Goal: Task Accomplishment & Management: Manage account settings

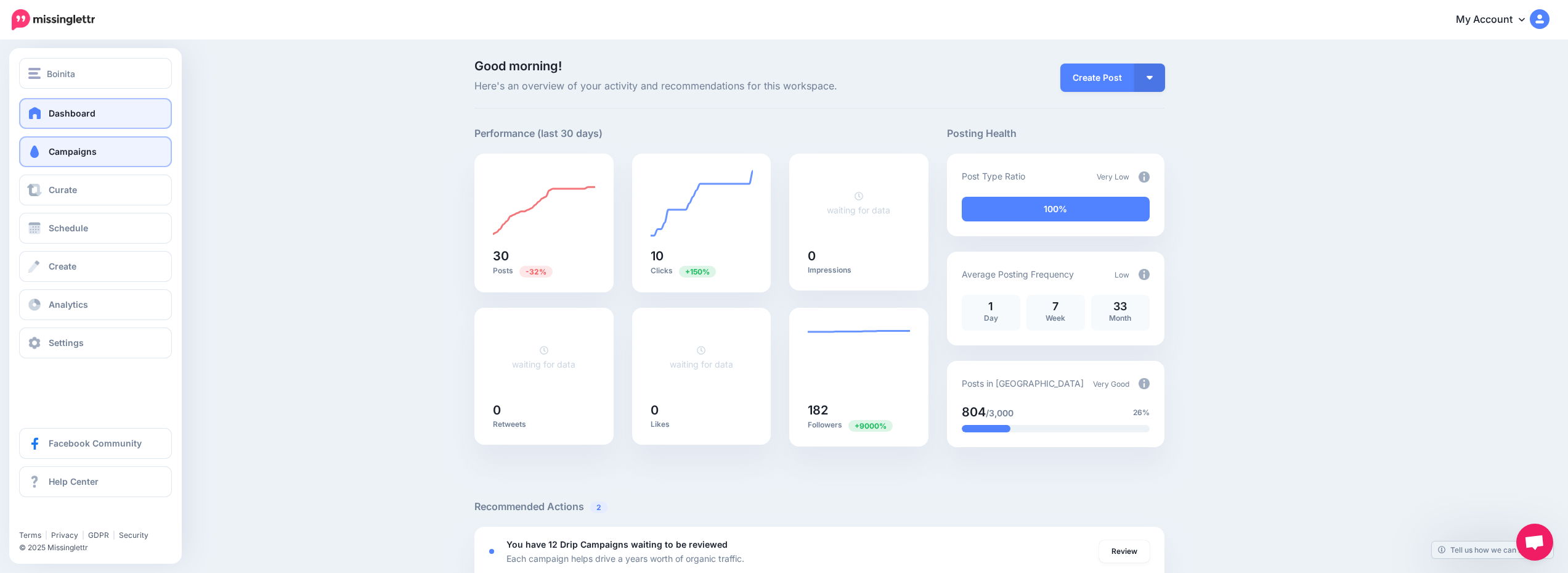
click at [98, 142] on link "Campaigns" at bounding box center [95, 151] width 152 height 31
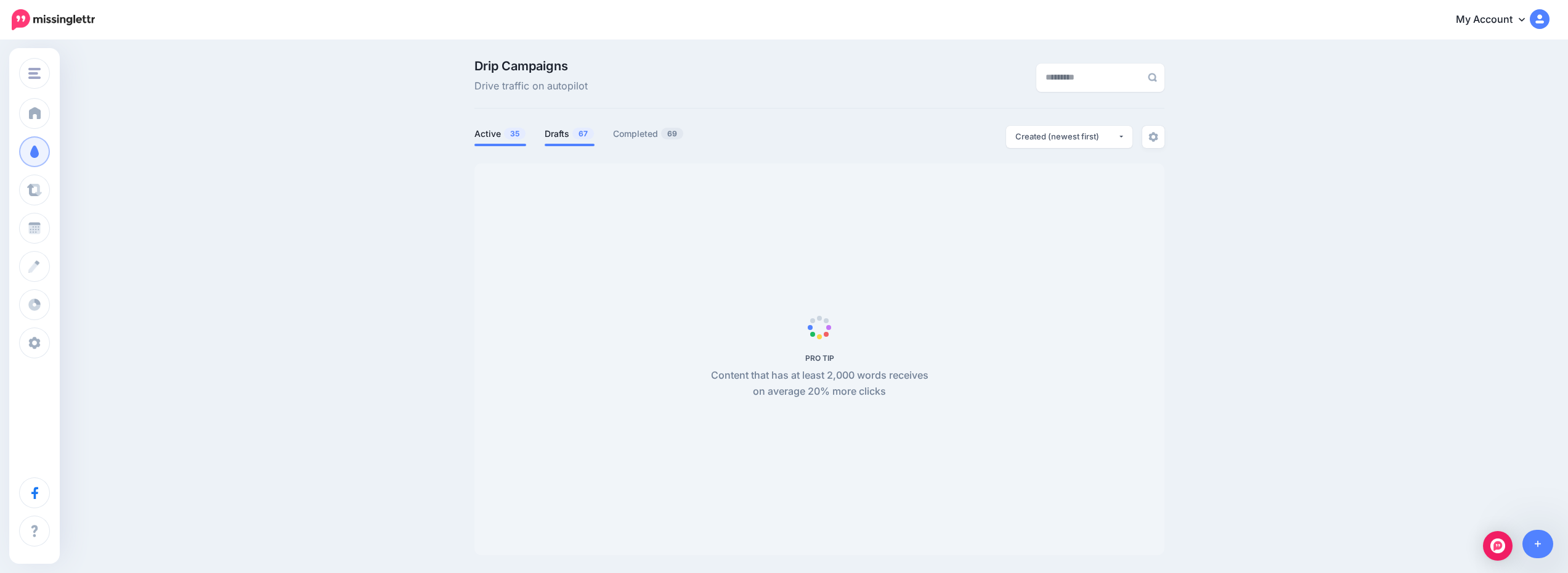
click at [571, 126] on link "Drafts 67" at bounding box center [569, 133] width 50 height 15
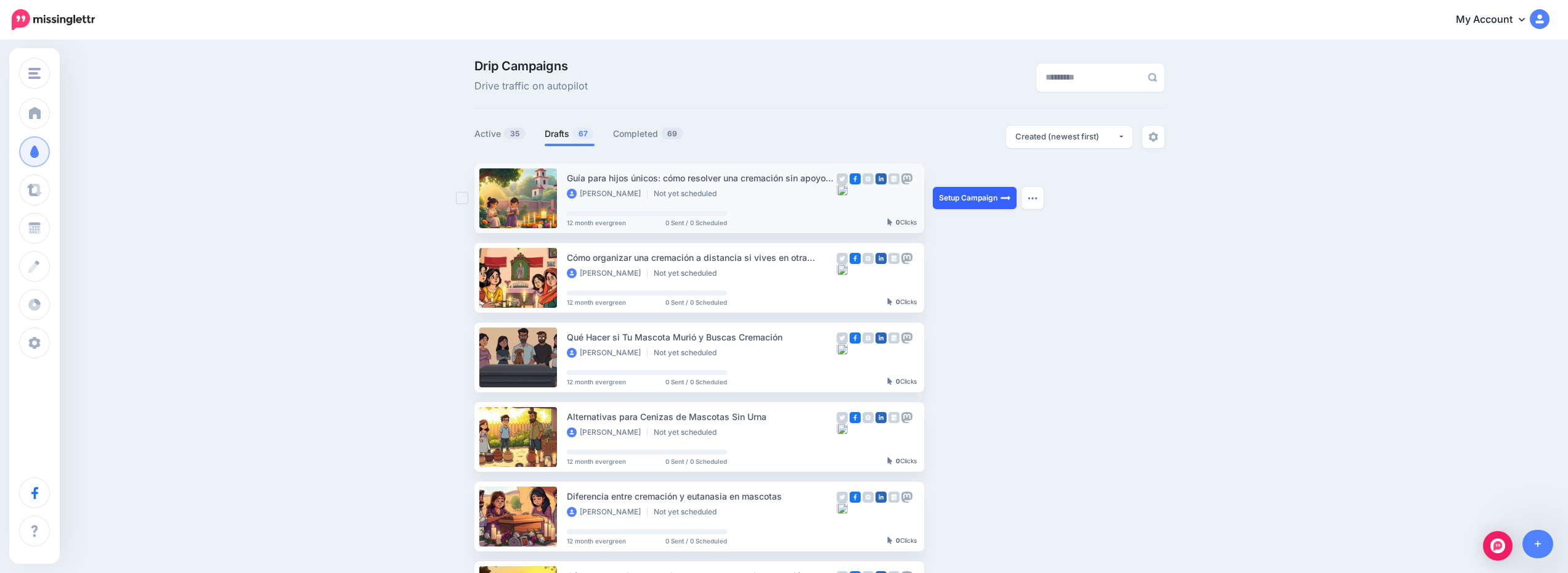
click at [984, 199] on link "Setup Campaign" at bounding box center [975, 197] width 84 height 22
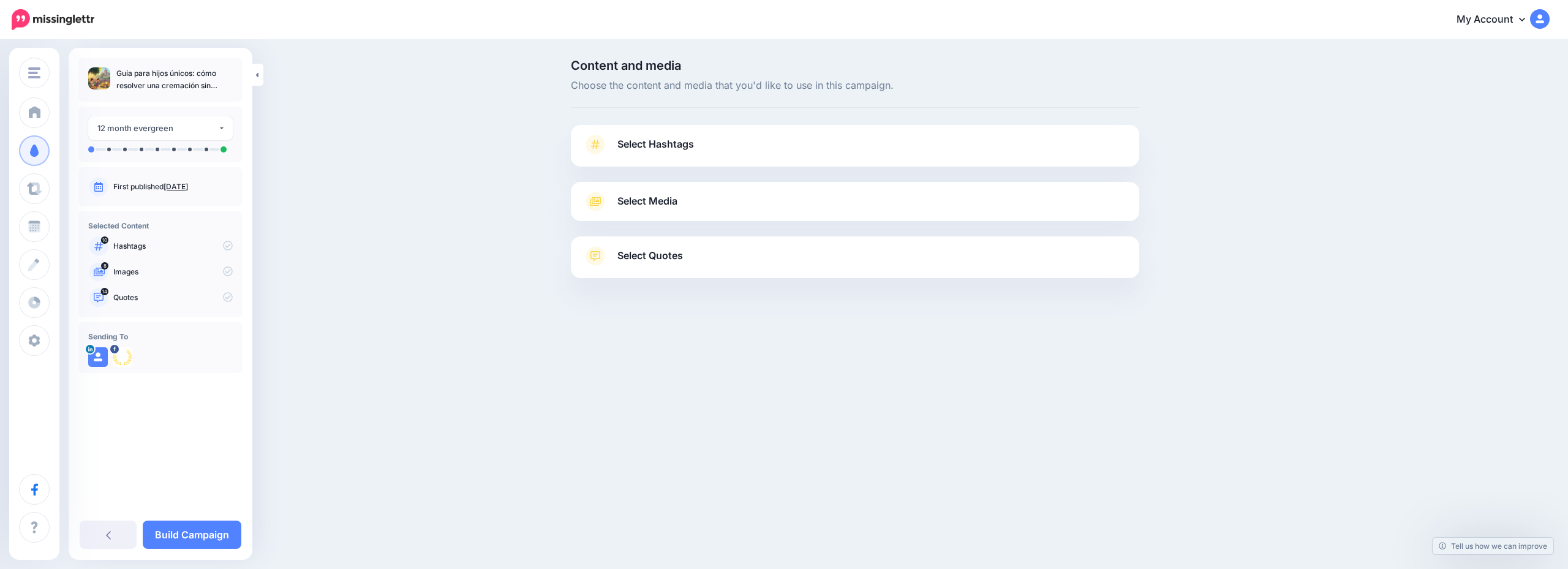
click at [823, 151] on link "Select Hashtags" at bounding box center [855, 151] width 544 height 32
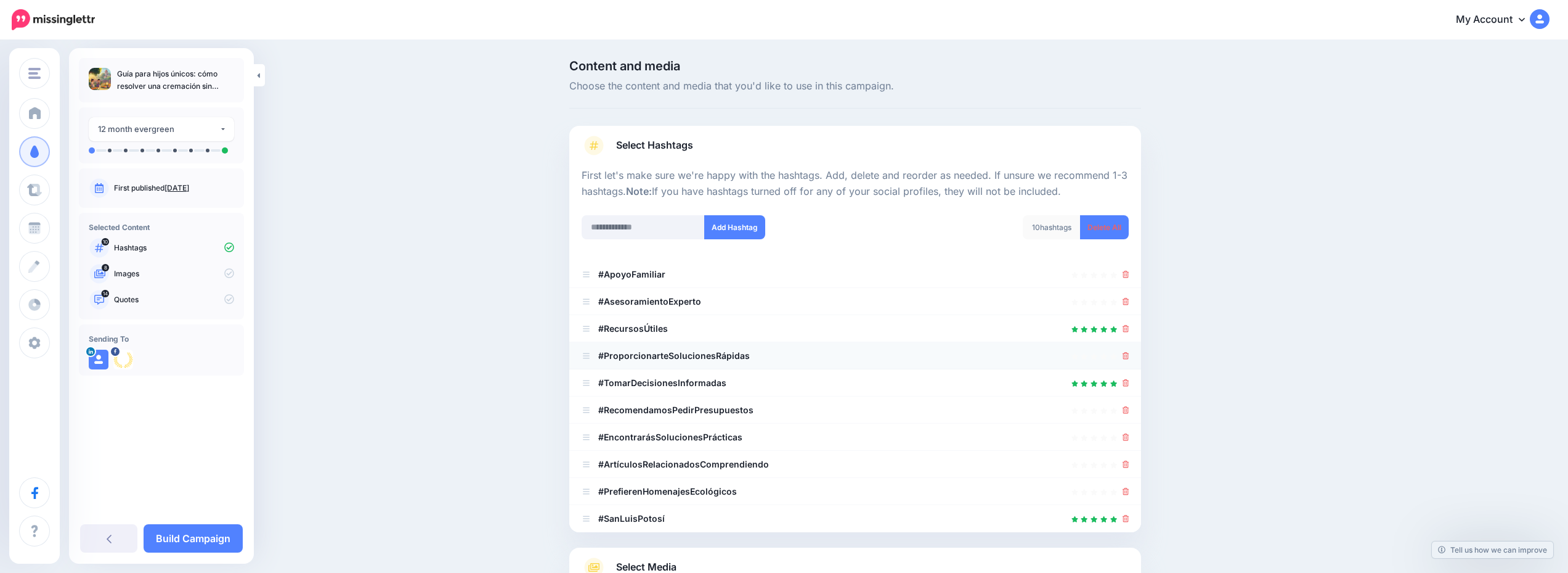
scroll to position [152, 0]
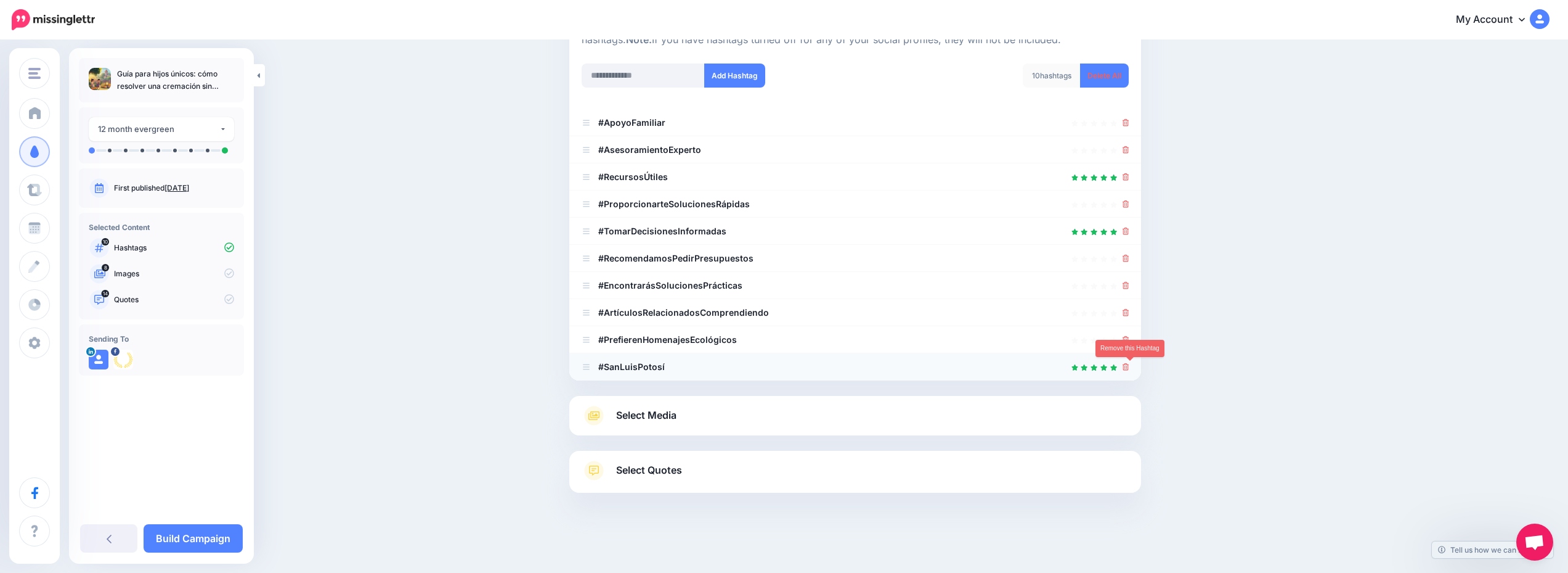
click at [1130, 367] on icon at bounding box center [1127, 366] width 7 height 7
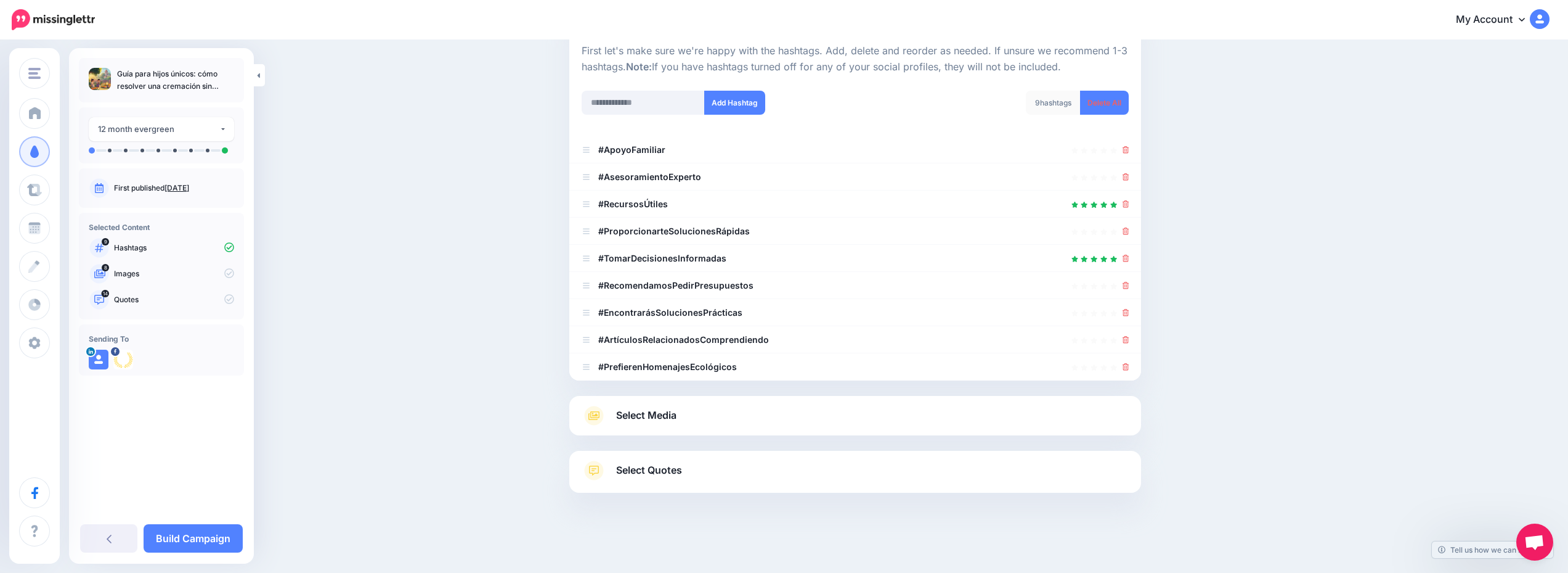
scroll to position [124, 0]
click at [768, 403] on div "Select Media Next, let's make sure we have the best media for this campaign. De…" at bounding box center [855, 415] width 572 height 39
click at [768, 407] on link "Select Media" at bounding box center [855, 415] width 547 height 20
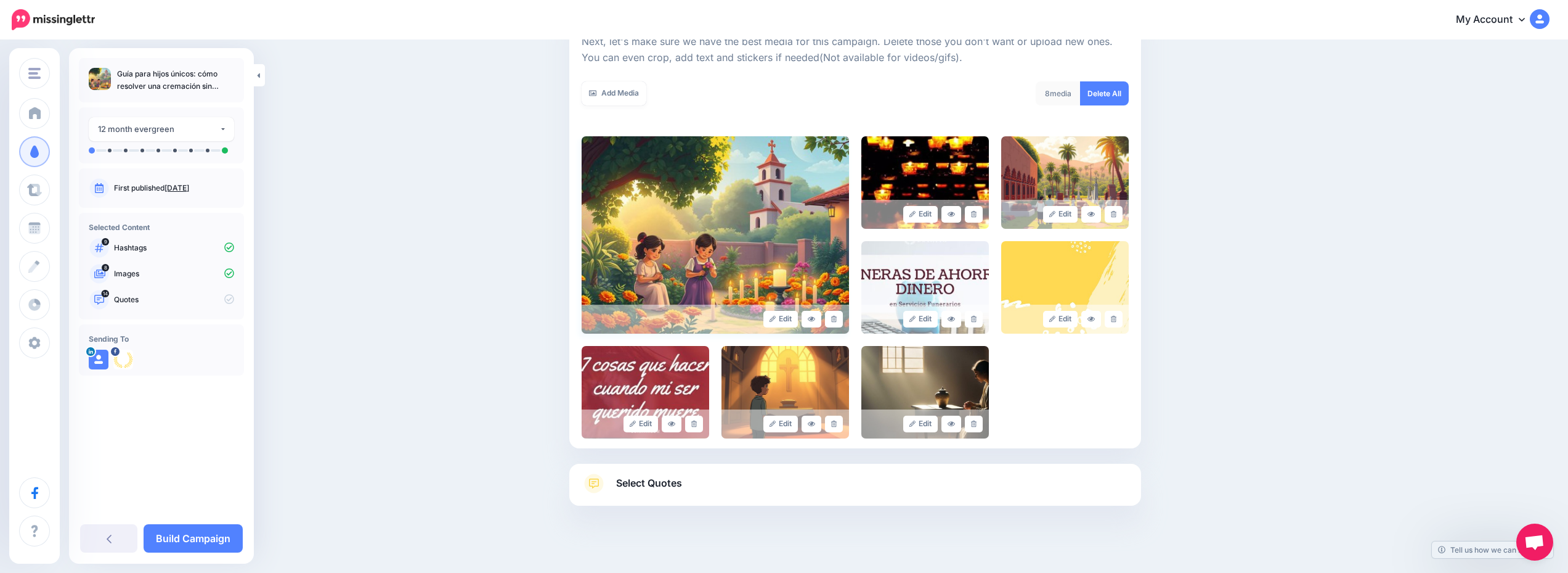
scroll to position [198, 0]
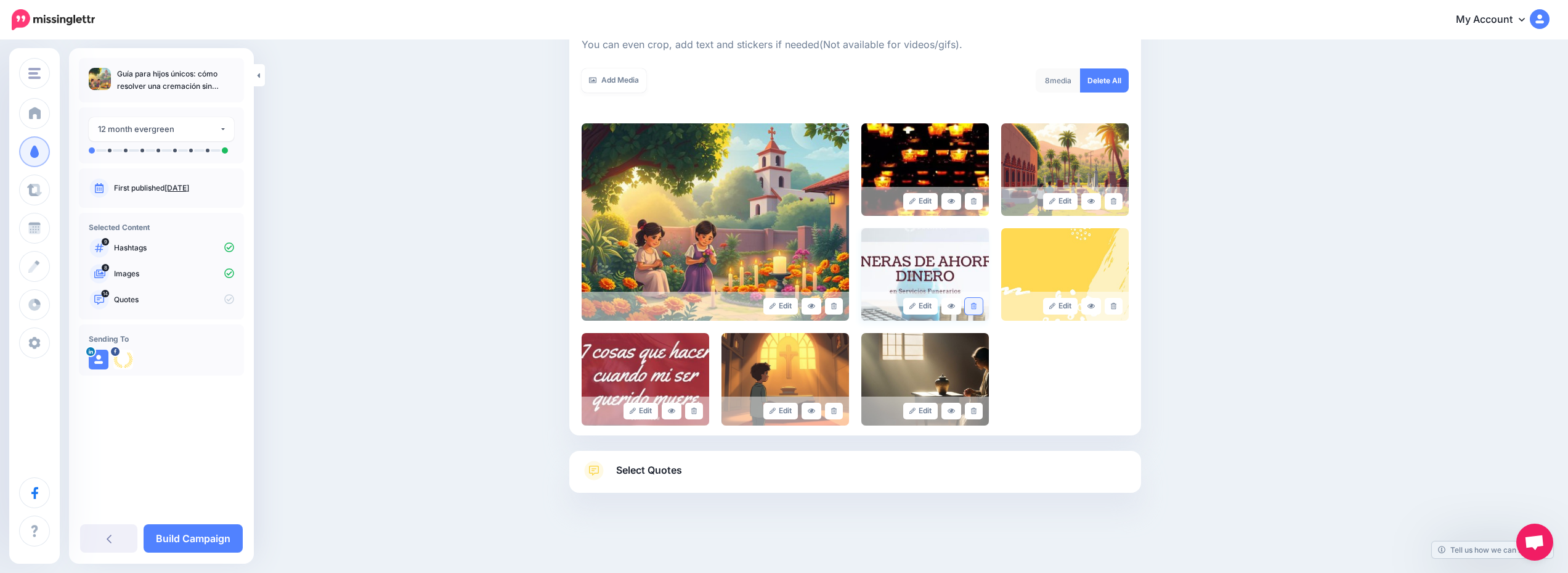
click at [982, 308] on link at bounding box center [974, 306] width 18 height 17
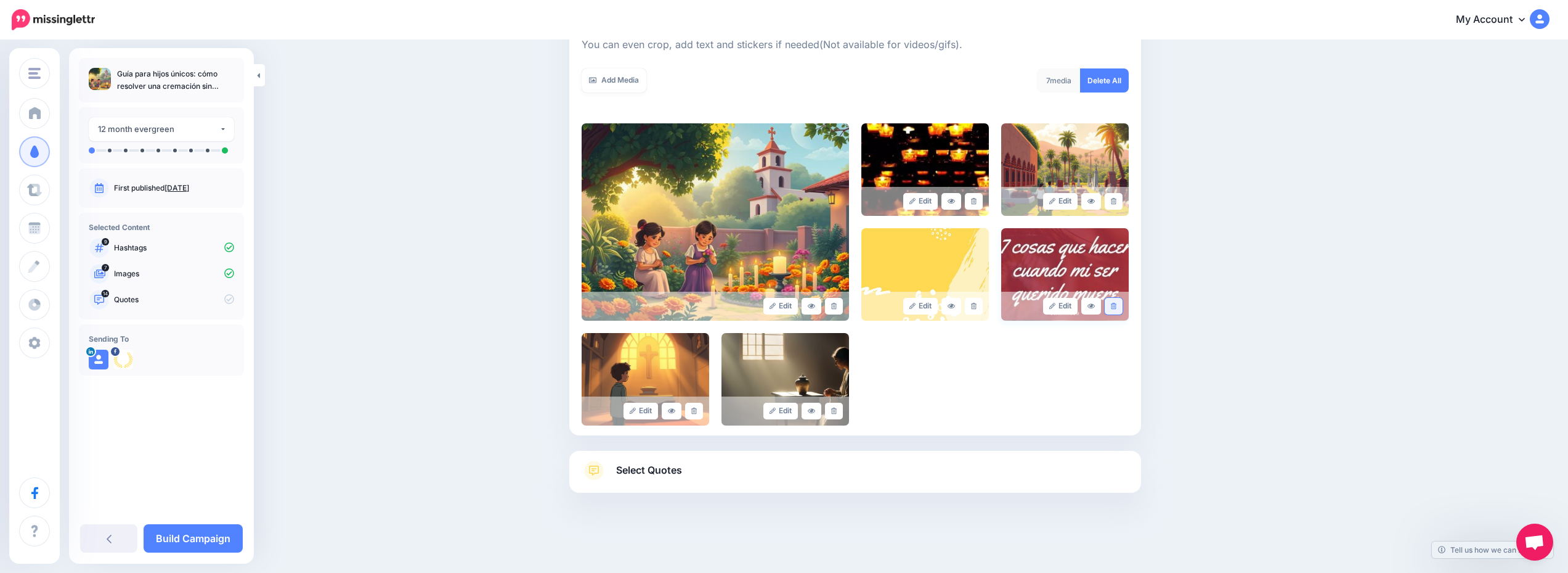
click at [1117, 307] on icon at bounding box center [1113, 306] width 5 height 7
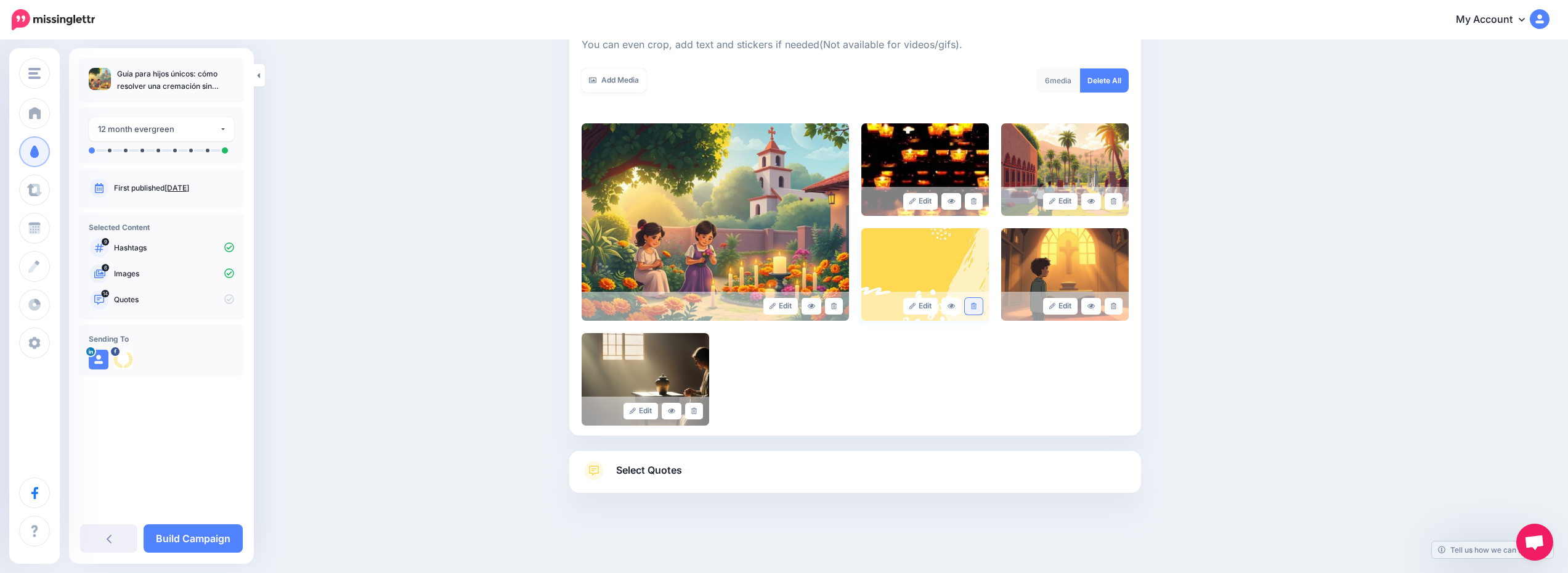
click at [983, 308] on link at bounding box center [974, 306] width 18 height 17
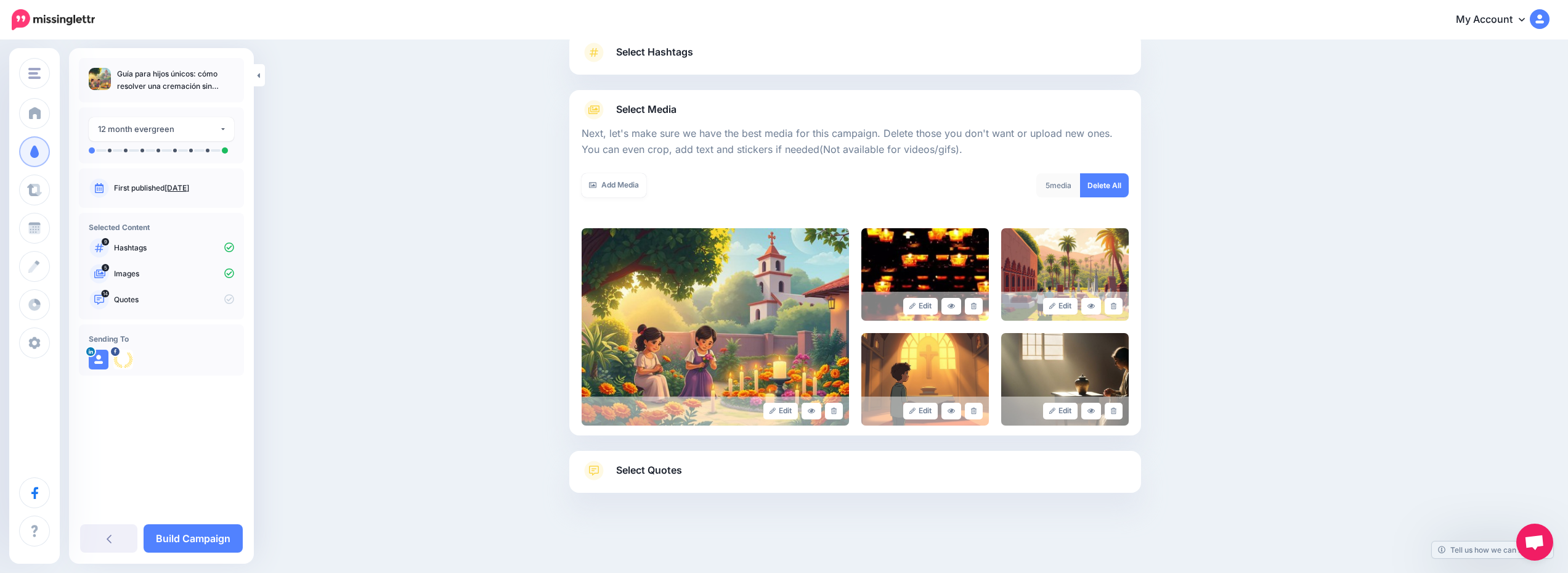
click at [739, 472] on link "Select Quotes" at bounding box center [855, 477] width 547 height 32
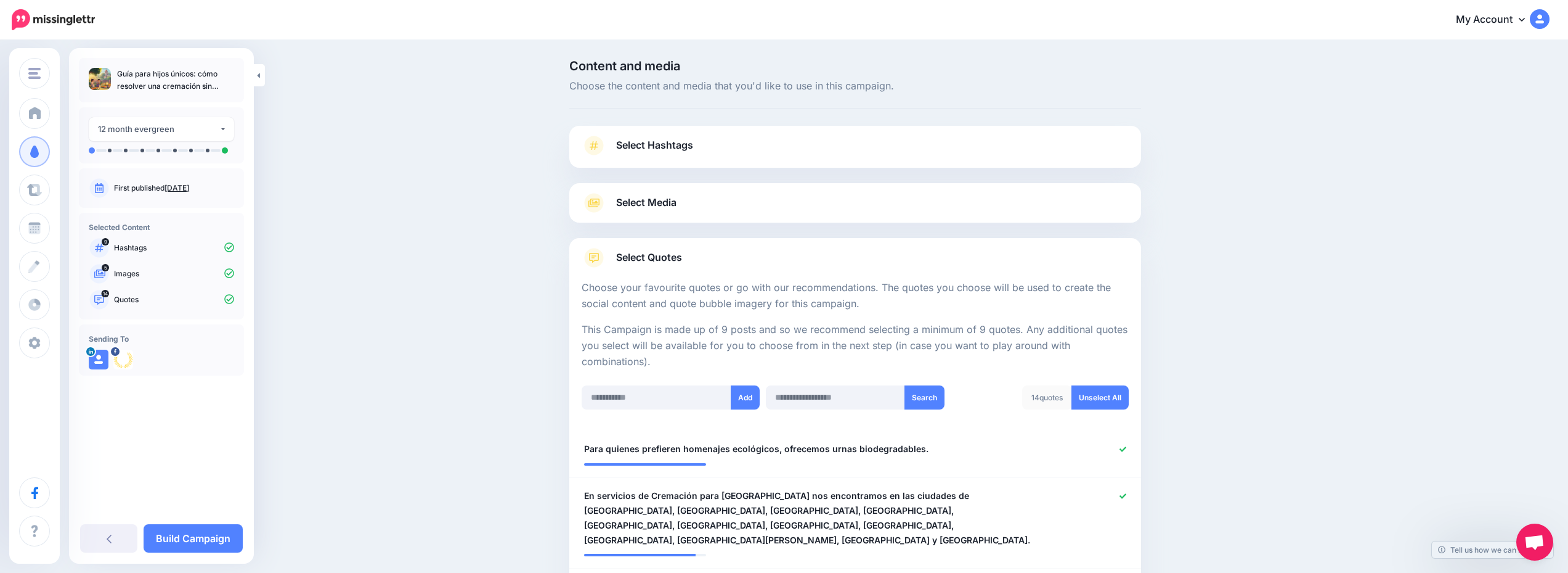
scroll to position [246, 0]
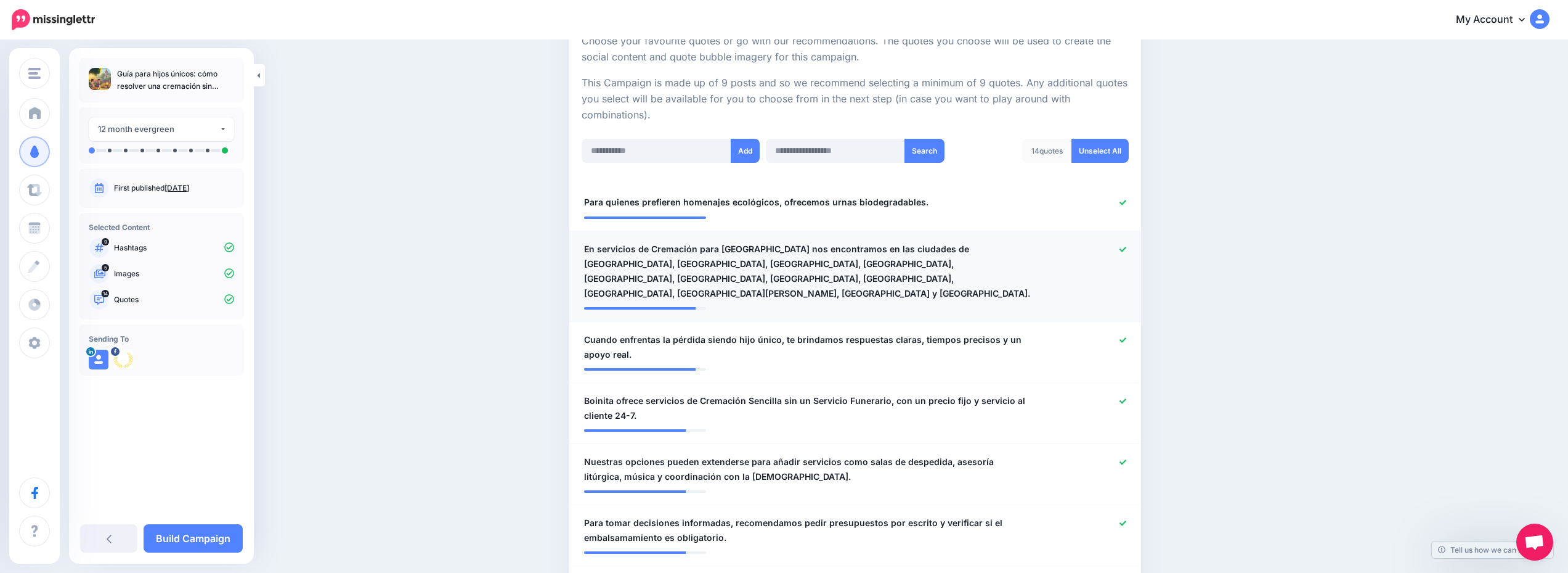
click at [1127, 249] on icon at bounding box center [1123, 249] width 7 height 5
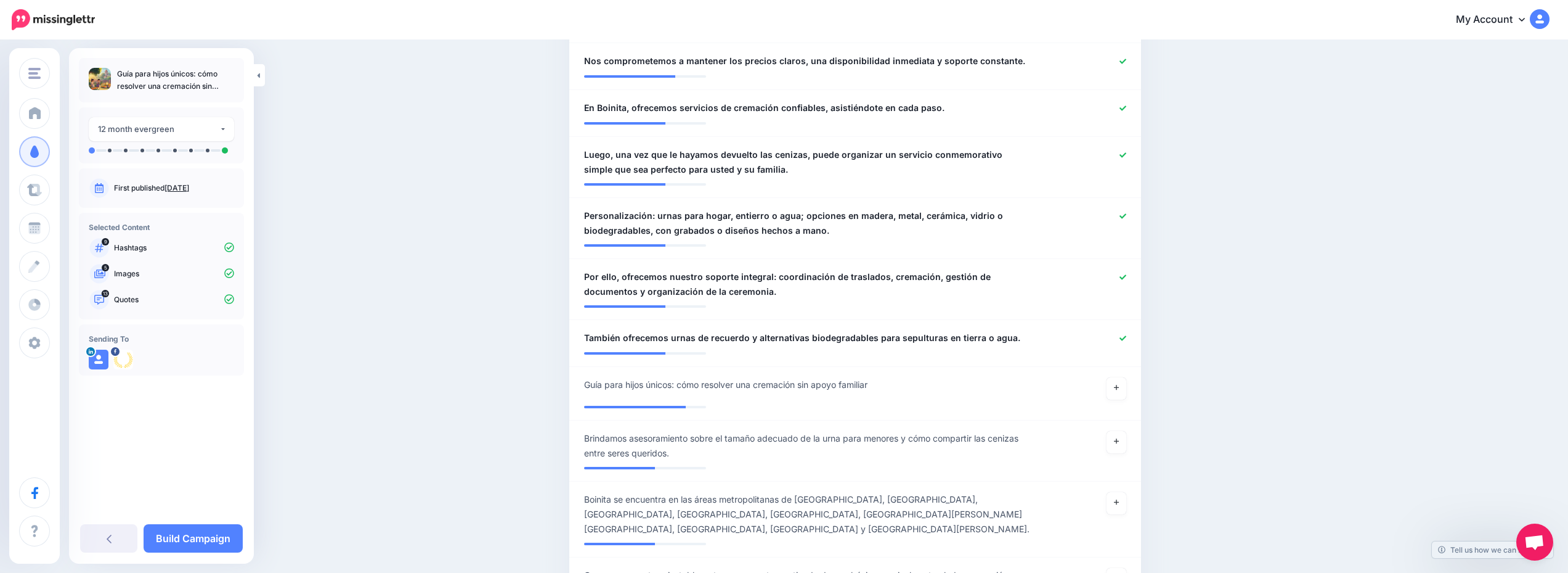
scroll to position [987, 0]
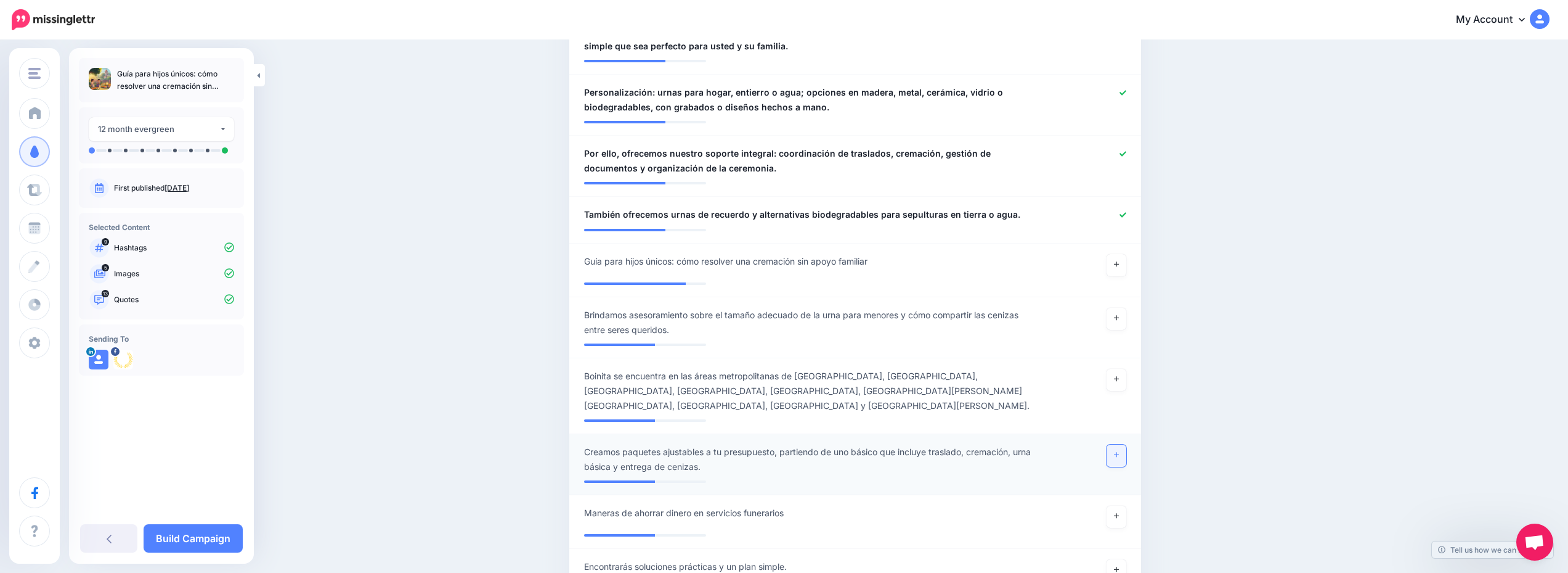
click at [1119, 444] on link at bounding box center [1117, 455] width 20 height 22
click at [1126, 506] on link at bounding box center [1117, 516] width 20 height 22
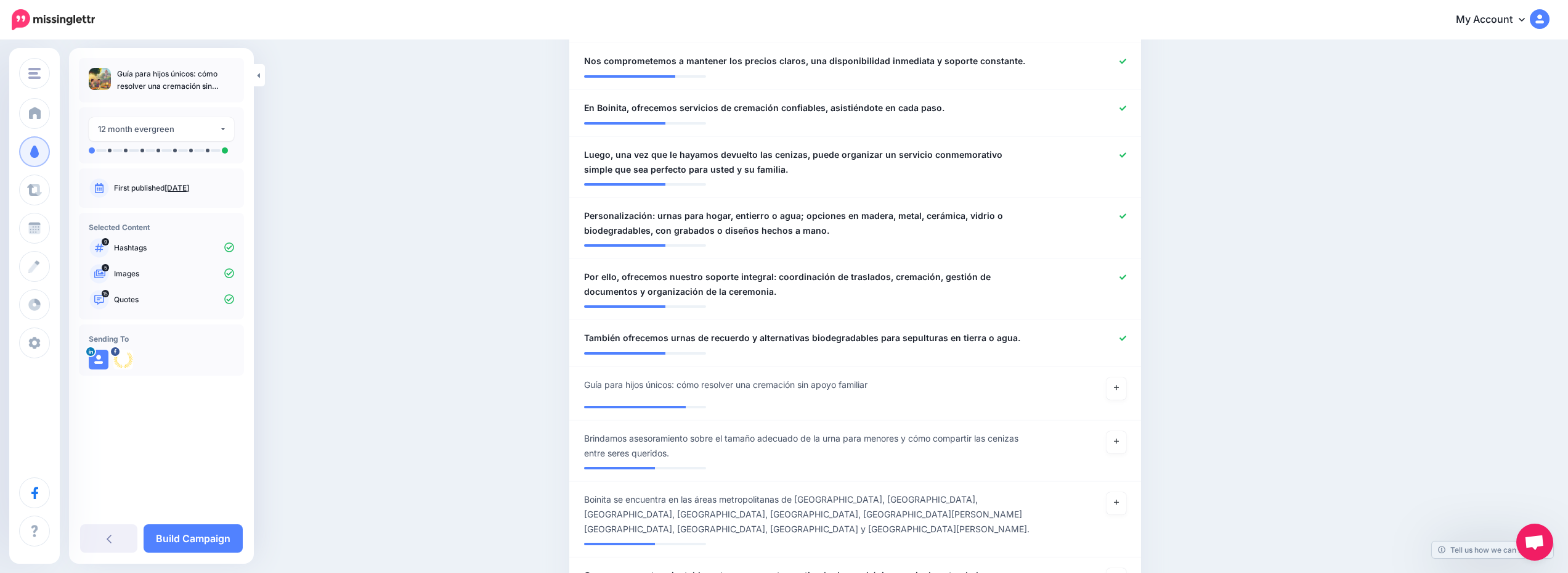
scroll to position [1109, 0]
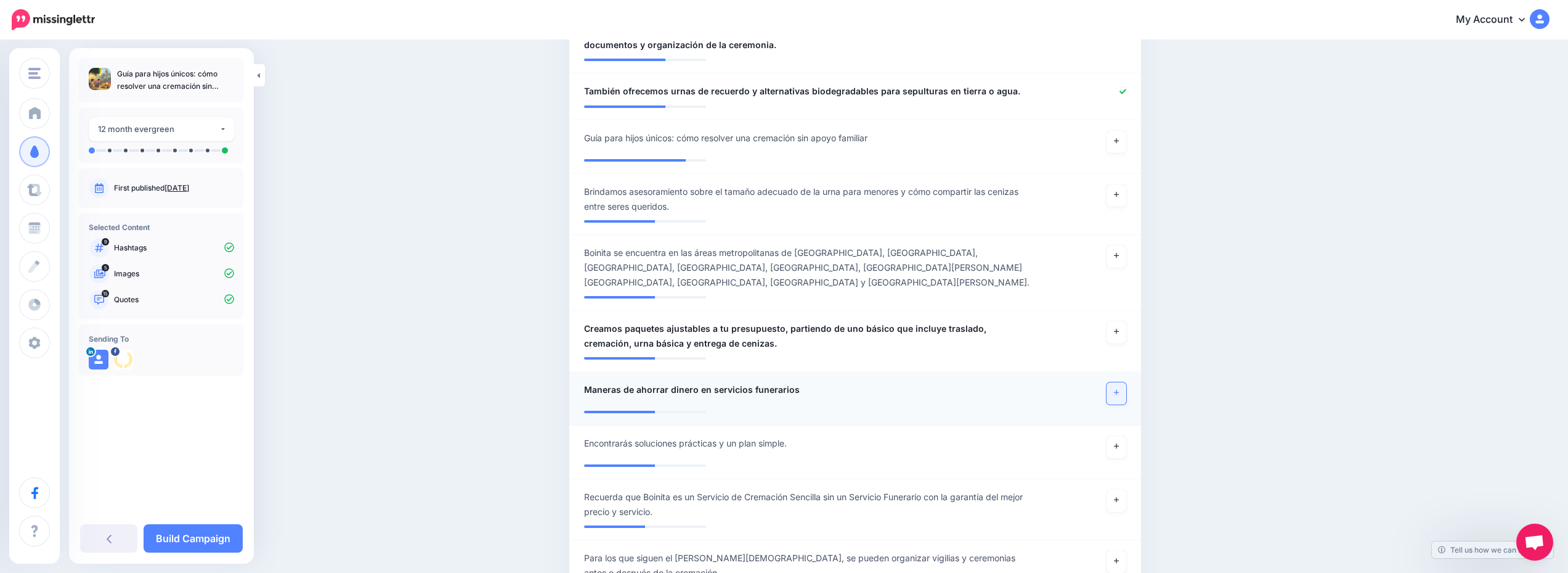
click at [1126, 382] on link at bounding box center [1117, 393] width 20 height 22
click at [1123, 322] on link at bounding box center [1117, 332] width 20 height 22
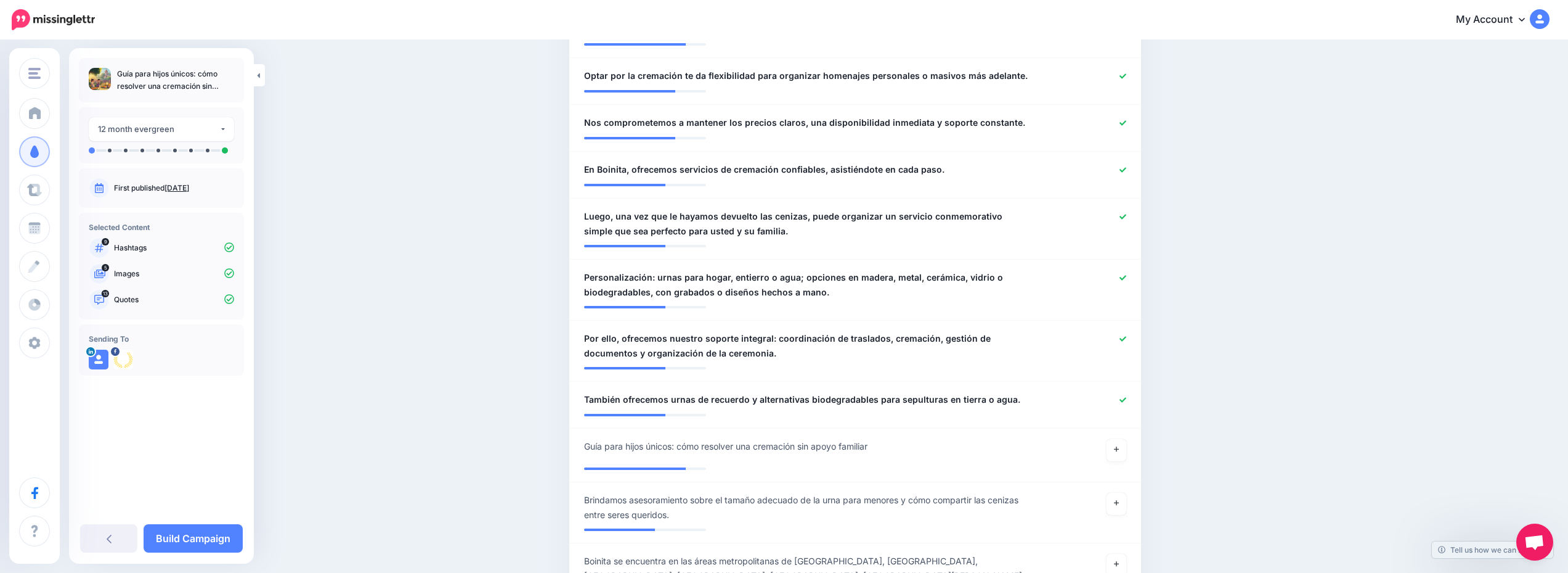
scroll to position [1048, 0]
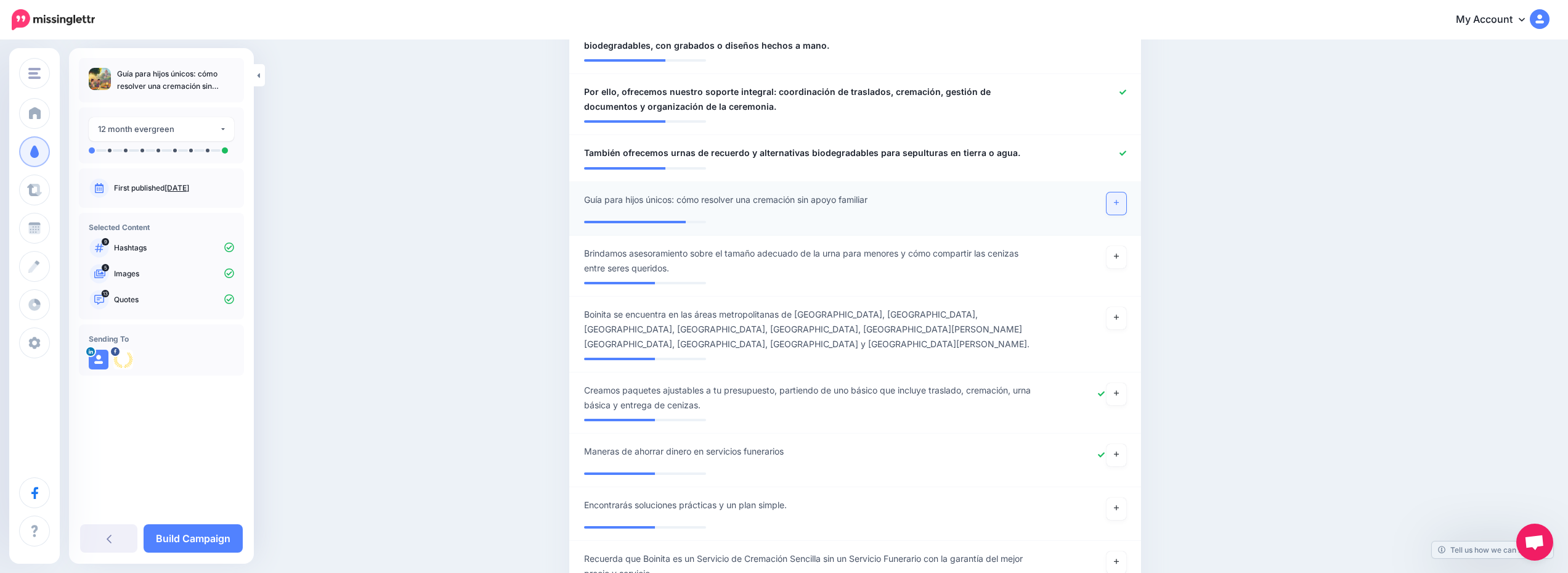
click at [1121, 192] on link at bounding box center [1117, 202] width 20 height 22
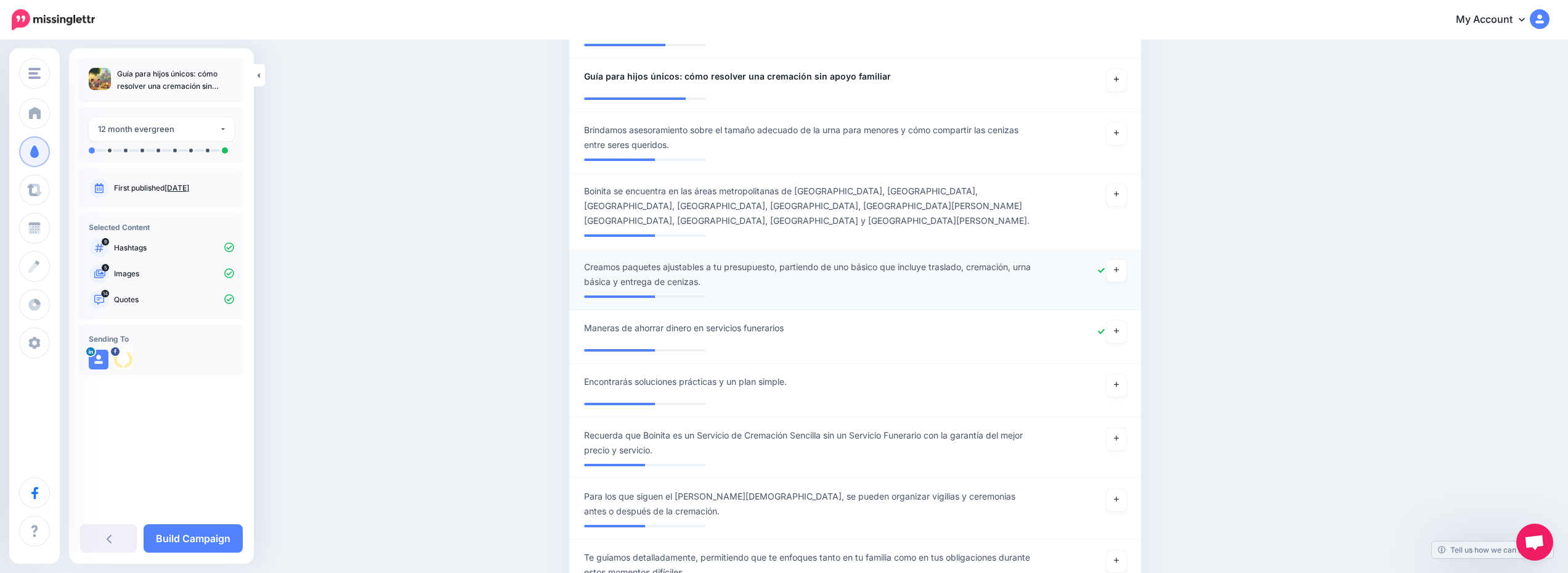
scroll to position [1233, 0]
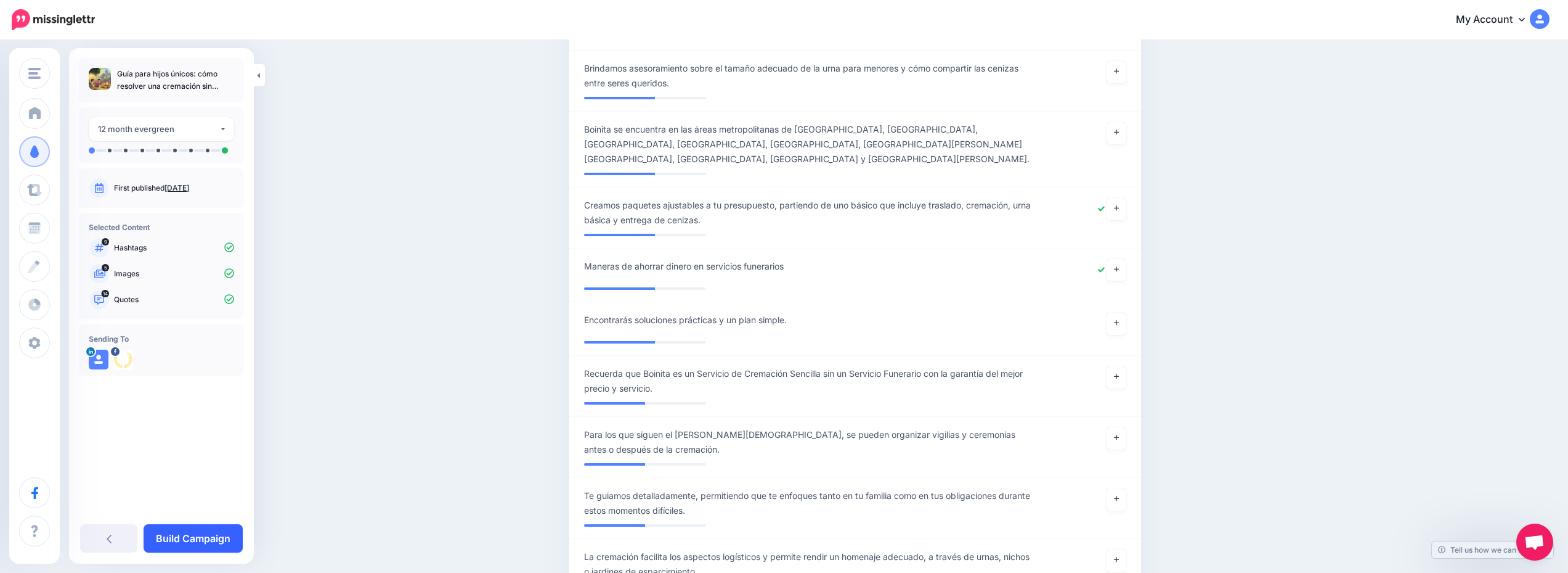
click at [186, 546] on link "Build Campaign" at bounding box center [193, 538] width 99 height 28
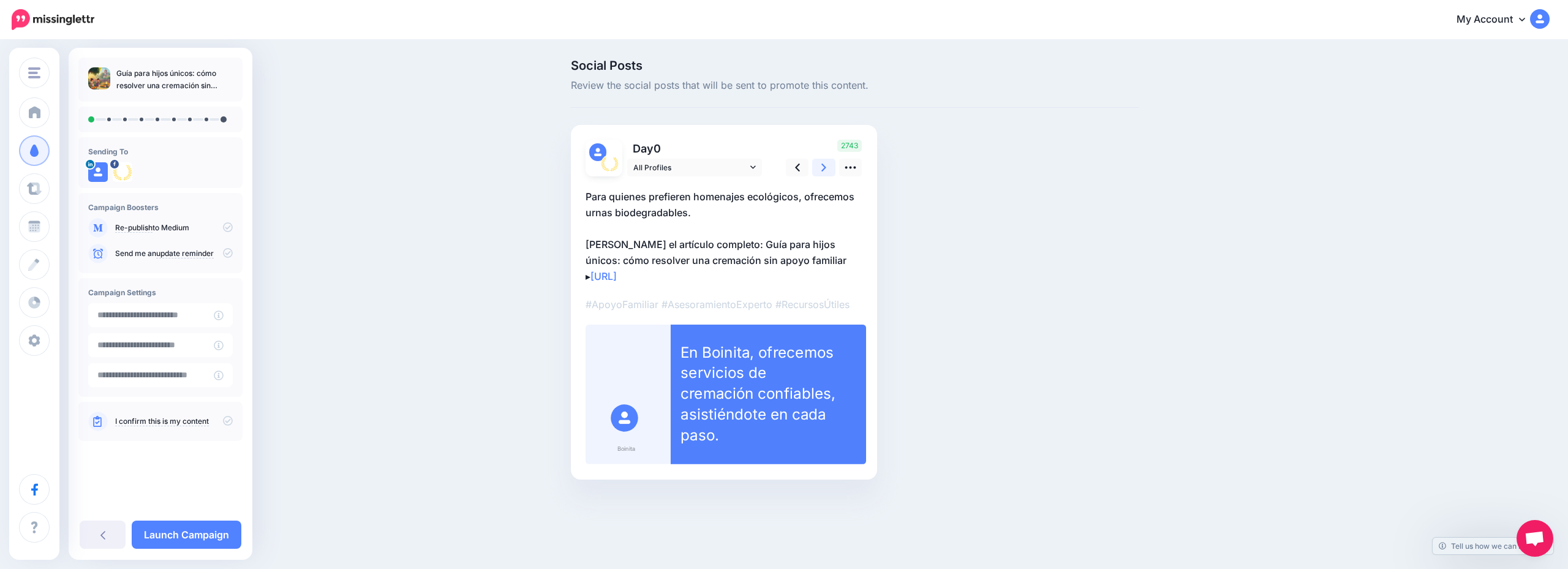
click at [824, 168] on icon at bounding box center [824, 167] width 5 height 8
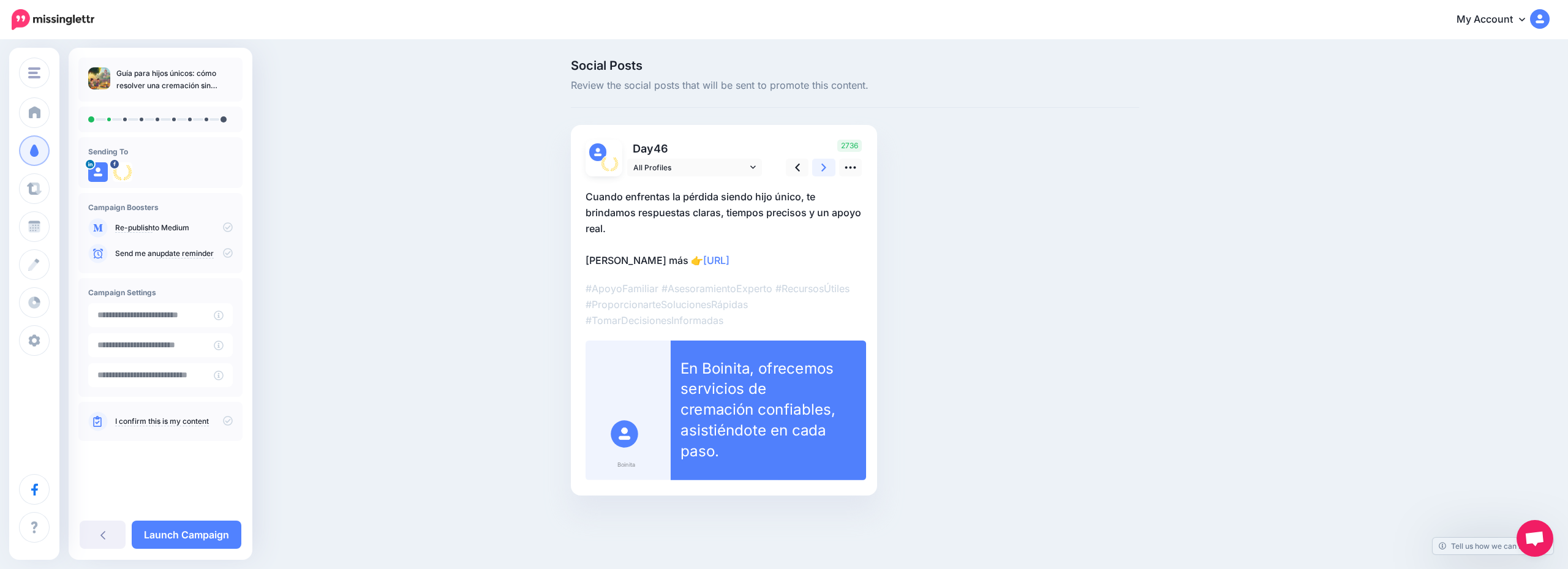
click at [824, 168] on icon at bounding box center [824, 167] width 5 height 8
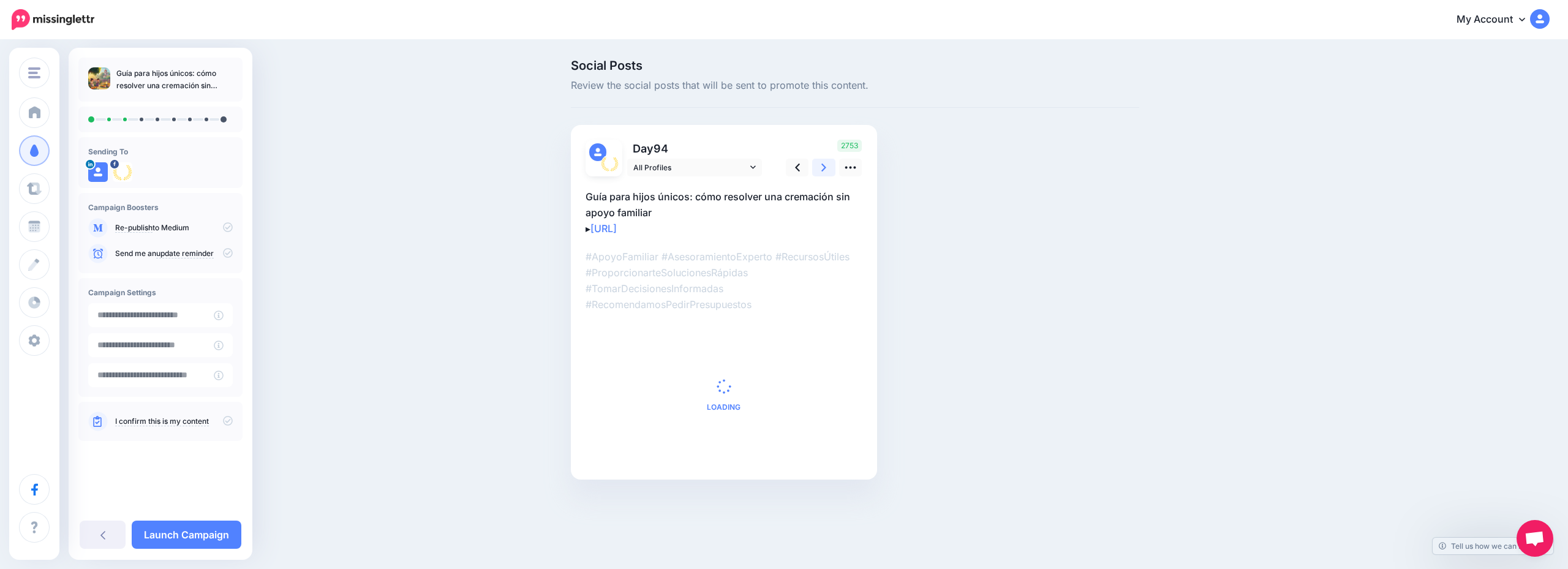
click at [824, 168] on icon at bounding box center [824, 167] width 5 height 8
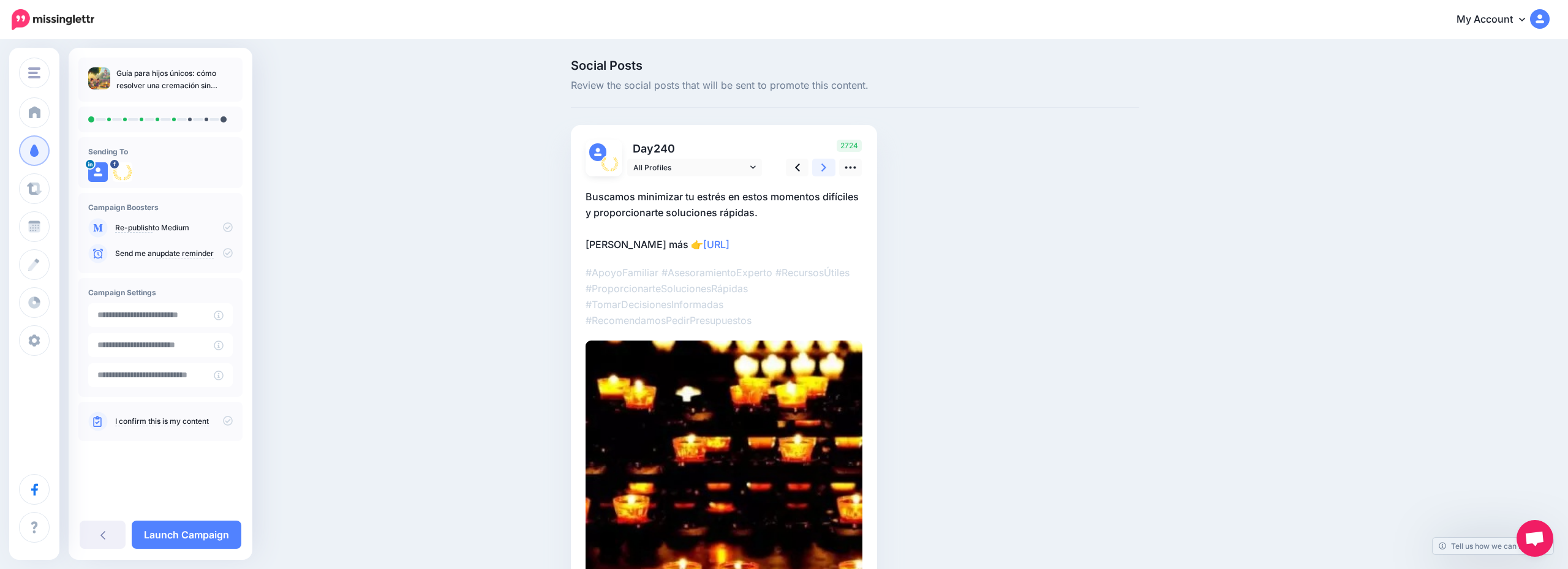
click at [824, 168] on icon at bounding box center [824, 167] width 5 height 8
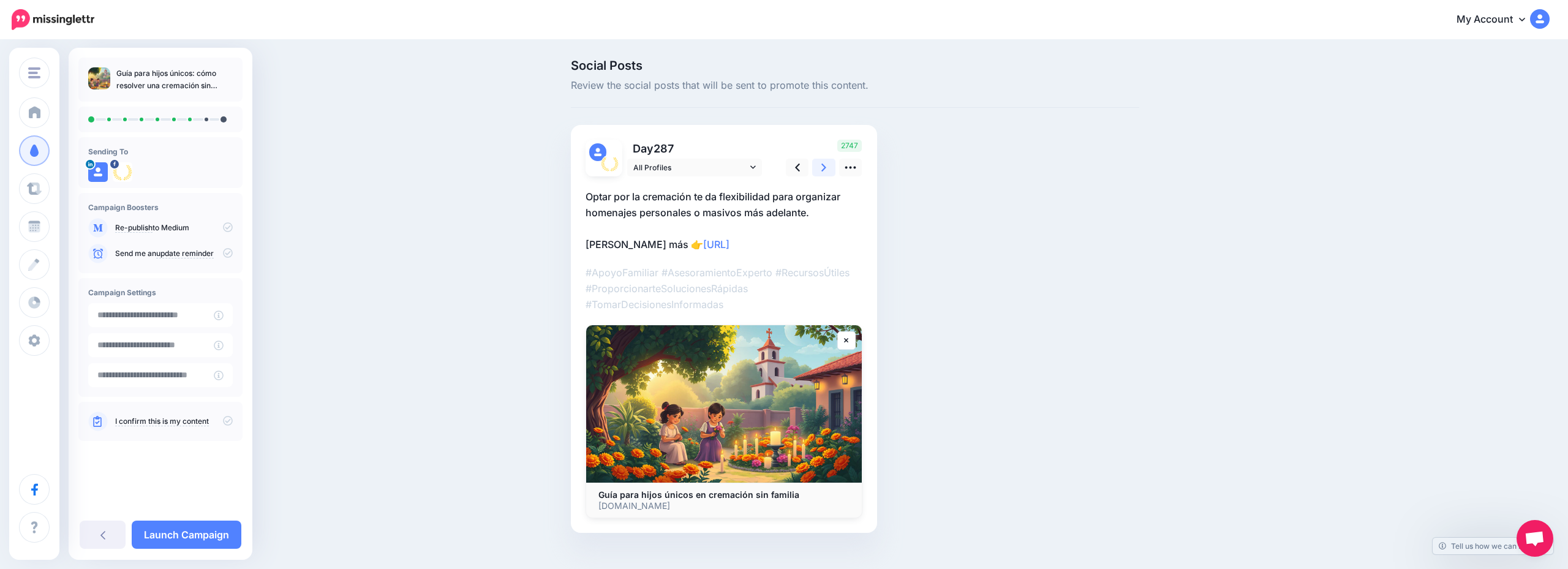
click at [824, 168] on icon at bounding box center [824, 167] width 5 height 8
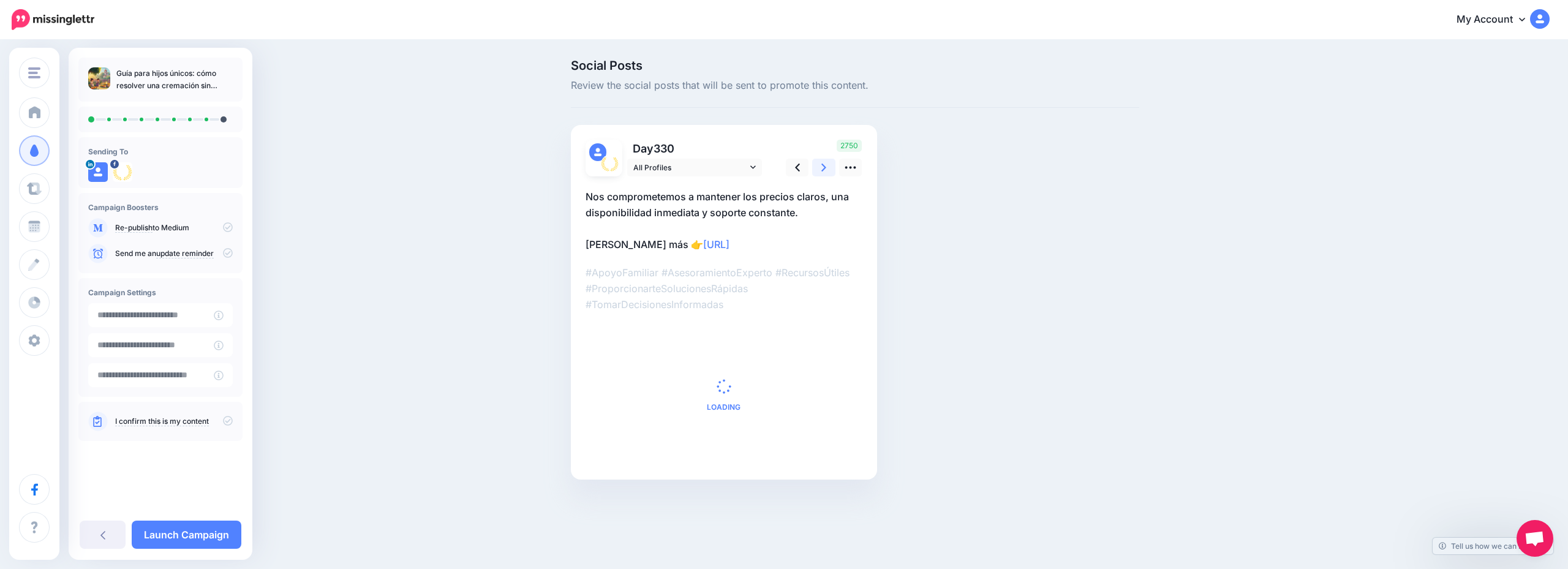
click at [824, 168] on icon at bounding box center [824, 167] width 5 height 8
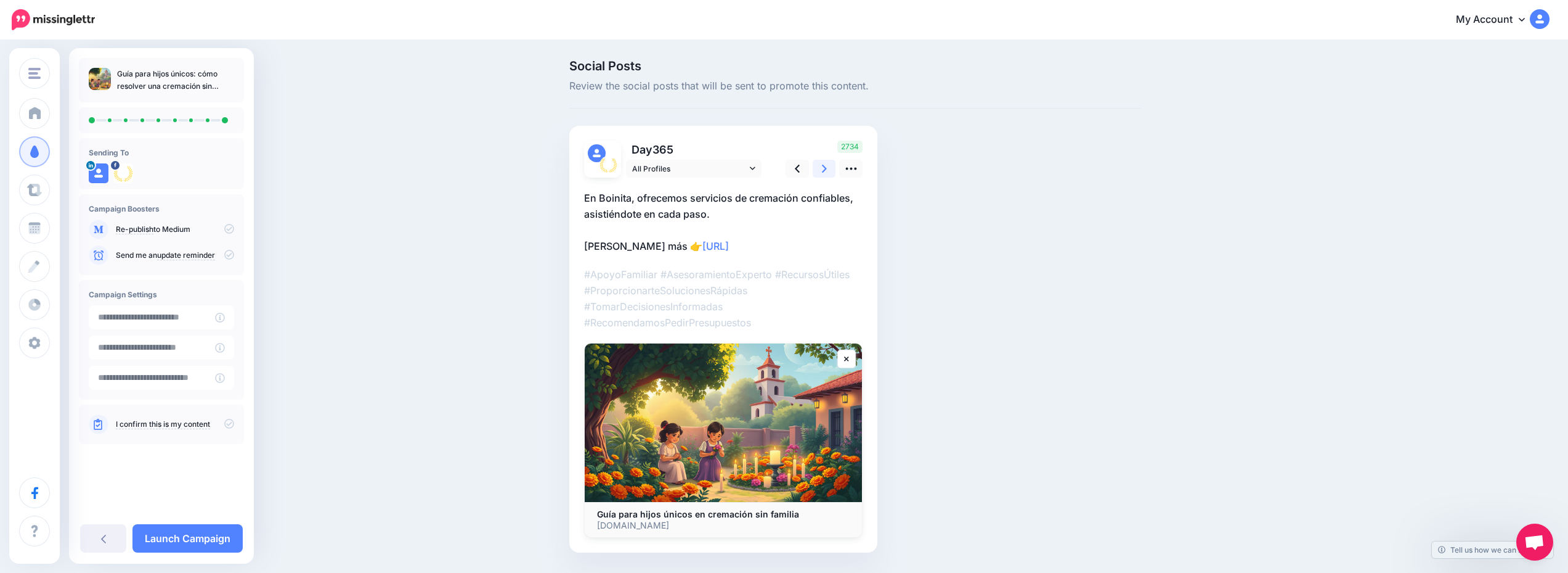
click at [827, 169] on icon at bounding box center [824, 168] width 5 height 8
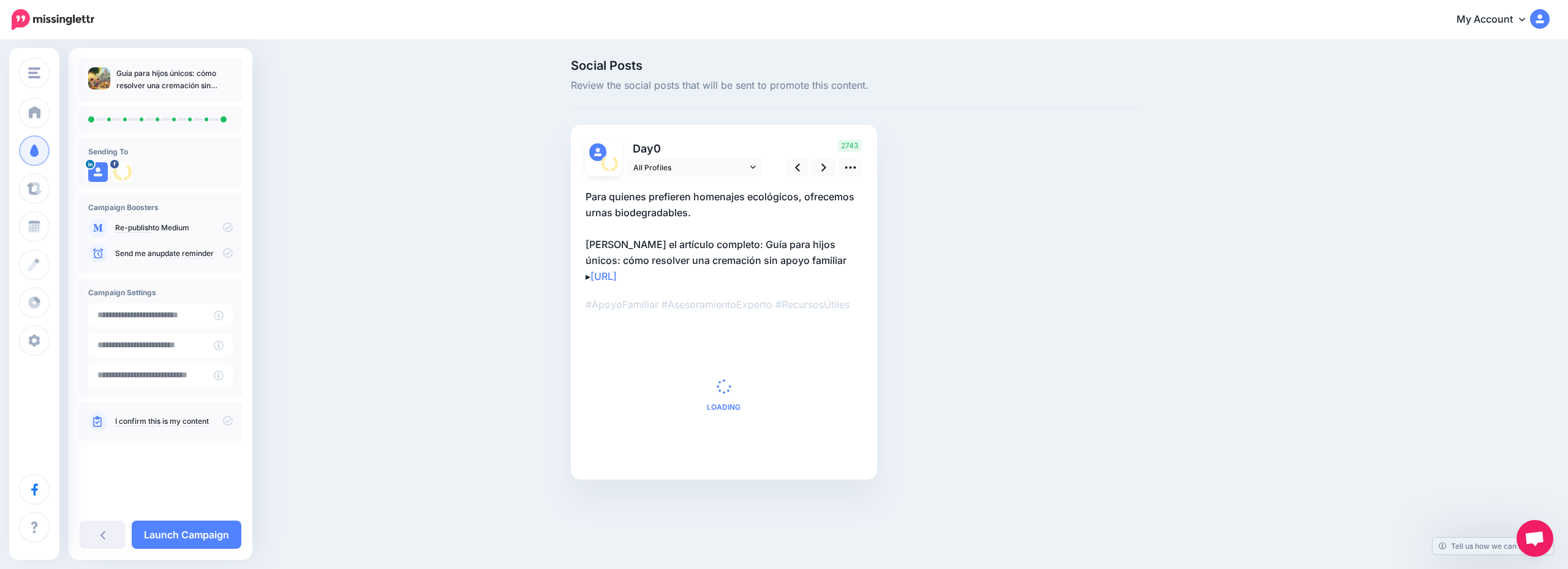
click at [181, 552] on div "Guía para hijos únicos: cómo resolver una cremación sin apoyo familiar Sending …" at bounding box center [160, 304] width 184 height 512
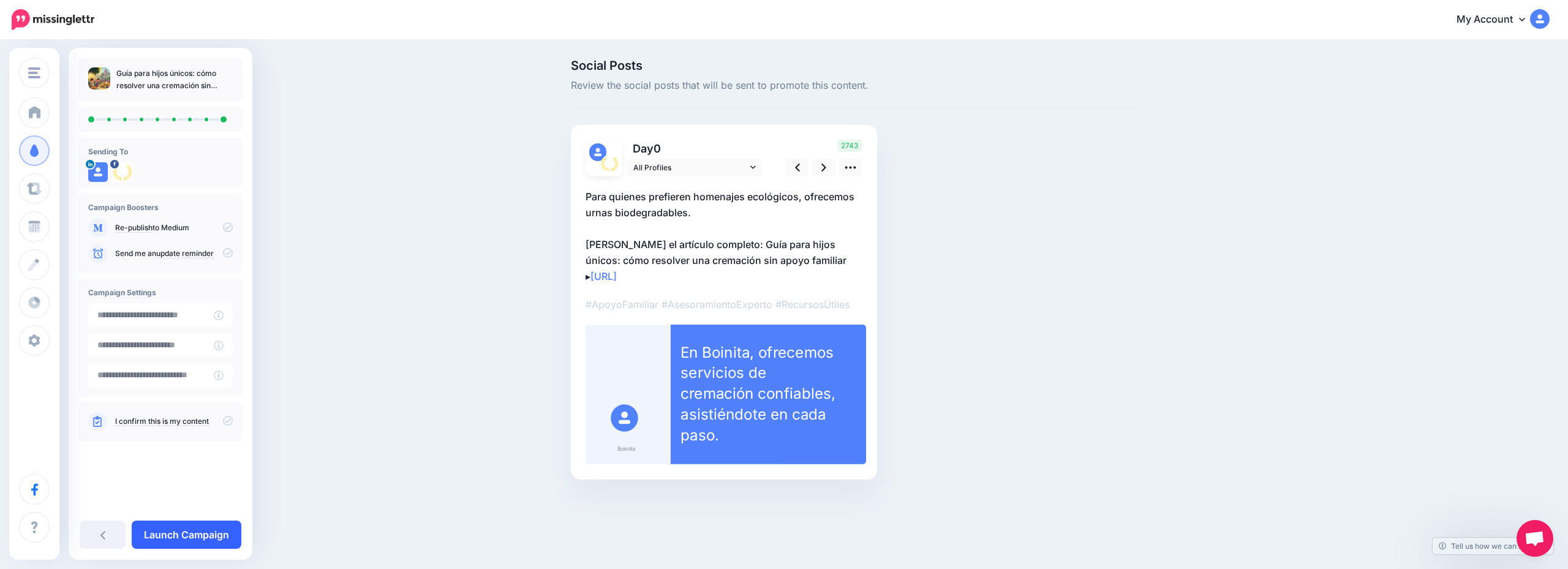
click at [184, 526] on link "Launch Campaign" at bounding box center [186, 534] width 110 height 28
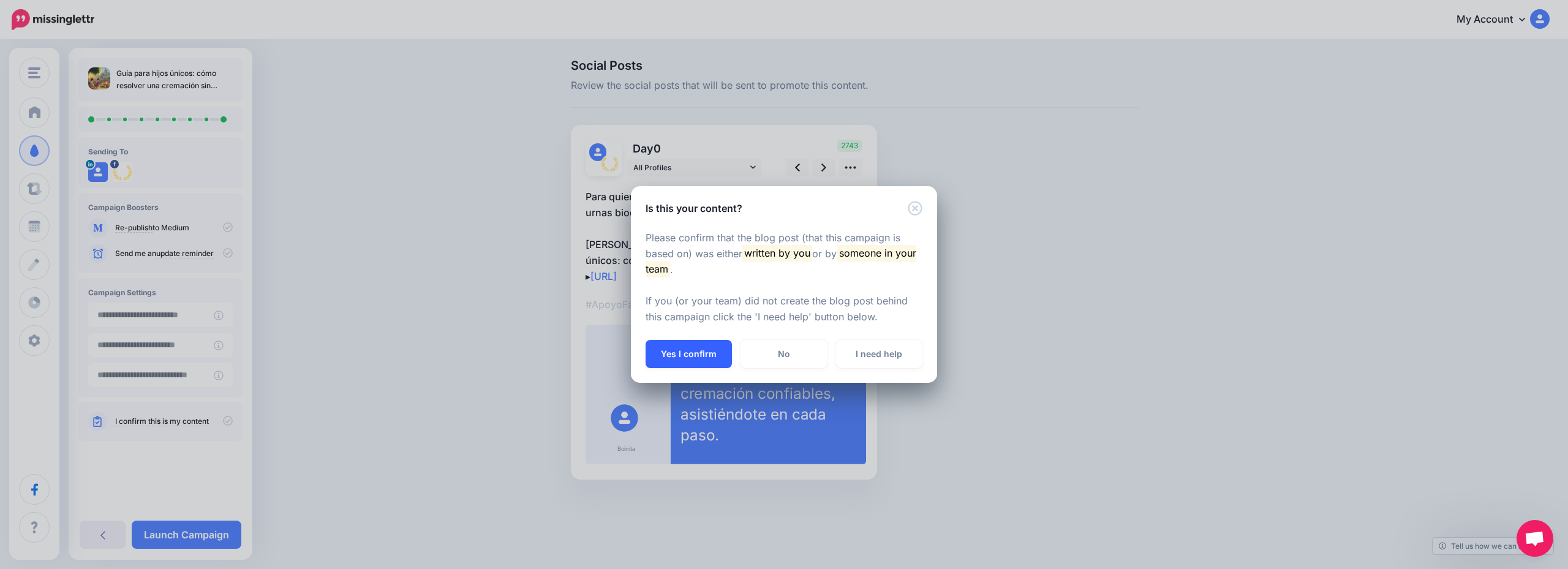
click at [675, 345] on button "Yes I confirm" at bounding box center [689, 353] width 86 height 28
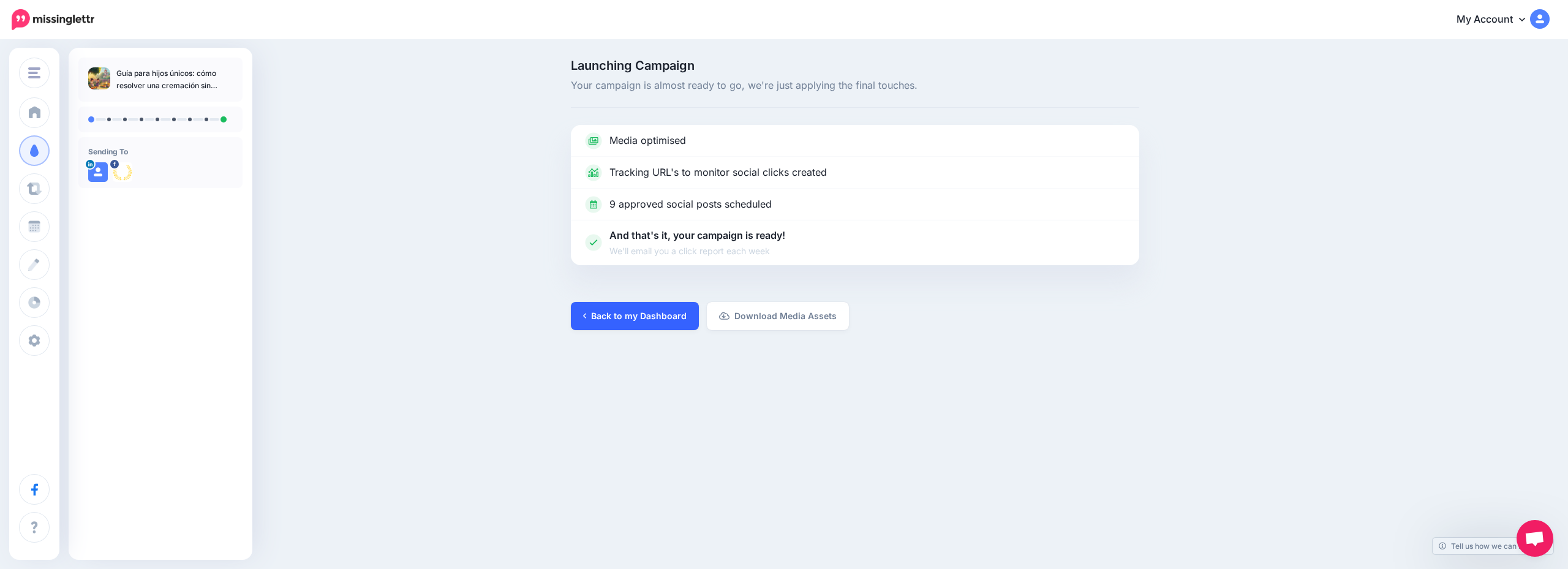
click at [613, 309] on link "Back to my Dashboard" at bounding box center [635, 316] width 128 height 28
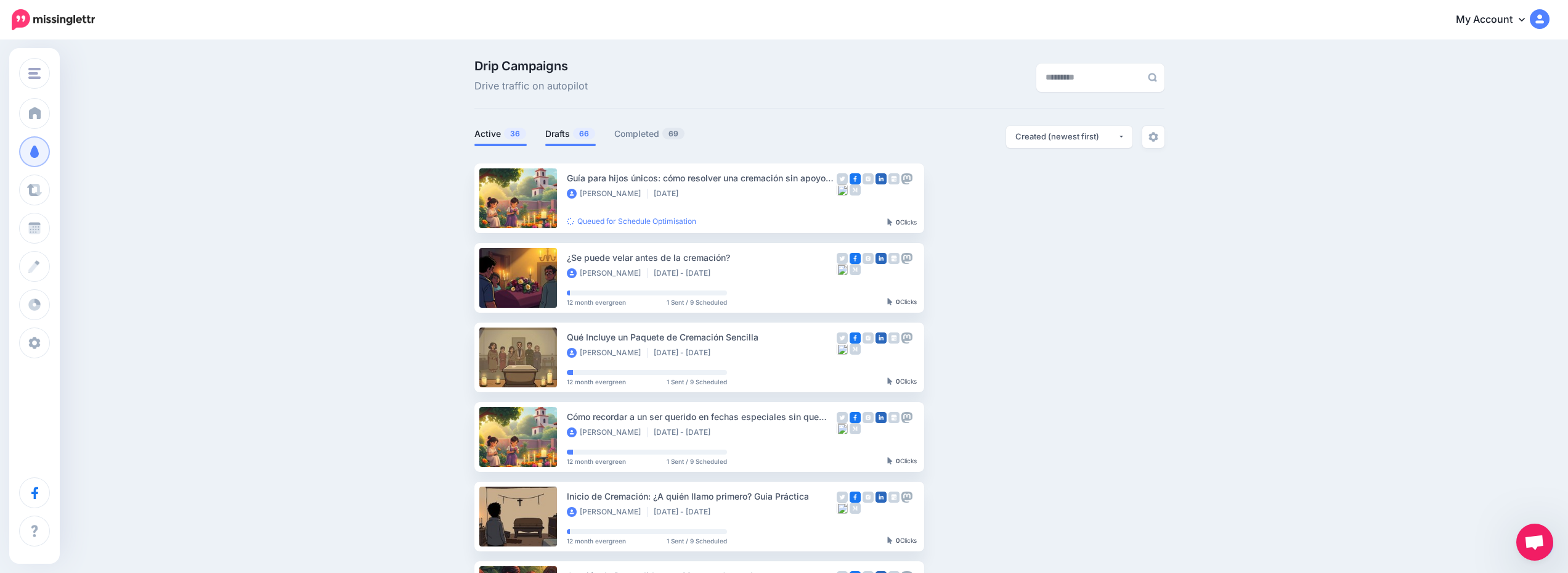
click at [562, 138] on link "Drafts 66" at bounding box center [571, 133] width 51 height 15
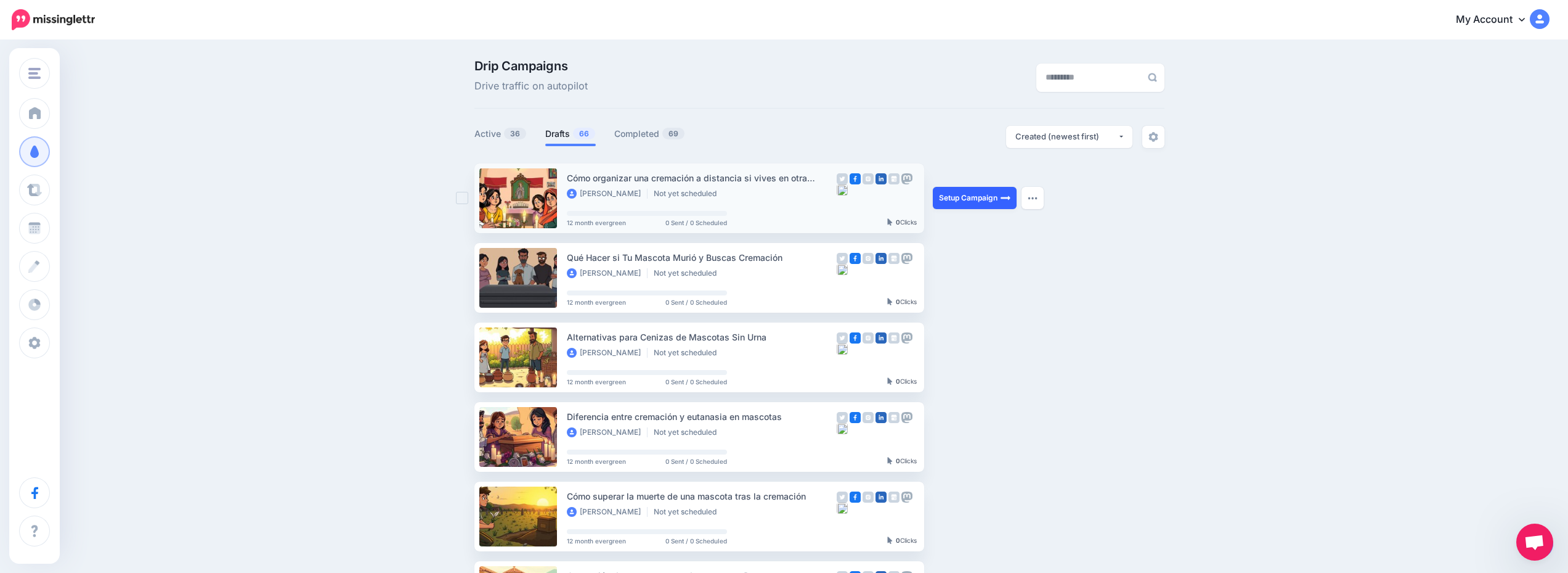
click at [964, 201] on link "Setup Campaign" at bounding box center [975, 197] width 84 height 22
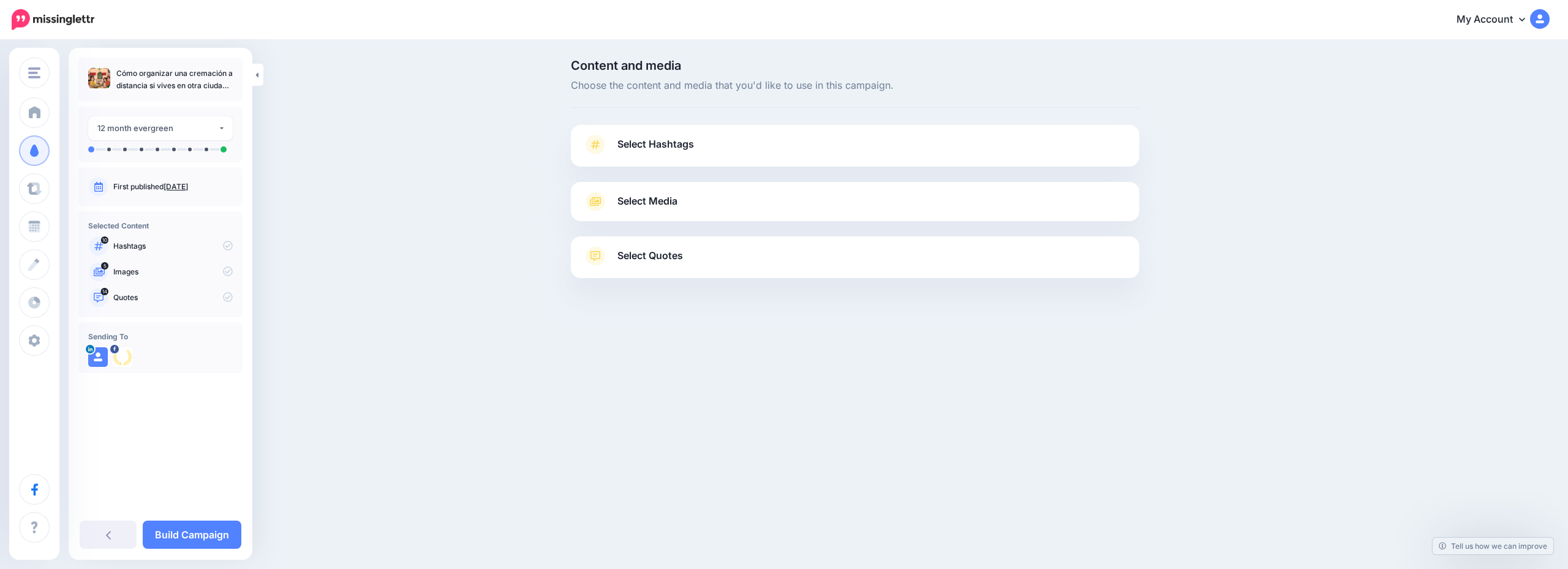
click at [722, 151] on link "Select Hashtags" at bounding box center [855, 151] width 544 height 32
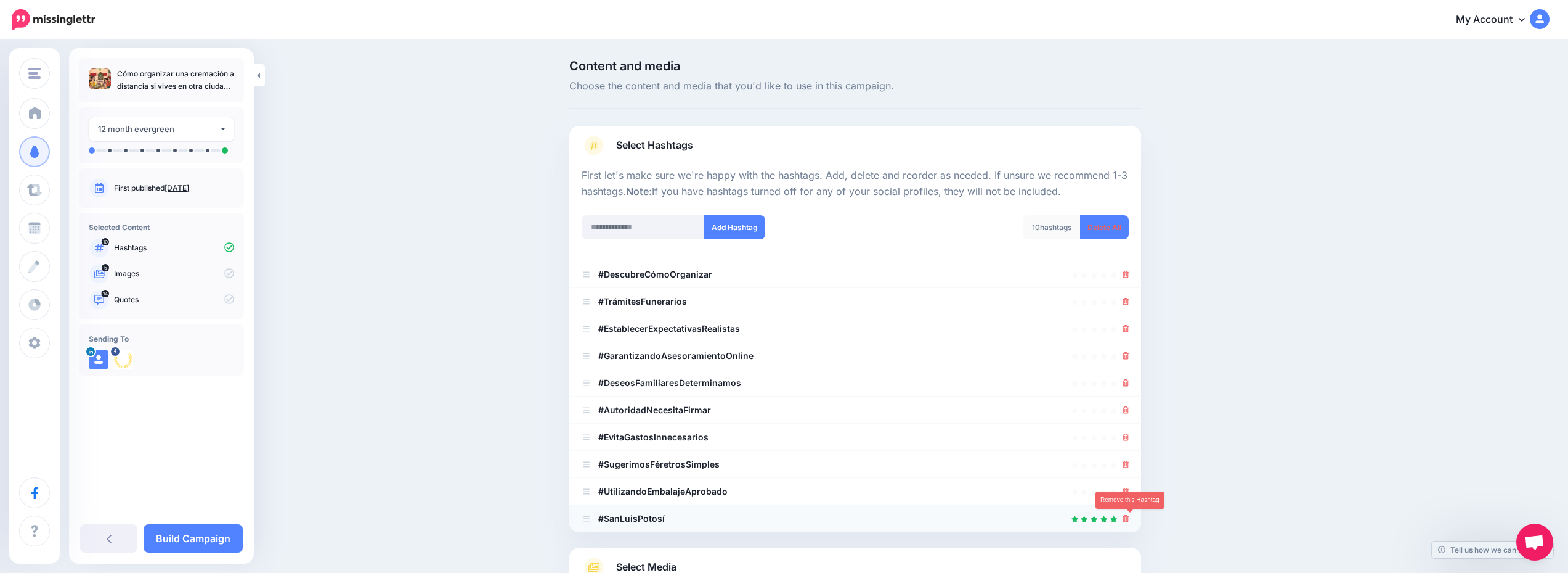
click at [1130, 522] on link at bounding box center [1127, 518] width 7 height 11
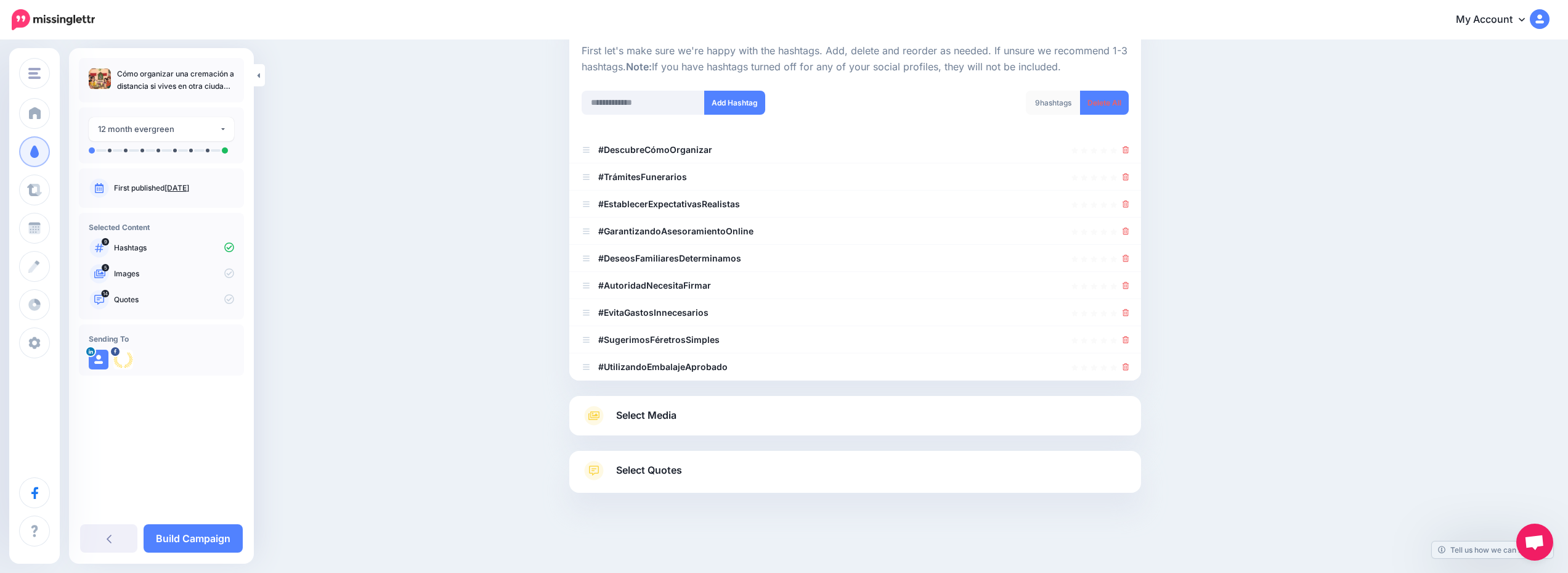
click at [792, 418] on link "Select Media" at bounding box center [855, 415] width 547 height 20
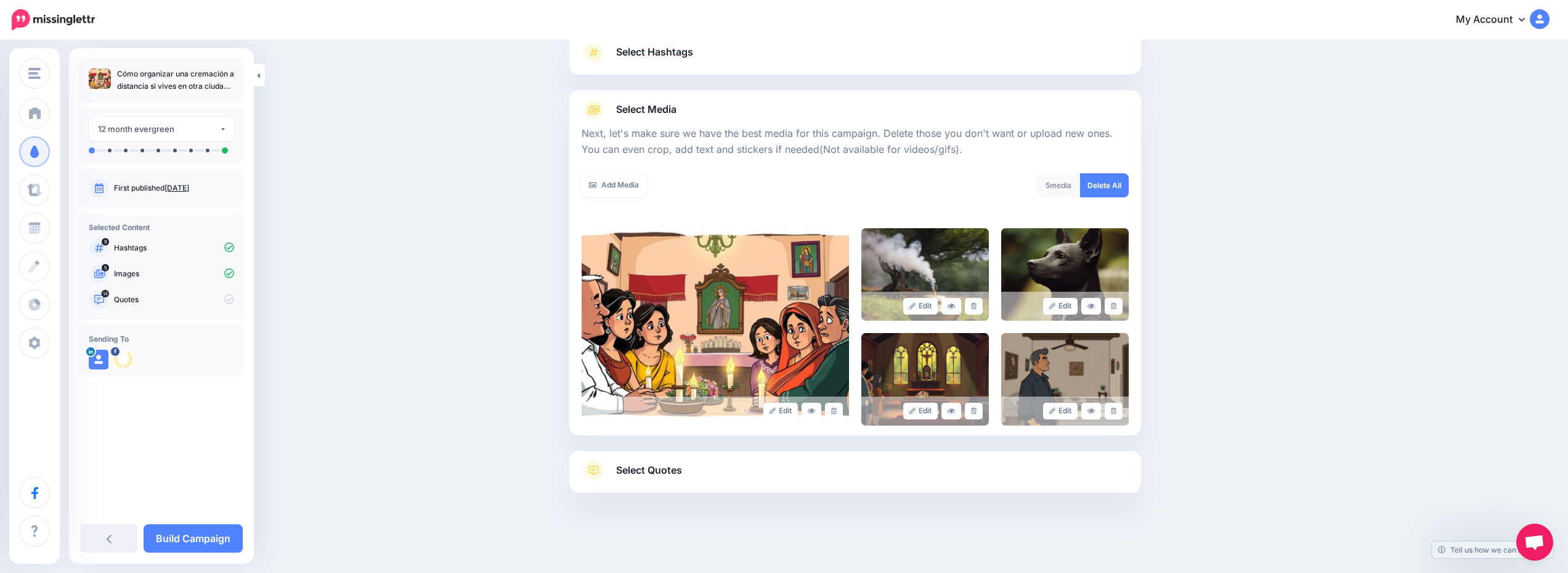
scroll to position [0, 0]
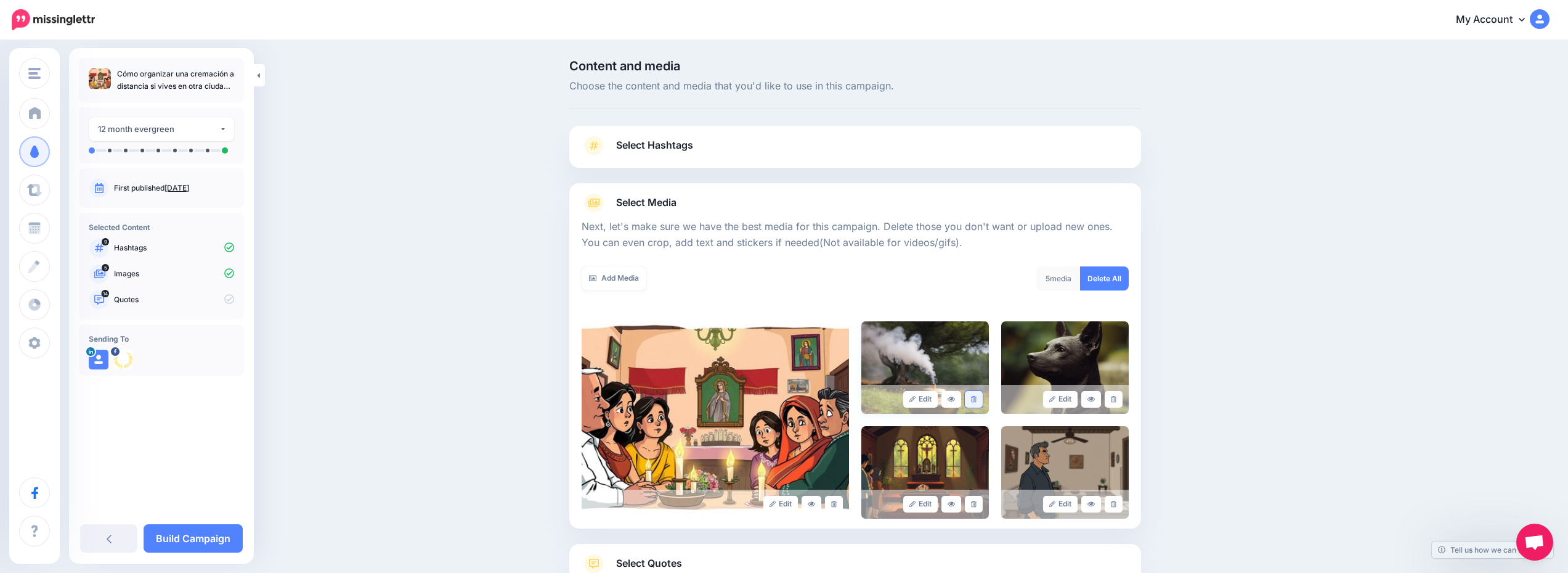
click at [983, 400] on link at bounding box center [974, 399] width 18 height 17
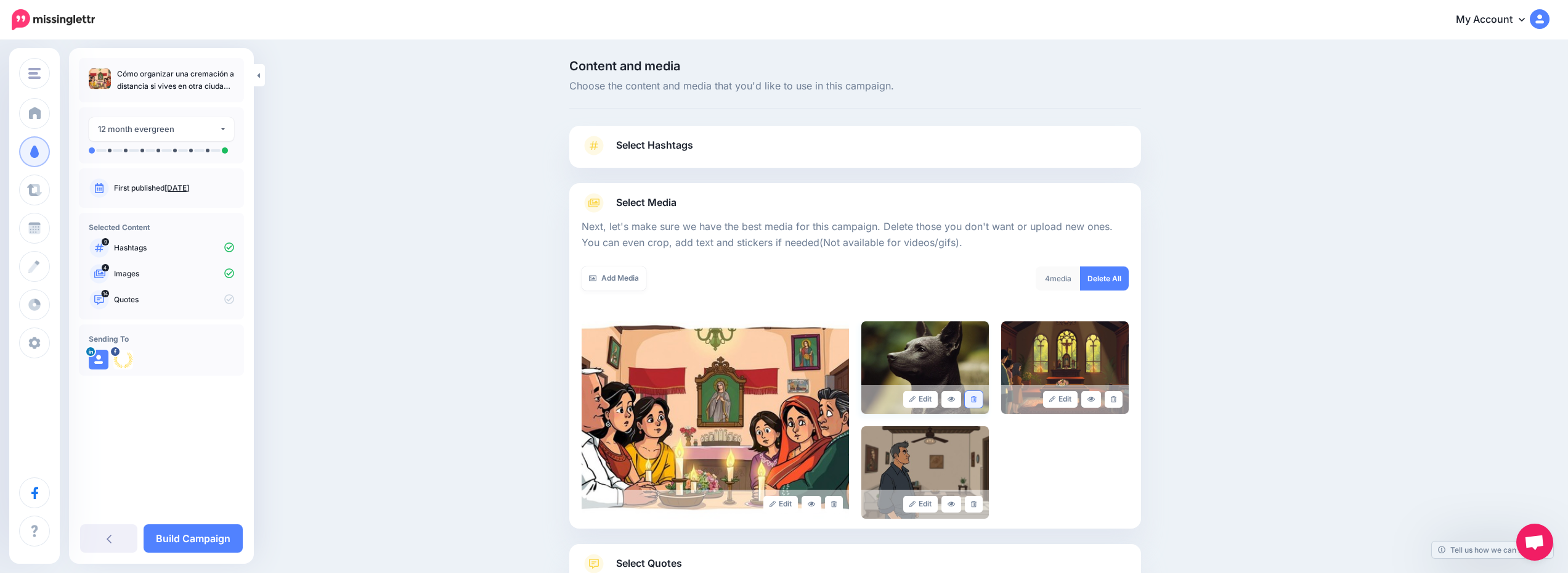
click at [977, 402] on link at bounding box center [974, 399] width 18 height 17
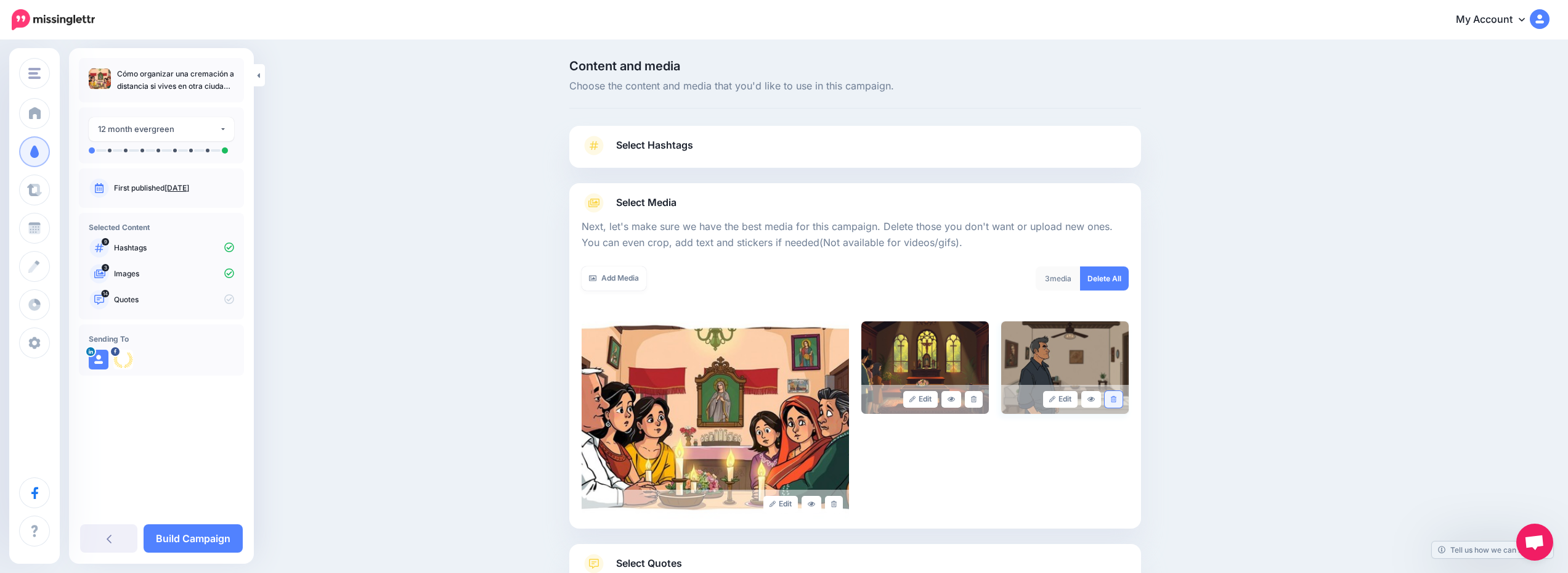
click at [1119, 404] on link at bounding box center [1113, 399] width 18 height 17
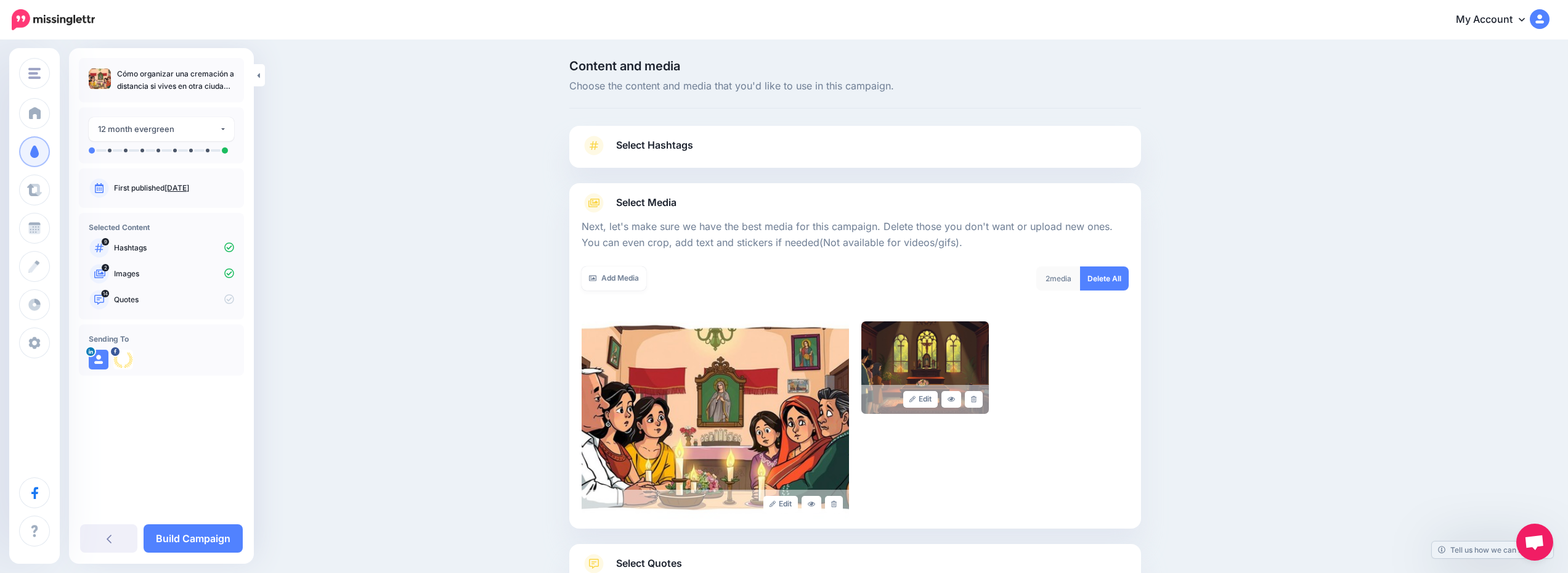
scroll to position [93, 0]
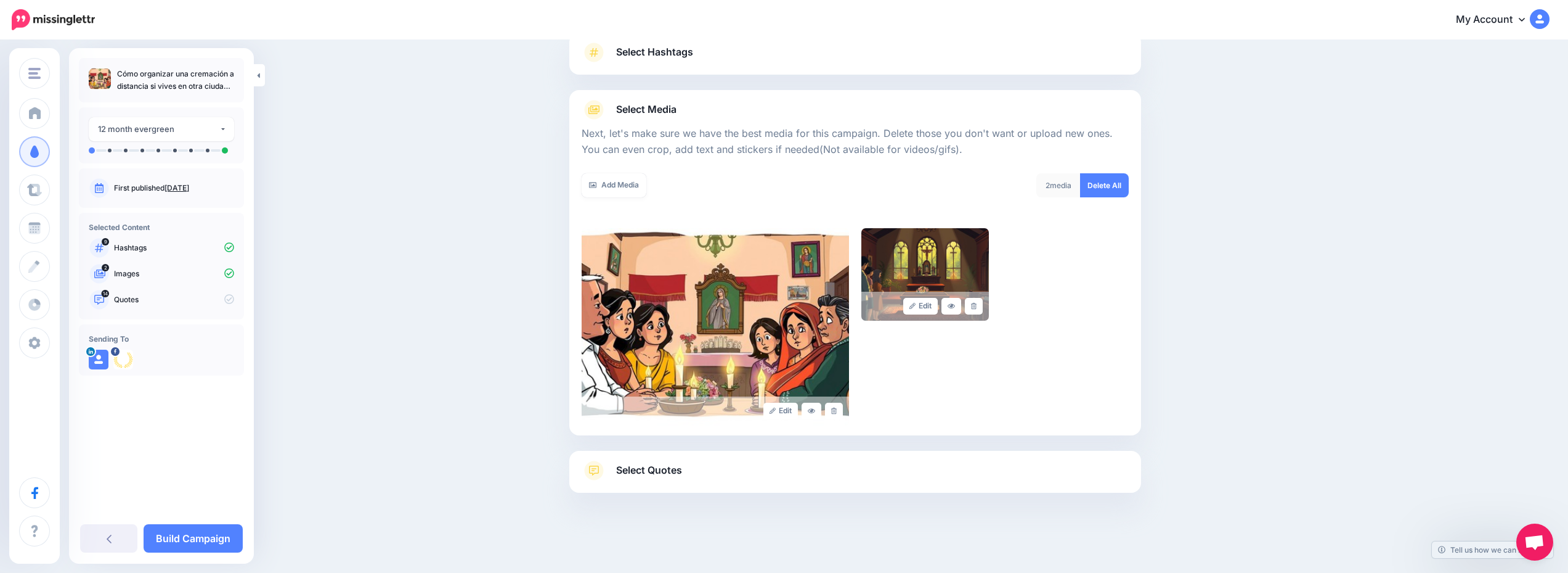
click at [820, 463] on link "Select Quotes" at bounding box center [855, 477] width 547 height 32
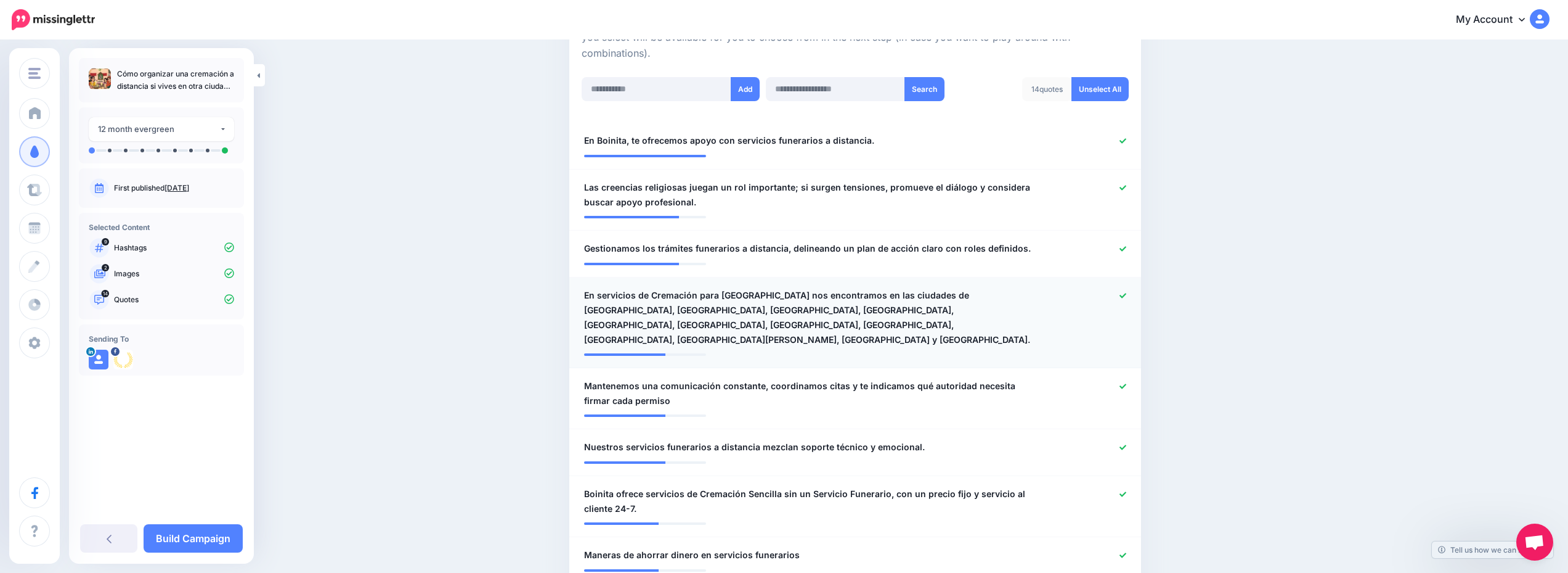
scroll to position [370, 0]
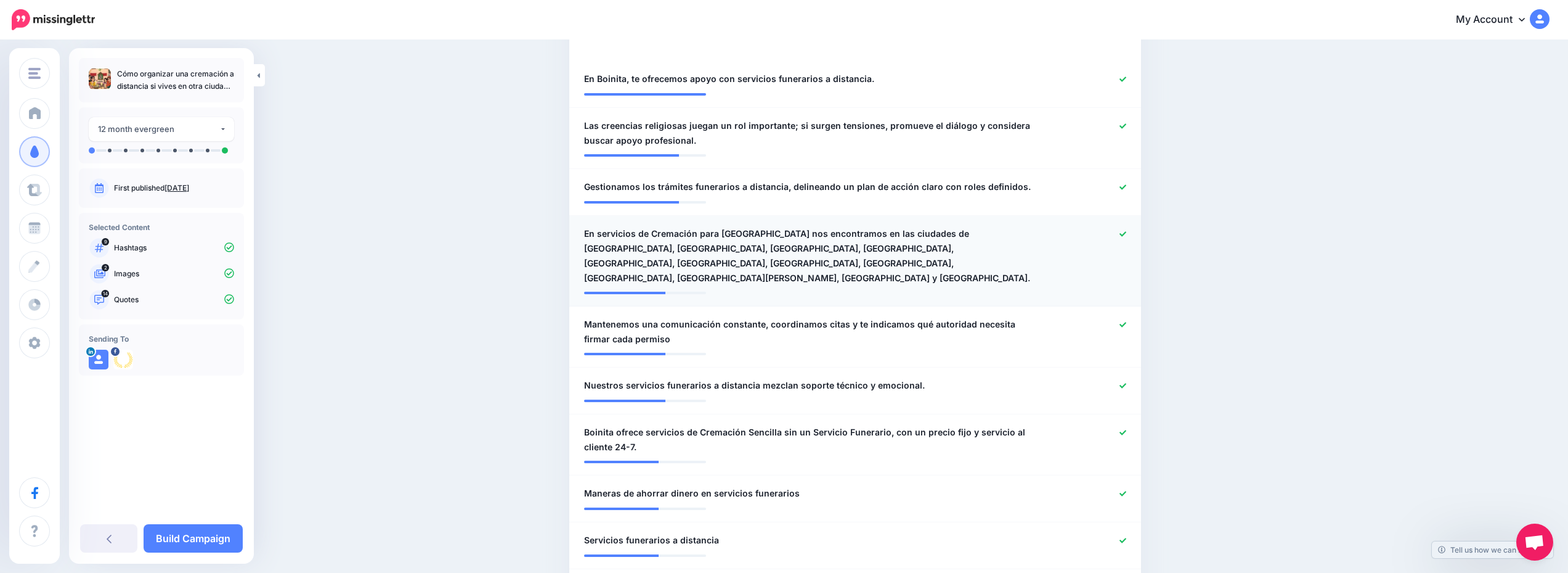
click at [1127, 230] on icon at bounding box center [1123, 234] width 7 height 7
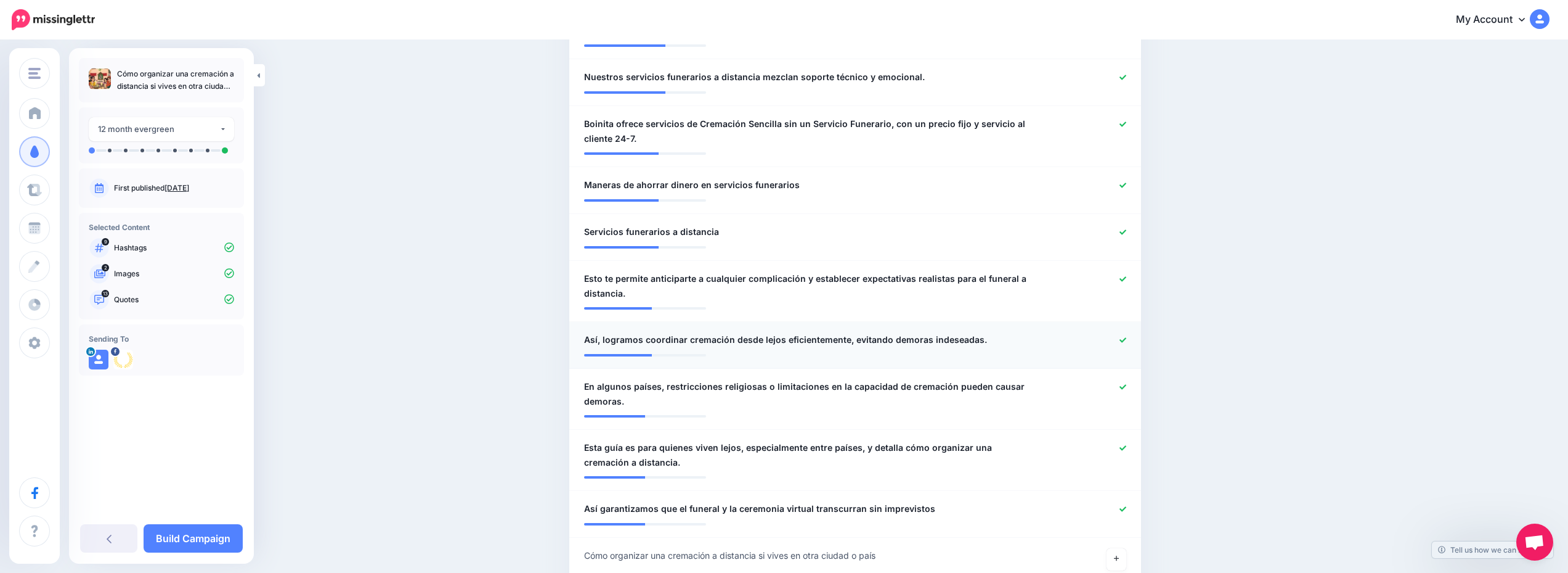
scroll to position [739, 0]
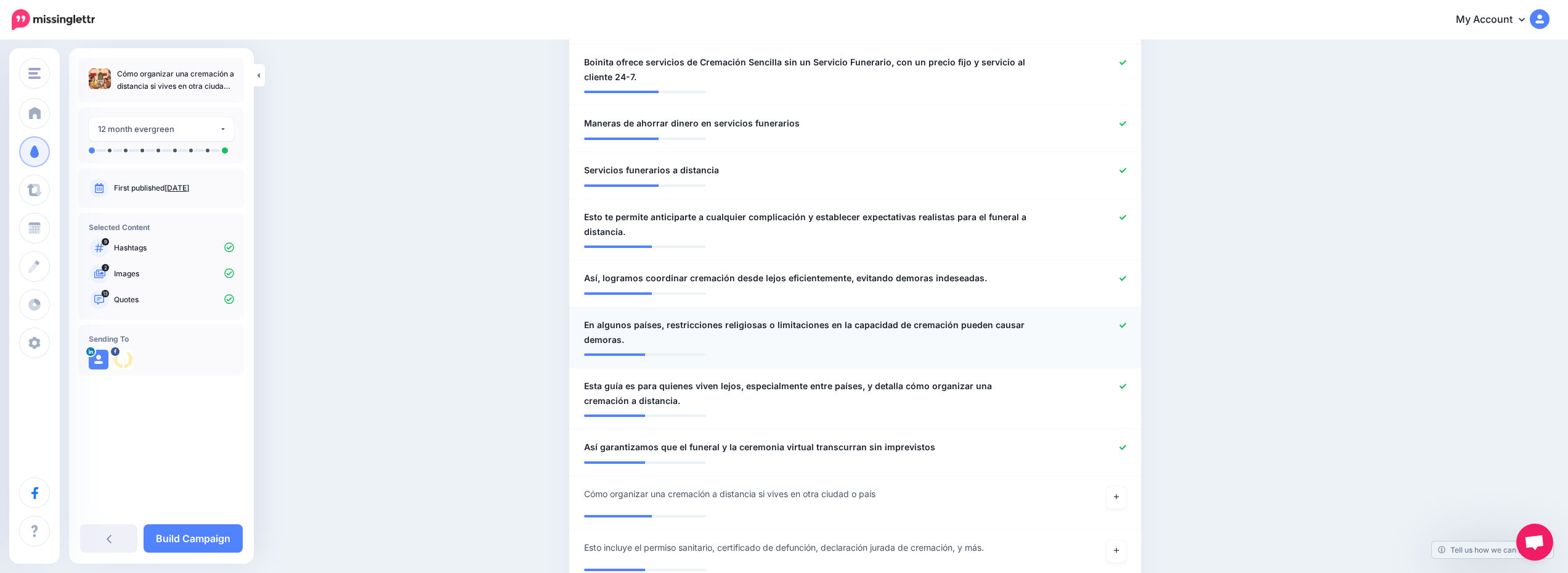
click at [1126, 322] on icon at bounding box center [1123, 325] width 7 height 7
click at [1127, 384] on icon at bounding box center [1123, 386] width 7 height 5
click at [1127, 444] on icon at bounding box center [1123, 448] width 7 height 7
click at [1119, 493] on icon at bounding box center [1117, 497] width 5 height 7
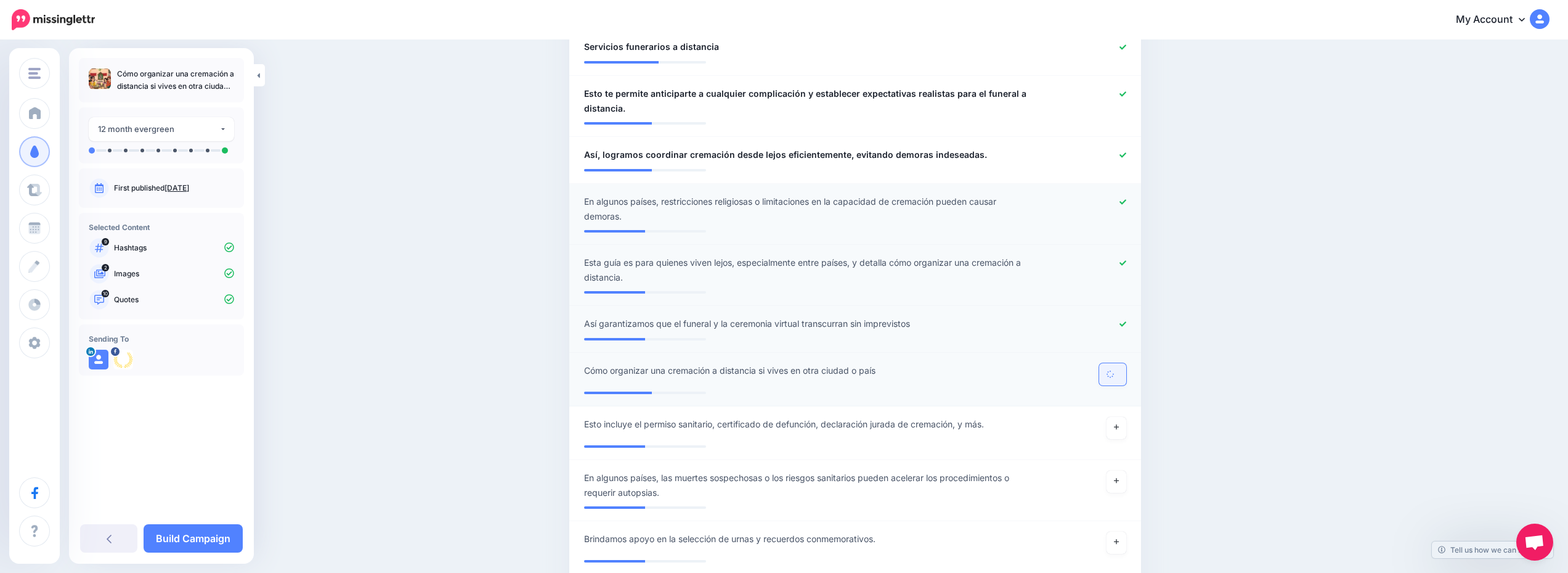
scroll to position [924, 0]
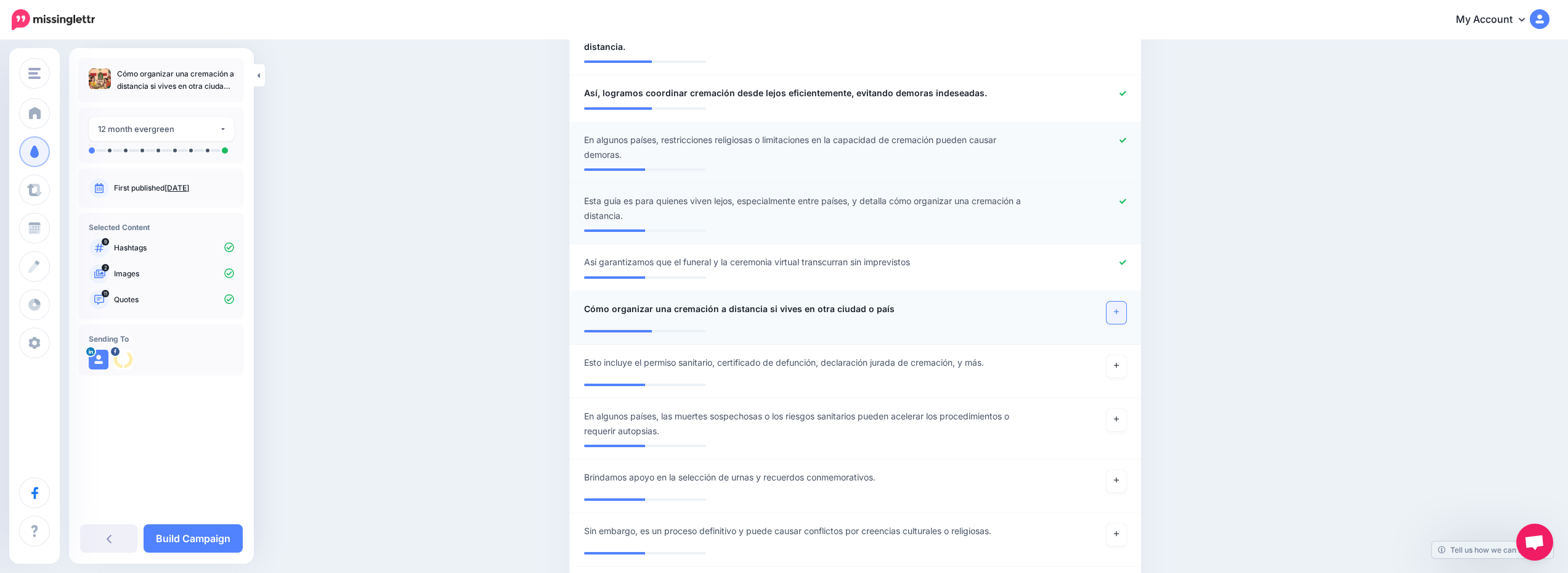
click at [1117, 301] on link at bounding box center [1117, 312] width 20 height 22
click at [1127, 259] on icon at bounding box center [1123, 262] width 7 height 5
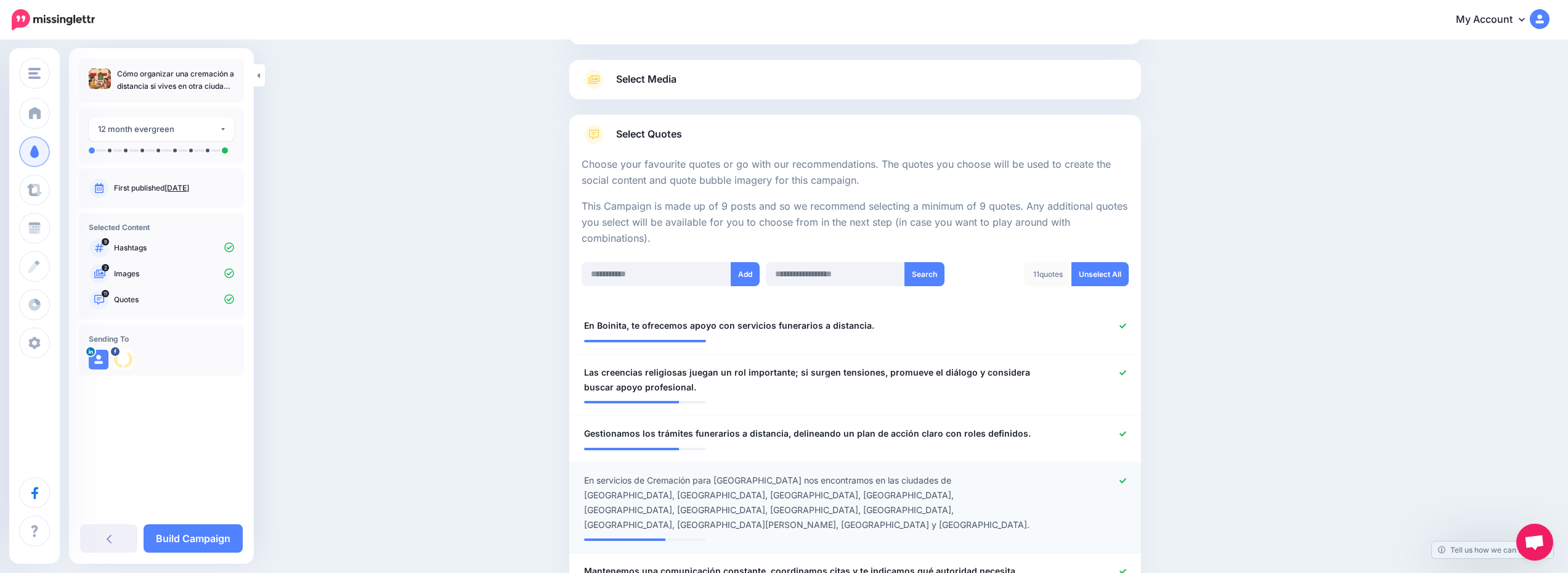
scroll to position [0, 0]
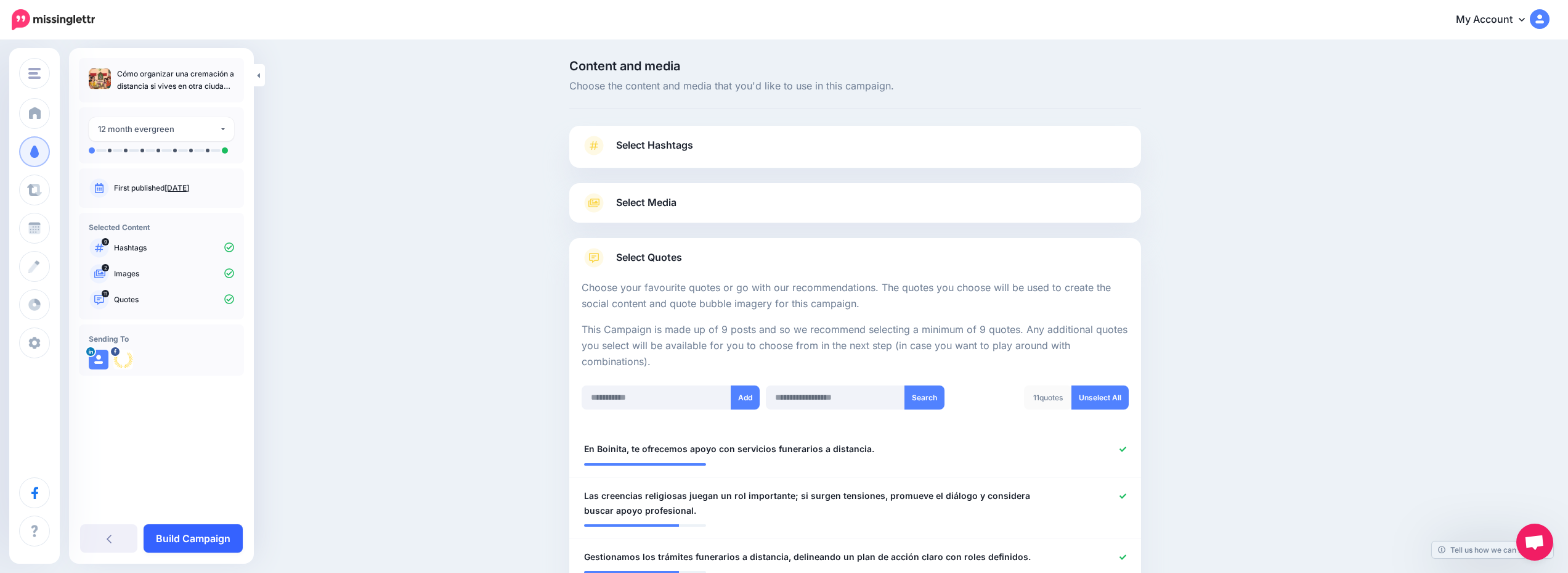
click at [199, 537] on link "Build Campaign" at bounding box center [193, 538] width 99 height 28
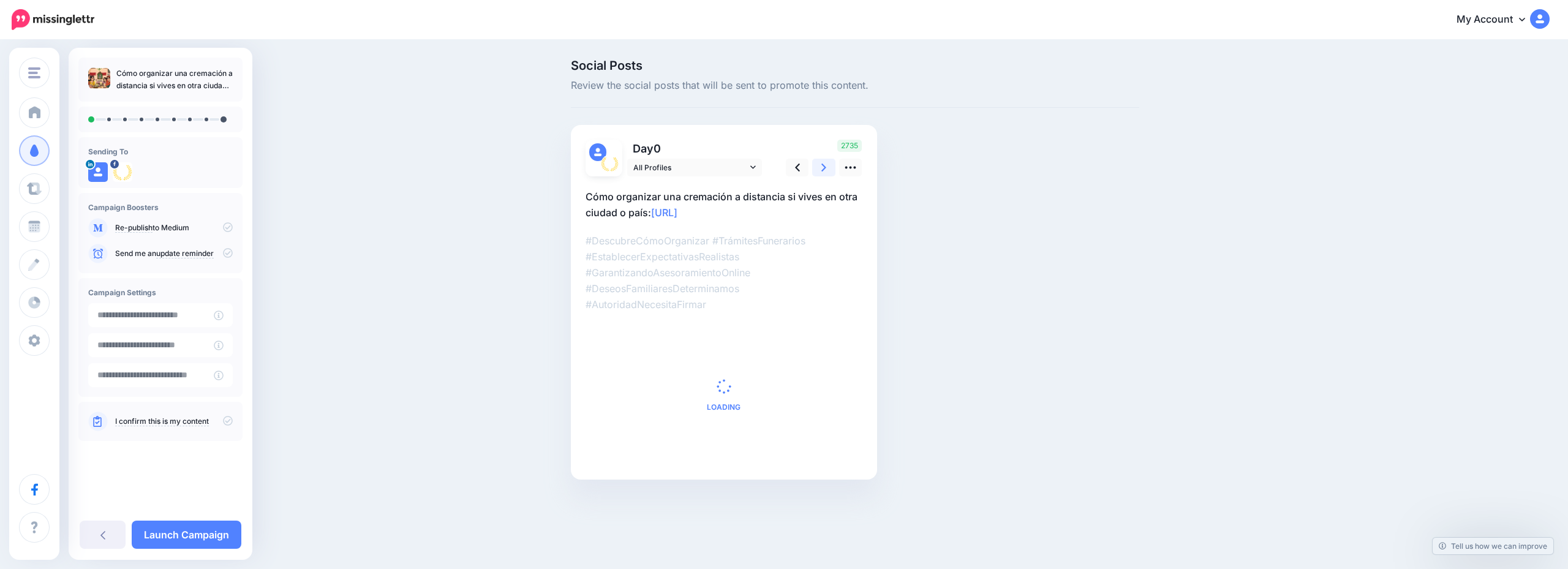
click at [818, 171] on link at bounding box center [824, 167] width 24 height 17
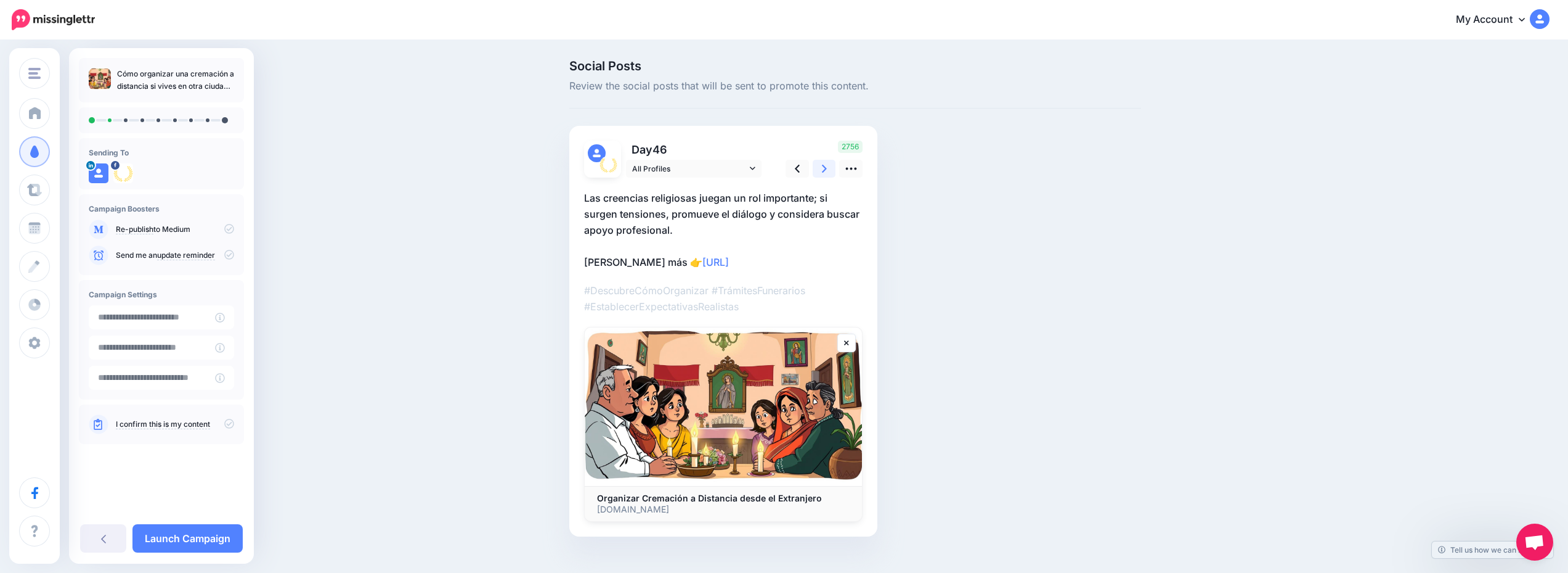
click at [823, 172] on link at bounding box center [824, 168] width 24 height 18
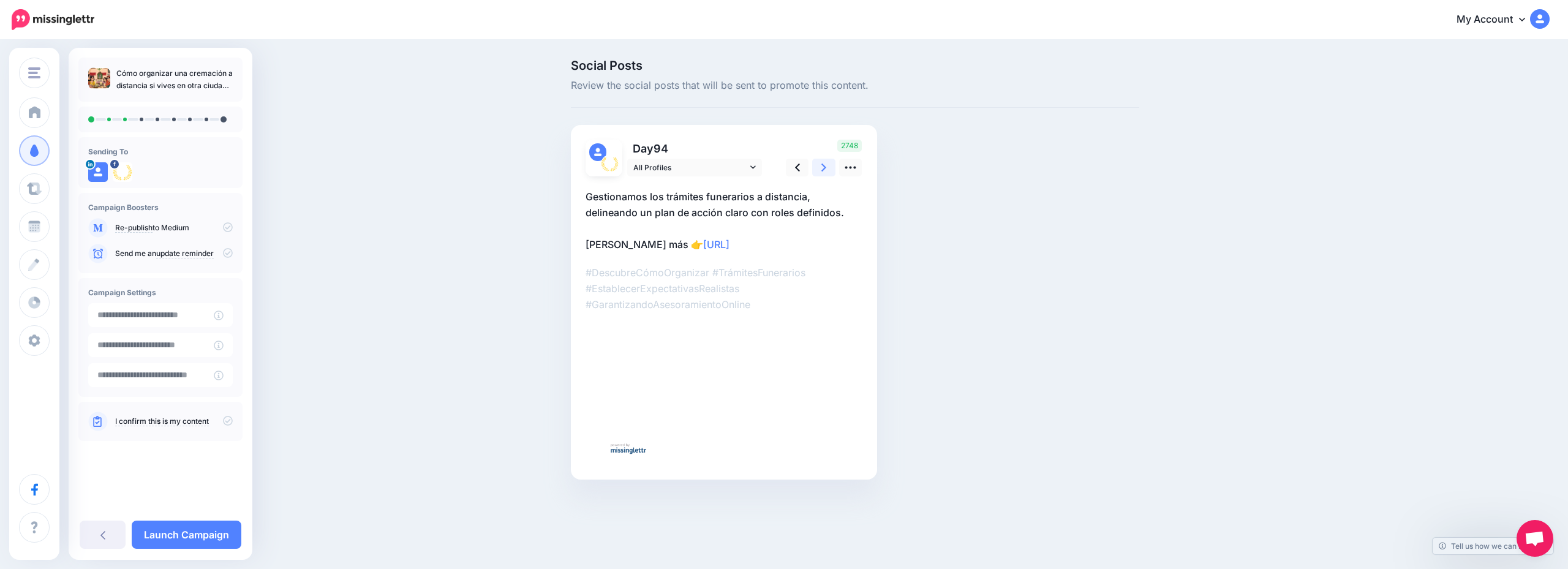
click at [818, 171] on link at bounding box center [824, 167] width 24 height 17
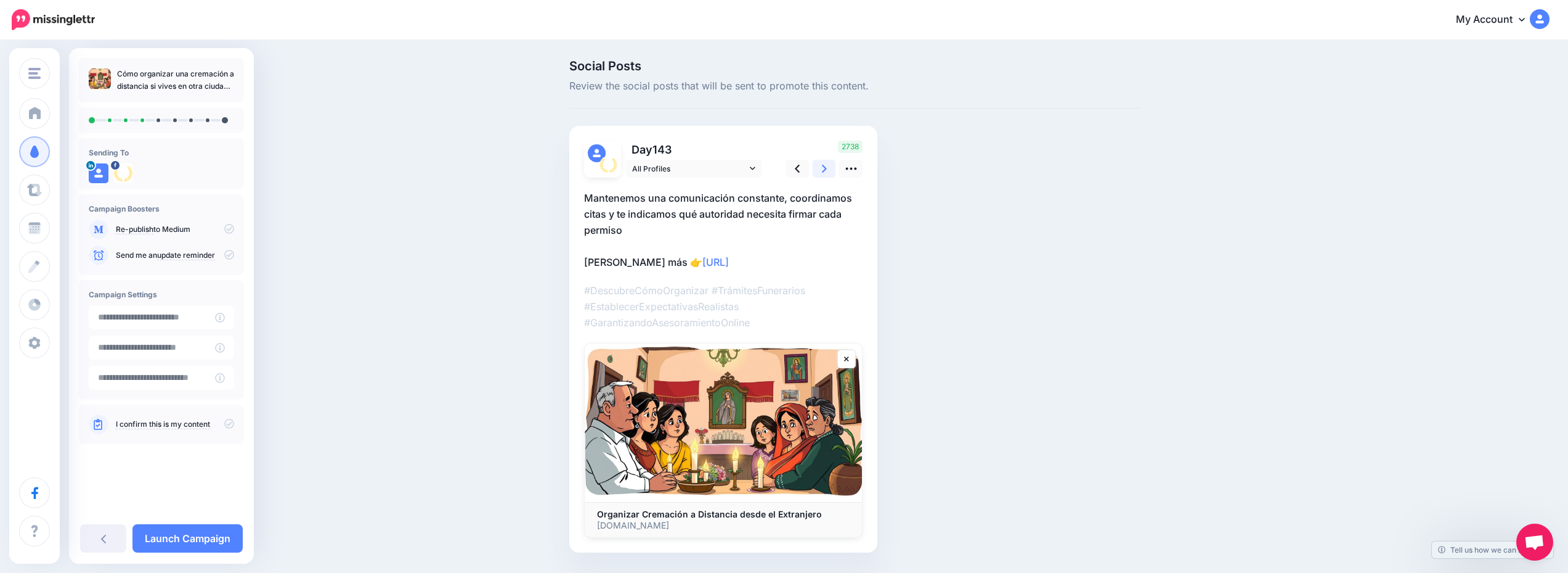
click at [823, 172] on link at bounding box center [824, 168] width 24 height 18
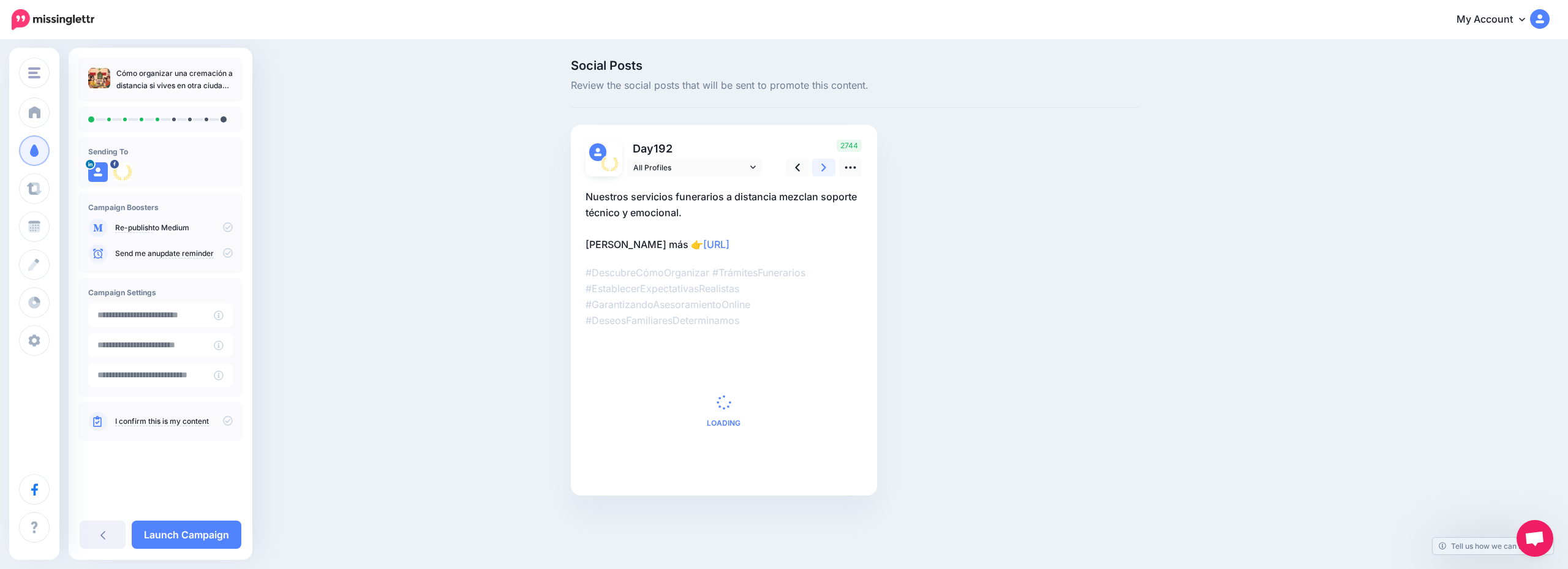
click at [818, 171] on link at bounding box center [824, 167] width 24 height 17
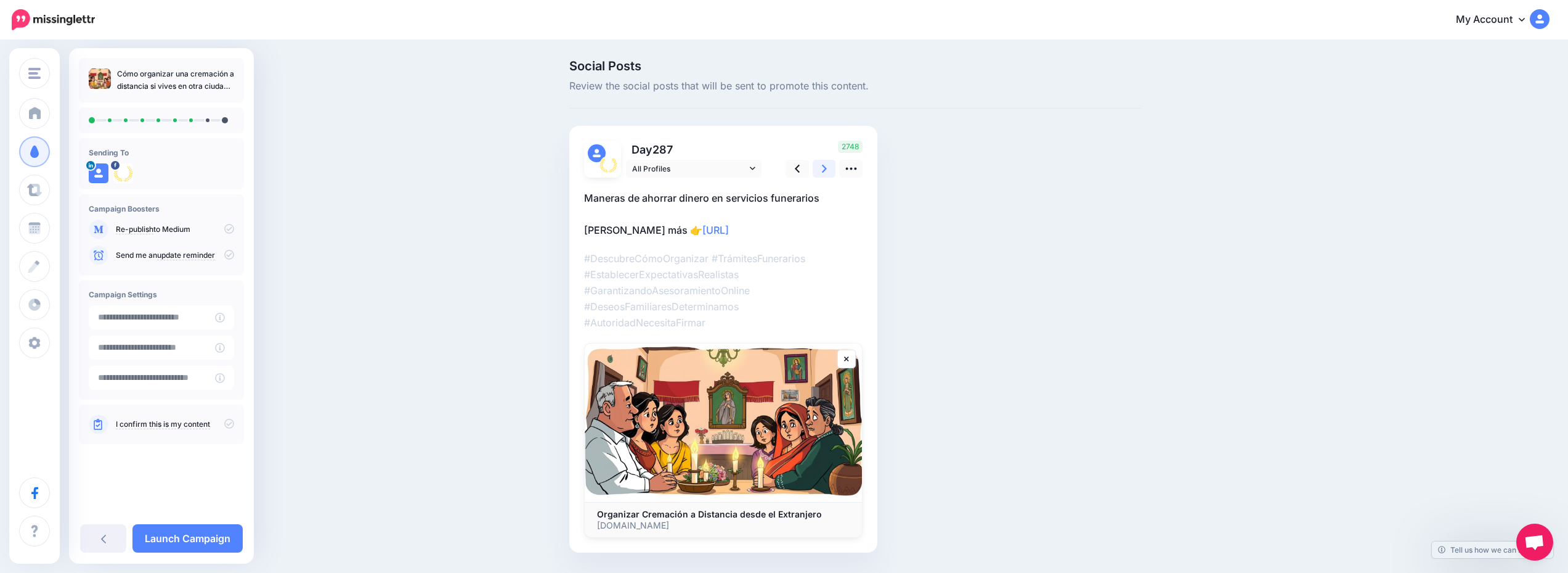
click at [823, 172] on link at bounding box center [824, 168] width 24 height 18
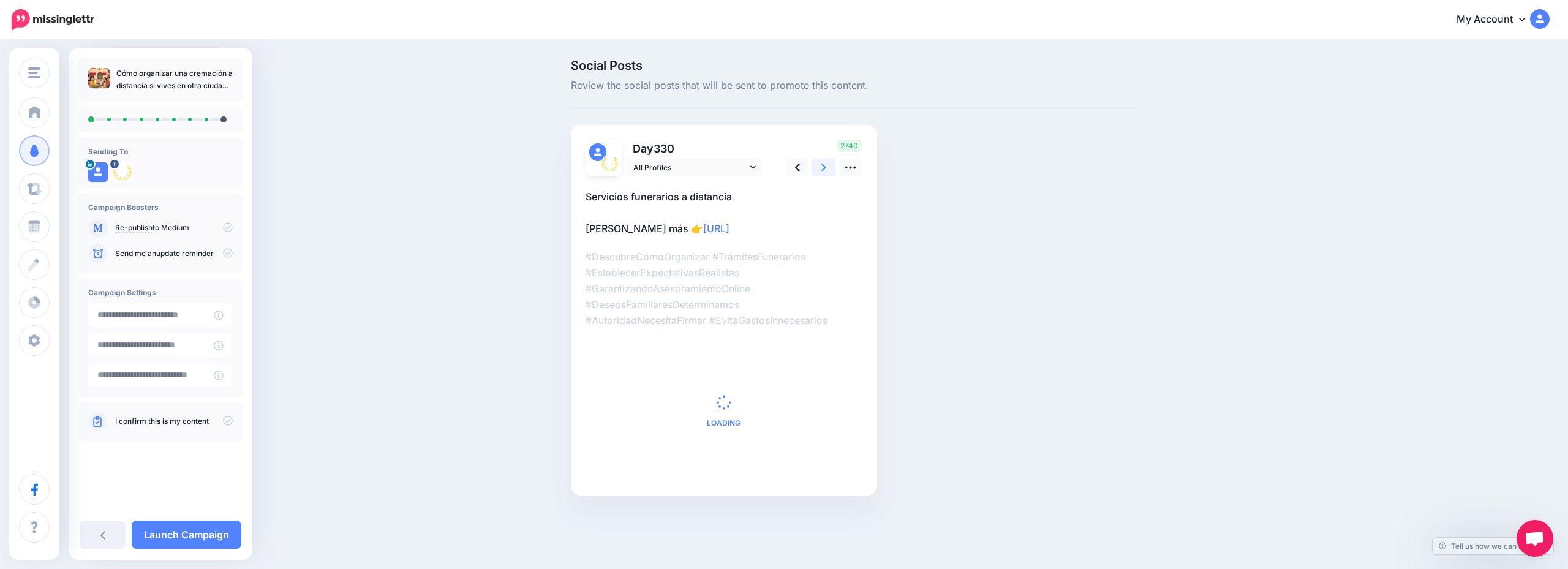
click at [818, 171] on link at bounding box center [824, 167] width 24 height 17
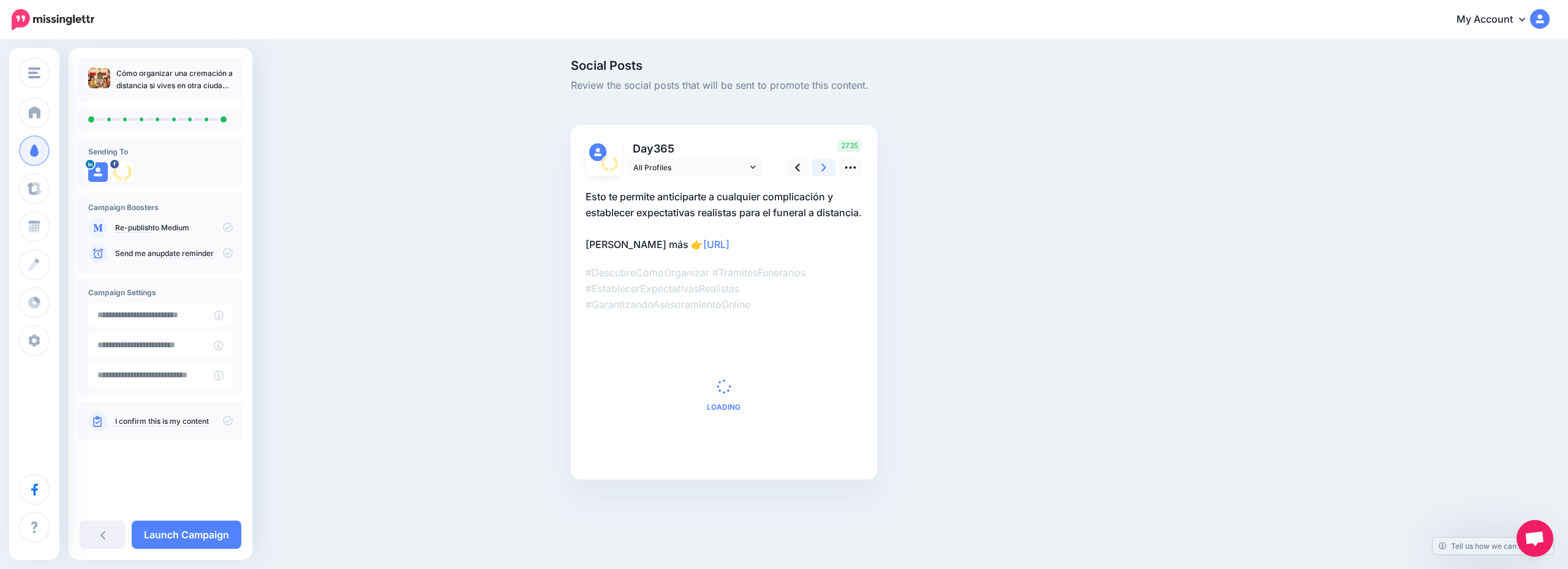
click at [818, 171] on link at bounding box center [824, 167] width 24 height 17
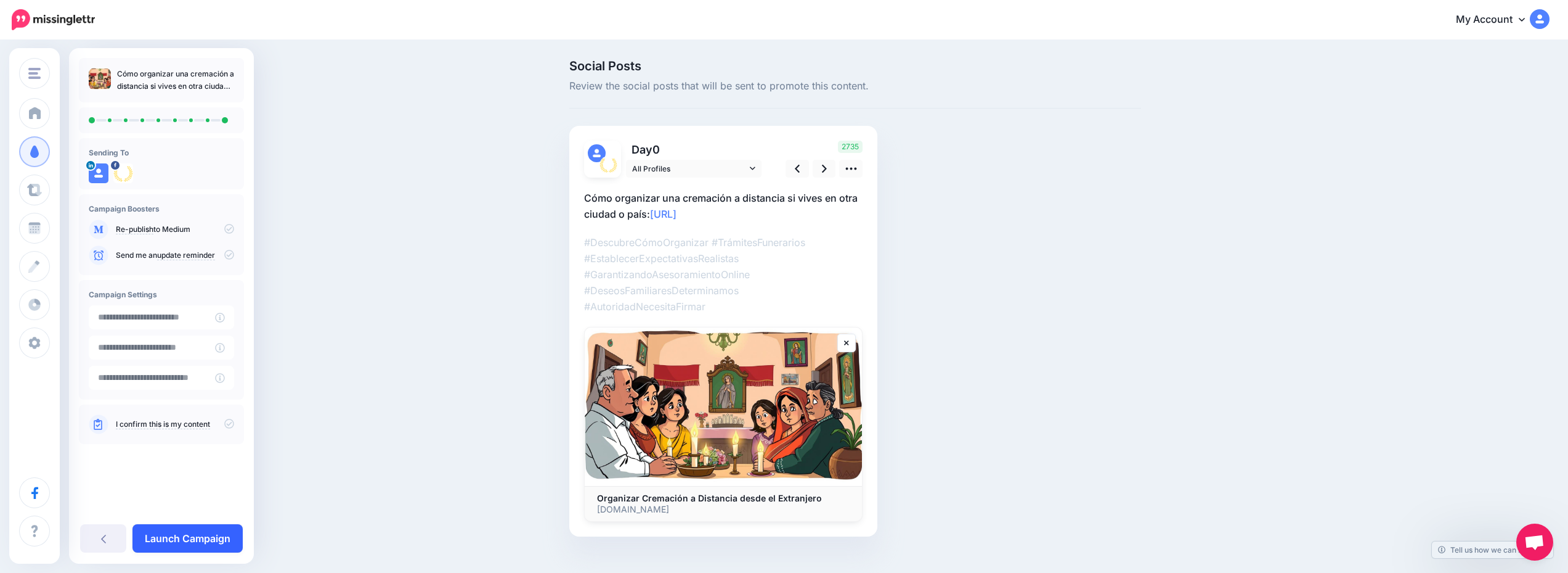
click at [208, 540] on link "Launch Campaign" at bounding box center [187, 538] width 110 height 28
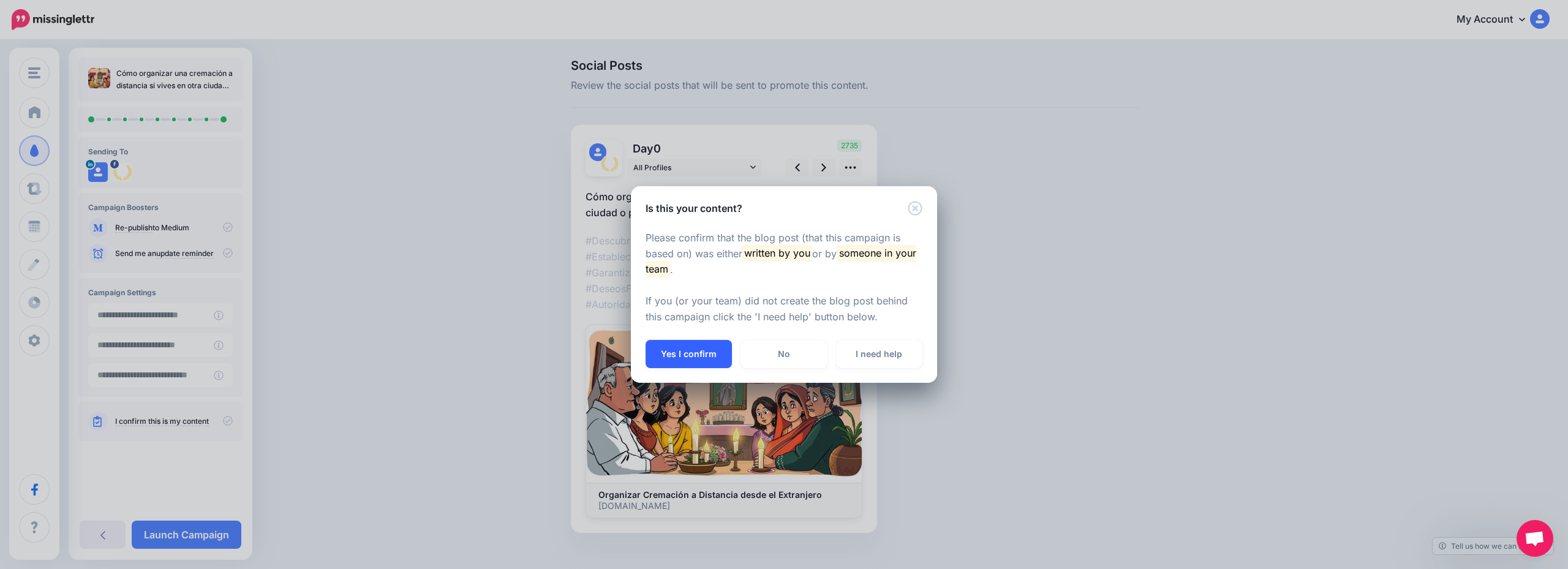
click at [666, 356] on button "Yes I confirm" at bounding box center [689, 353] width 86 height 28
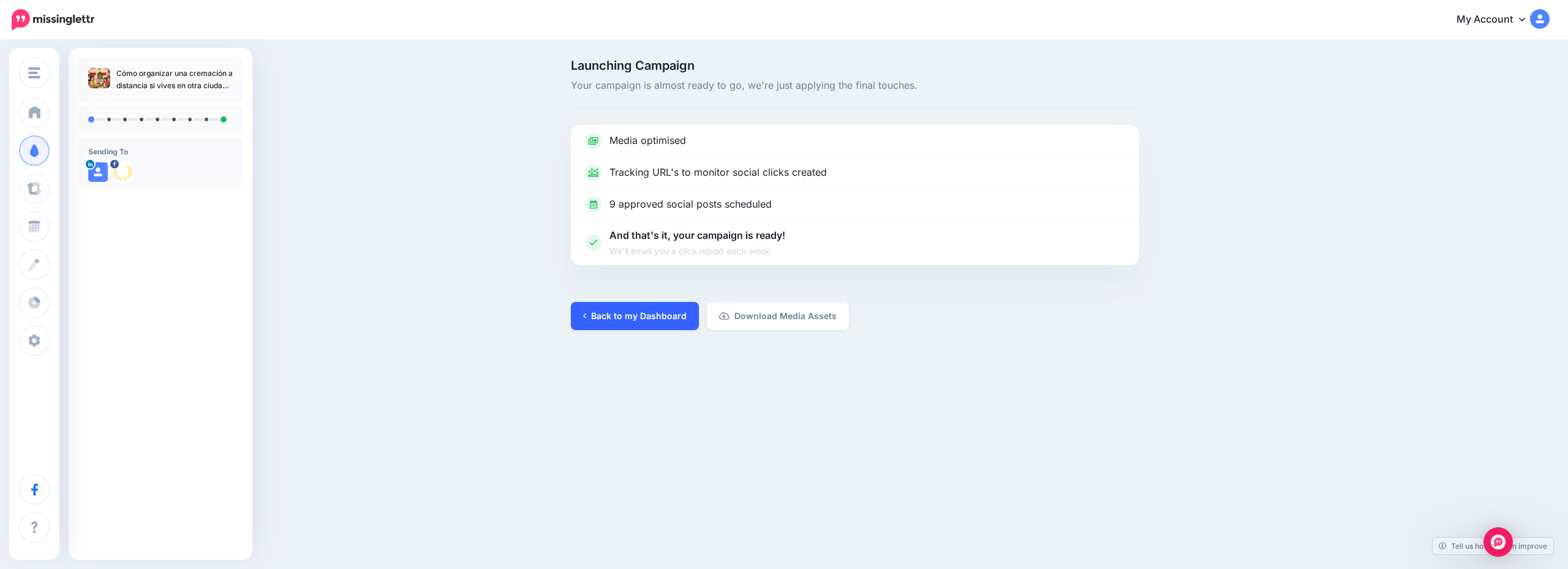
click at [626, 307] on link "Back to my Dashboard" at bounding box center [635, 316] width 128 height 28
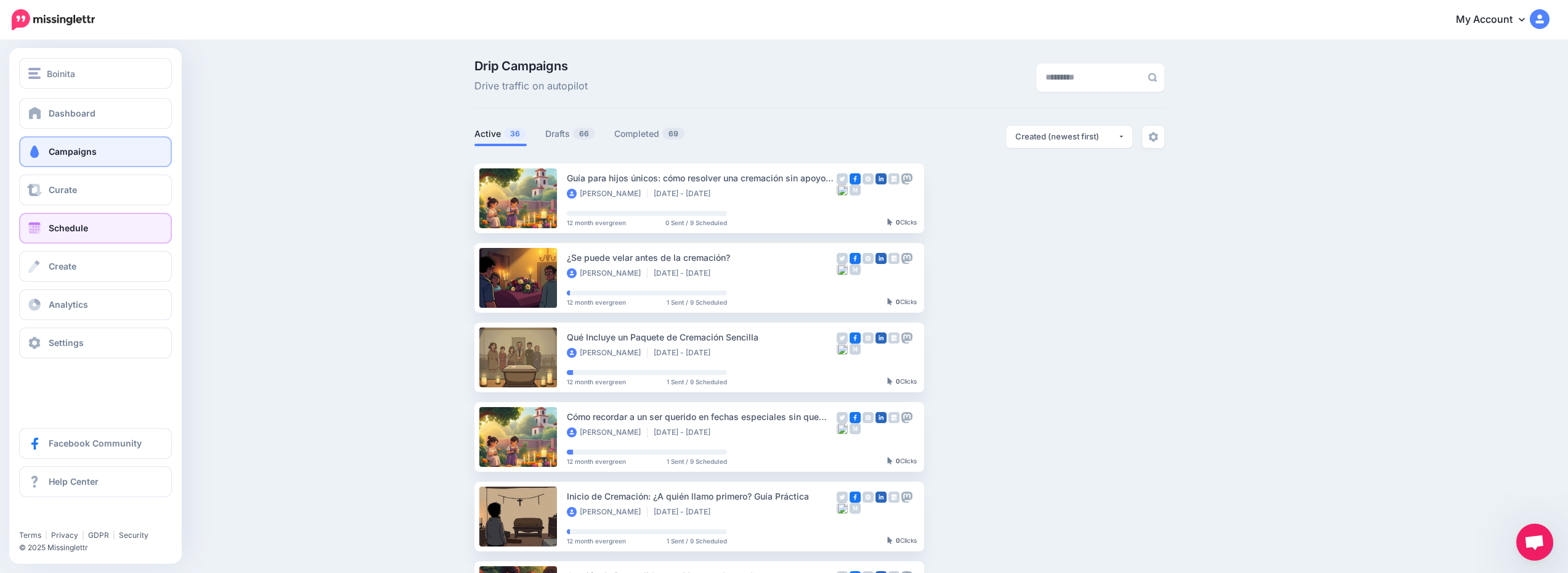
click at [117, 225] on link "Schedule" at bounding box center [95, 228] width 152 height 31
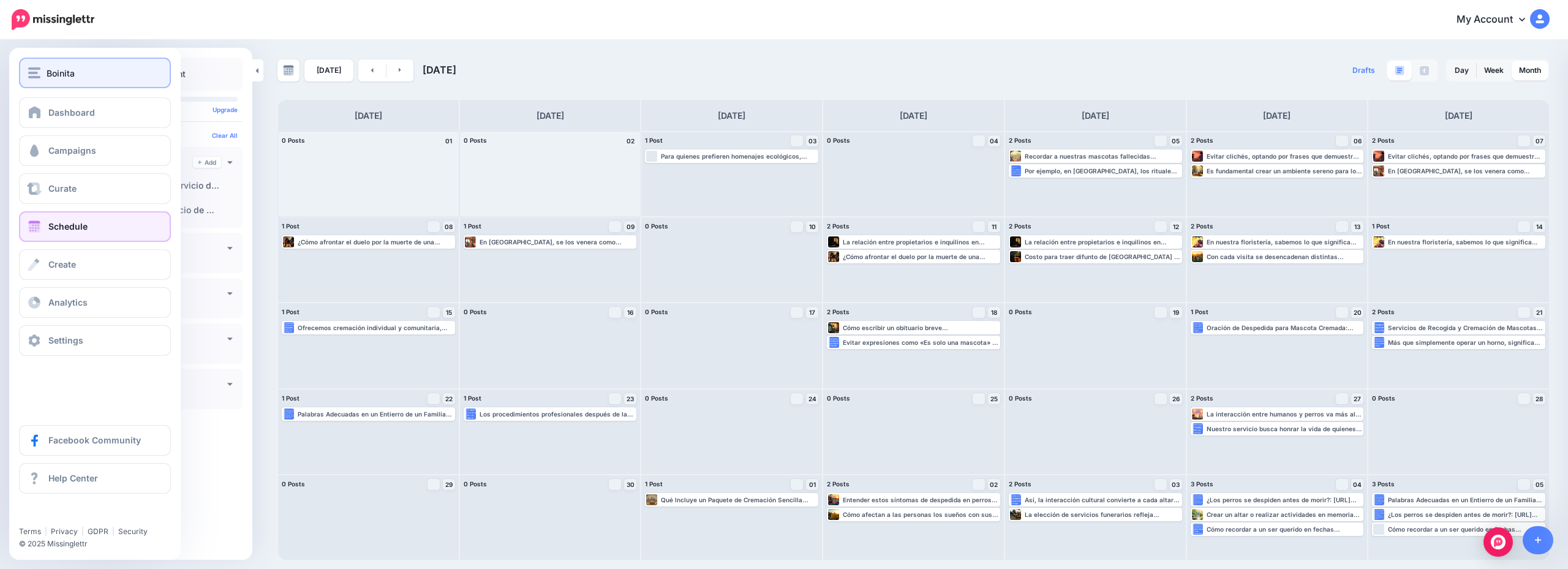
click at [130, 73] on div "Boinita" at bounding box center [94, 73] width 133 height 14
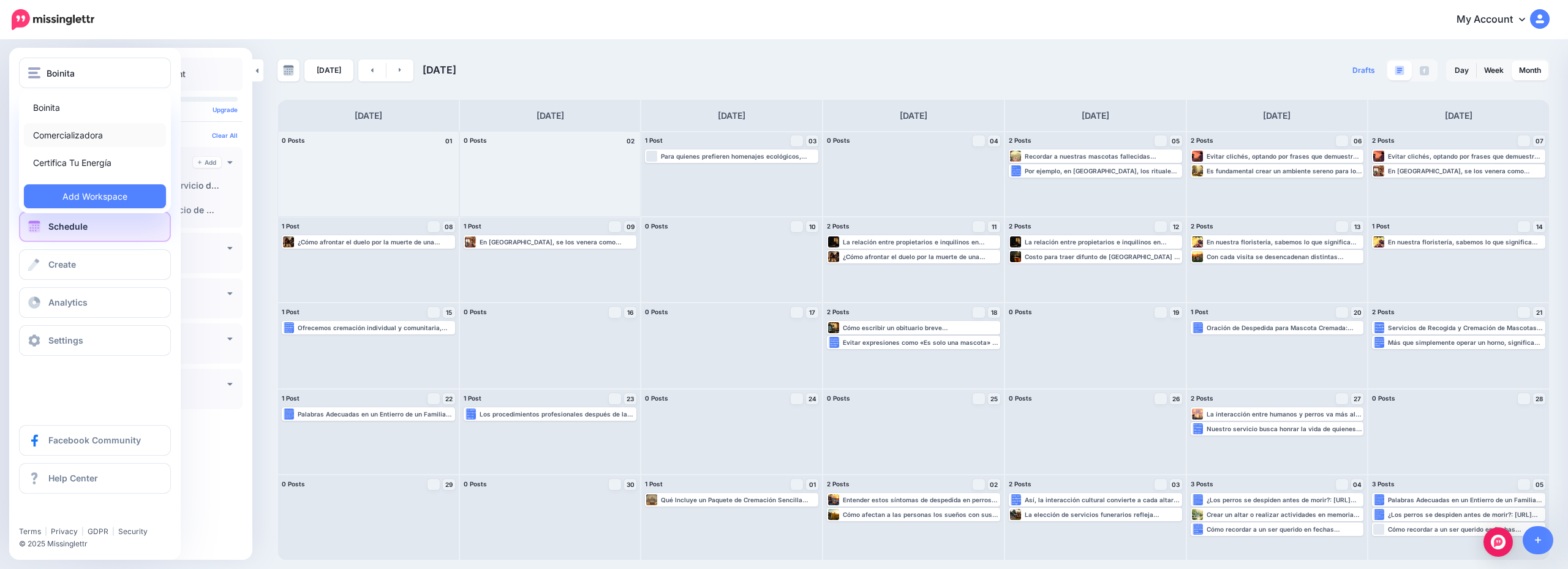
click at [91, 124] on link "Comercializadora" at bounding box center [94, 134] width 142 height 23
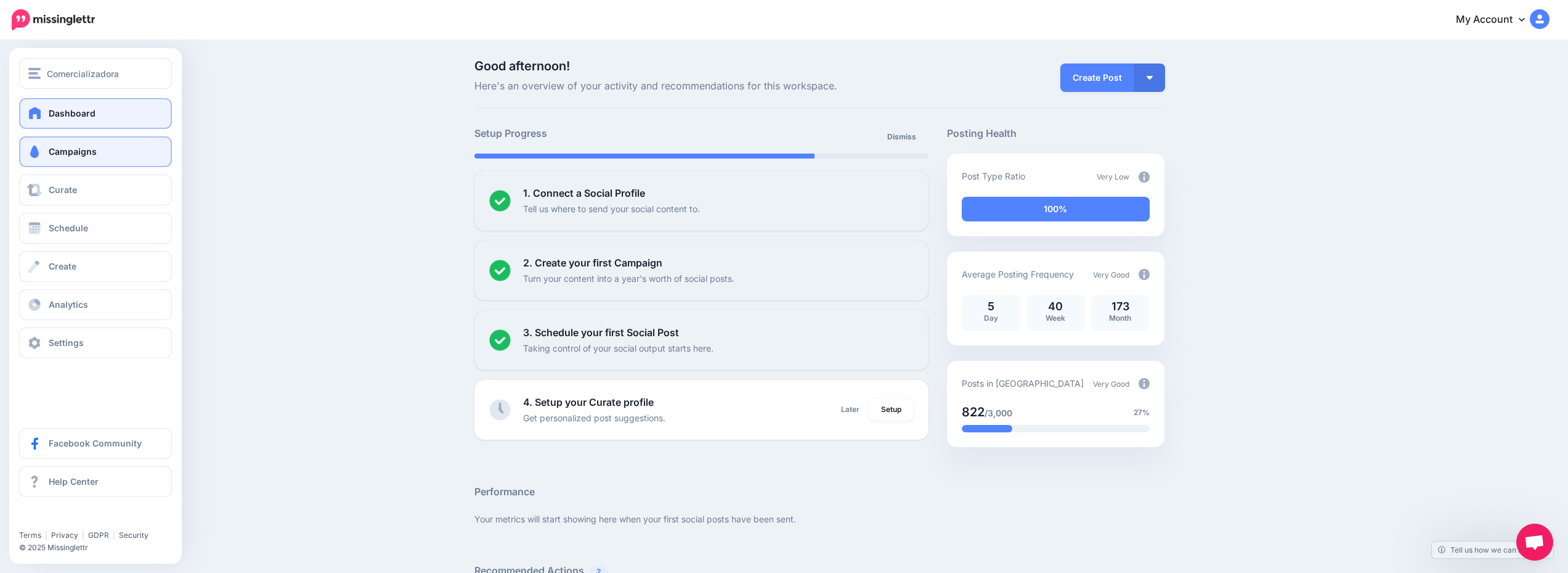
click at [101, 155] on link "Campaigns" at bounding box center [95, 151] width 152 height 31
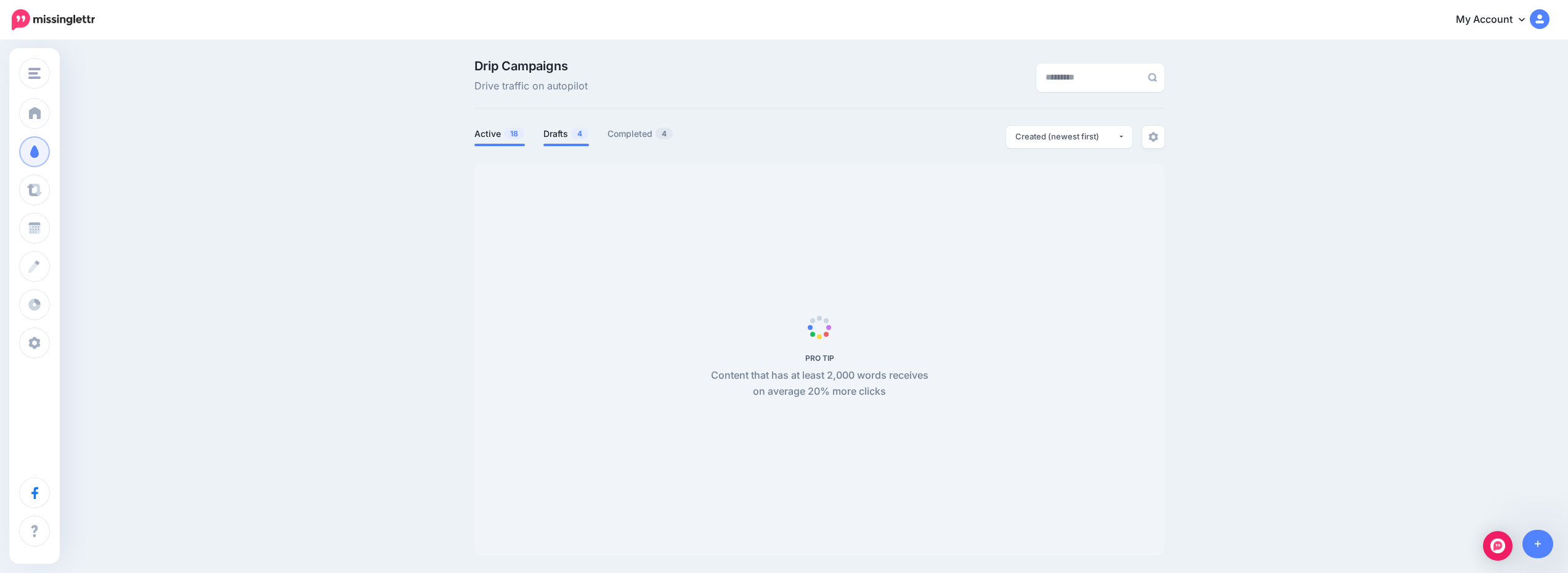
click at [572, 137] on link "Drafts 4" at bounding box center [567, 133] width 46 height 15
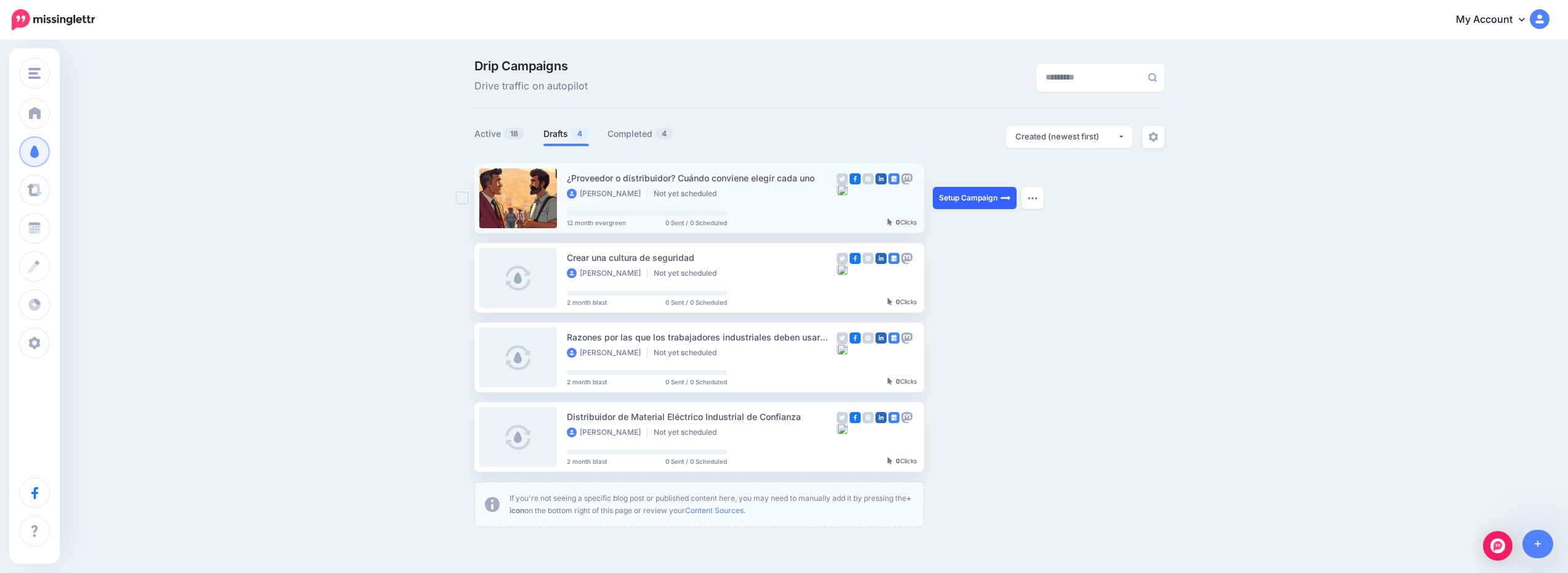
click at [985, 191] on link "Setup Campaign" at bounding box center [975, 197] width 84 height 22
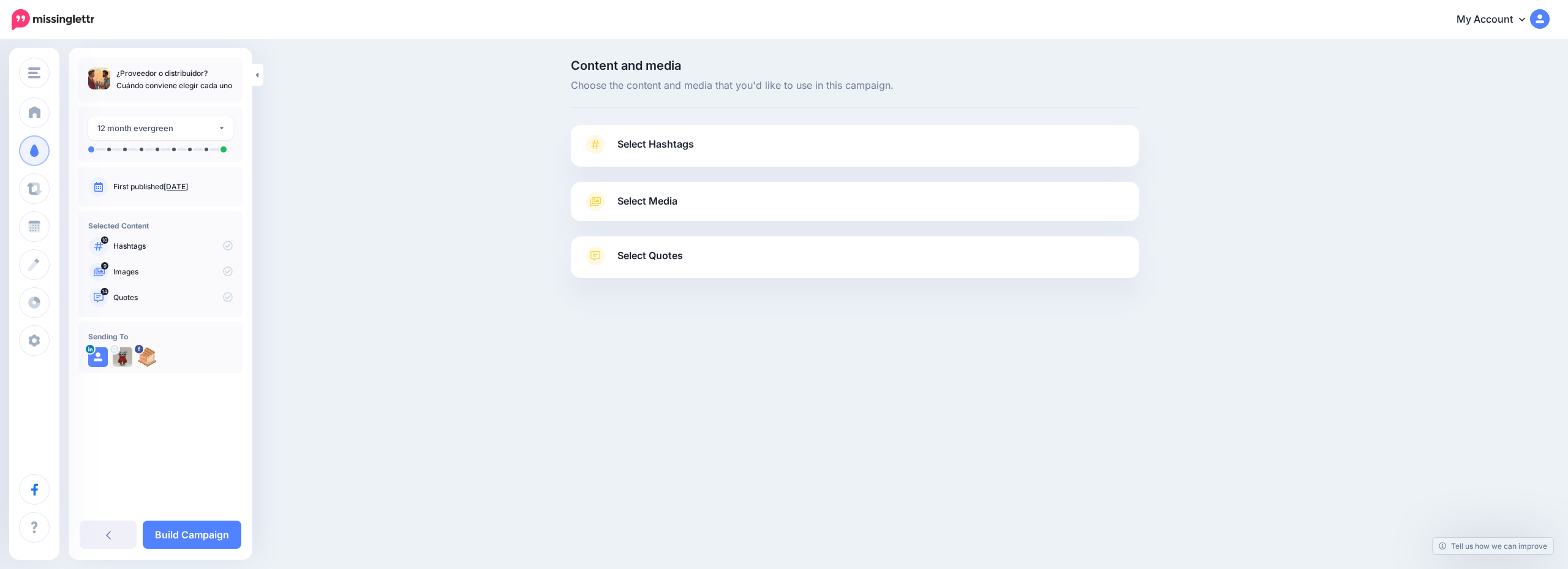
click at [898, 149] on link "Select Hashtags" at bounding box center [855, 151] width 544 height 32
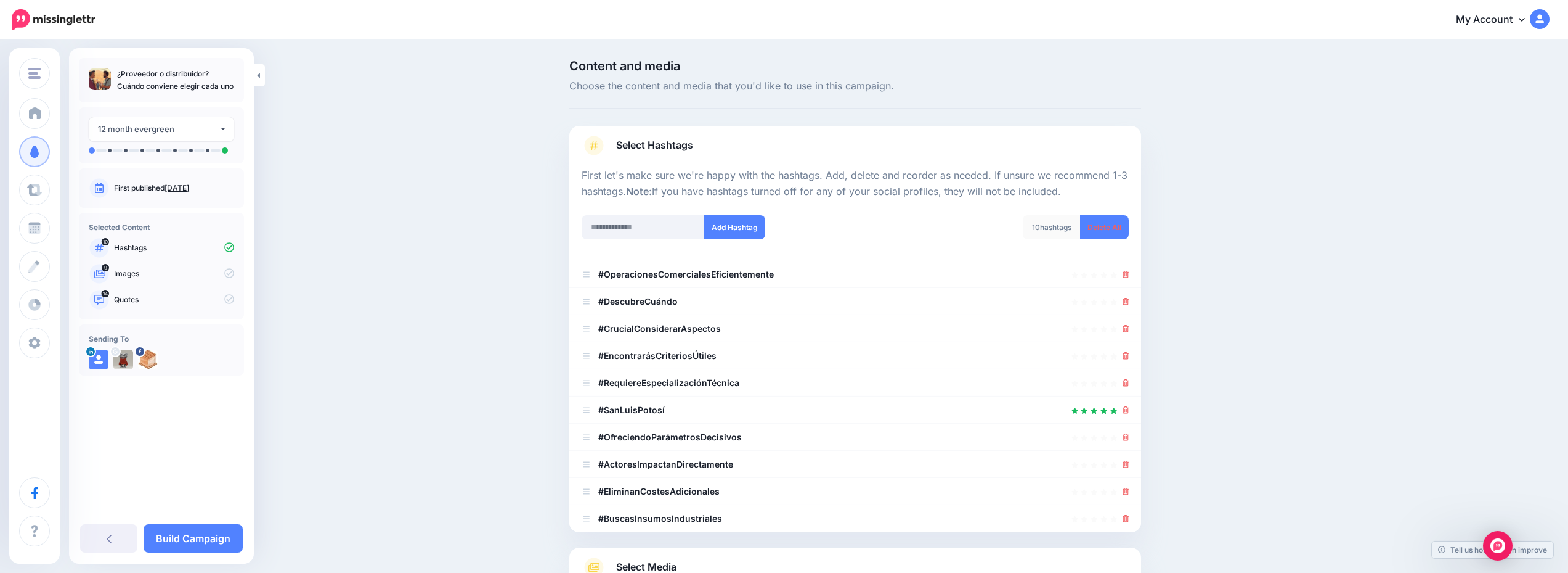
scroll to position [124, 0]
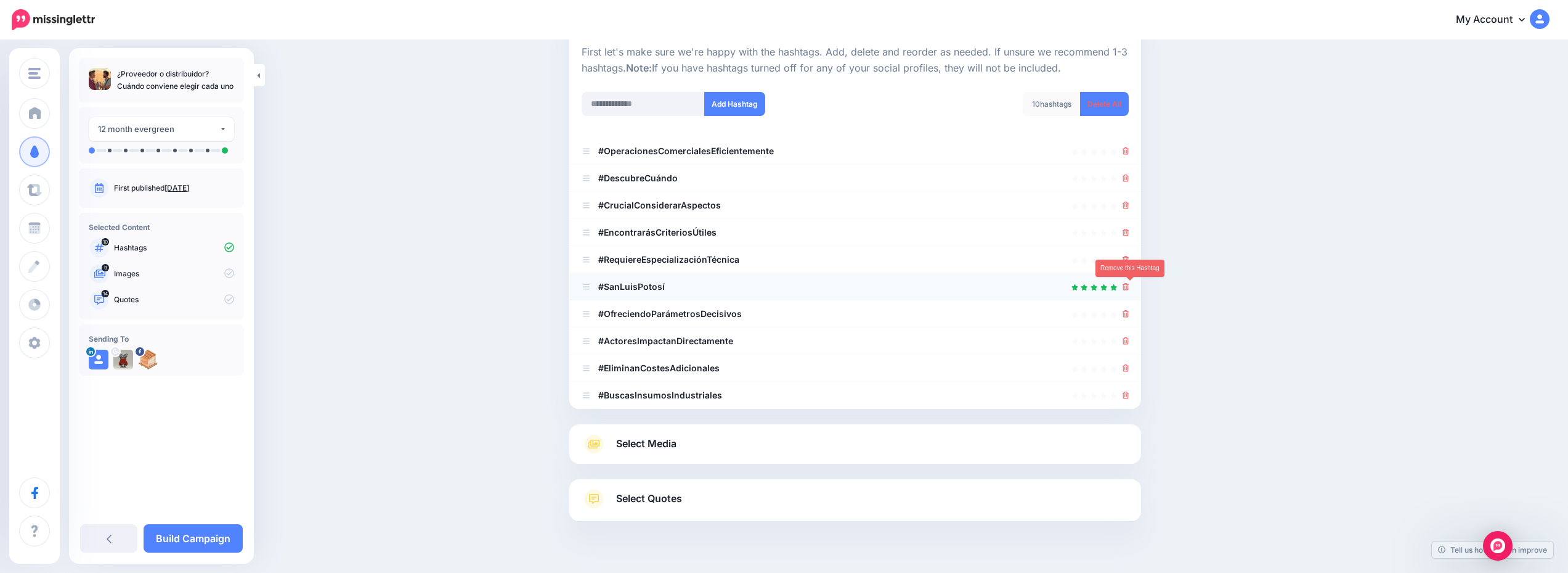
click at [1129, 288] on icon at bounding box center [1127, 286] width 7 height 7
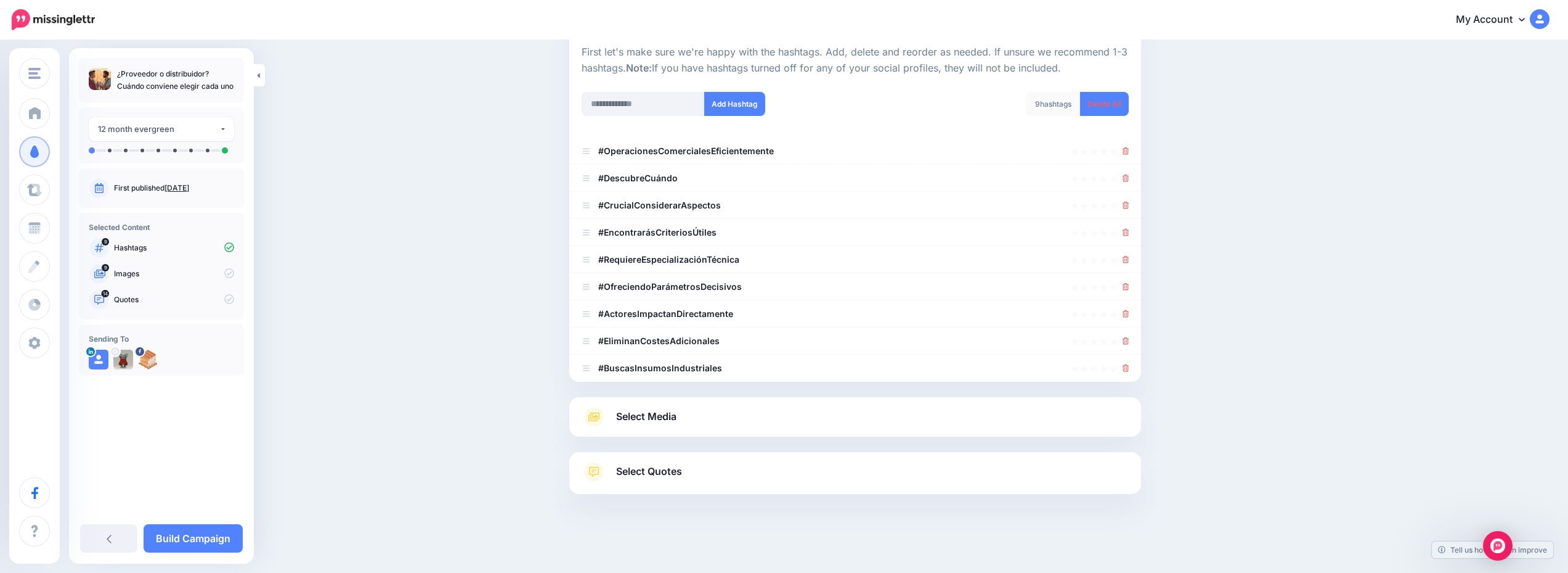
click at [728, 427] on div "Select Media Next, let's make sure we have the best media for this campaign. De…" at bounding box center [855, 416] width 572 height 39
click at [735, 414] on link "Select Media" at bounding box center [855, 416] width 547 height 20
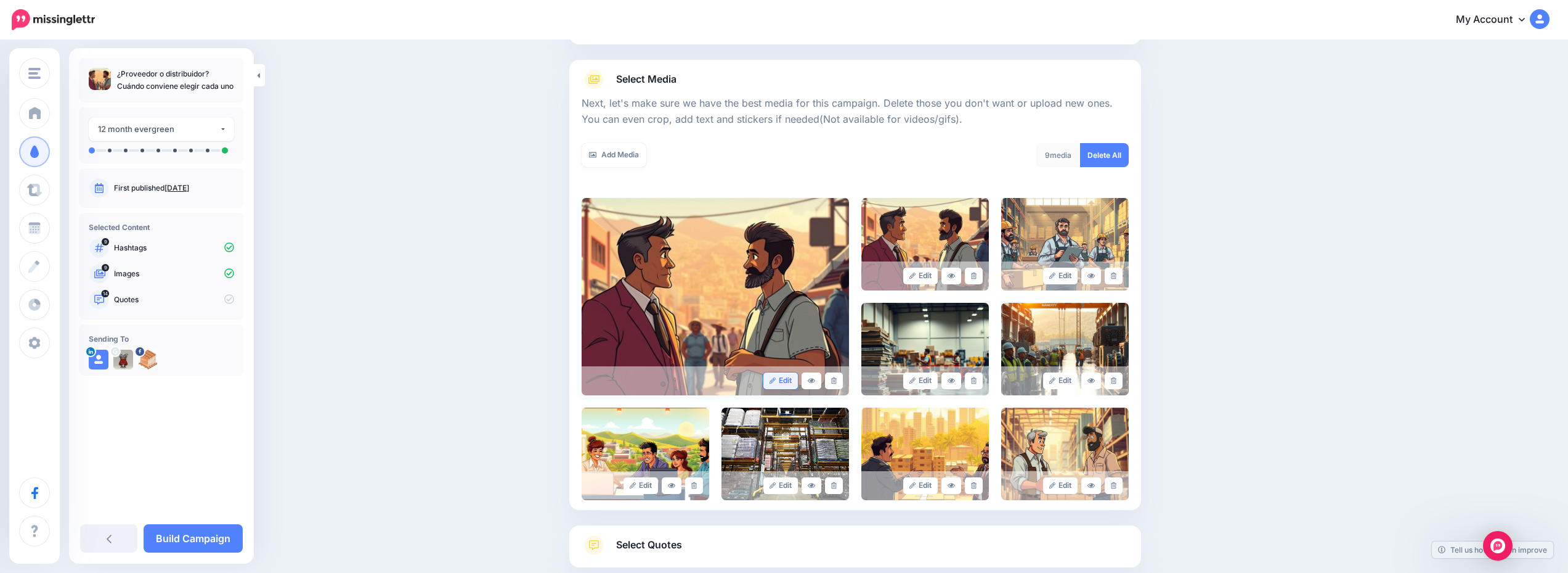
scroll to position [216, 0]
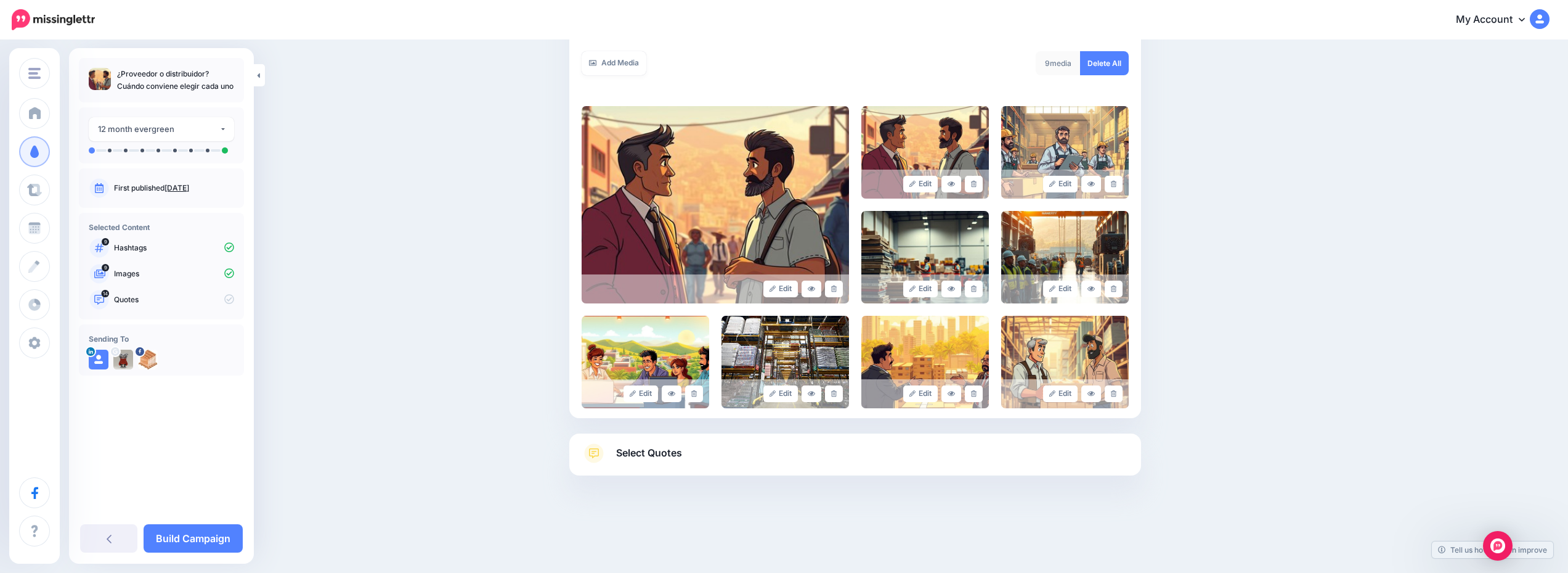
click at [758, 456] on link "Select Quotes" at bounding box center [855, 459] width 547 height 32
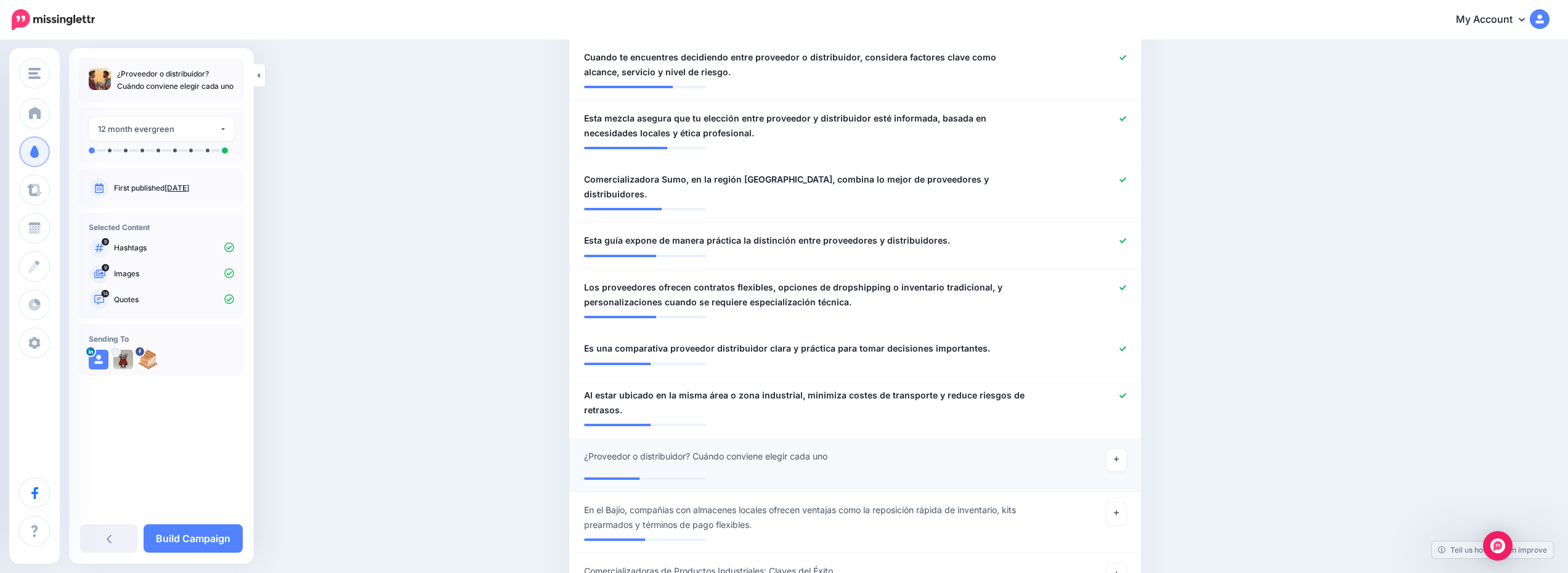
scroll to position [881, 0]
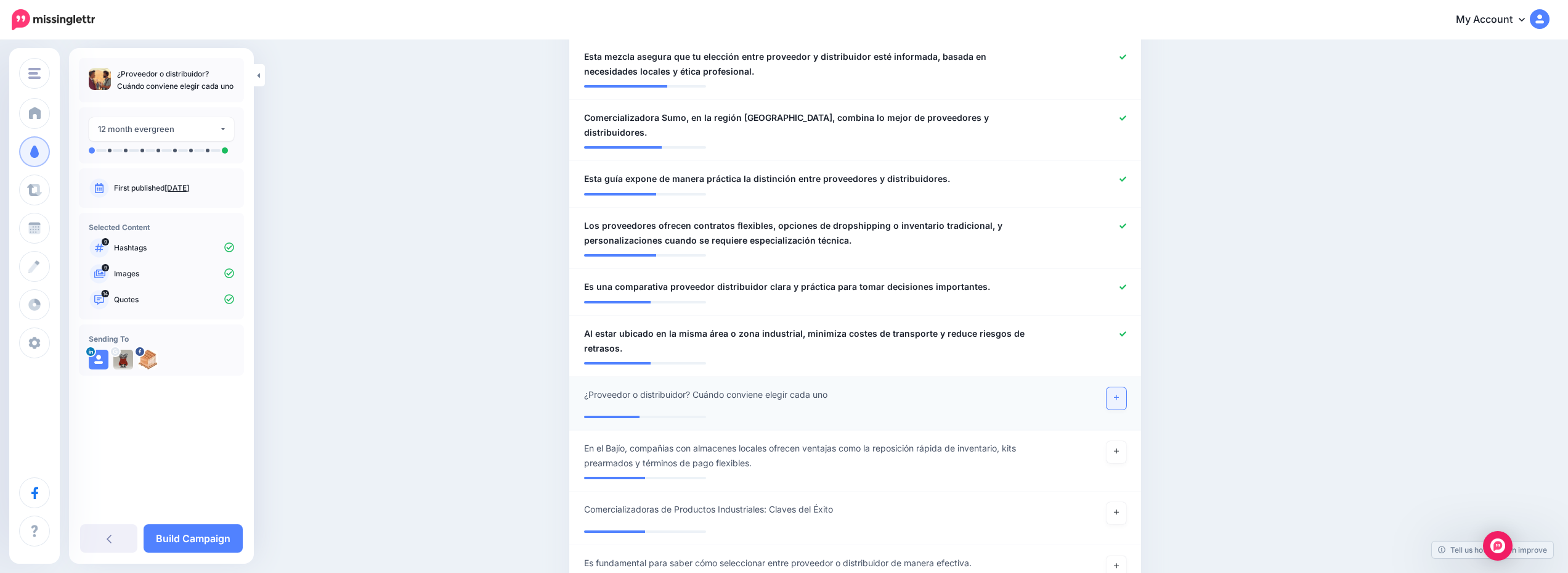
click at [1127, 387] on link at bounding box center [1117, 398] width 20 height 22
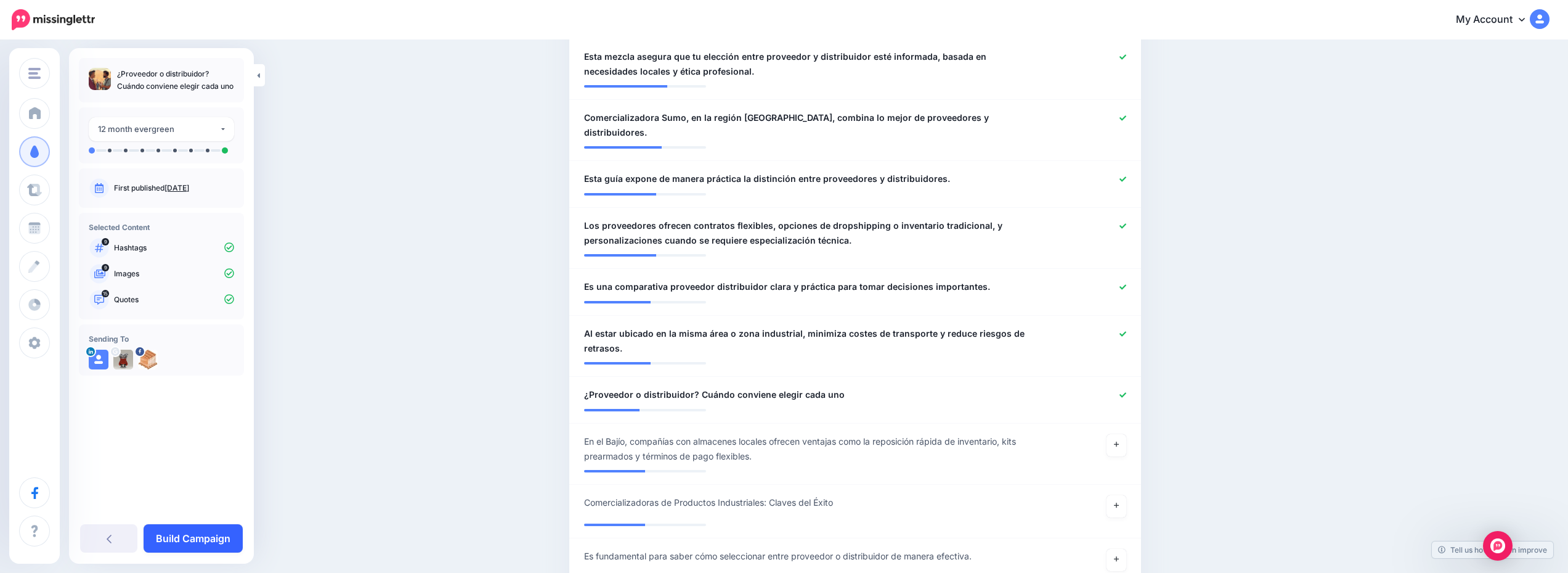
click at [201, 541] on link "Build Campaign" at bounding box center [193, 538] width 99 height 28
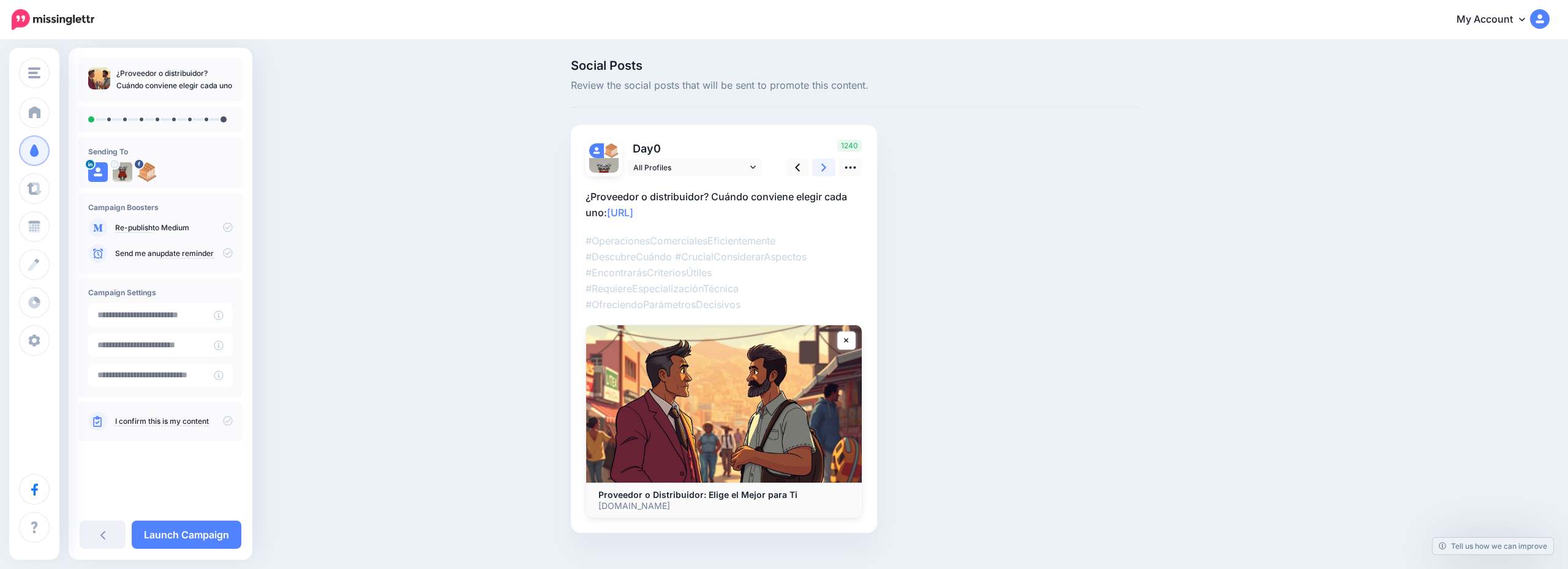
click at [824, 174] on icon at bounding box center [824, 167] width 5 height 13
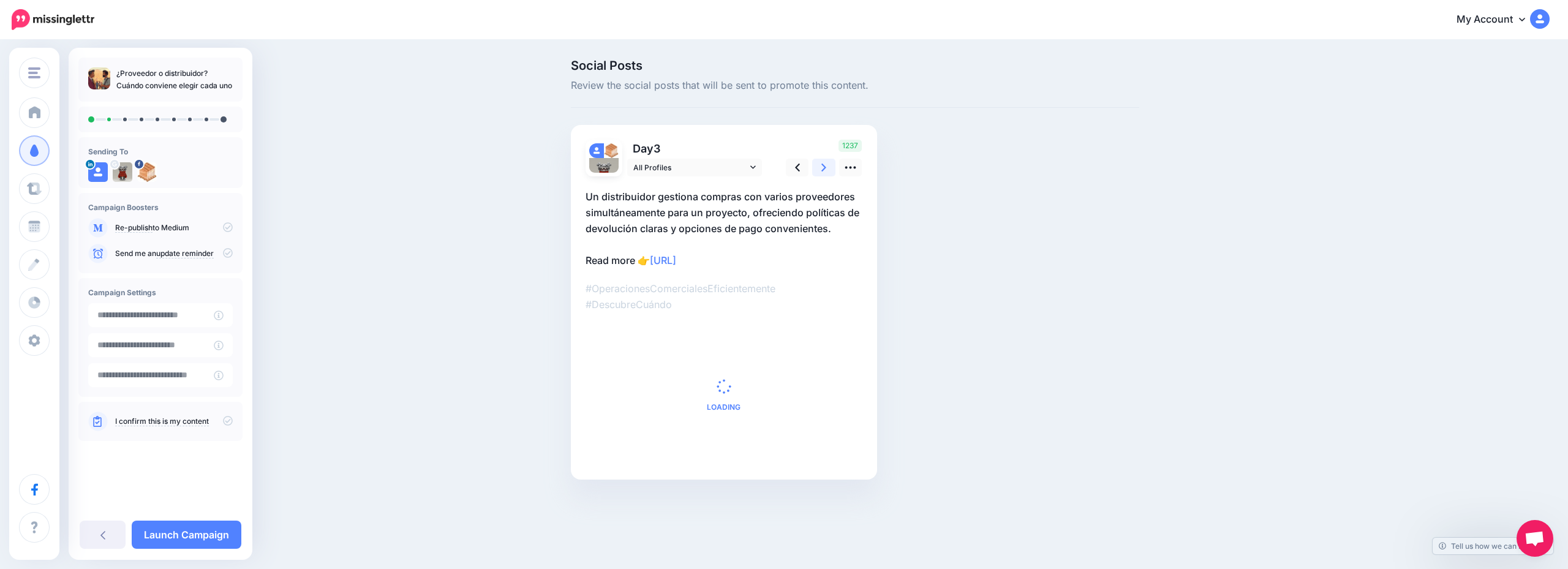
click at [824, 174] on icon at bounding box center [824, 167] width 5 height 13
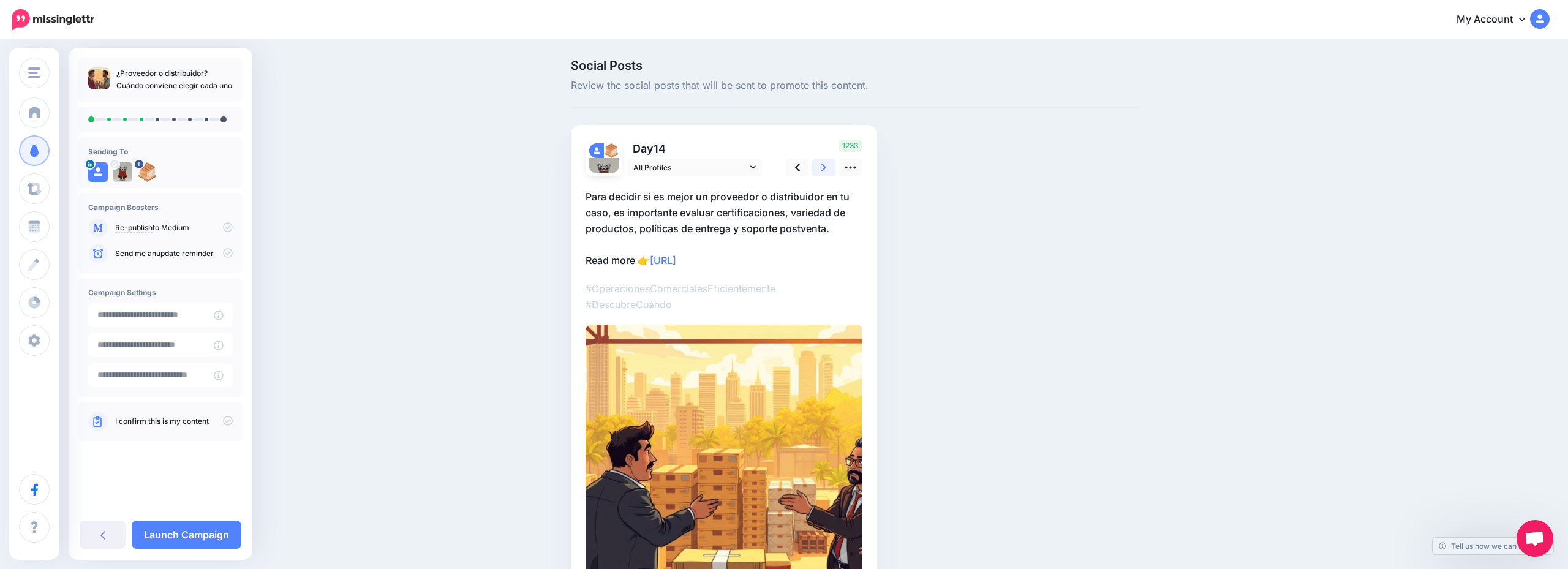
click at [824, 174] on icon at bounding box center [824, 167] width 5 height 13
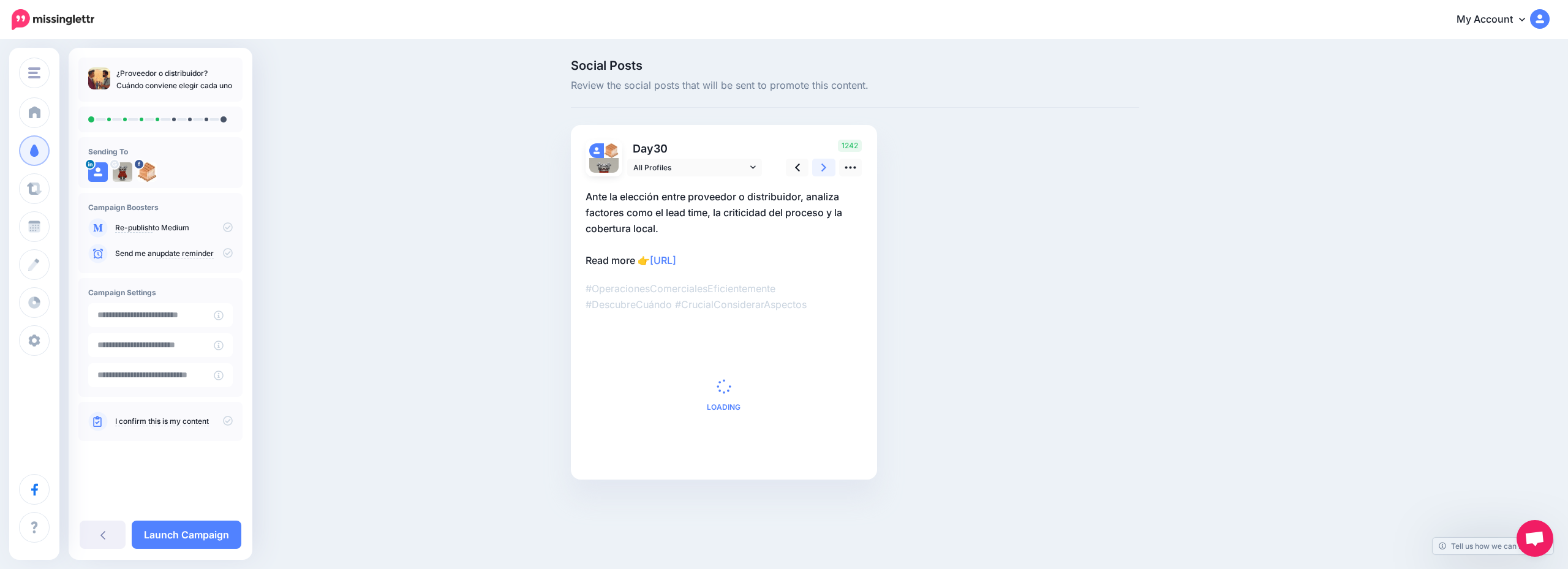
click at [824, 174] on icon at bounding box center [824, 167] width 5 height 13
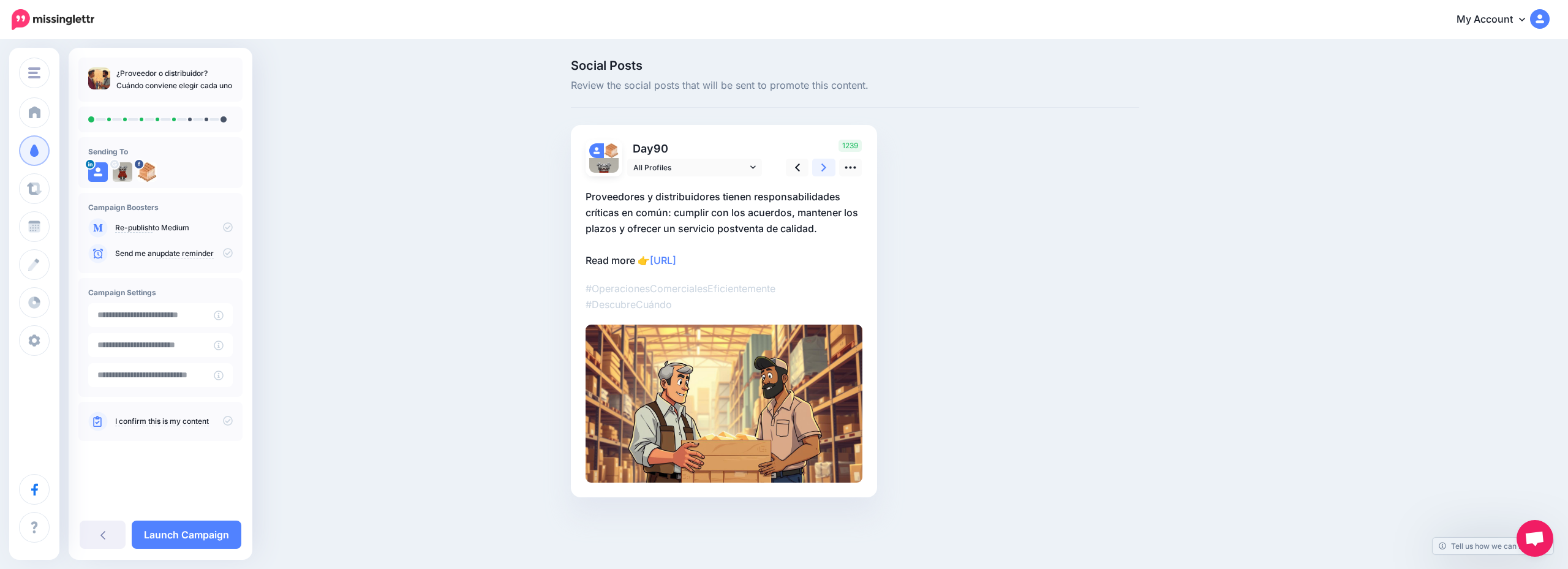
click at [824, 174] on icon at bounding box center [824, 167] width 5 height 13
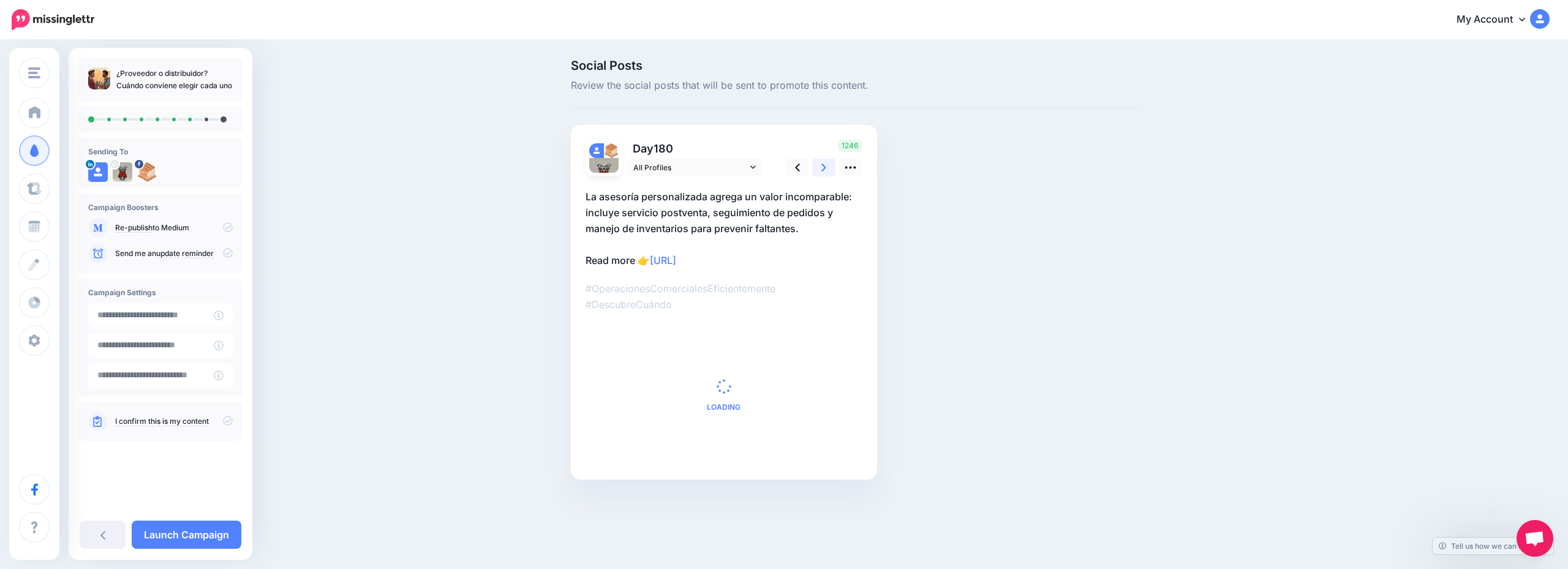
click at [824, 174] on icon at bounding box center [824, 167] width 5 height 13
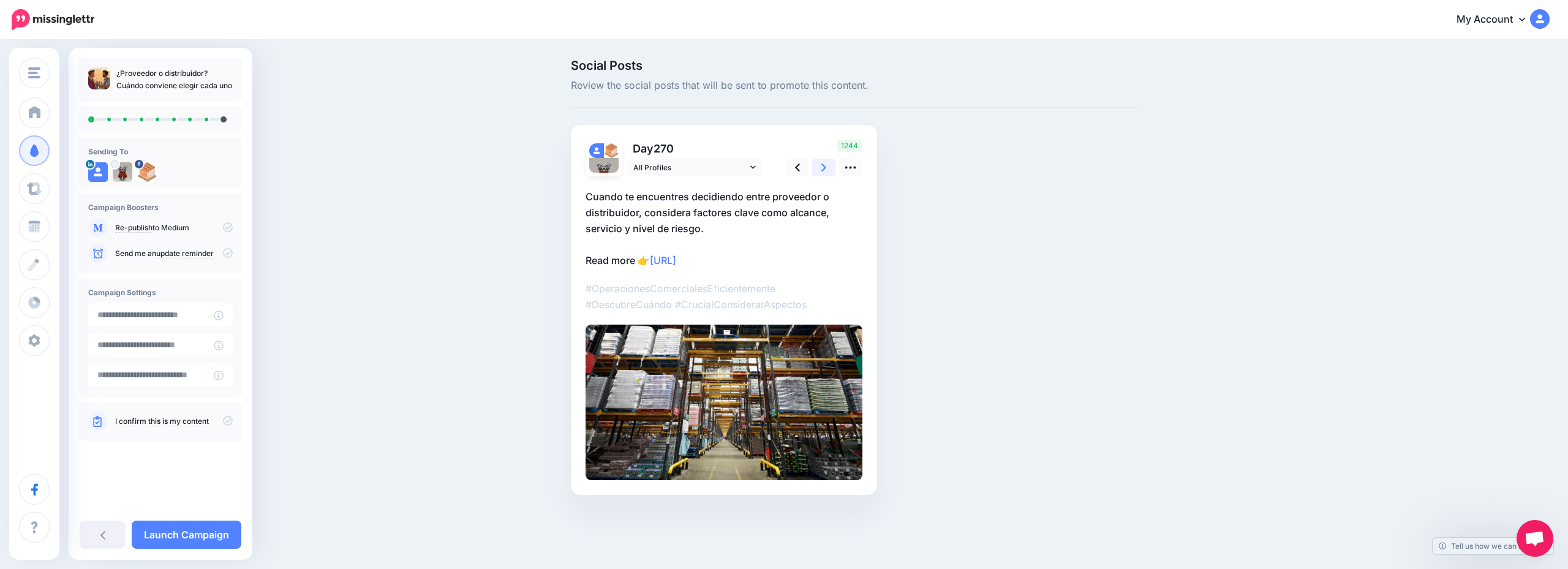
click at [824, 174] on icon at bounding box center [824, 167] width 5 height 13
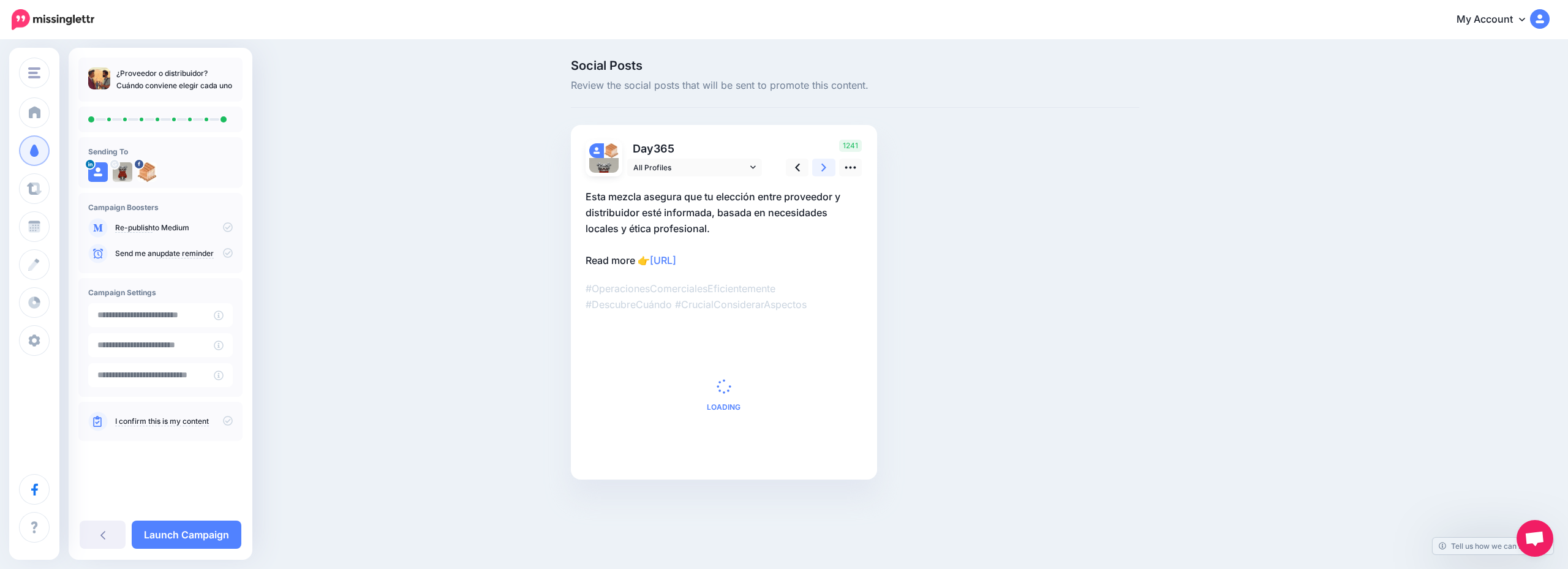
click at [824, 174] on icon at bounding box center [824, 167] width 5 height 13
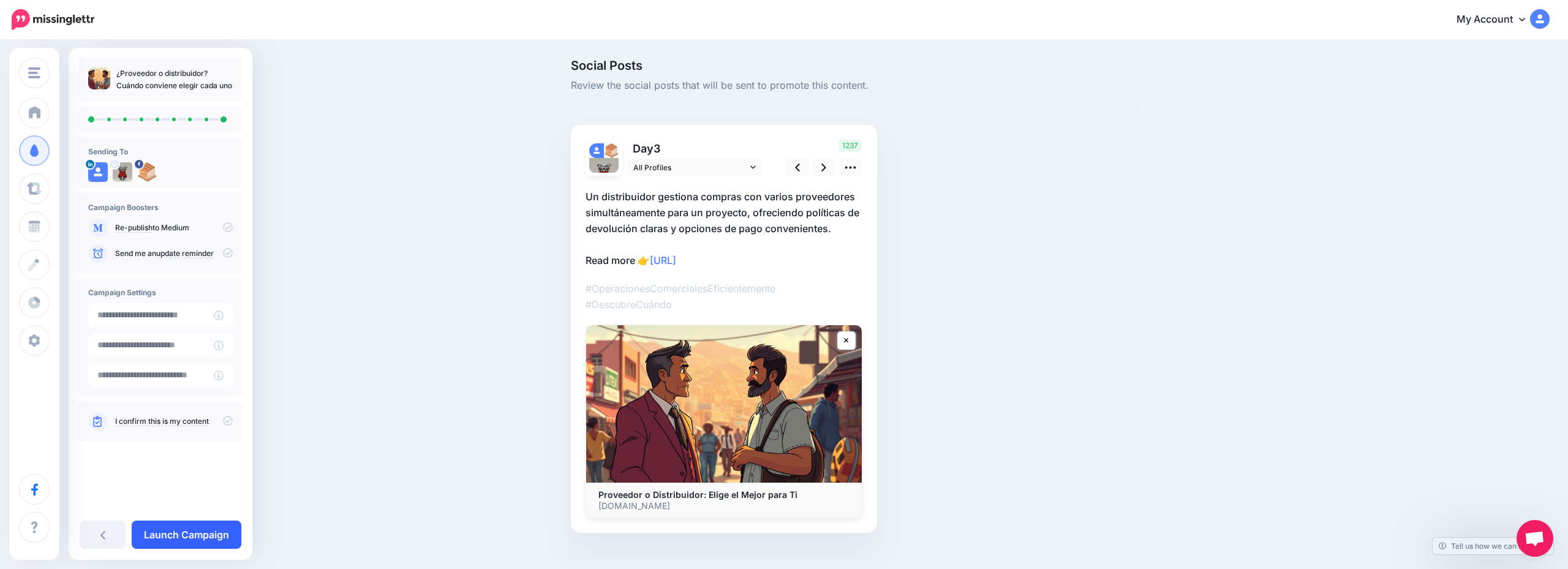
click at [223, 528] on link "Launch Campaign" at bounding box center [186, 534] width 110 height 28
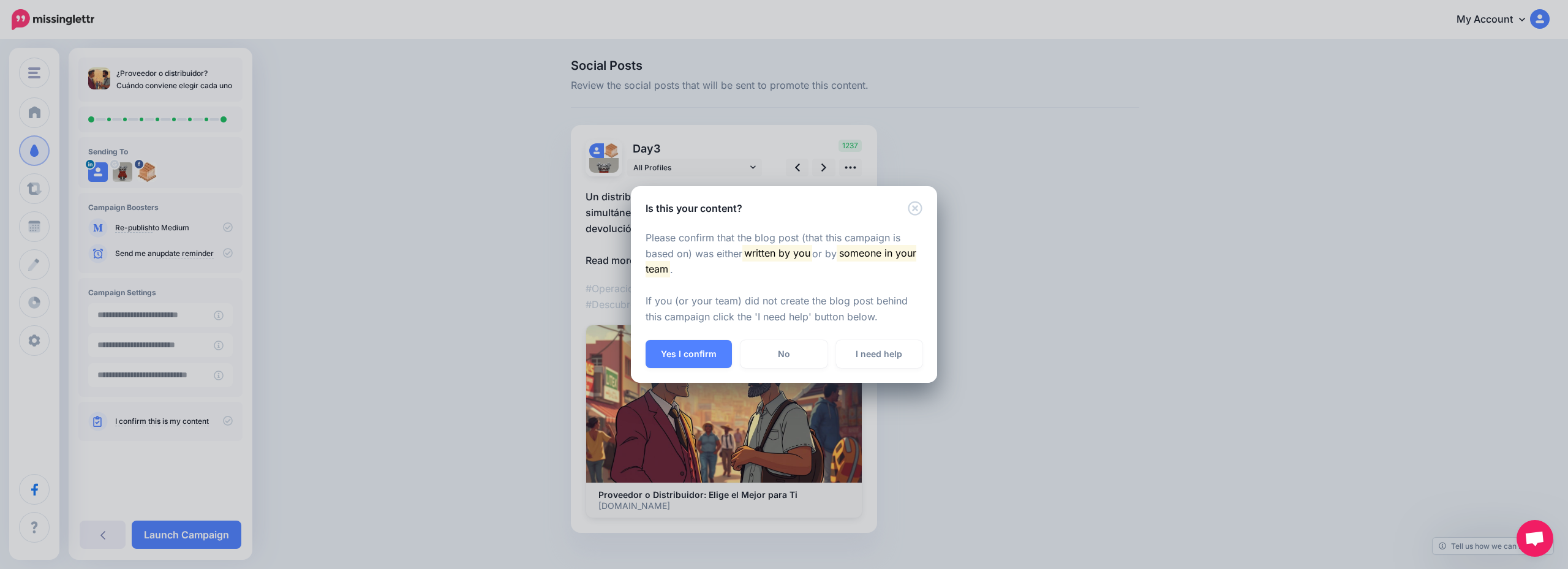
click at [707, 360] on button "Yes I confirm" at bounding box center [689, 353] width 86 height 28
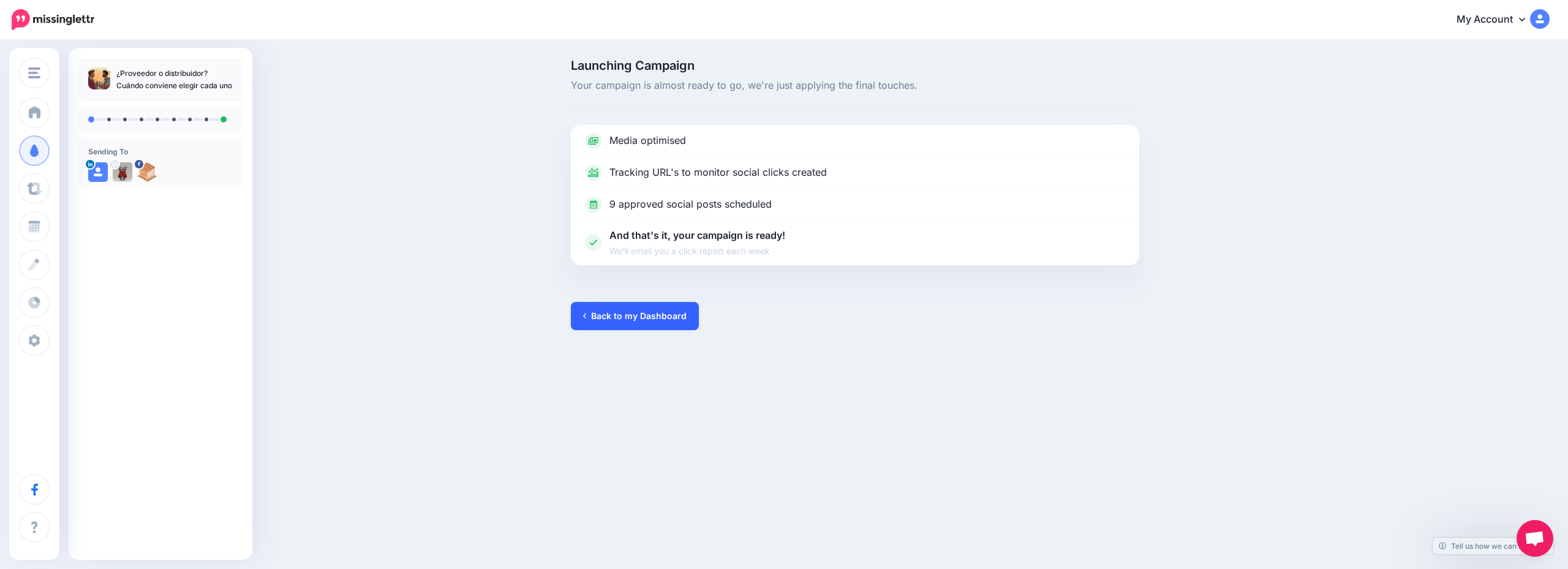
click at [672, 321] on link "Back to my Dashboard" at bounding box center [635, 316] width 128 height 28
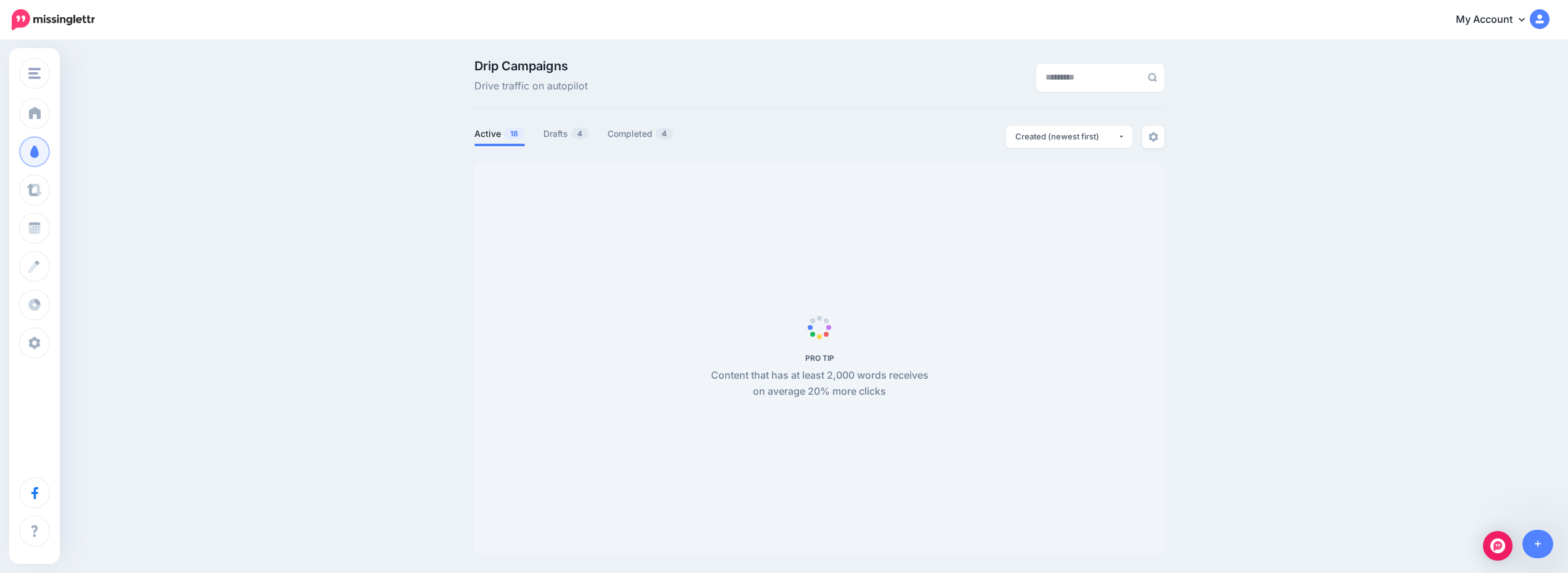
click at [576, 114] on div "Drip Campaigns Drive traffic on autopilot Active 18 4" at bounding box center [819, 307] width 709 height 495
click at [578, 138] on link "Drafts 4" at bounding box center [567, 133] width 46 height 15
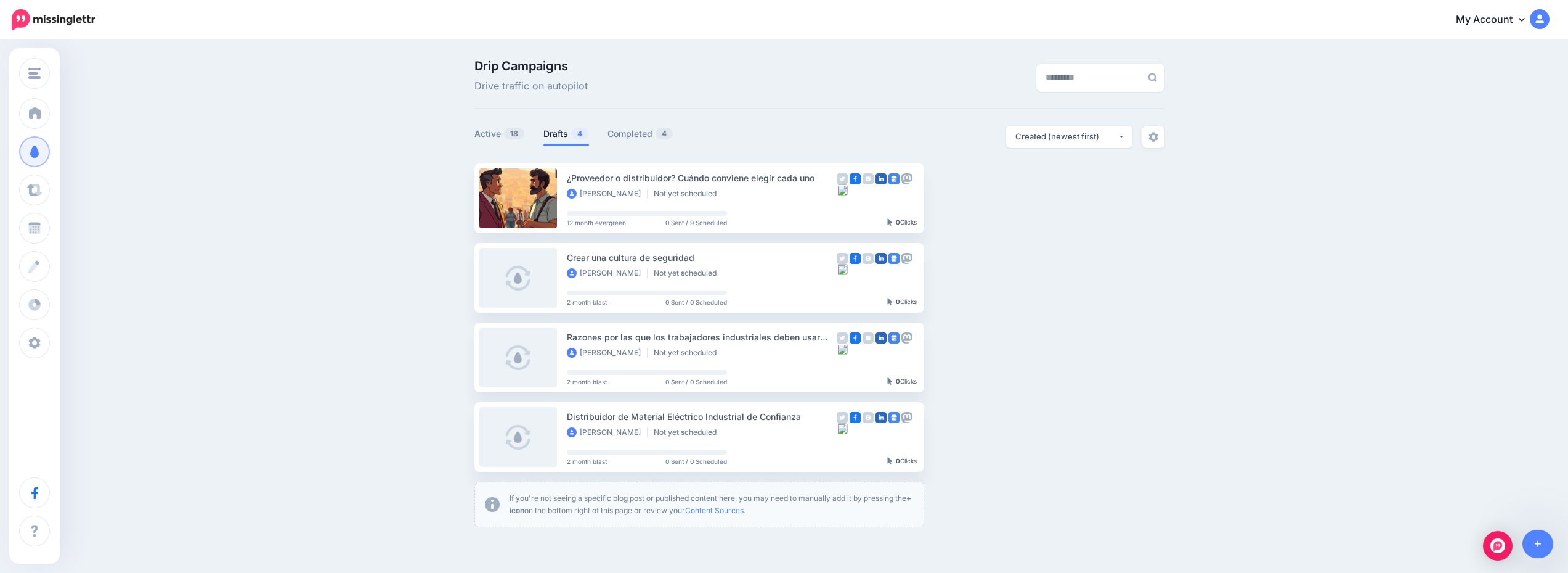
click at [562, 134] on link "Drafts 4" at bounding box center [567, 133] width 46 height 15
click at [973, 193] on link "Setup Campaign" at bounding box center [975, 197] width 84 height 22
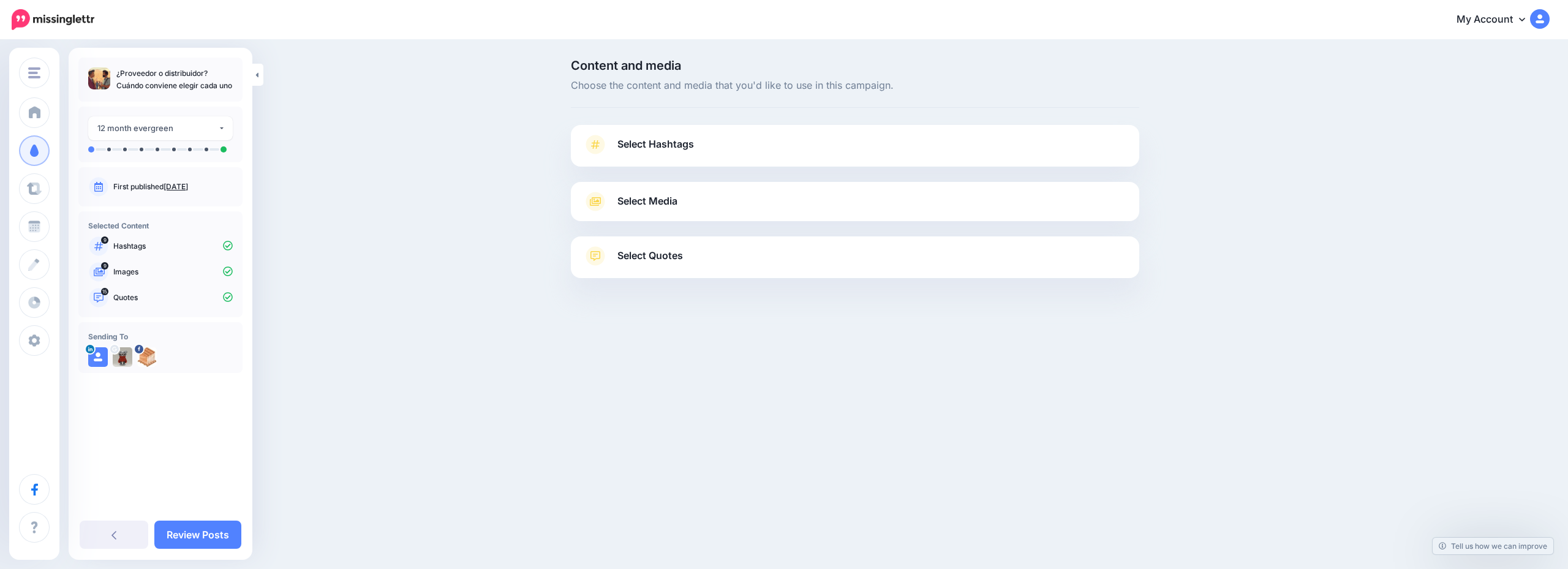
click at [727, 146] on link "Select Hashtags" at bounding box center [855, 151] width 544 height 32
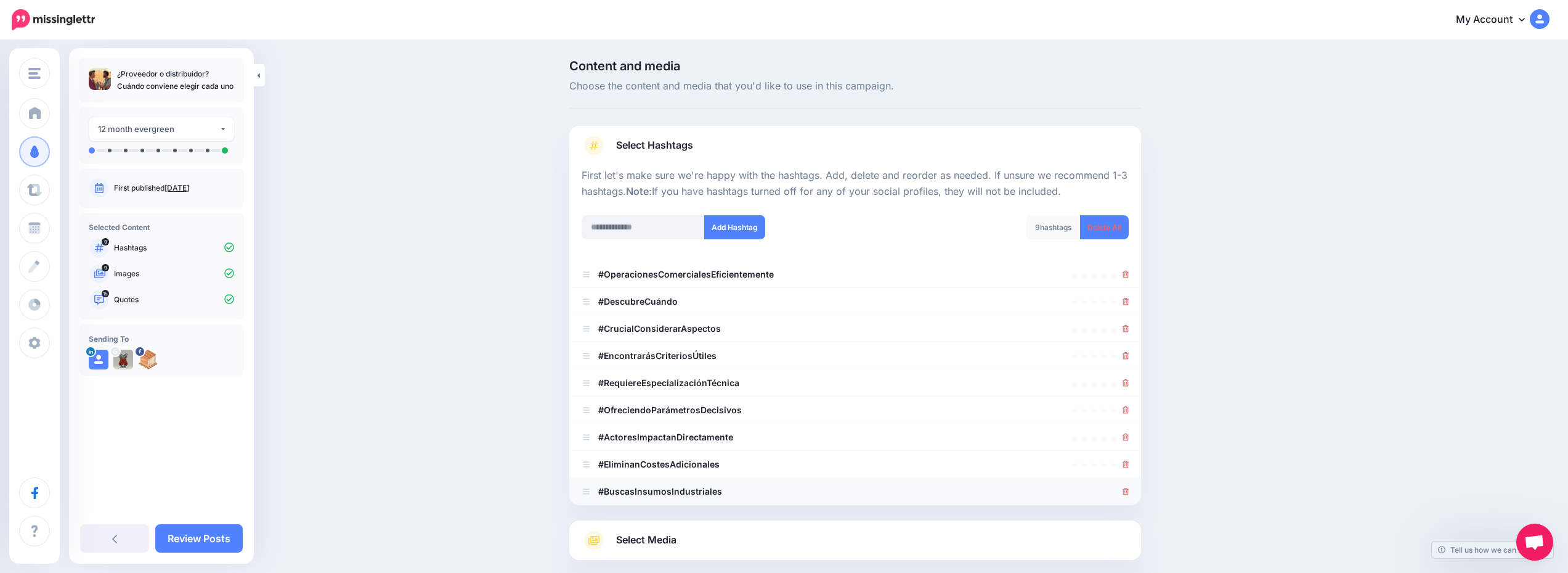
scroll to position [61, 0]
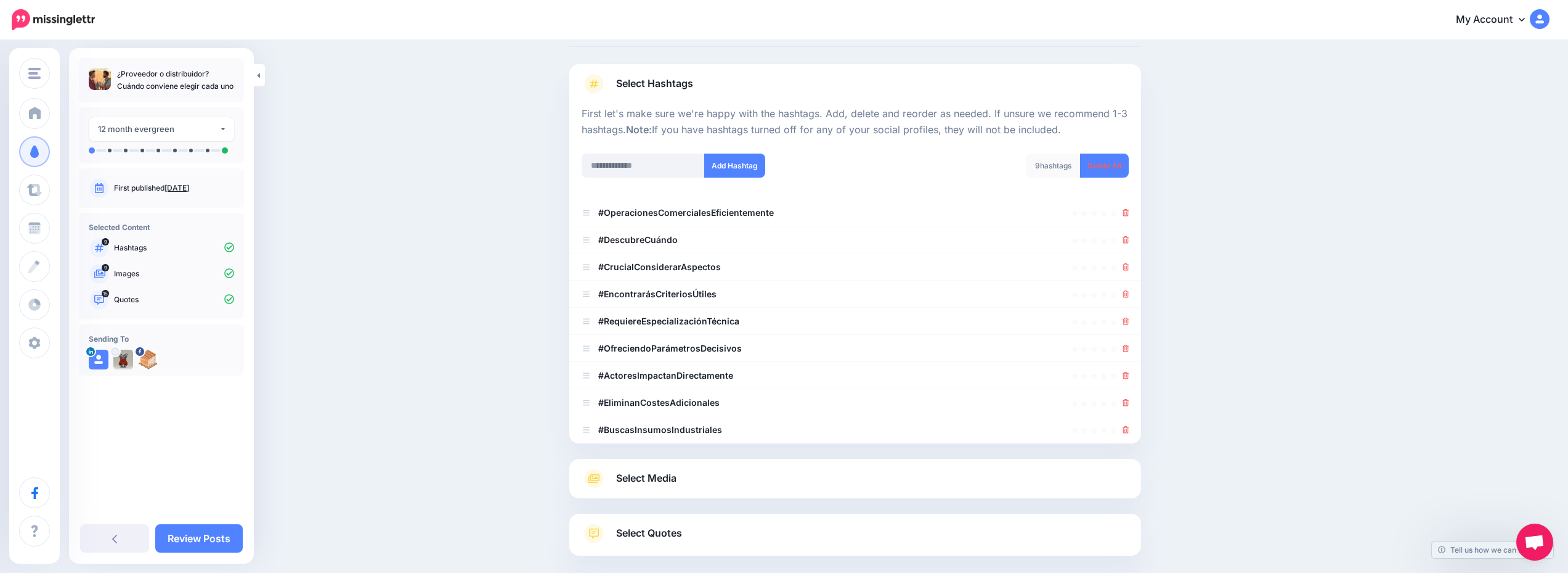
click at [731, 491] on div "Select Media Next, let's make sure we have the best media for this campaign. De…" at bounding box center [855, 478] width 572 height 39
click at [768, 469] on link "Select Media" at bounding box center [855, 478] width 547 height 20
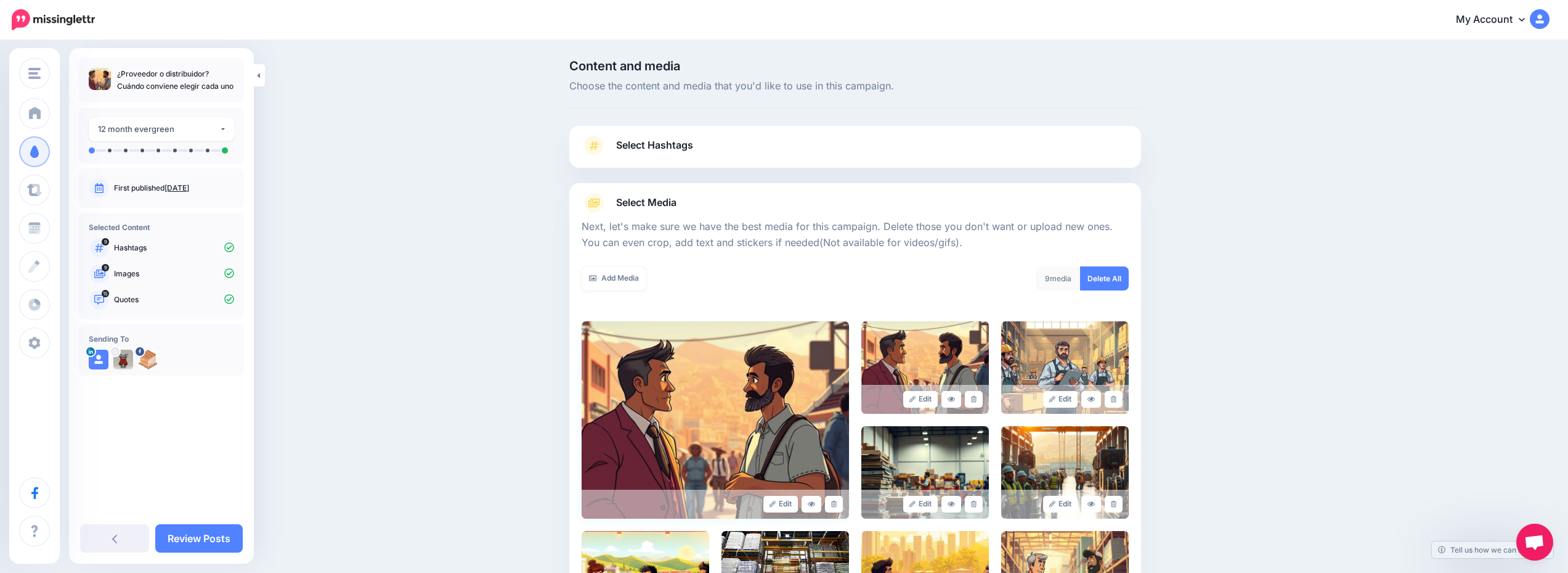
scroll to position [198, 0]
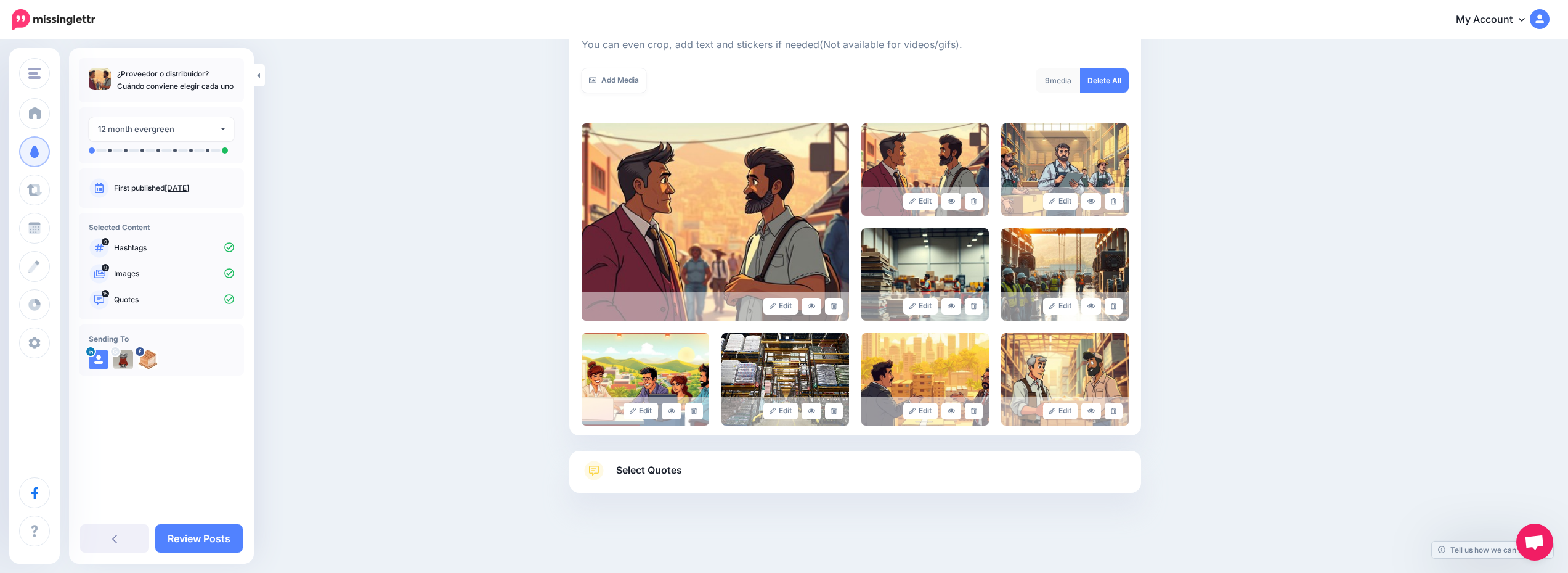
click at [794, 480] on link "Select Quotes" at bounding box center [855, 477] width 547 height 32
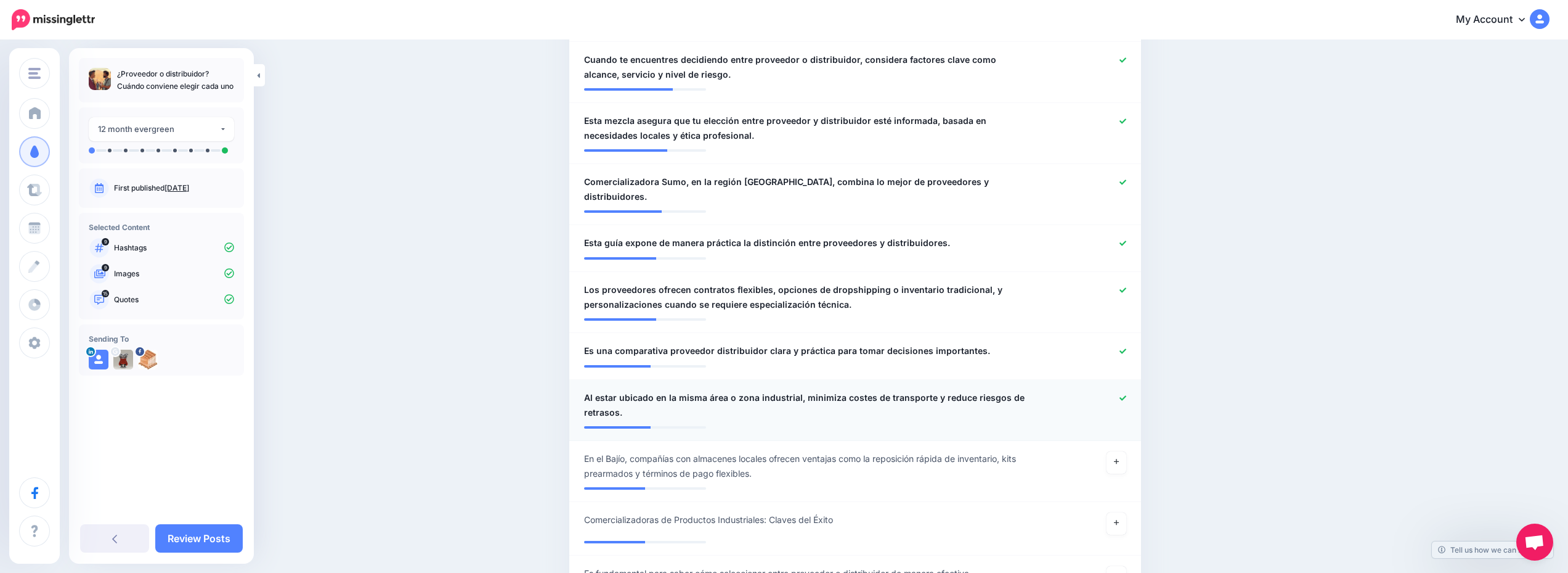
scroll to position [924, 0]
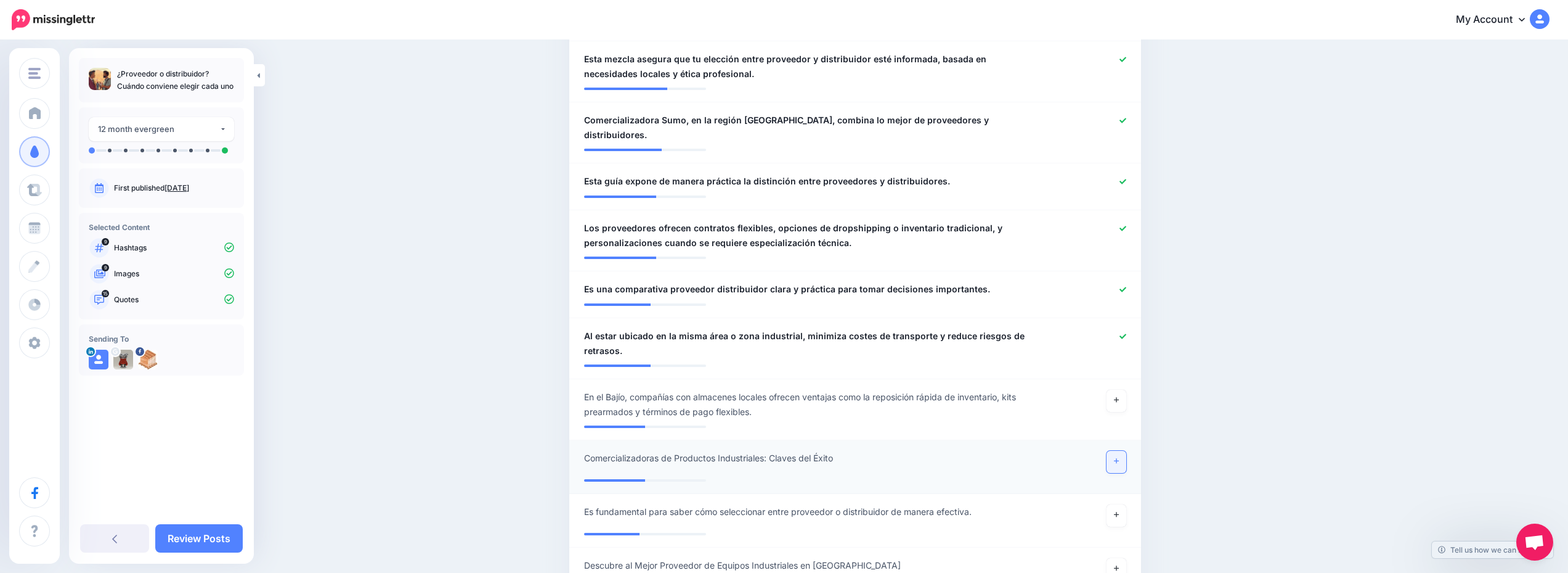
click at [1127, 450] on link at bounding box center [1117, 461] width 20 height 22
click at [224, 529] on link "Review Posts" at bounding box center [199, 538] width 88 height 28
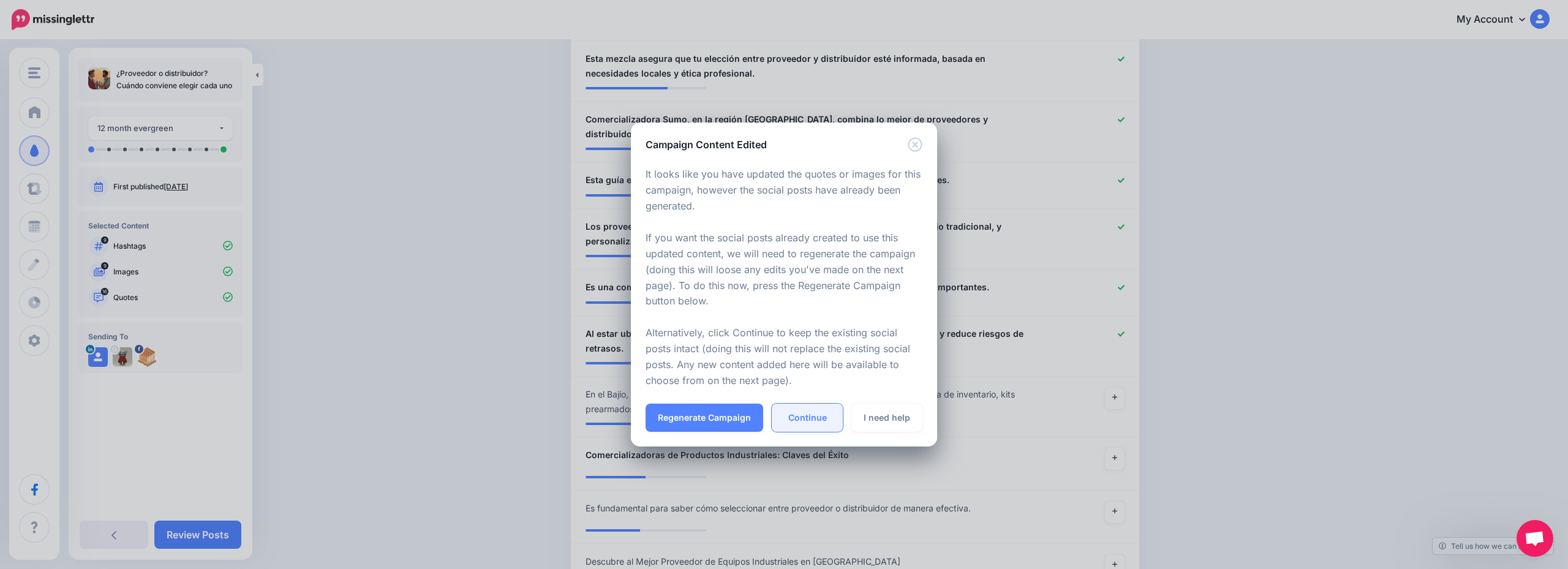
click at [828, 427] on link "Continue" at bounding box center [807, 418] width 71 height 28
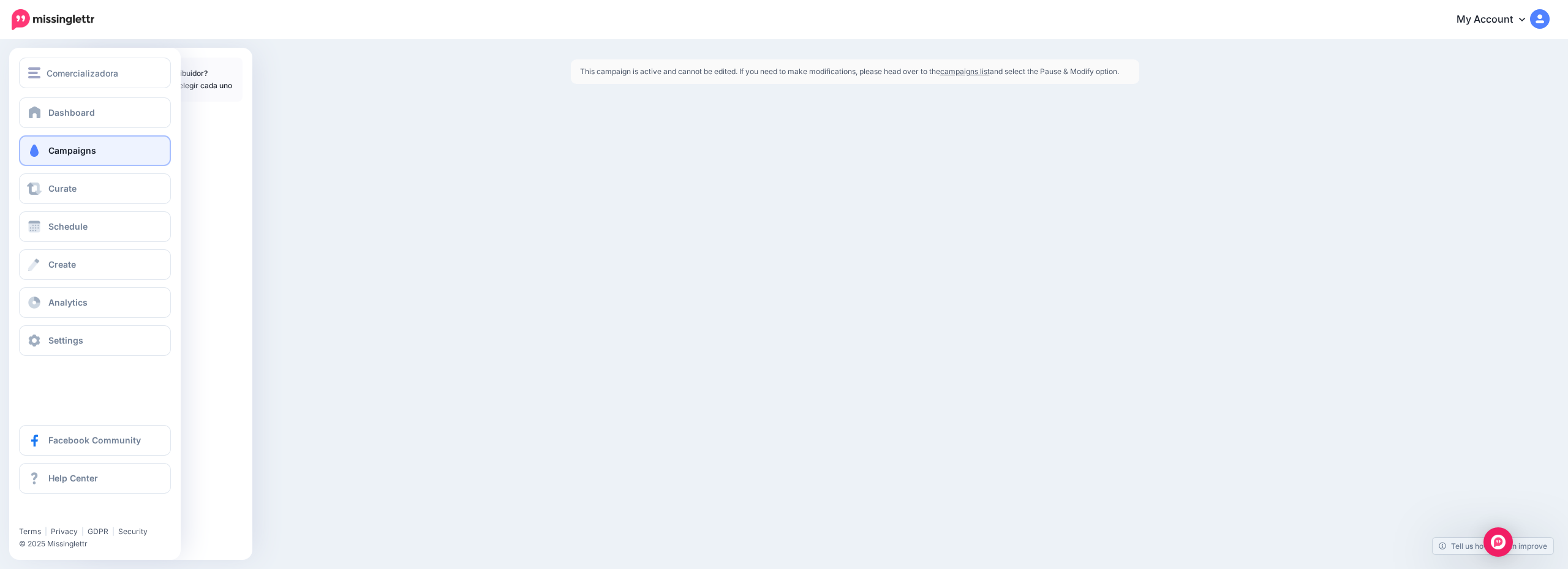
click at [85, 153] on span "Campaigns" at bounding box center [72, 151] width 48 height 10
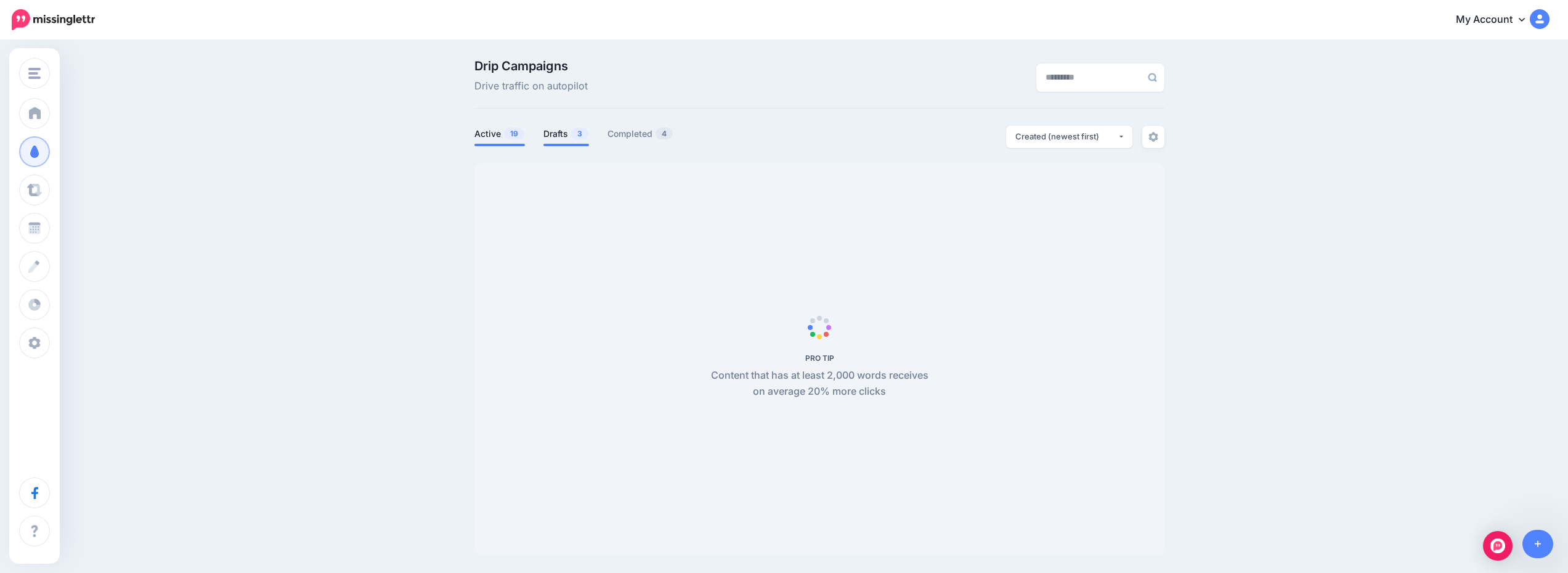
click at [569, 128] on link "Drafts 3" at bounding box center [567, 133] width 46 height 15
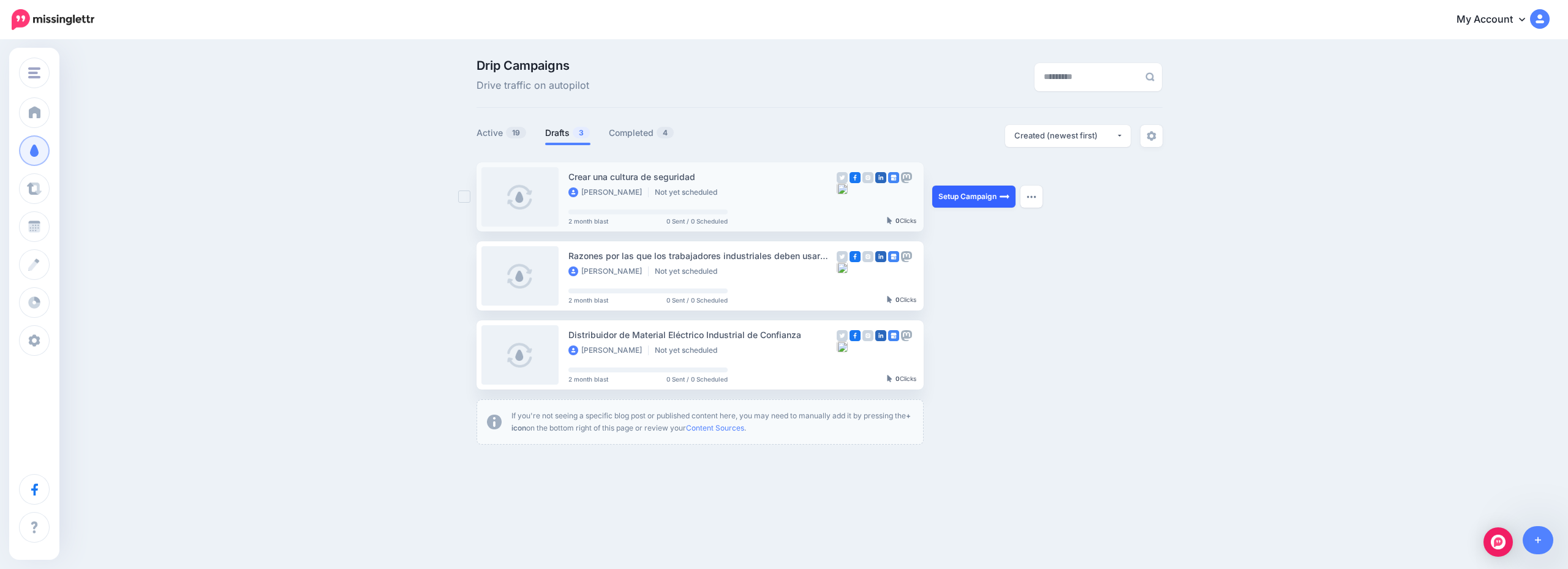
click at [966, 188] on link "Setup Campaign" at bounding box center [974, 196] width 84 height 22
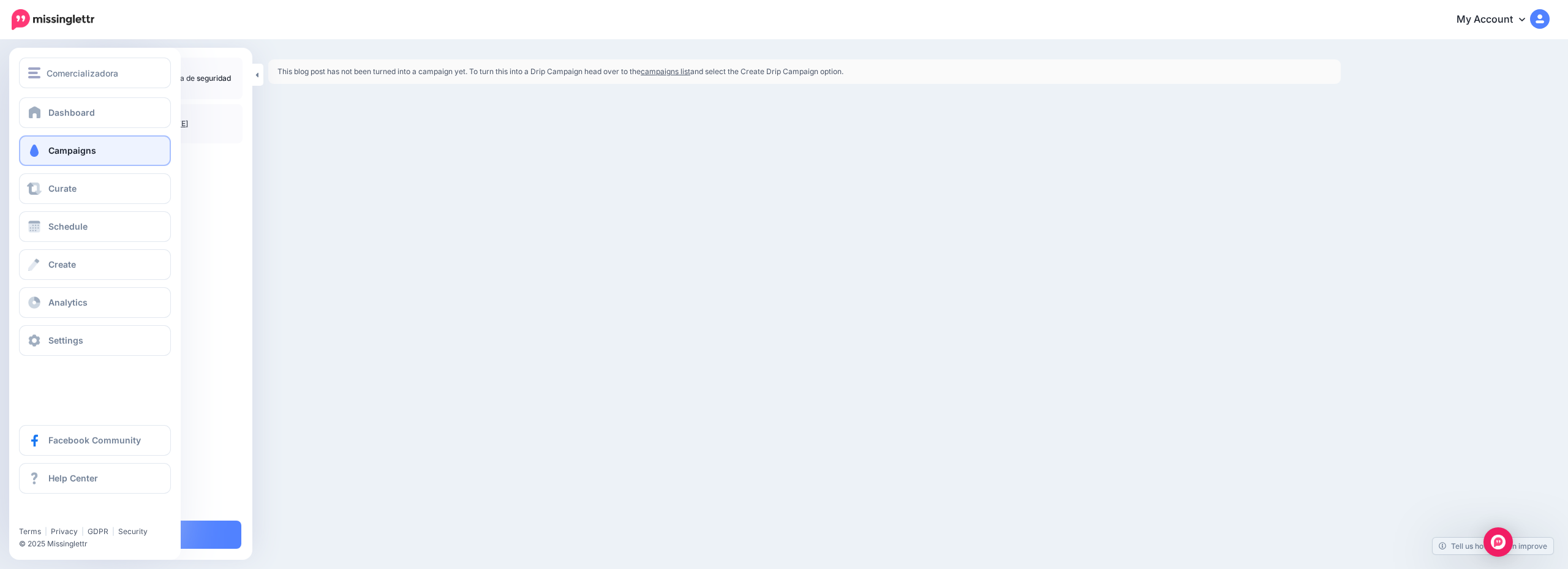
click at [98, 152] on link "Campaigns" at bounding box center [95, 150] width 151 height 30
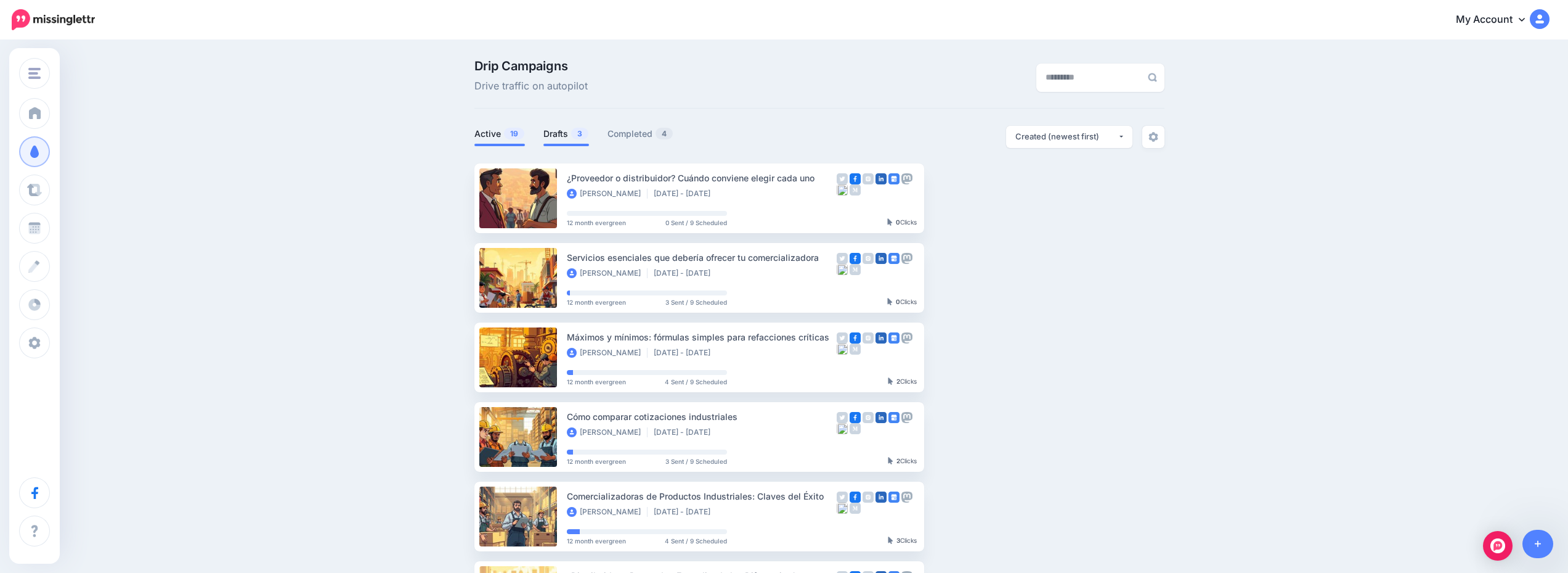
click at [549, 126] on link "Drafts 3" at bounding box center [567, 133] width 46 height 15
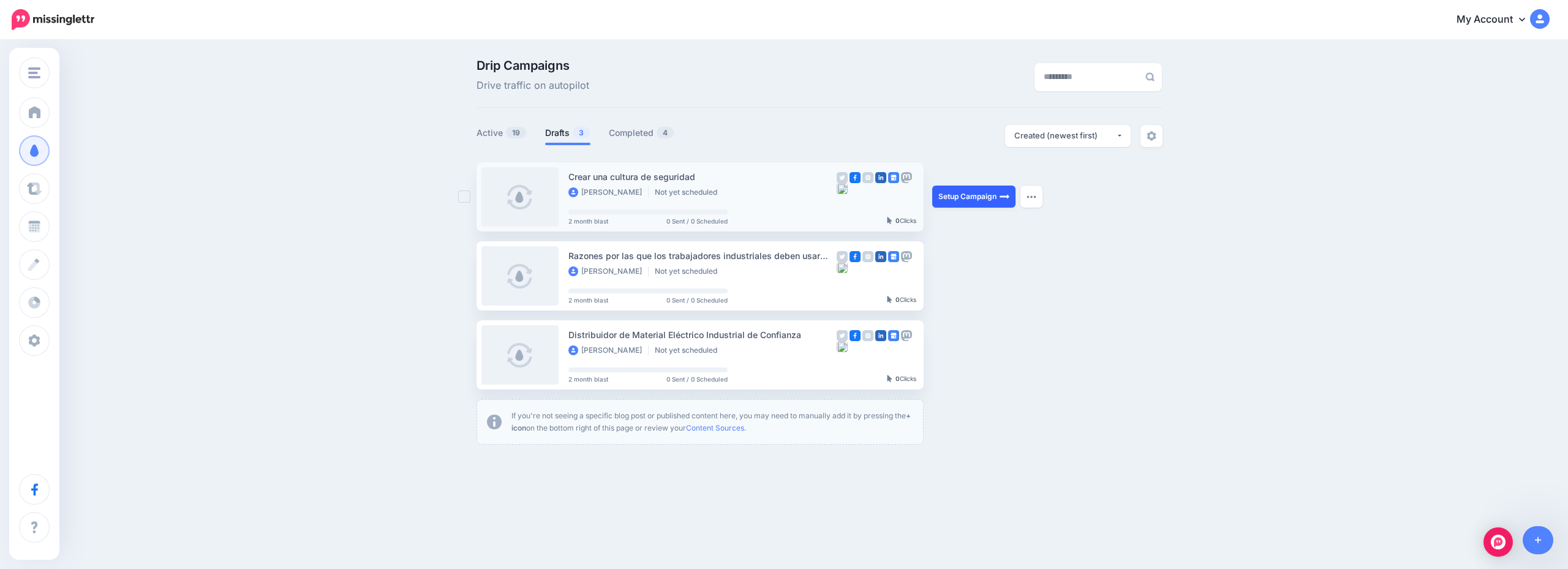
click at [978, 199] on link "Setup Campaign" at bounding box center [974, 196] width 84 height 22
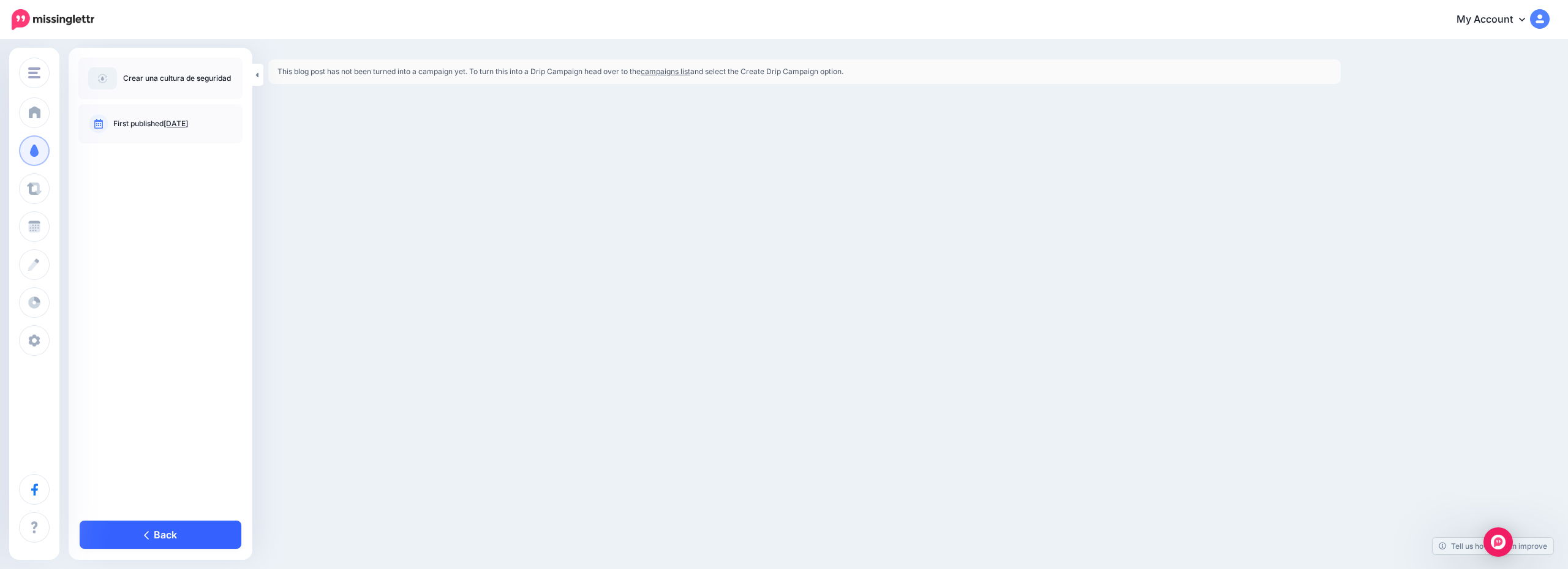
click at [162, 534] on link "Back" at bounding box center [160, 534] width 162 height 28
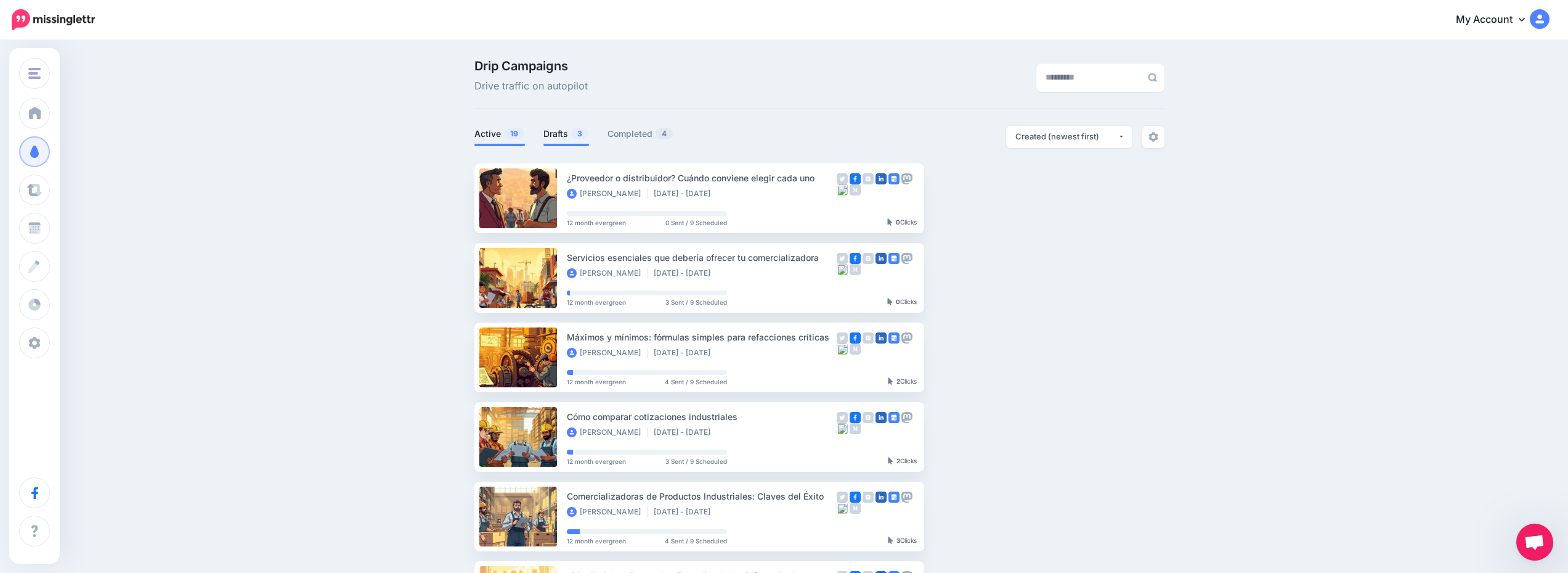
click at [562, 136] on link "Drafts 3" at bounding box center [567, 133] width 46 height 15
click at [573, 138] on link "Drafts 3" at bounding box center [567, 133] width 46 height 15
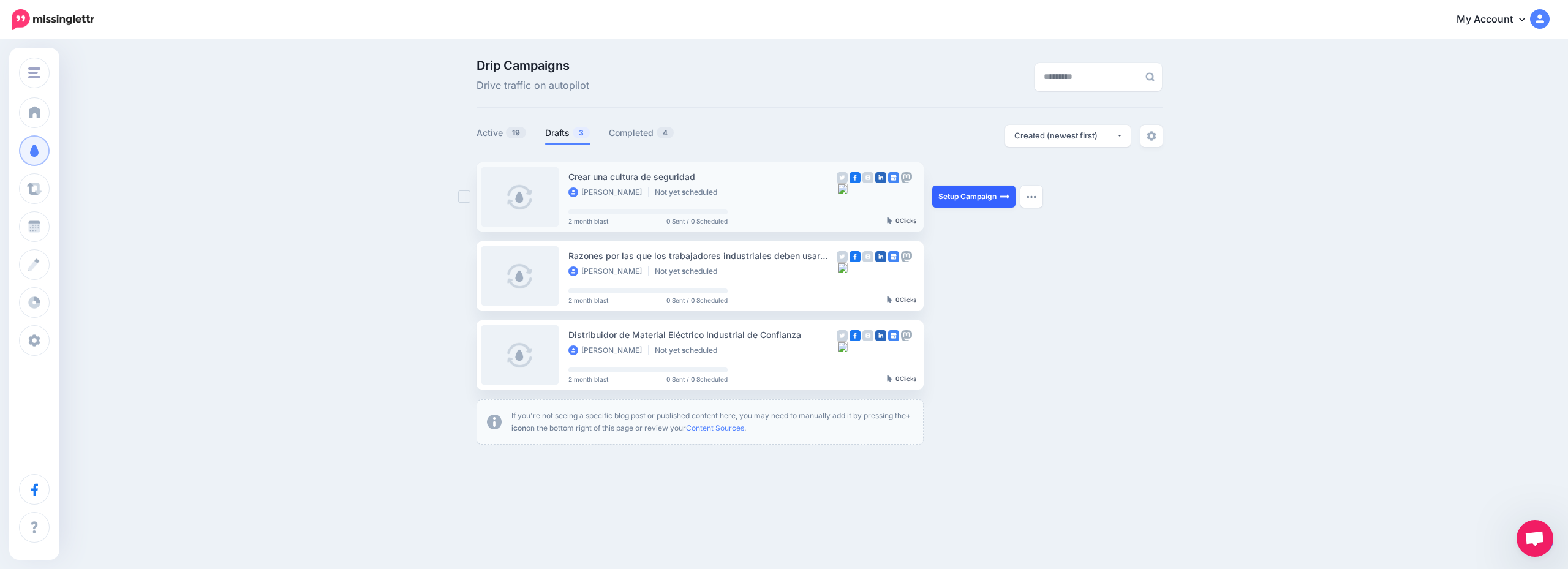
click at [983, 194] on link "Setup Campaign" at bounding box center [974, 196] width 84 height 22
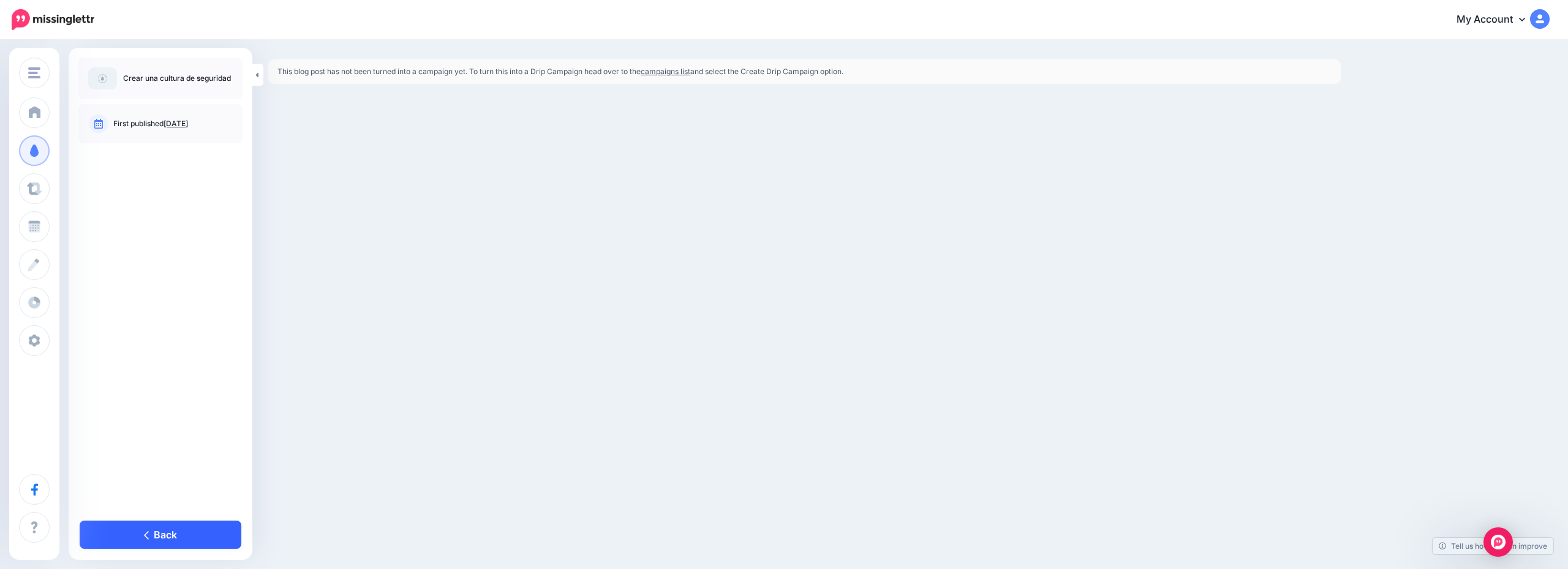
click at [172, 528] on link "Back" at bounding box center [160, 534] width 162 height 28
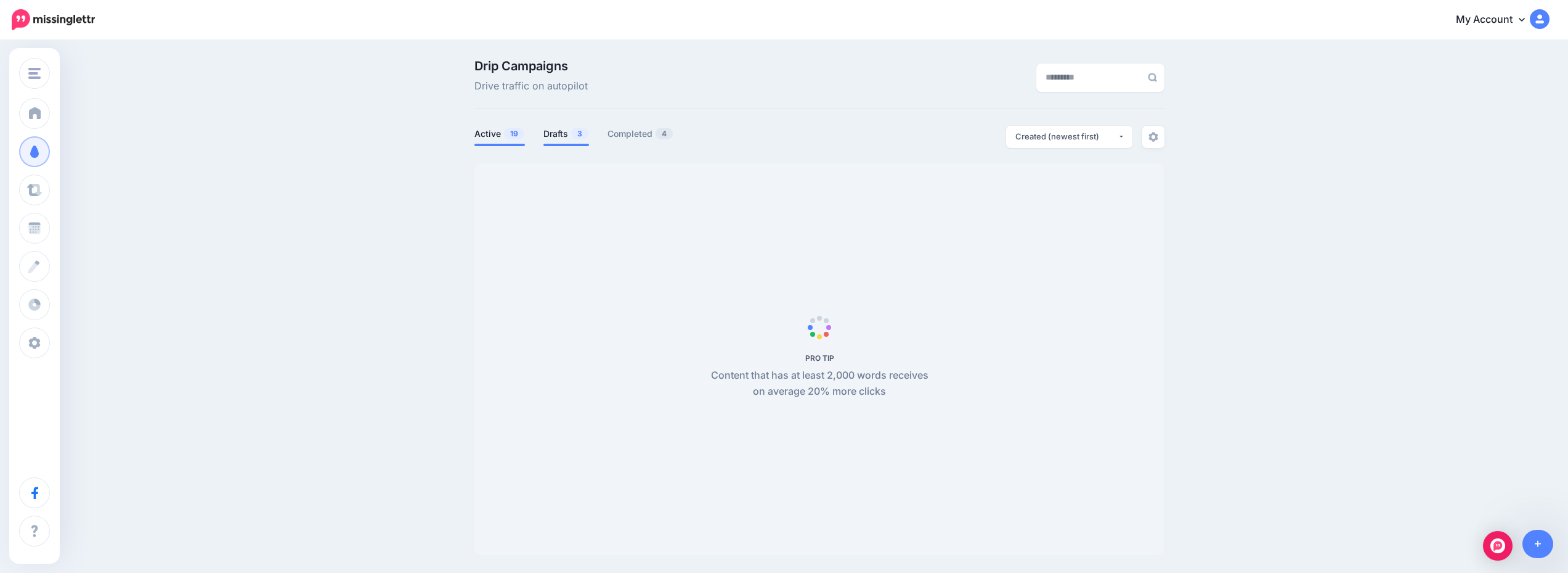
click at [570, 128] on link "Drafts 3" at bounding box center [567, 133] width 46 height 15
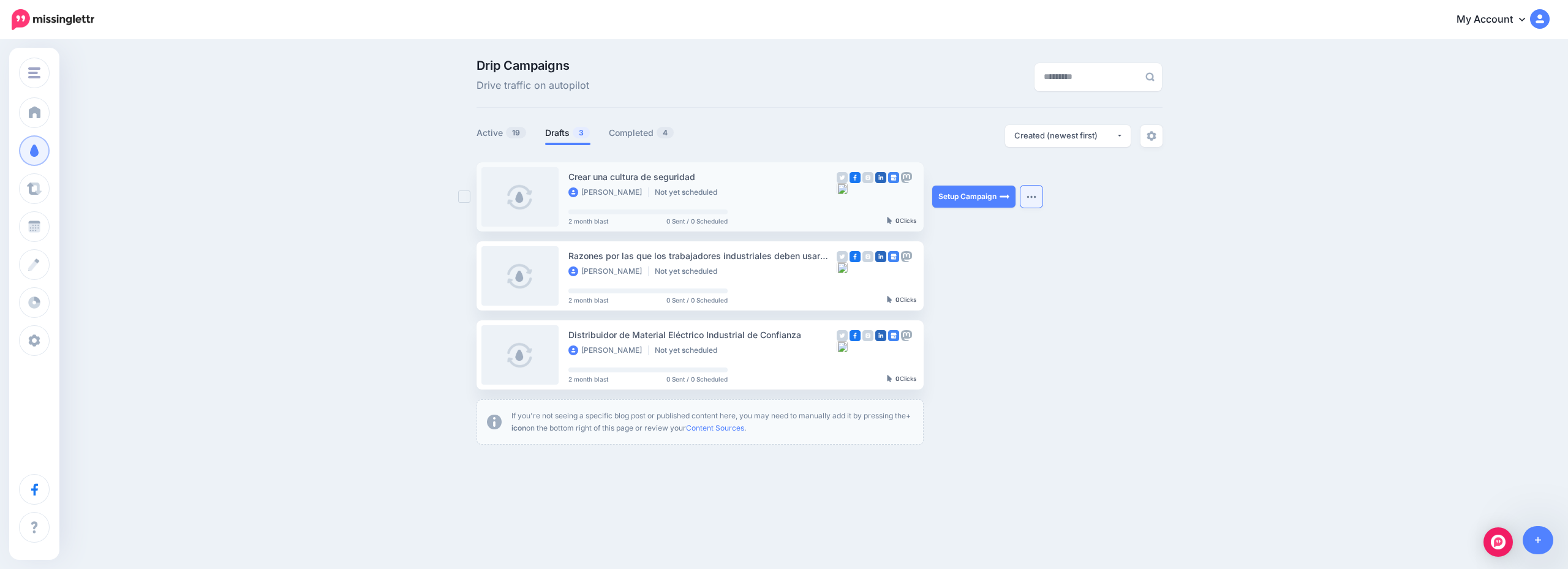
click at [1033, 205] on button "button" at bounding box center [1031, 196] width 22 height 22
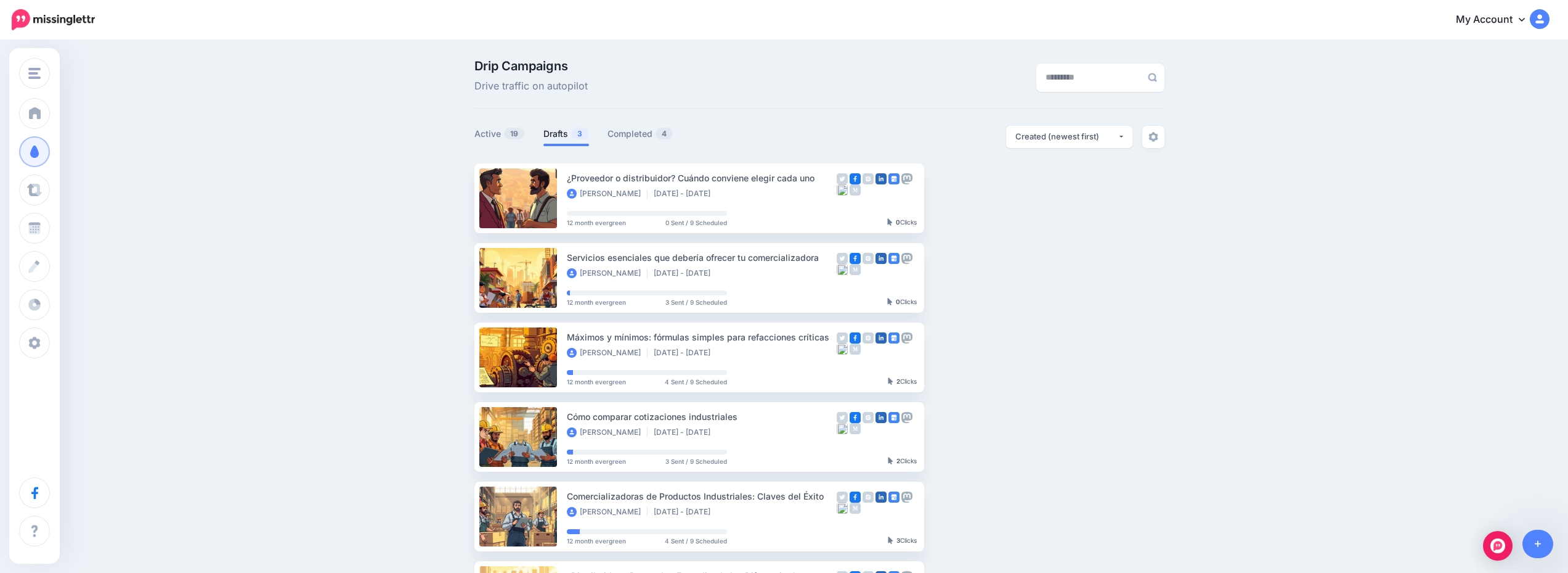
click at [1126, 216] on ul "¿Proveedor o distribuidor? Cuándo conviene elegir cada uno Leonel Pérez Sep 4 2…" at bounding box center [820, 555] width 690 height 785
click at [577, 132] on span "3" at bounding box center [580, 133] width 18 height 11
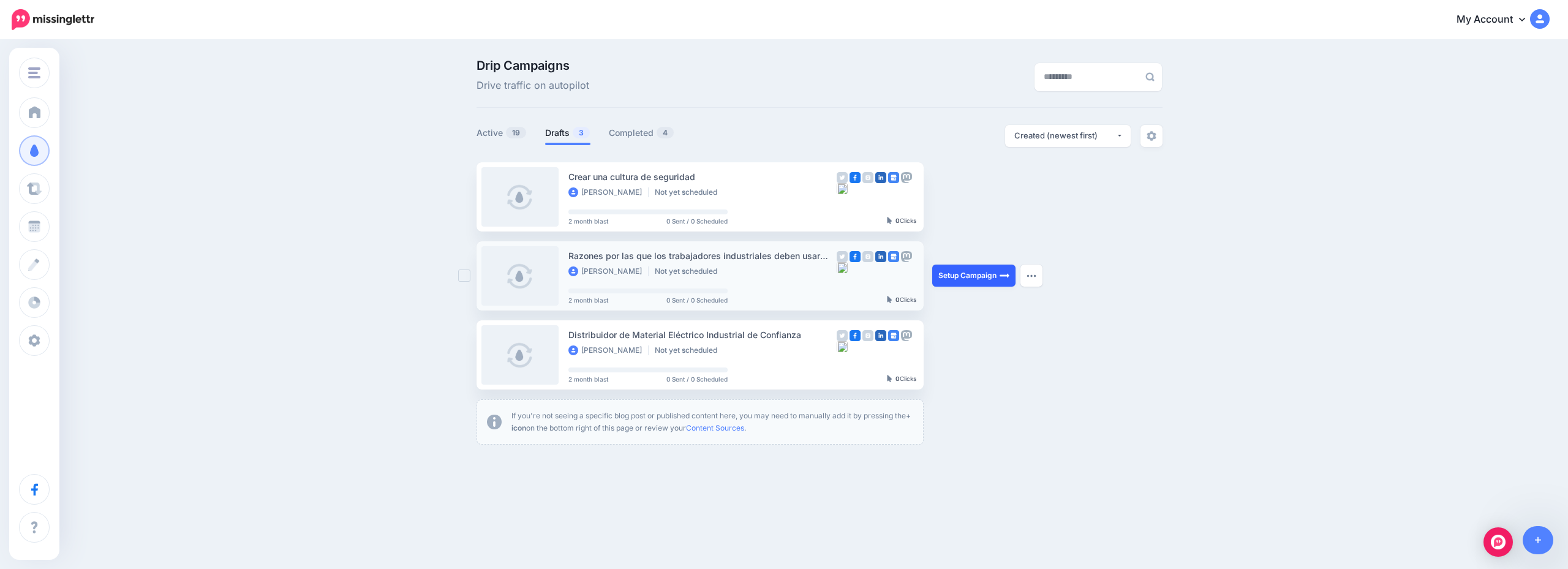
click at [985, 278] on link "Setup Campaign" at bounding box center [974, 275] width 84 height 22
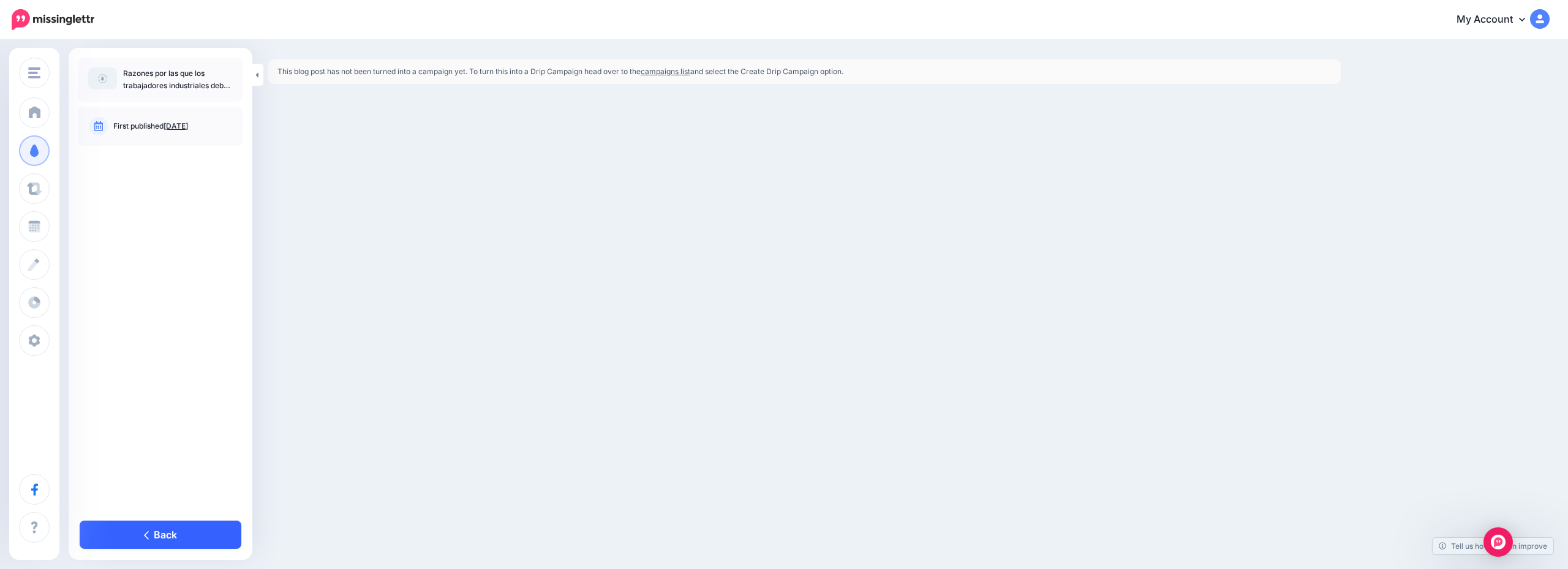
click at [156, 539] on link "Back" at bounding box center [160, 534] width 162 height 28
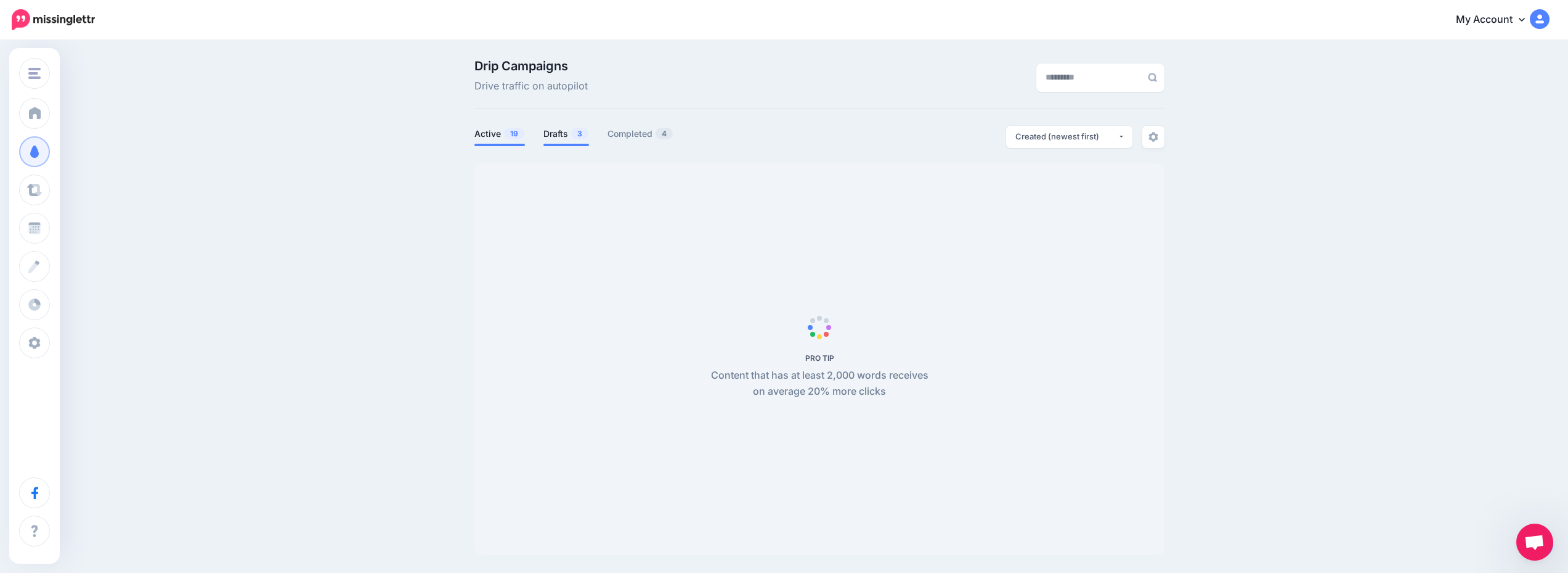
click at [555, 136] on link "Drafts 3" at bounding box center [567, 133] width 46 height 15
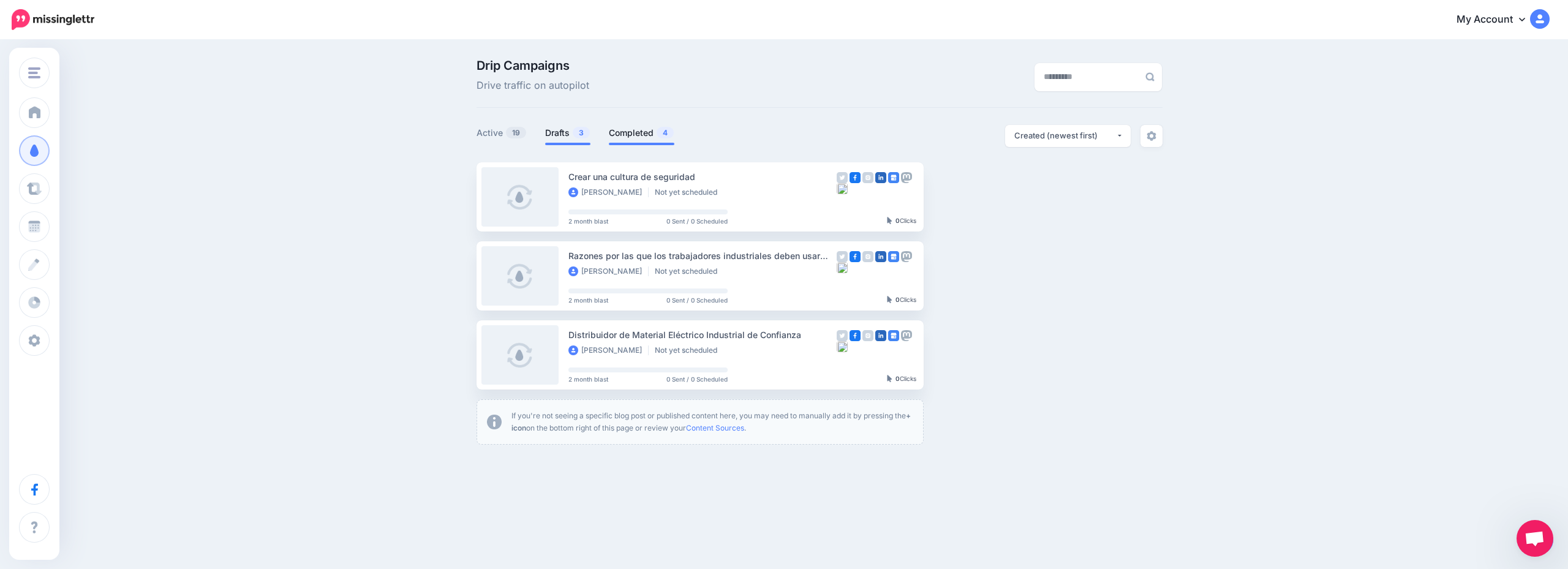
click at [635, 127] on link "Completed 4" at bounding box center [641, 132] width 65 height 15
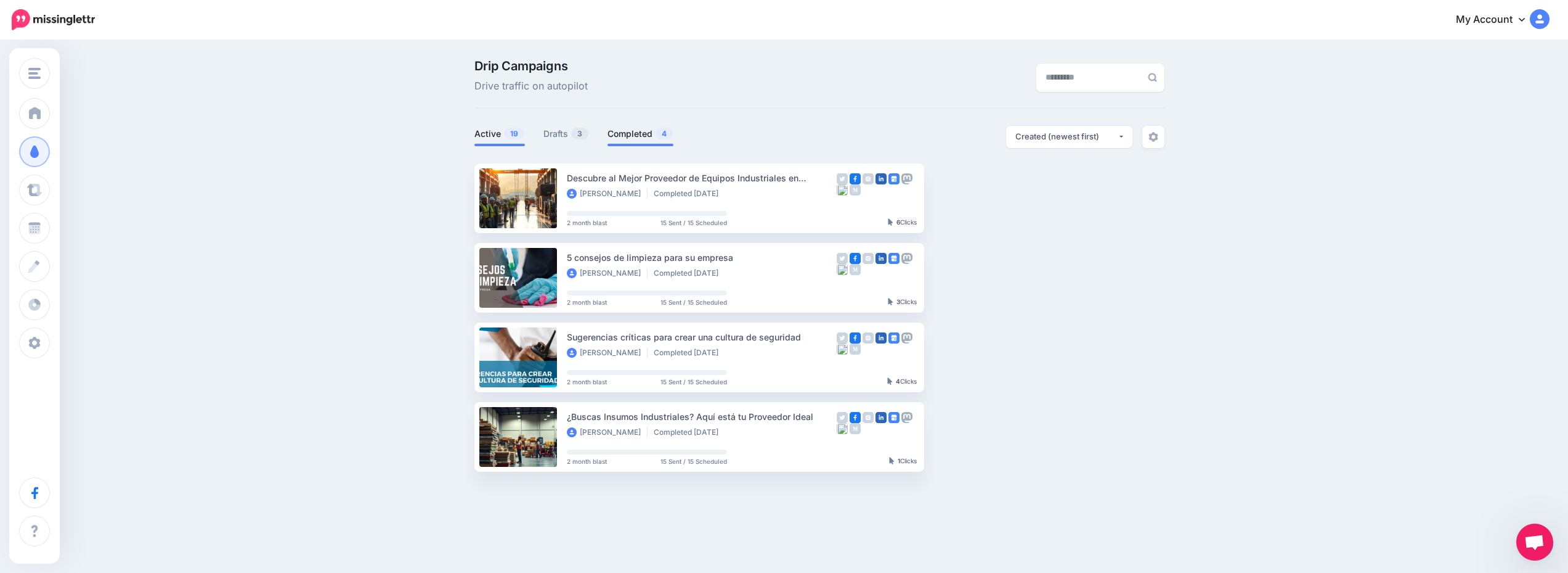
click at [512, 126] on link "Active 19" at bounding box center [500, 133] width 51 height 15
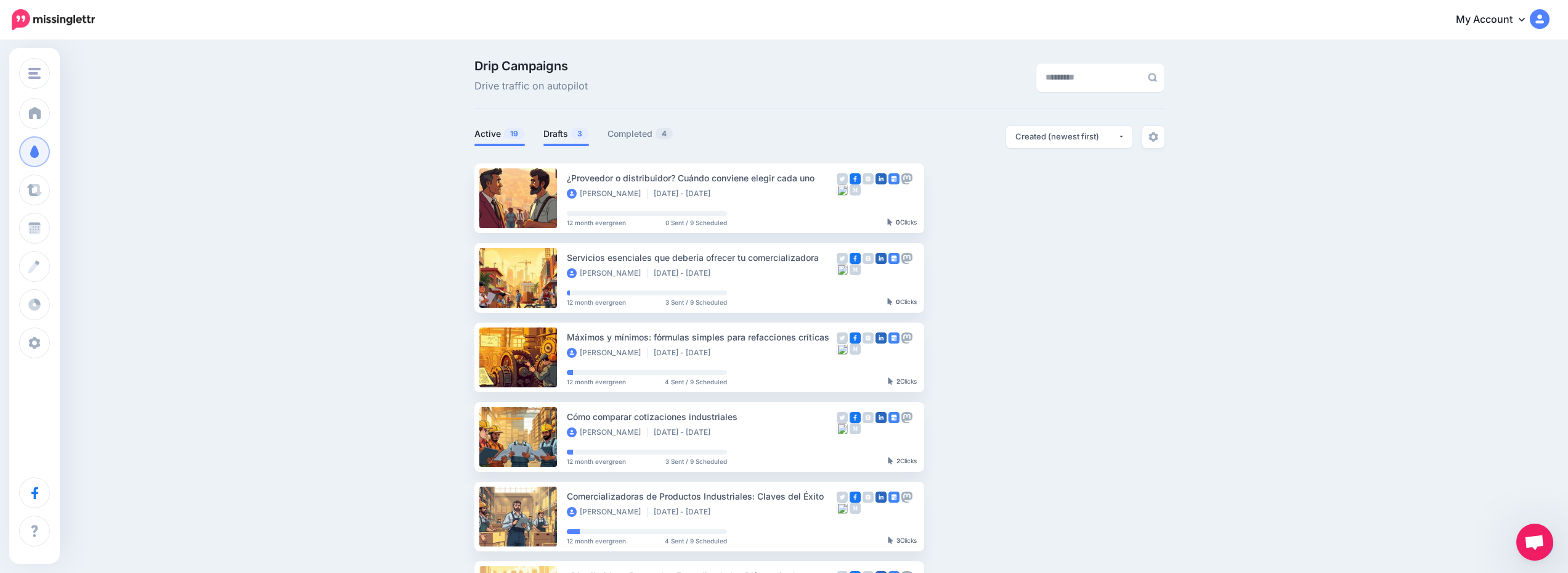
click at [573, 128] on link "Drafts 3" at bounding box center [567, 133] width 46 height 15
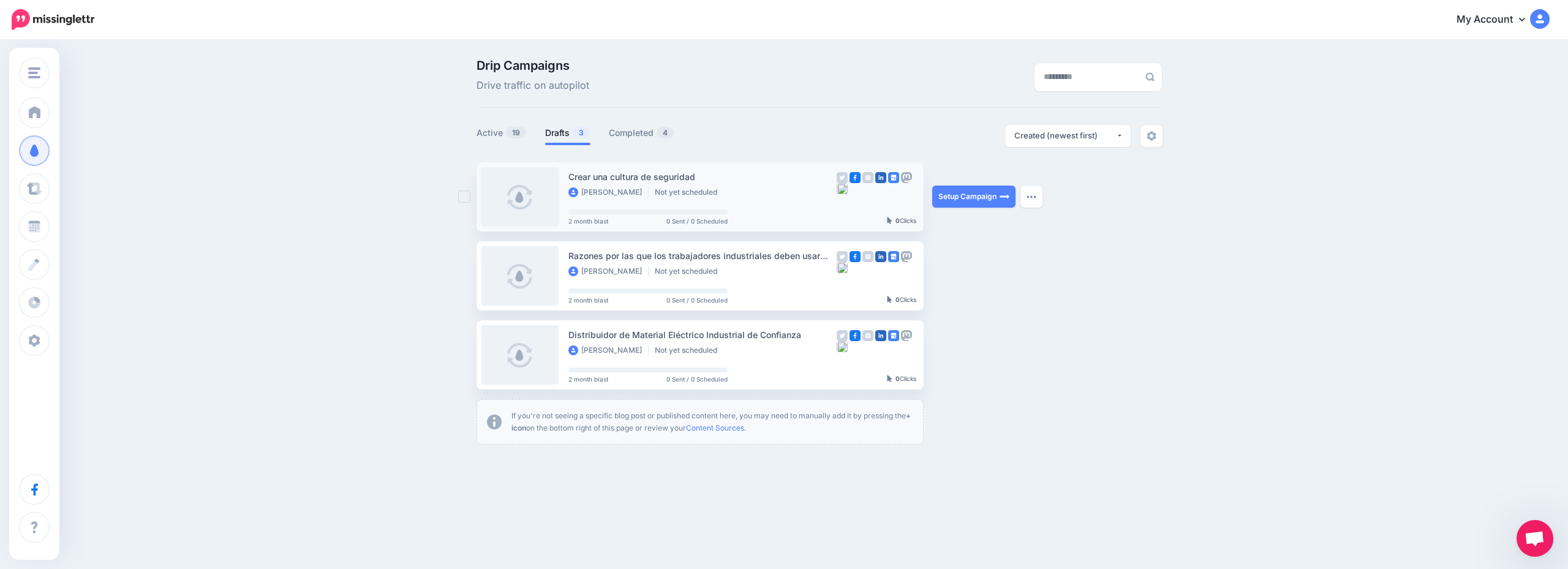
click at [526, 194] on link at bounding box center [520, 197] width 77 height 59
click at [942, 192] on link "Setup Campaign" at bounding box center [974, 196] width 84 height 22
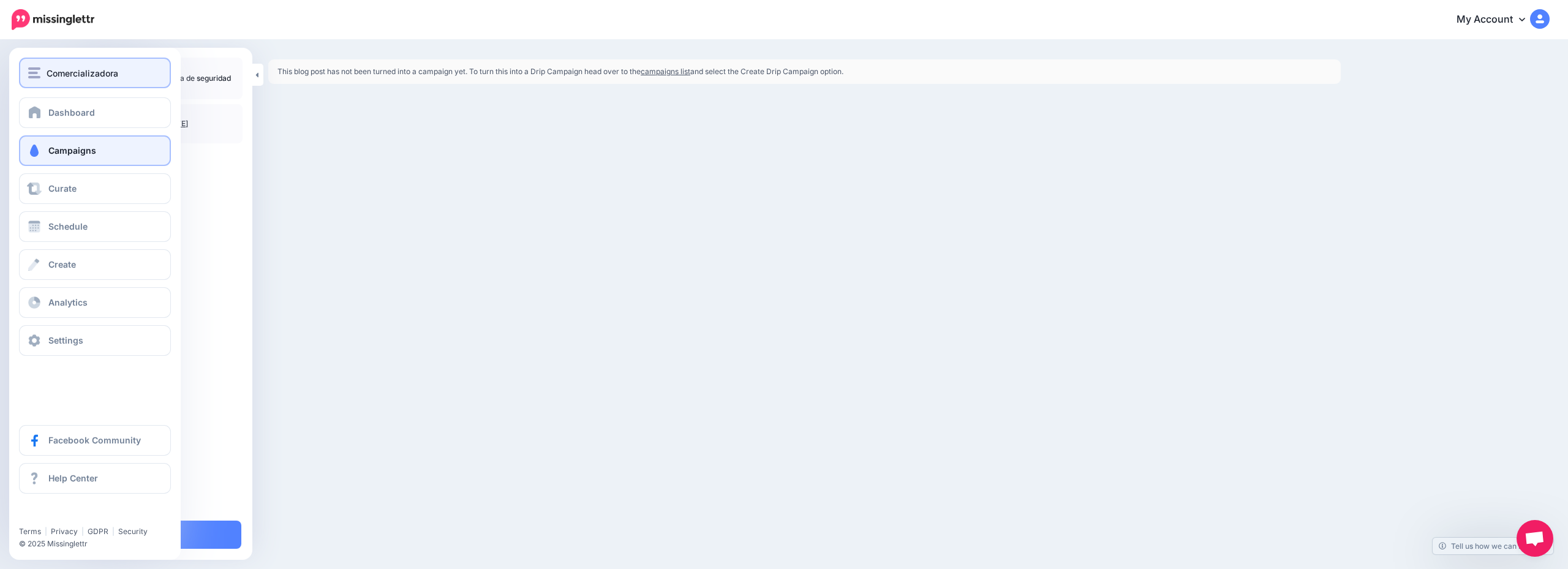
click at [88, 73] on span "Comercializadora" at bounding box center [82, 73] width 71 height 14
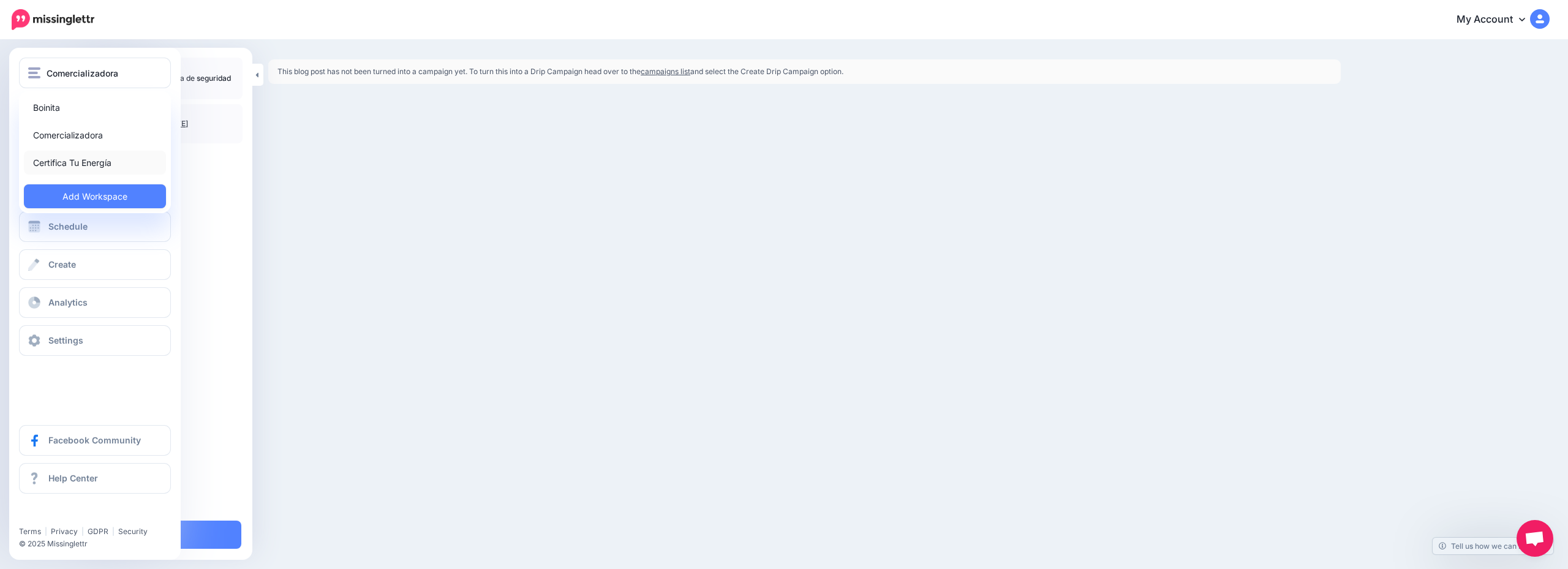
click at [118, 156] on link "Certifica Tu Energía" at bounding box center [94, 162] width 142 height 23
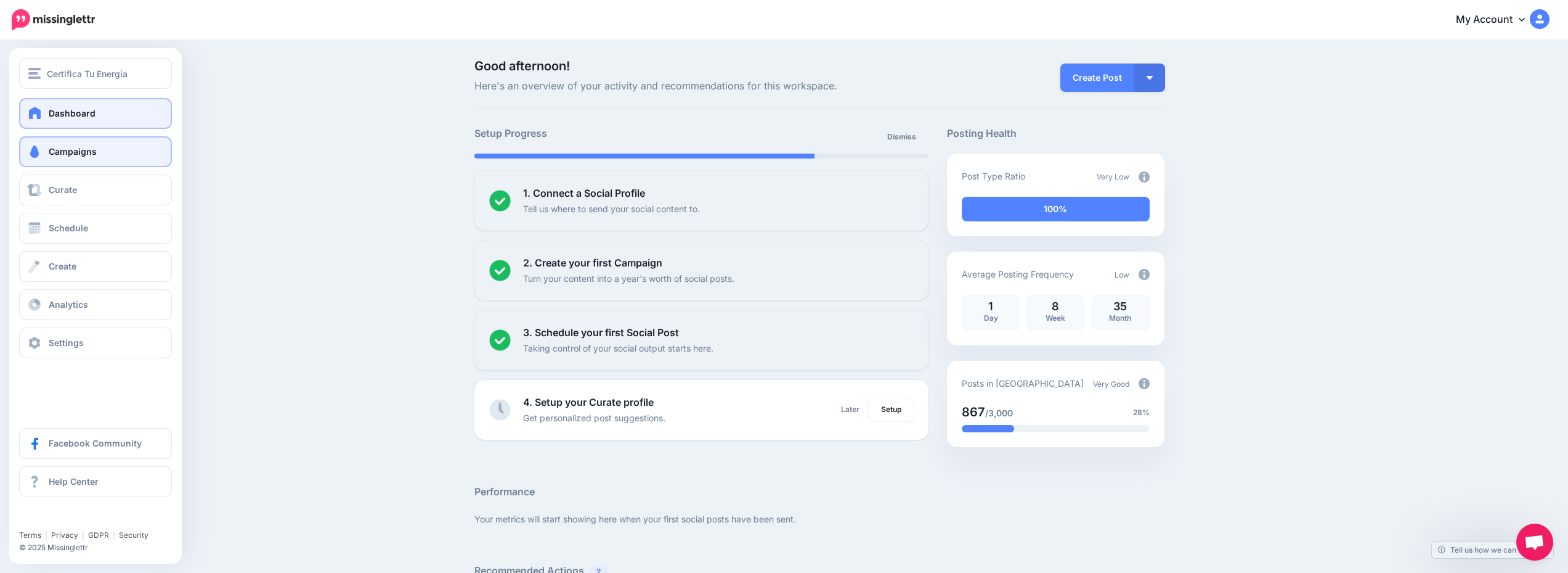
click at [67, 148] on span "Campaigns" at bounding box center [73, 152] width 48 height 11
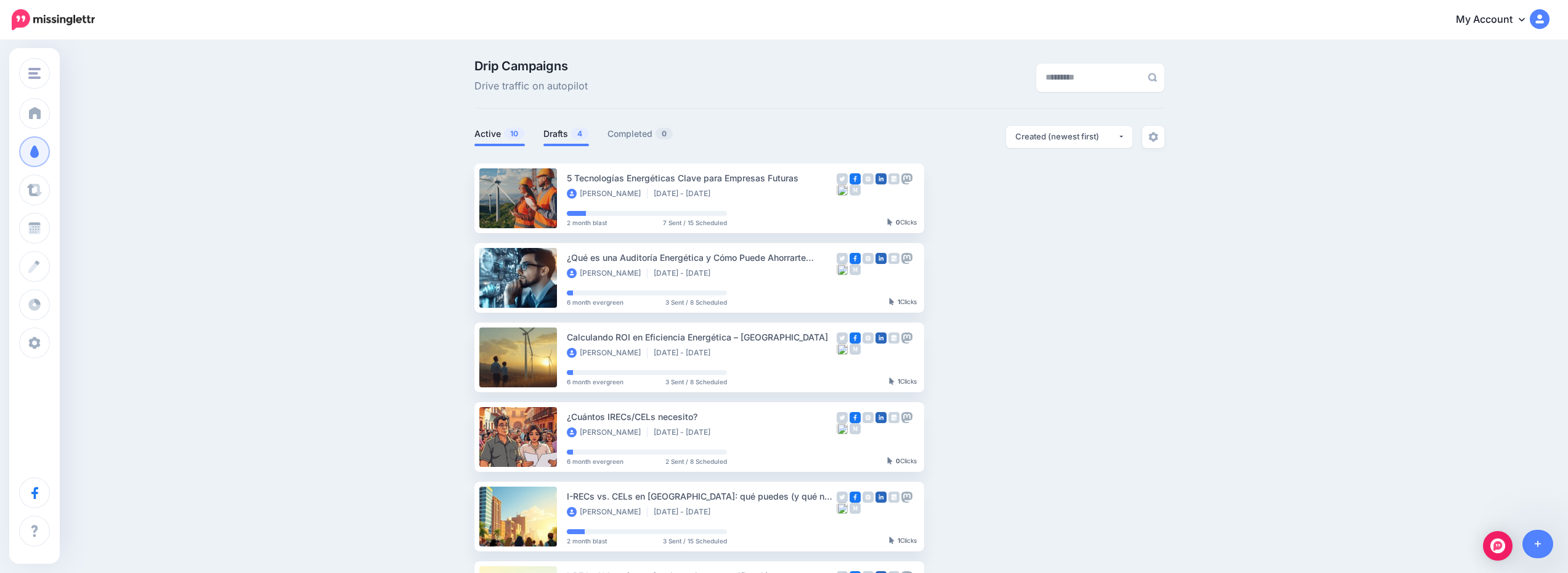
click at [547, 133] on link "Drafts 4" at bounding box center [567, 133] width 46 height 15
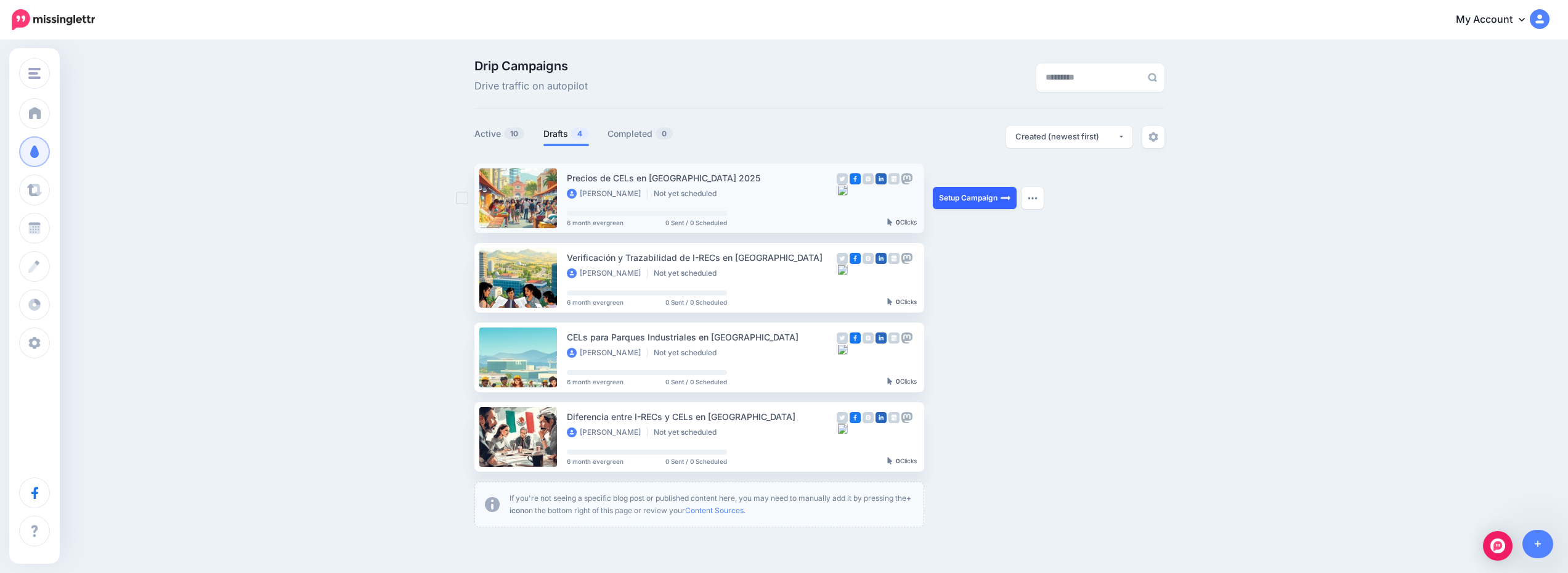
click at [987, 198] on link "Setup Campaign" at bounding box center [975, 197] width 84 height 22
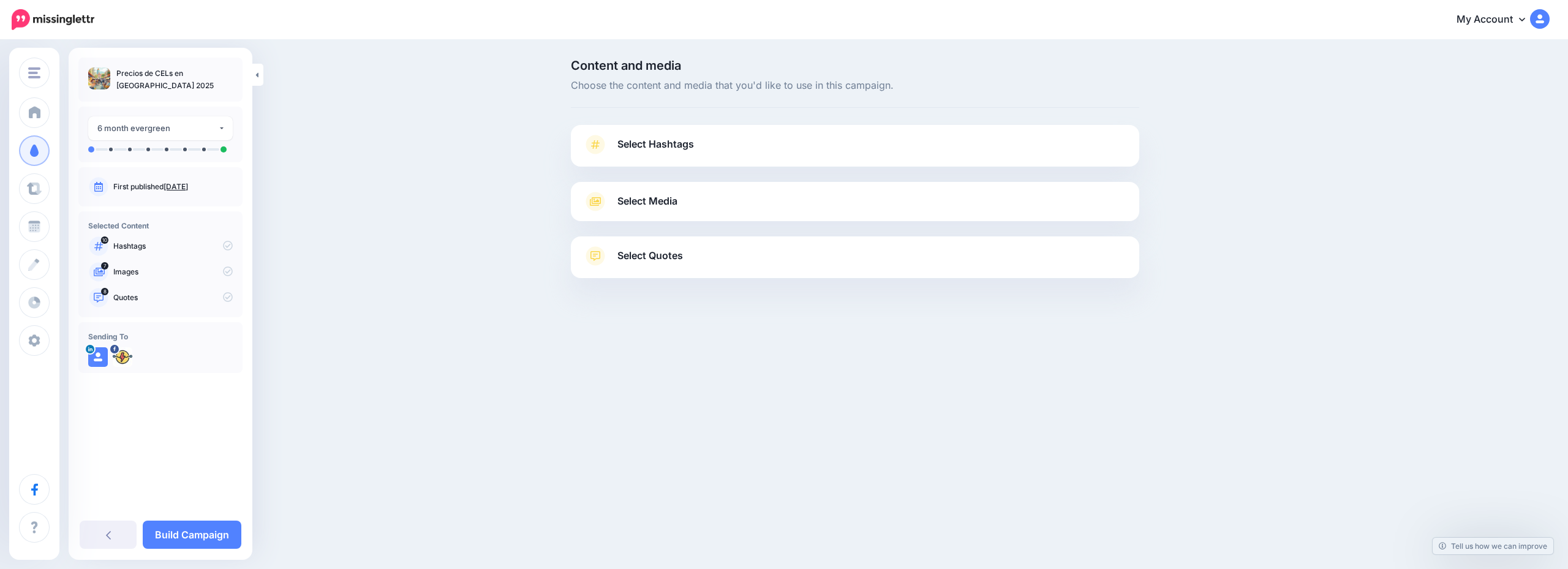
click at [789, 151] on link "Select Hashtags" at bounding box center [855, 151] width 544 height 32
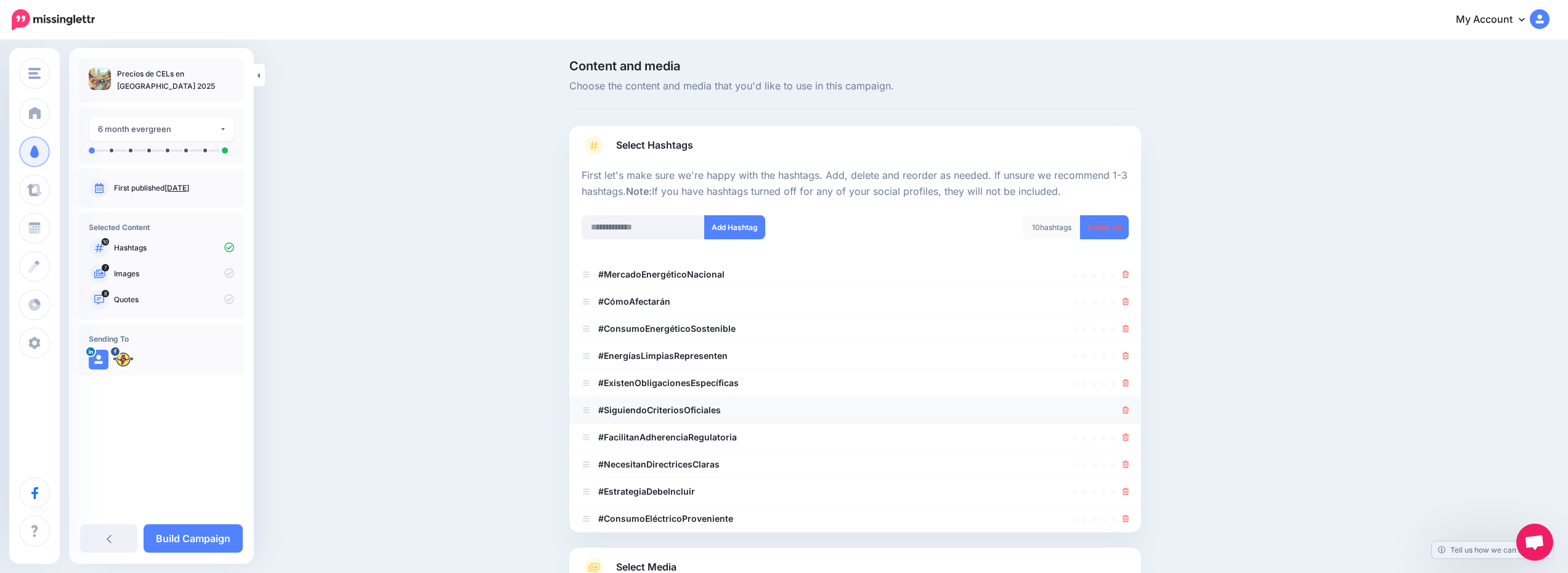
scroll to position [124, 0]
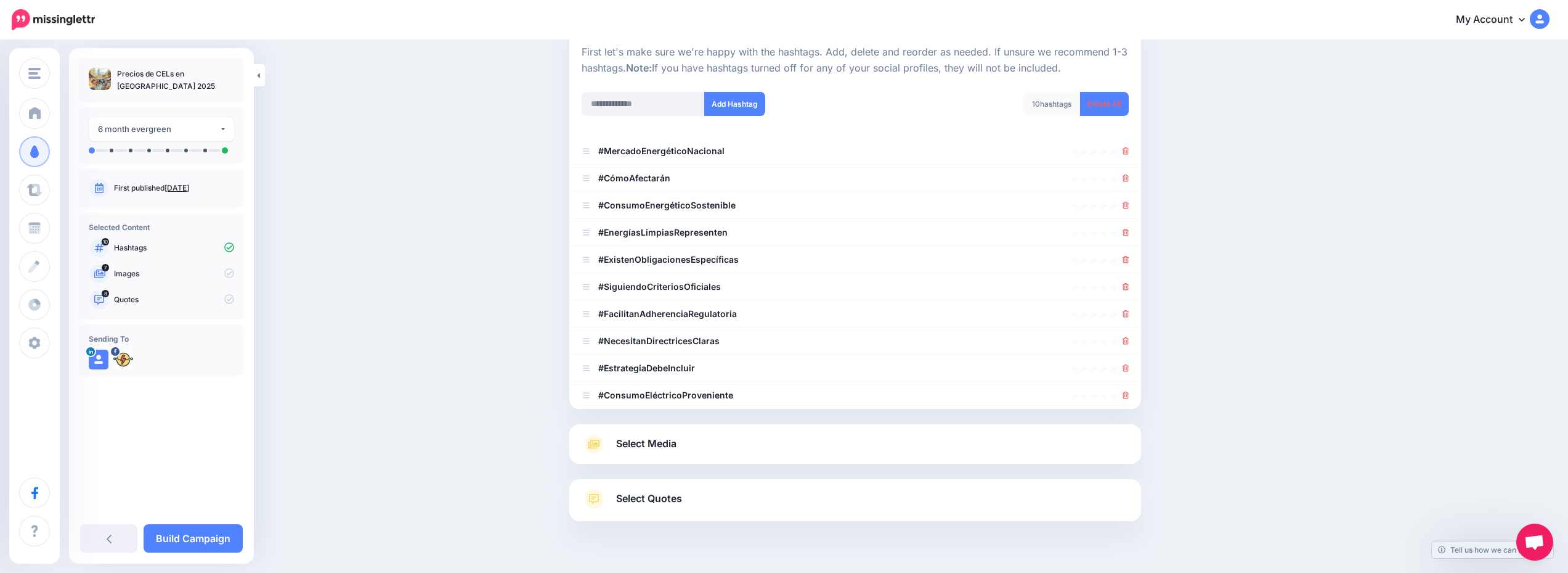
click at [762, 441] on link "Select Media" at bounding box center [855, 443] width 547 height 20
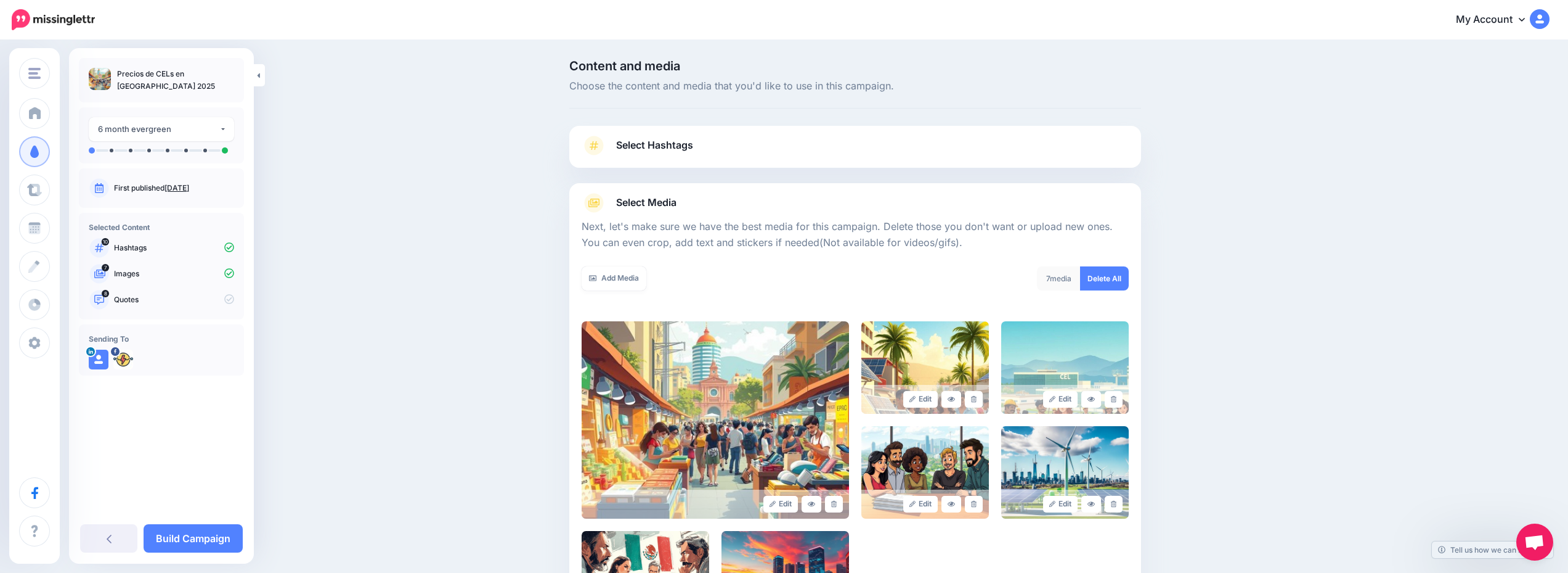
scroll to position [185, 0]
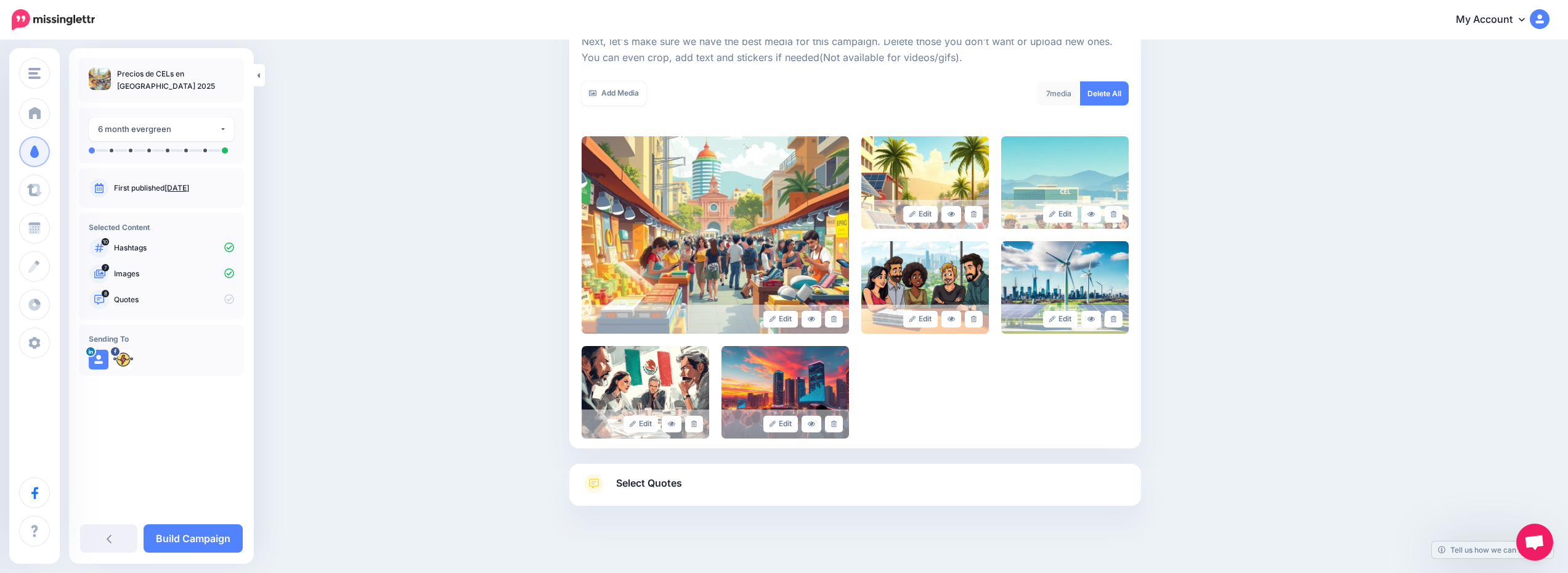
click at [806, 484] on link "Select Quotes" at bounding box center [855, 489] width 547 height 32
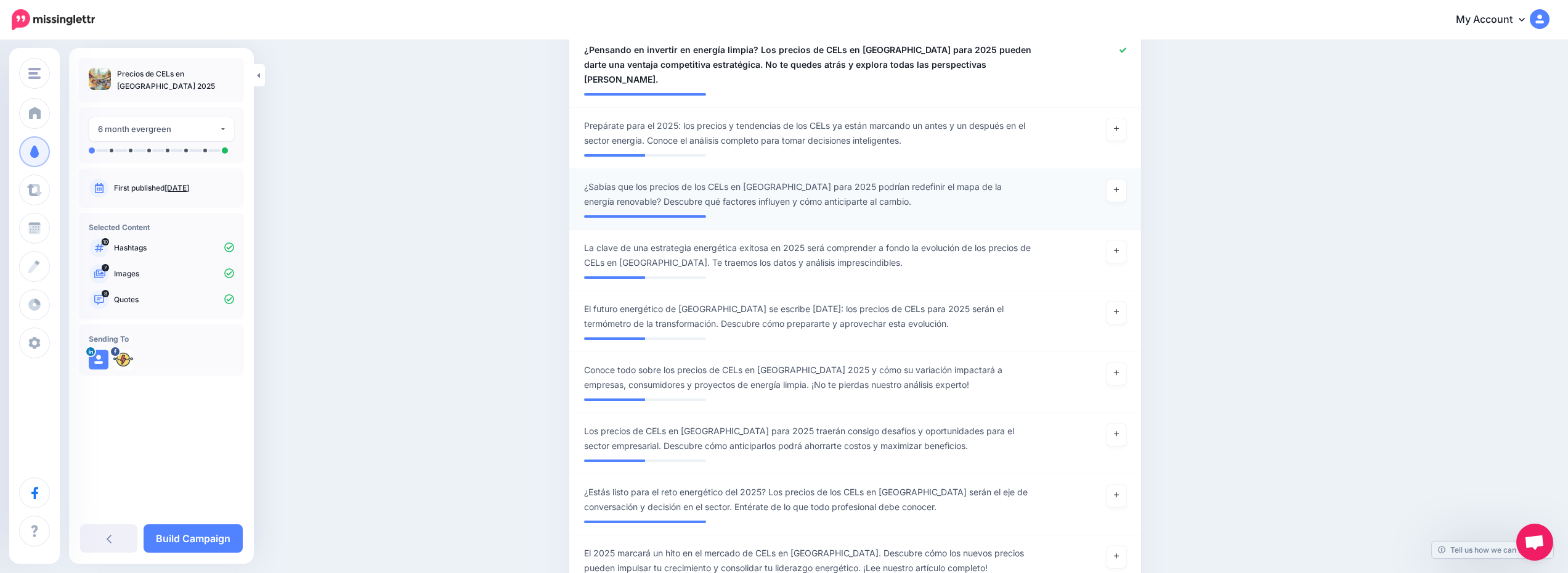
scroll to position [654, 0]
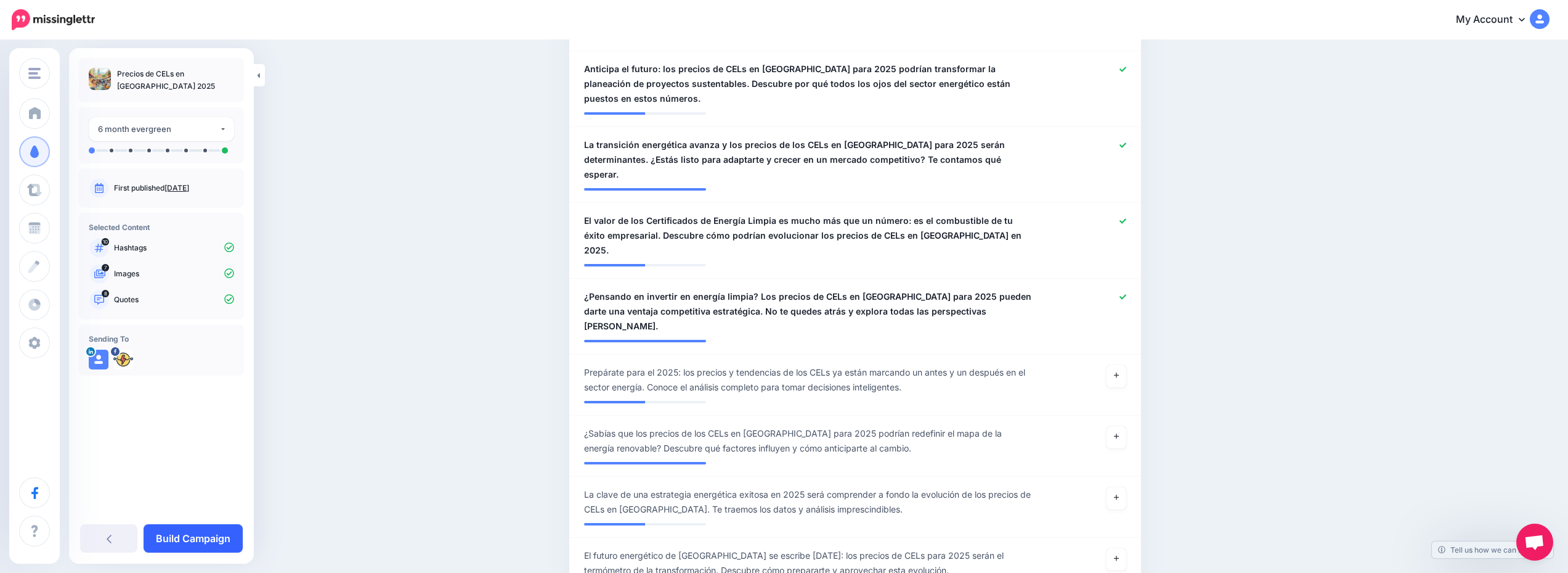
click at [206, 536] on link "Build Campaign" at bounding box center [193, 538] width 99 height 28
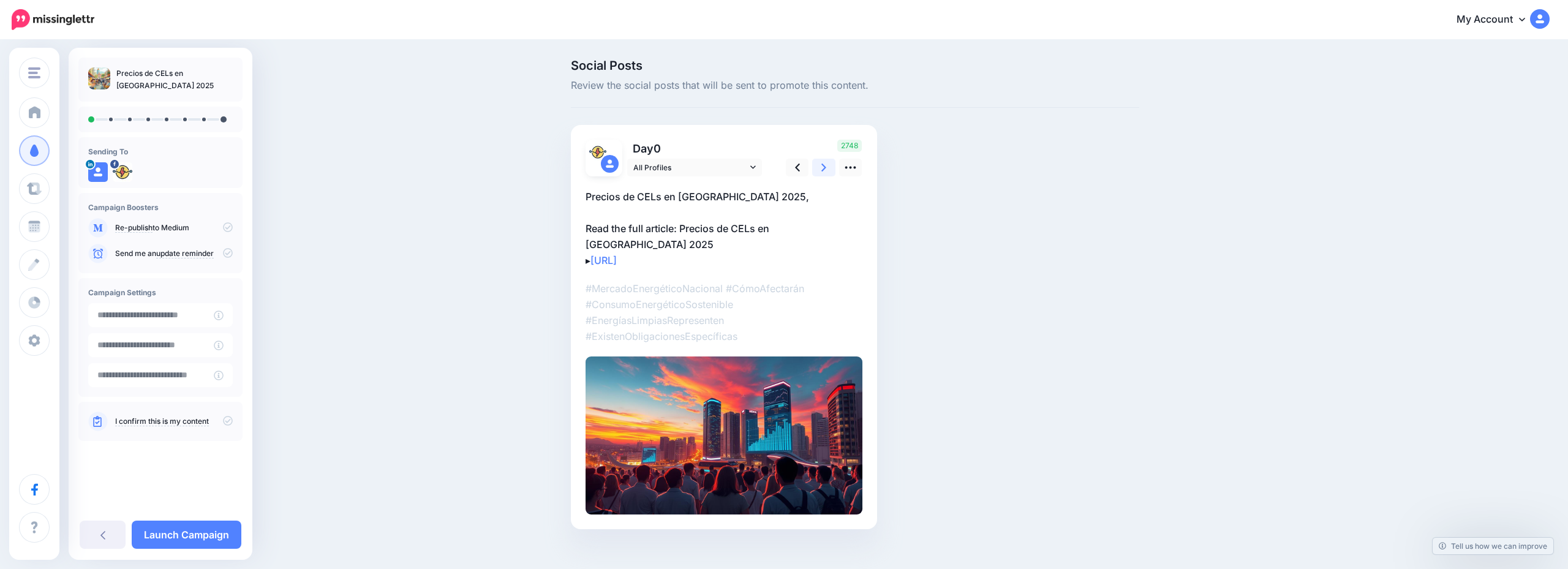
click at [822, 168] on icon at bounding box center [824, 167] width 5 height 13
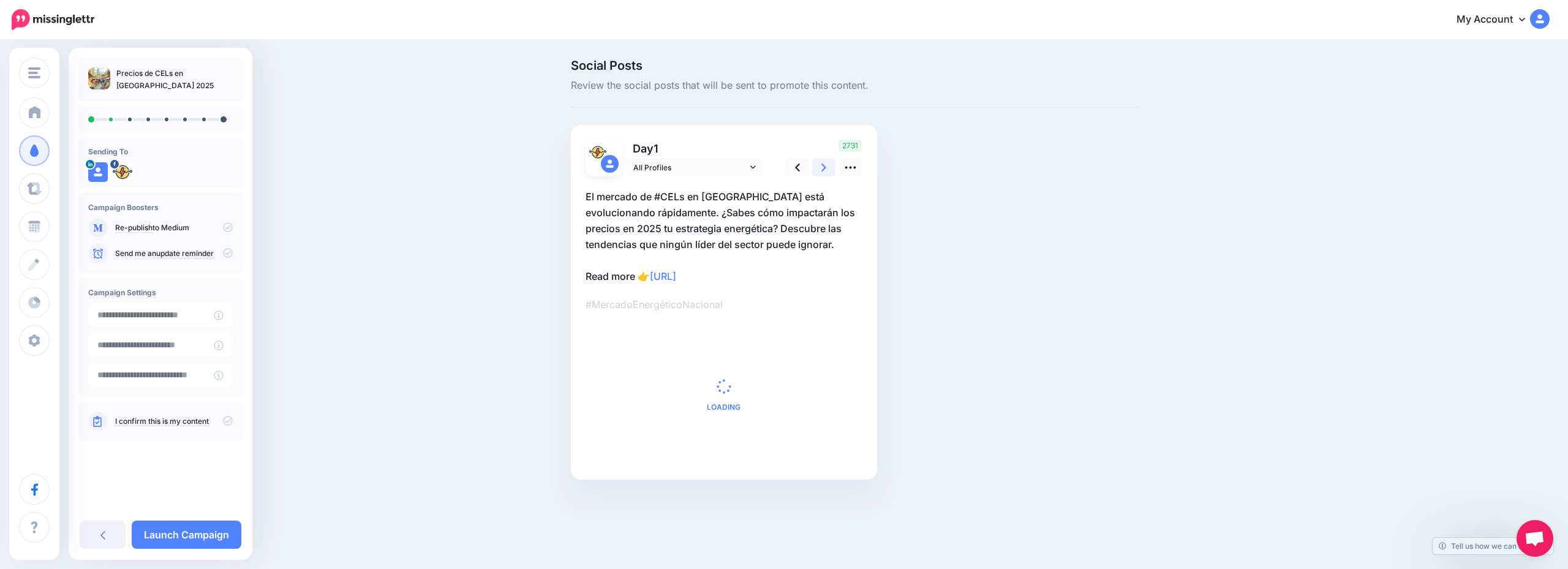
click at [822, 168] on icon at bounding box center [824, 167] width 5 height 13
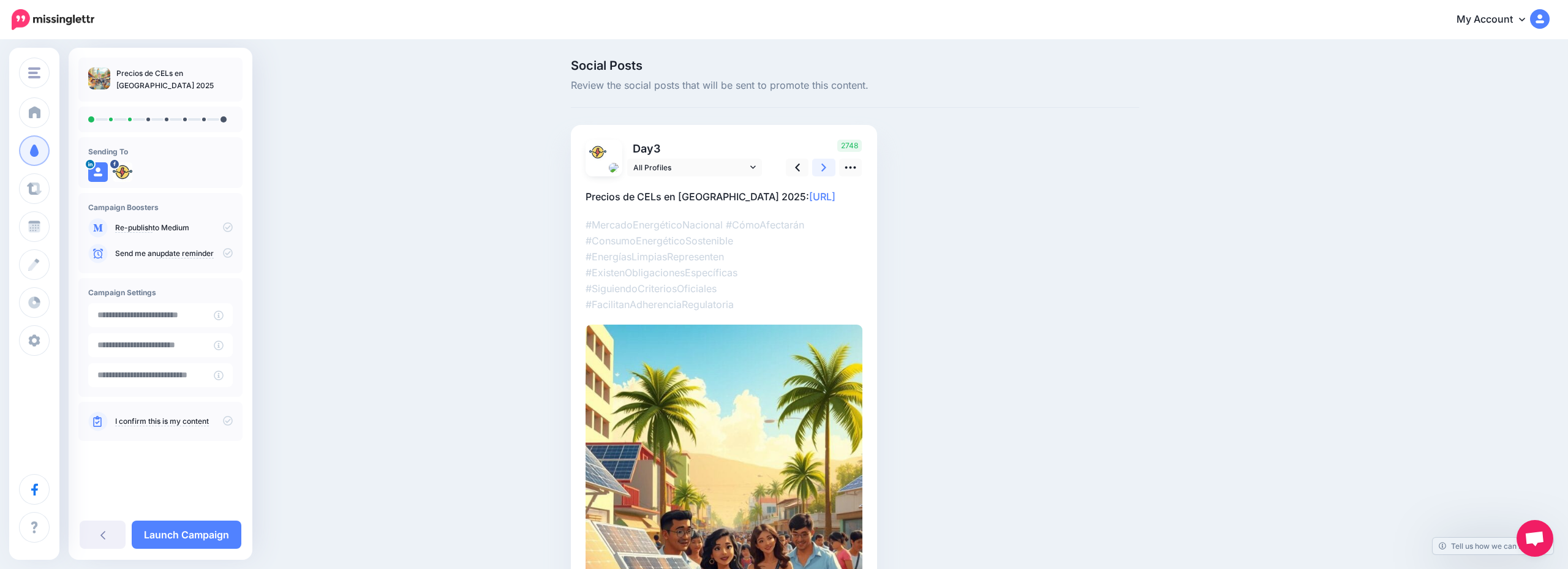
click at [822, 168] on icon at bounding box center [824, 167] width 5 height 13
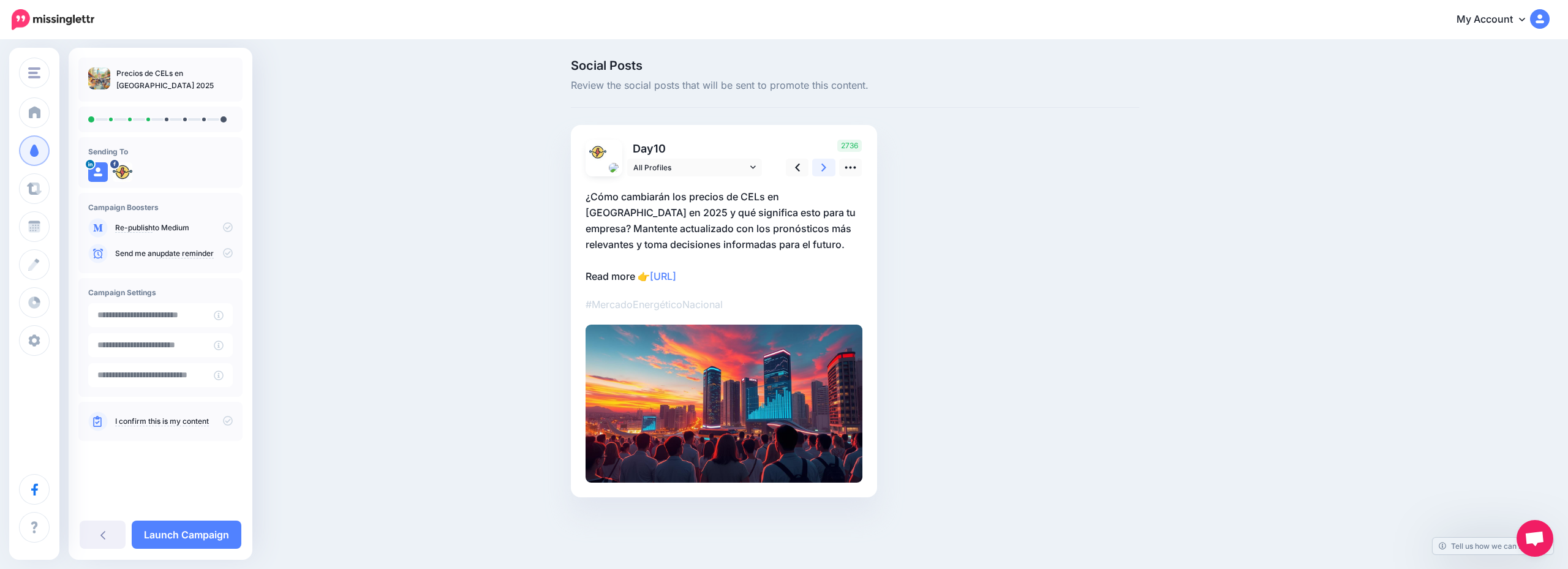
click at [822, 168] on icon at bounding box center [824, 167] width 5 height 13
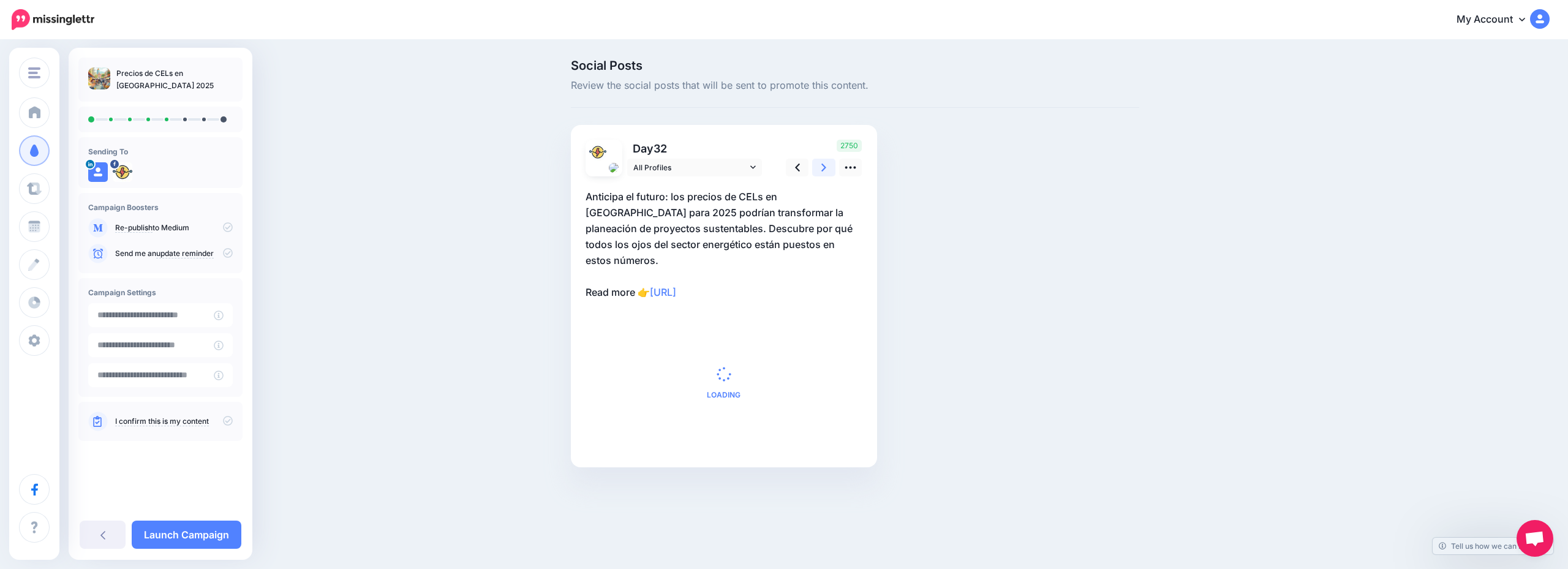
click at [822, 168] on icon at bounding box center [824, 167] width 5 height 13
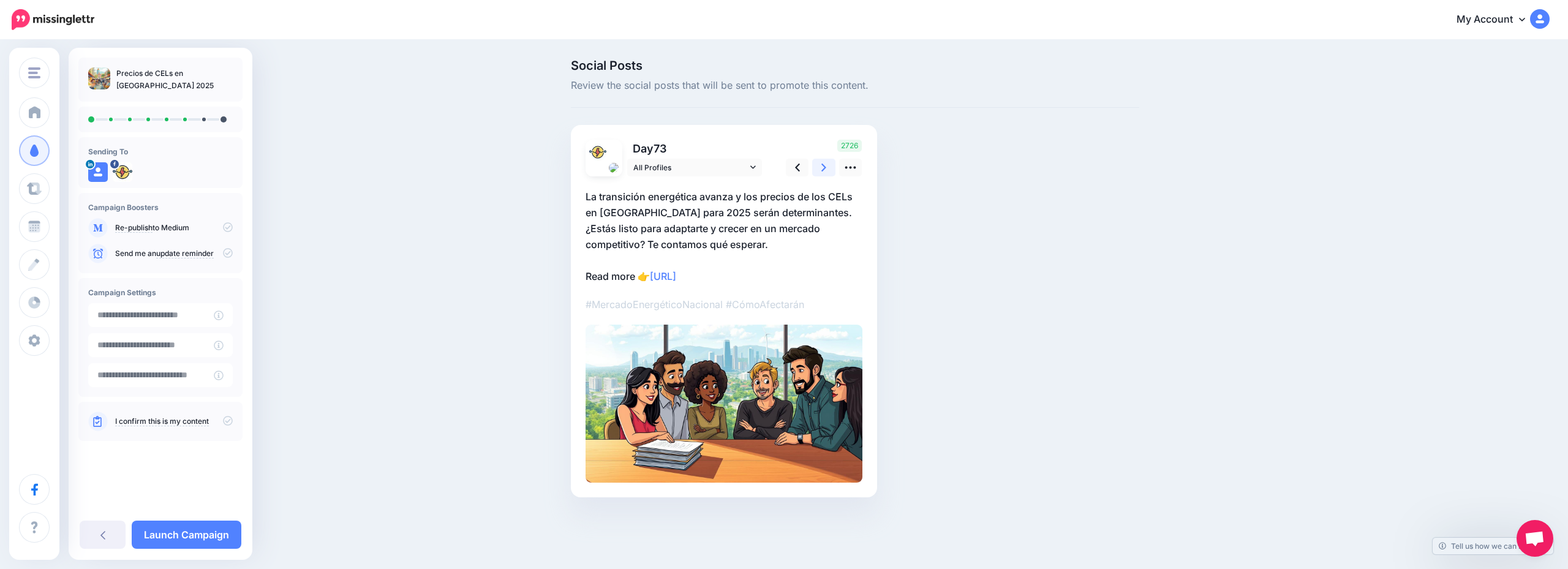
click at [822, 168] on icon at bounding box center [824, 167] width 5 height 13
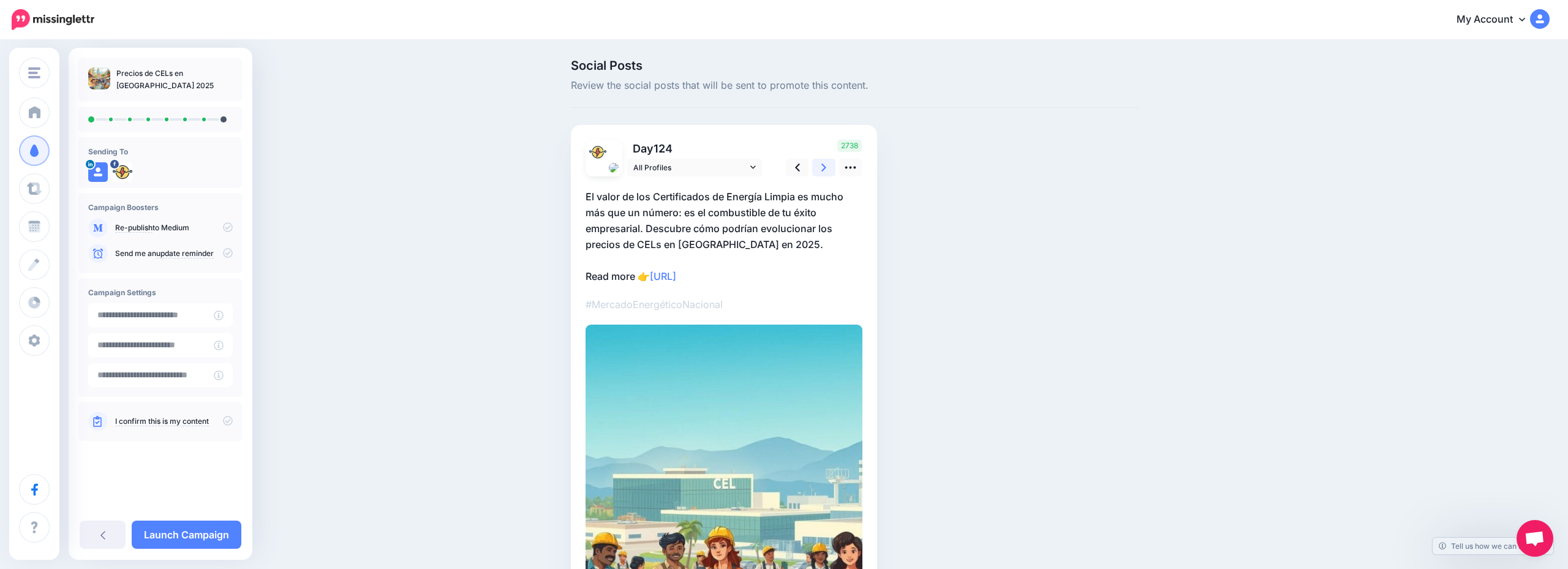
click at [822, 168] on icon at bounding box center [824, 167] width 5 height 13
click at [822, 168] on icon at bounding box center [819, 167] width 5 height 13
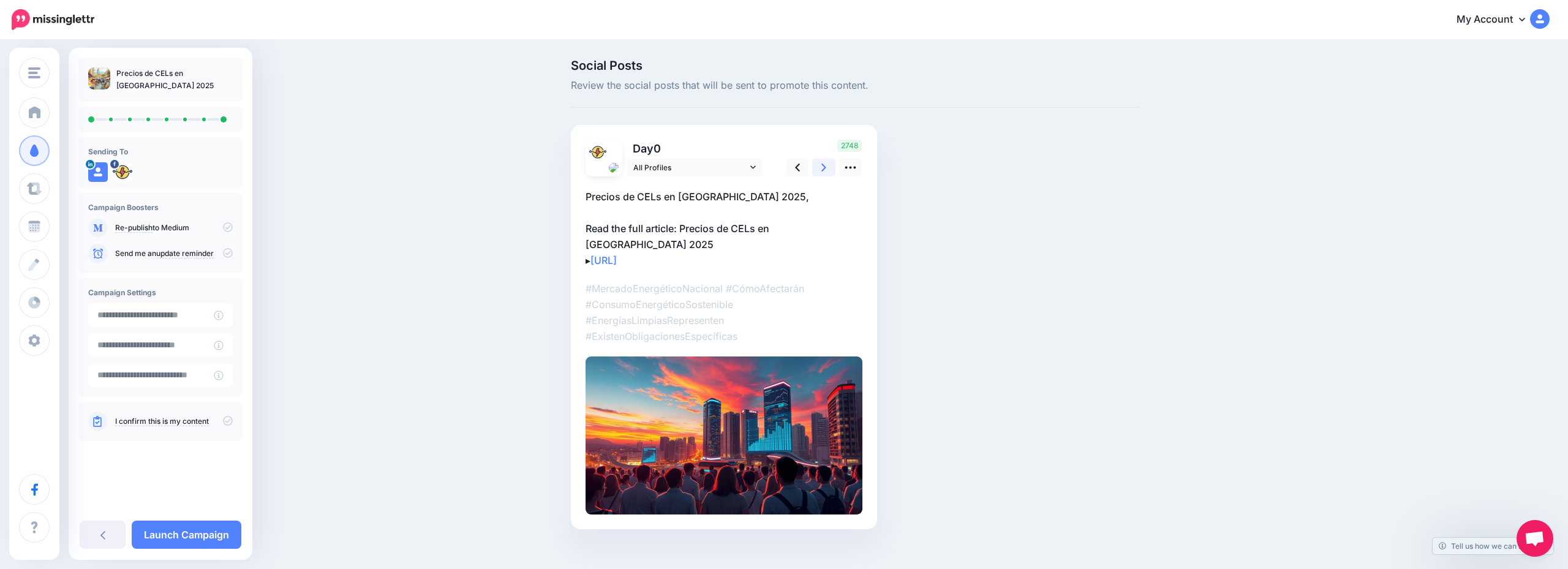
click at [822, 168] on icon at bounding box center [824, 167] width 5 height 13
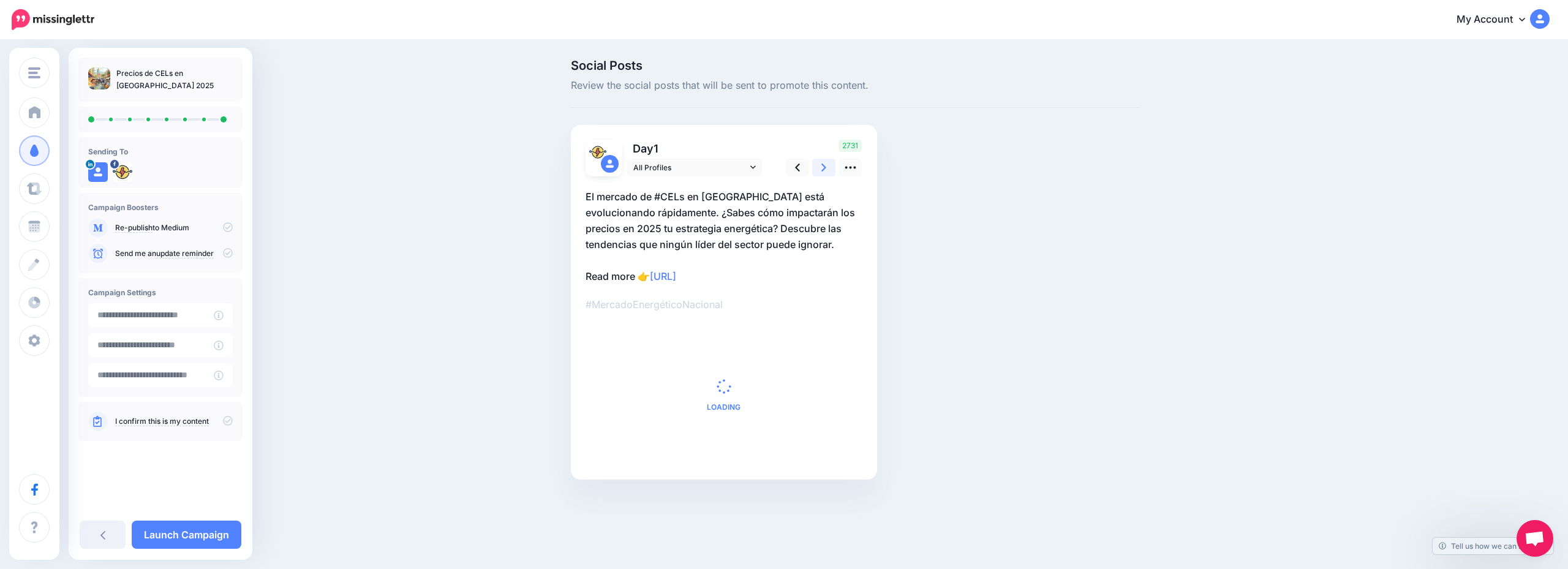
click at [822, 168] on icon at bounding box center [824, 167] width 5 height 13
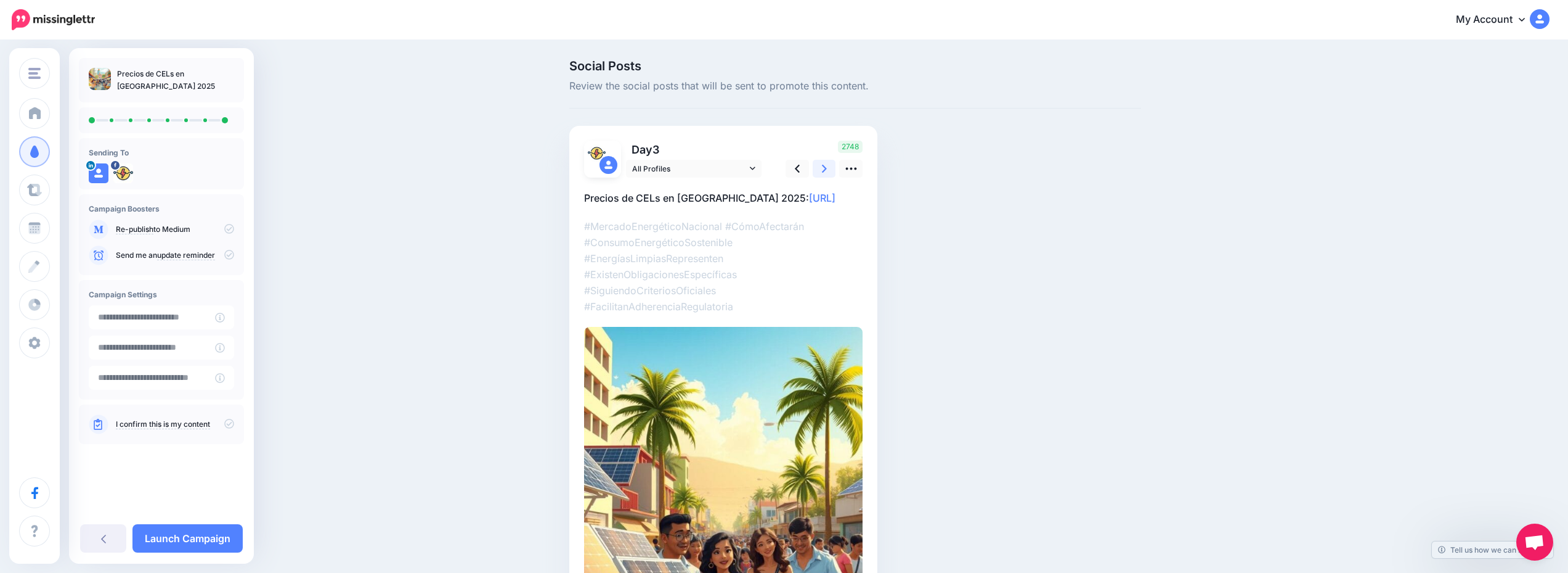
scroll to position [103, 0]
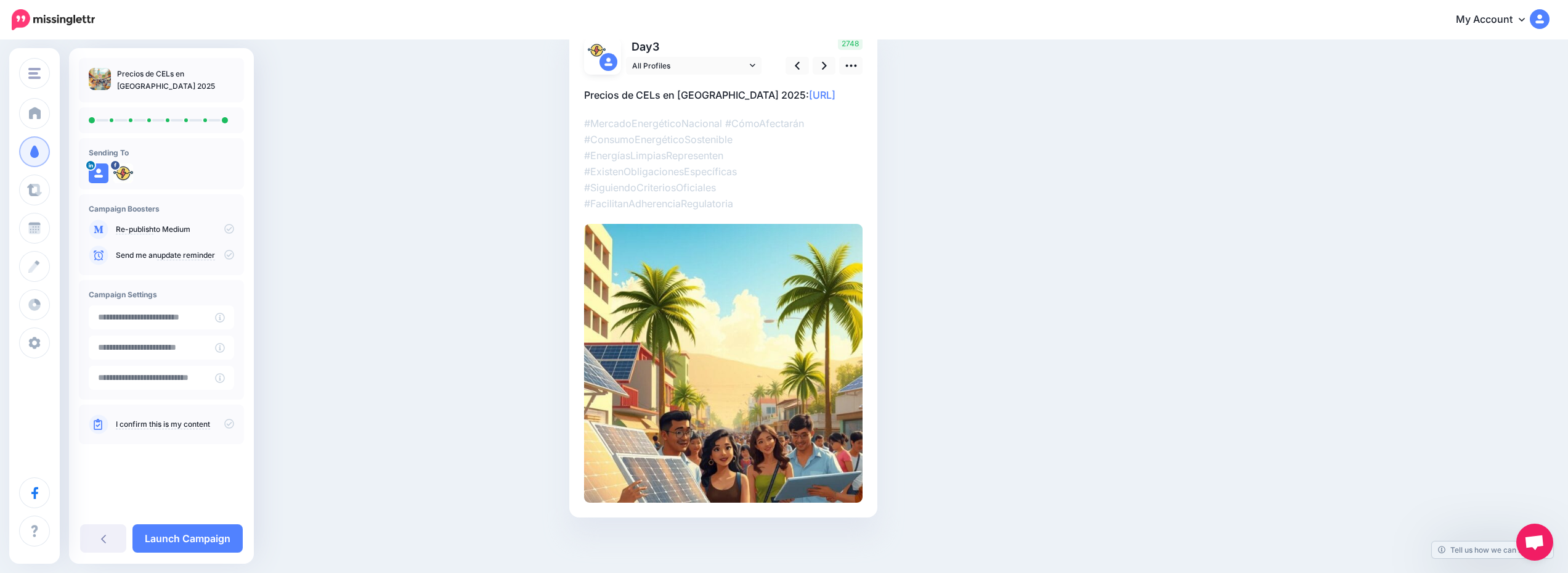
click at [187, 523] on div "Precios de CELs en México 2025 Sending To" at bounding box center [161, 306] width 185 height 515
click at [194, 533] on link "Launch Campaign" at bounding box center [187, 538] width 110 height 28
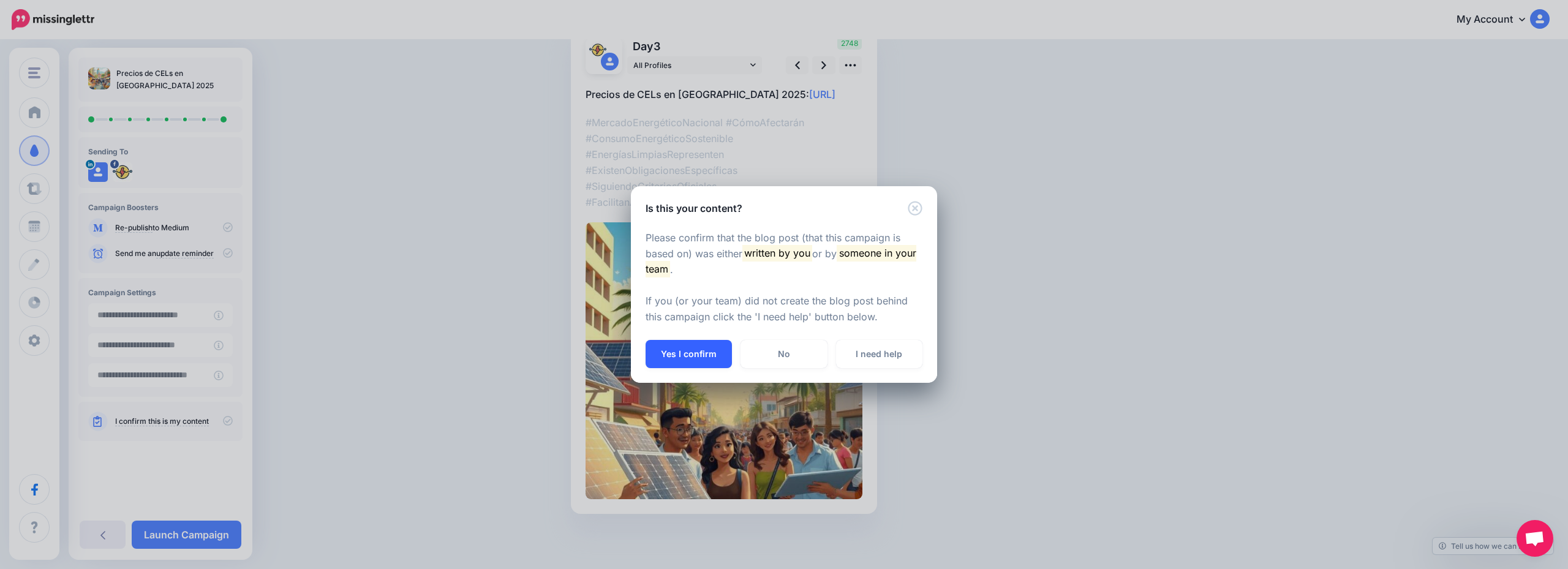
click at [710, 350] on button "Yes I confirm" at bounding box center [689, 353] width 86 height 28
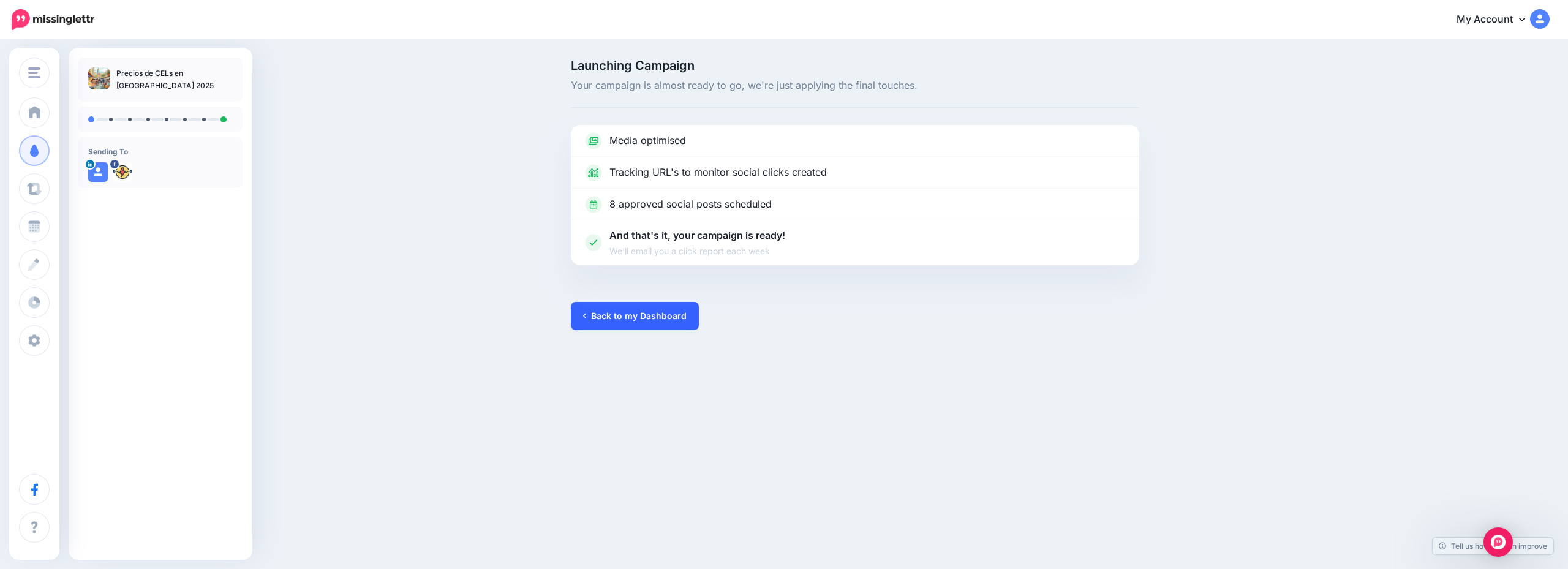
click at [666, 322] on link "Back to my Dashboard" at bounding box center [635, 316] width 128 height 28
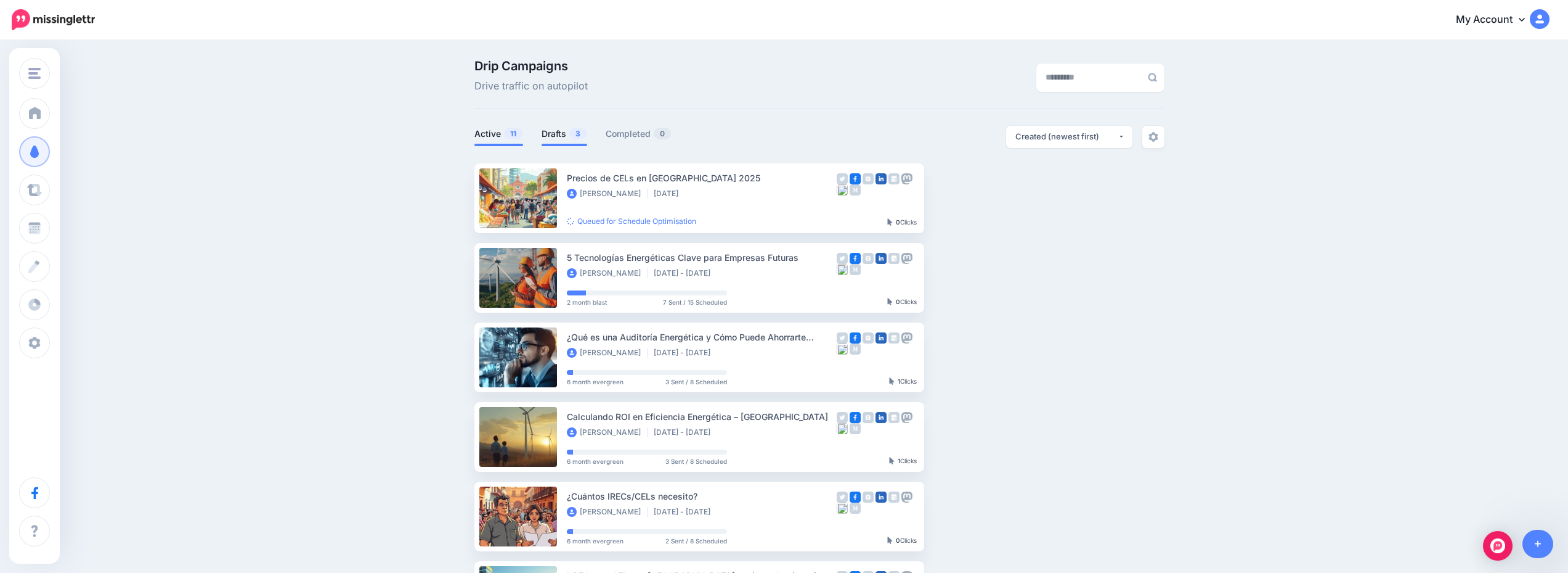
click at [574, 133] on span "3" at bounding box center [578, 133] width 18 height 11
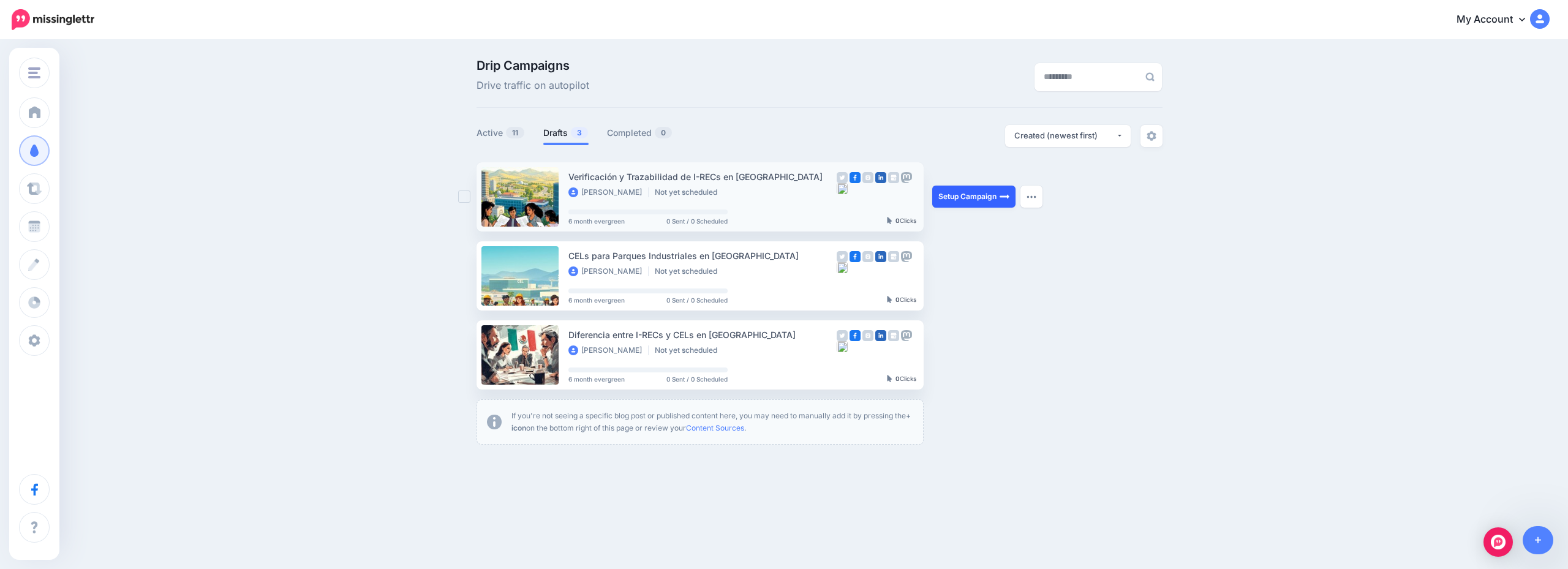
click at [946, 198] on link "Setup Campaign" at bounding box center [974, 196] width 84 height 22
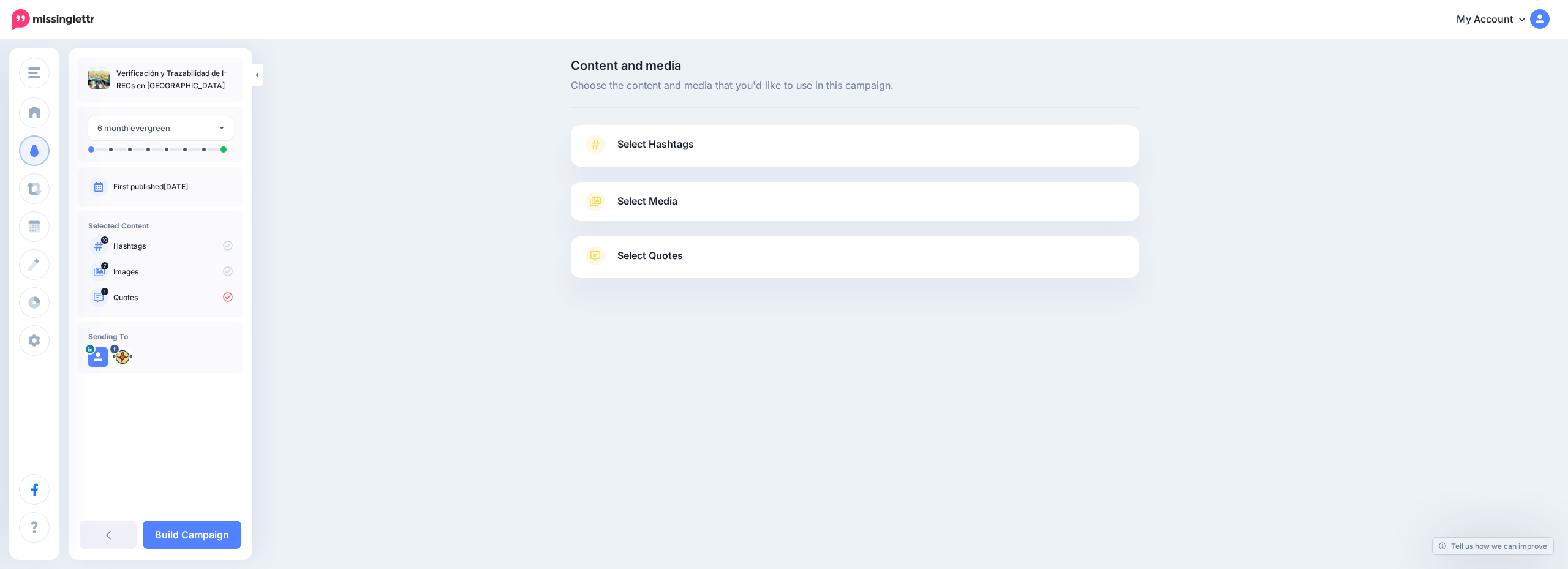
click at [811, 152] on link "Select Hashtags" at bounding box center [855, 151] width 544 height 32
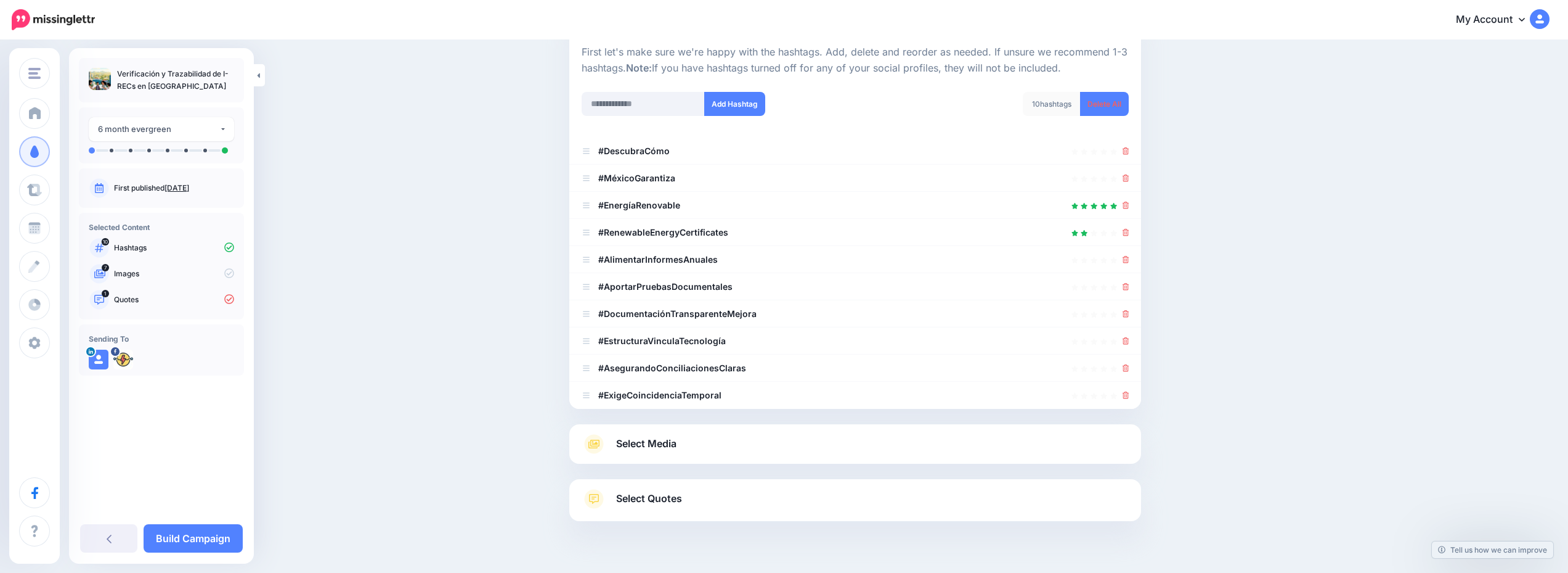
scroll to position [152, 0]
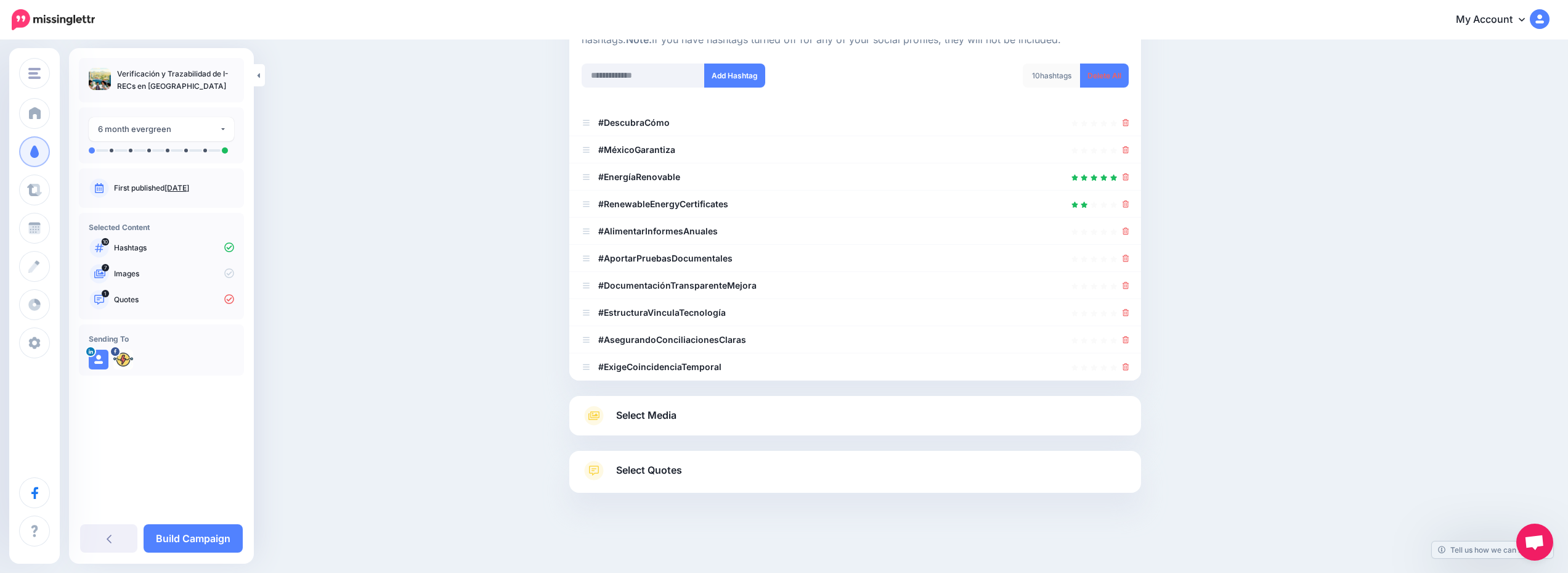
click at [796, 415] on link "Select Media" at bounding box center [855, 415] width 547 height 20
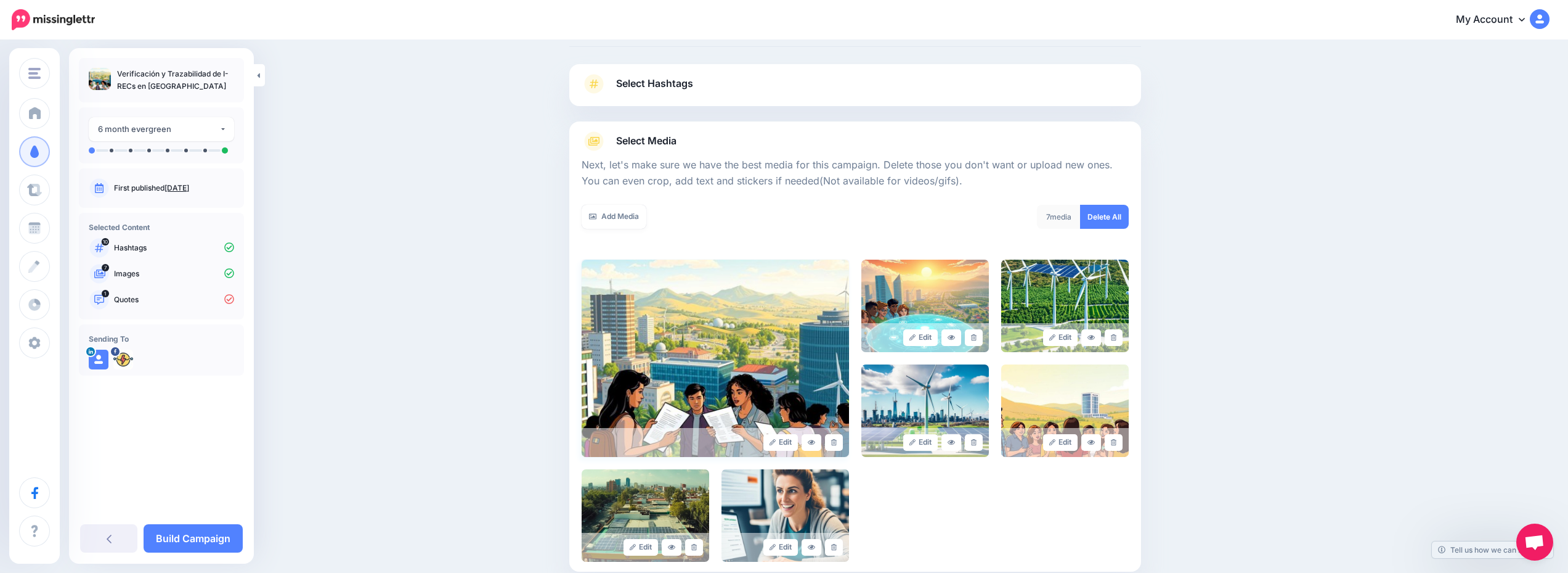
scroll to position [185, 0]
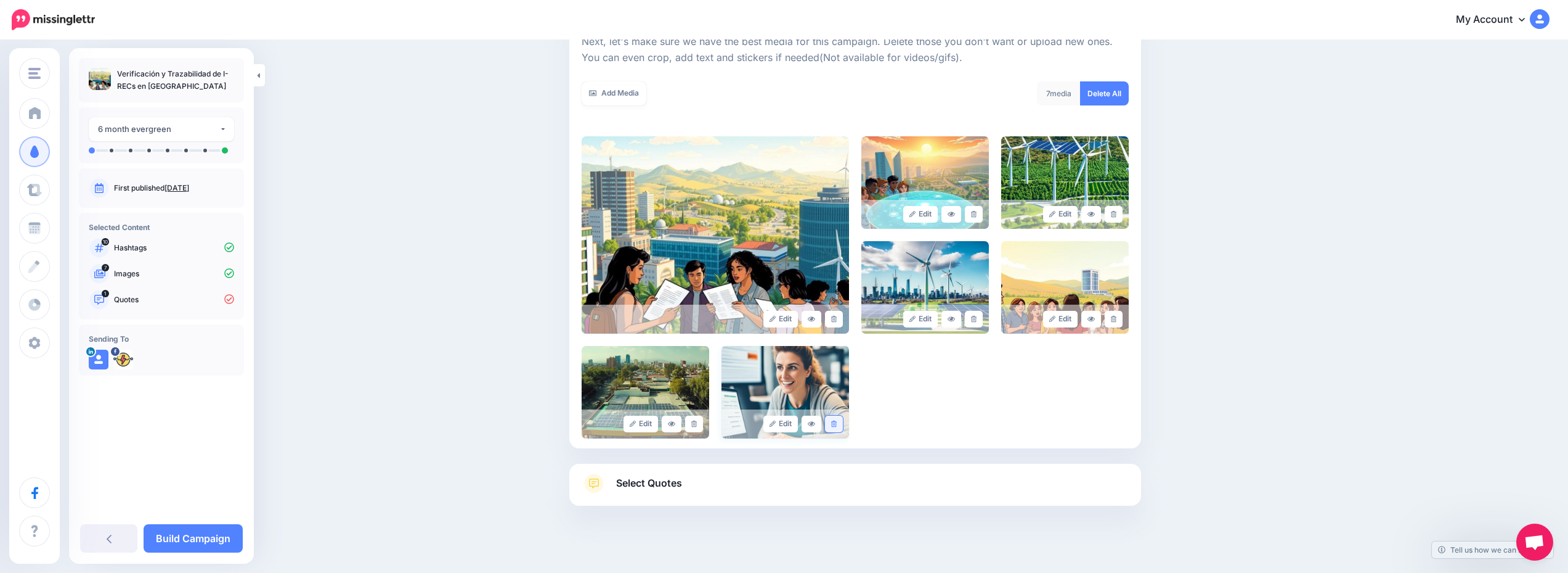
click at [836, 425] on icon at bounding box center [834, 424] width 5 height 7
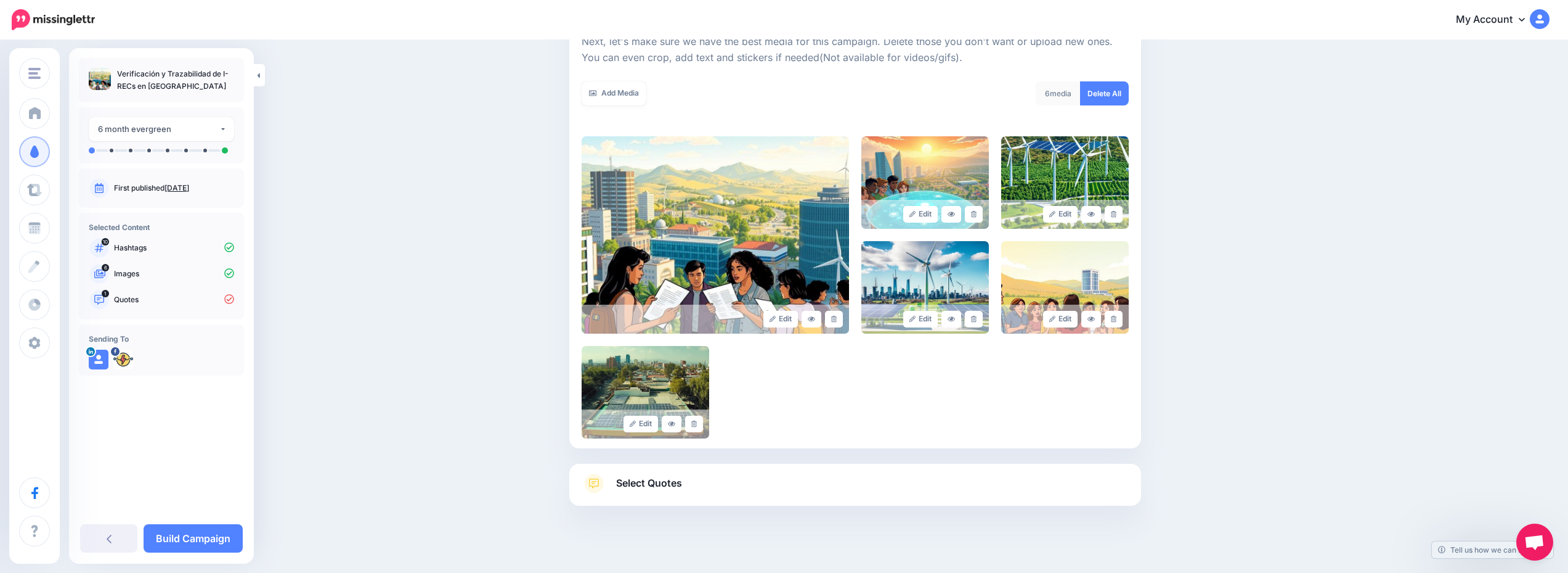
click at [787, 485] on link "Select Quotes" at bounding box center [855, 489] width 547 height 32
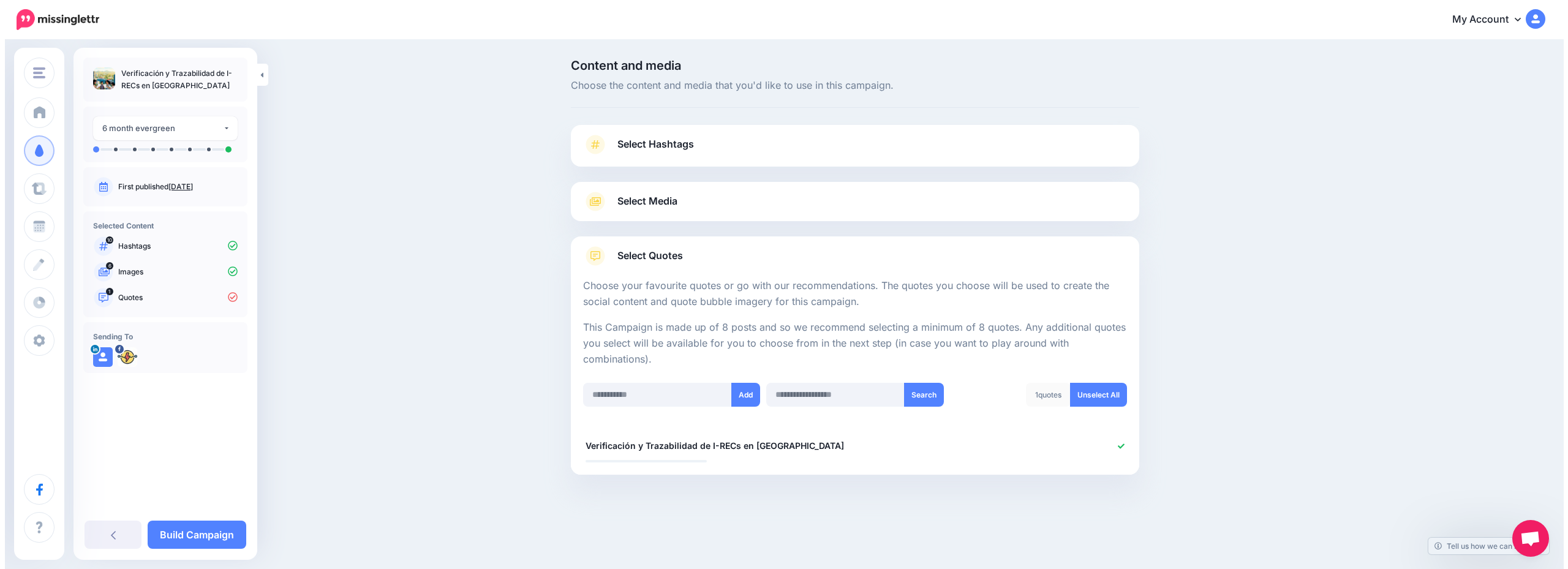
scroll to position [0, 0]
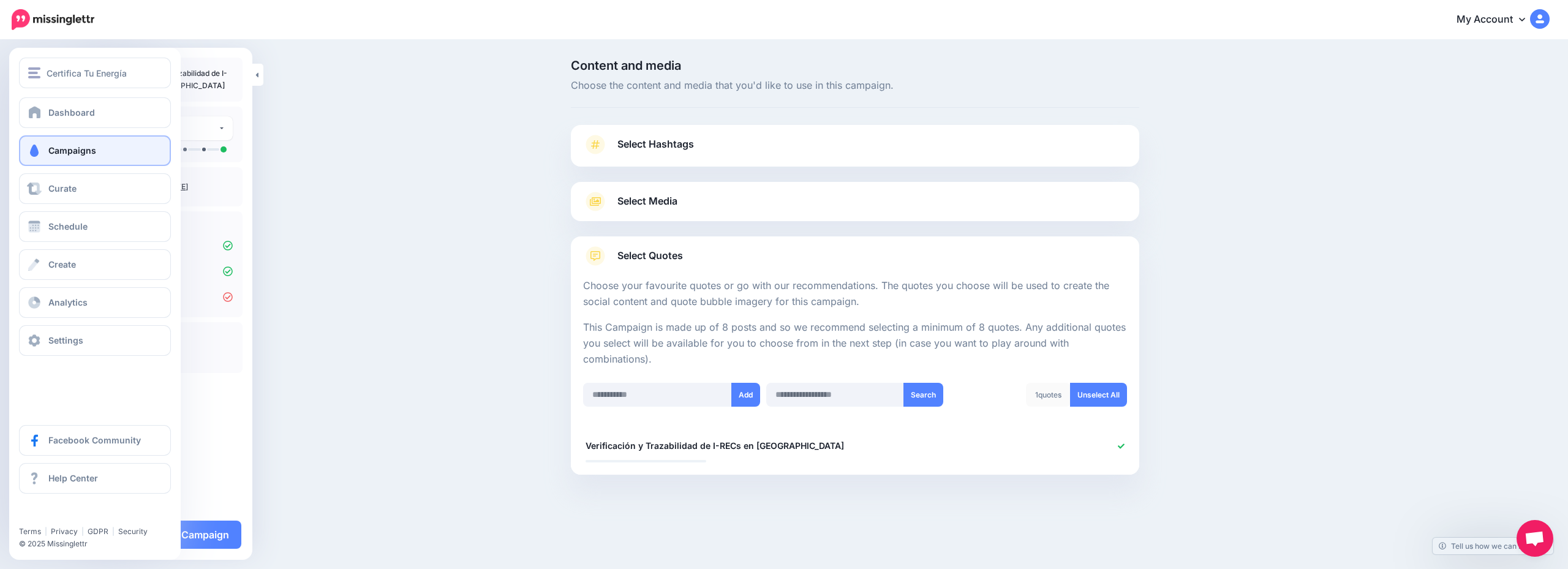
click at [109, 162] on link "Campaigns" at bounding box center [95, 150] width 151 height 30
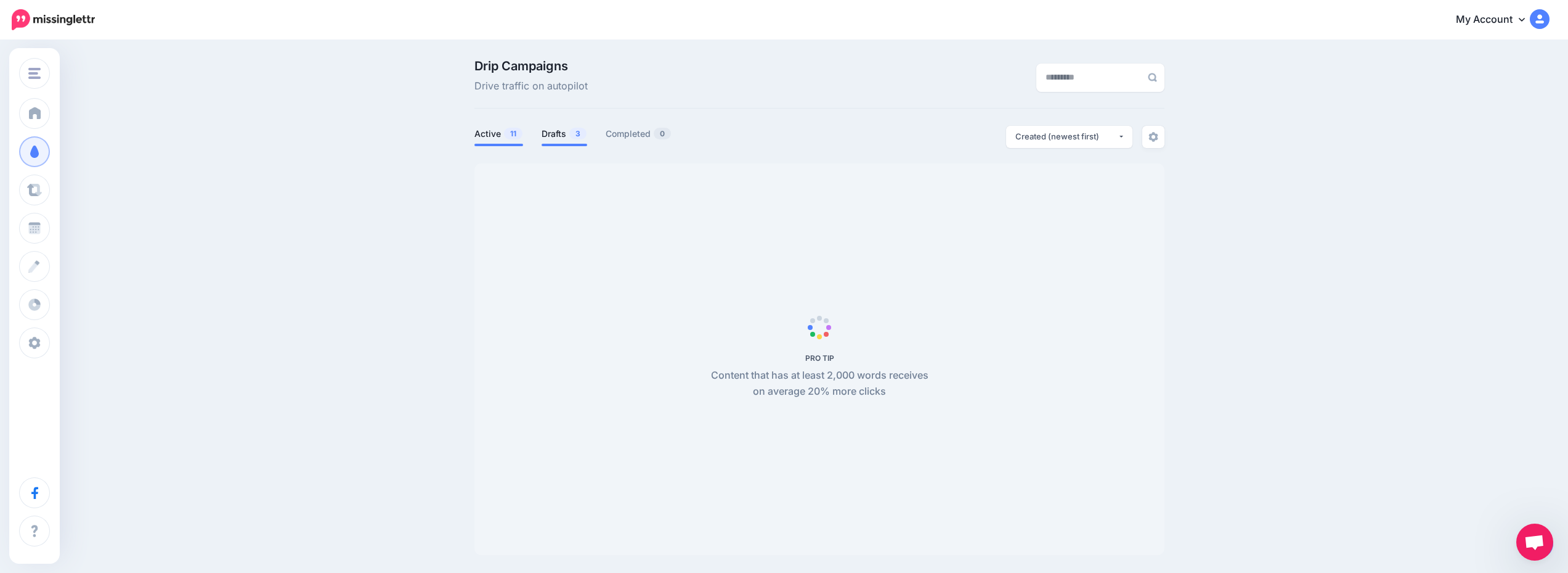
click at [561, 137] on link "Drafts 3" at bounding box center [564, 133] width 46 height 15
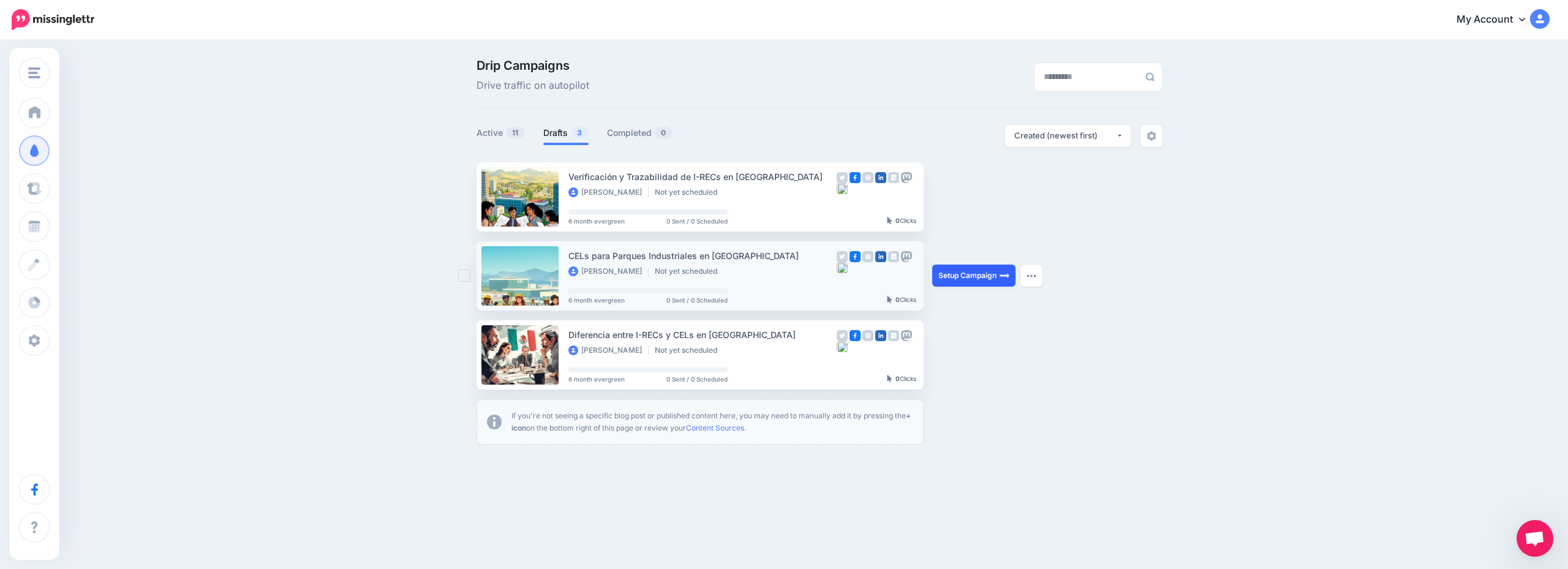
click at [970, 271] on link "Setup Campaign" at bounding box center [974, 275] width 84 height 22
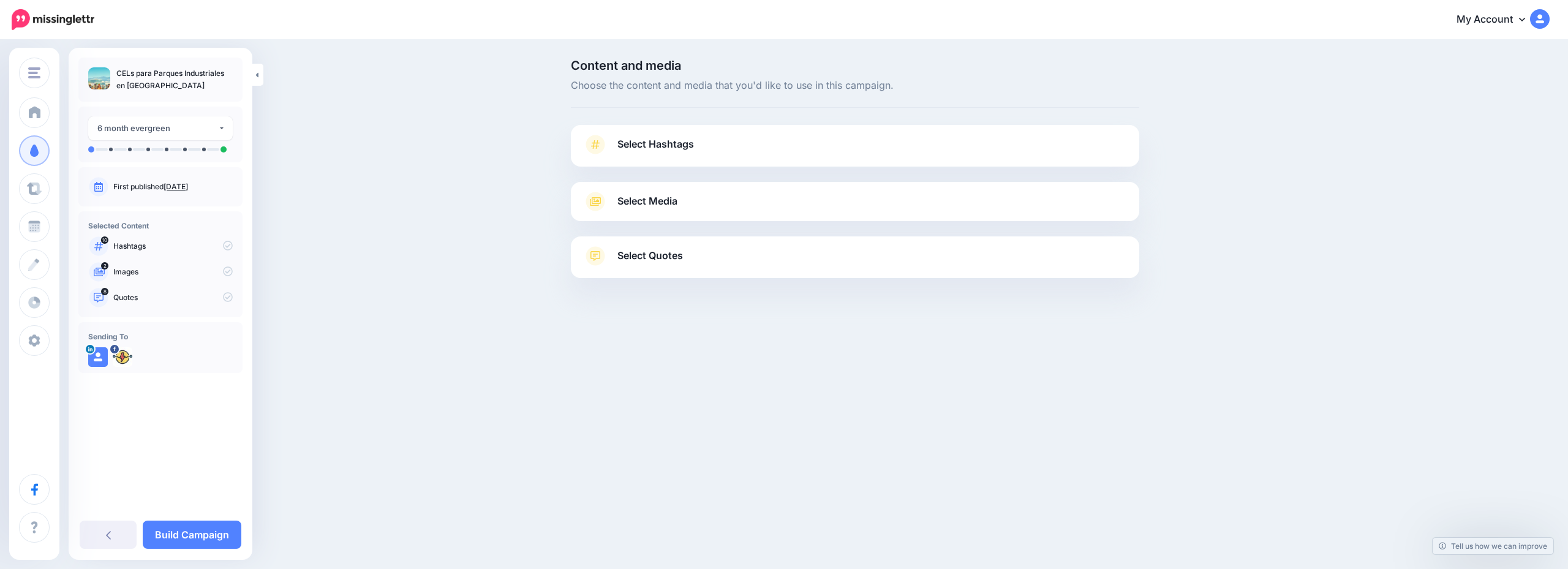
click at [815, 154] on link "Select Hashtags" at bounding box center [855, 151] width 544 height 32
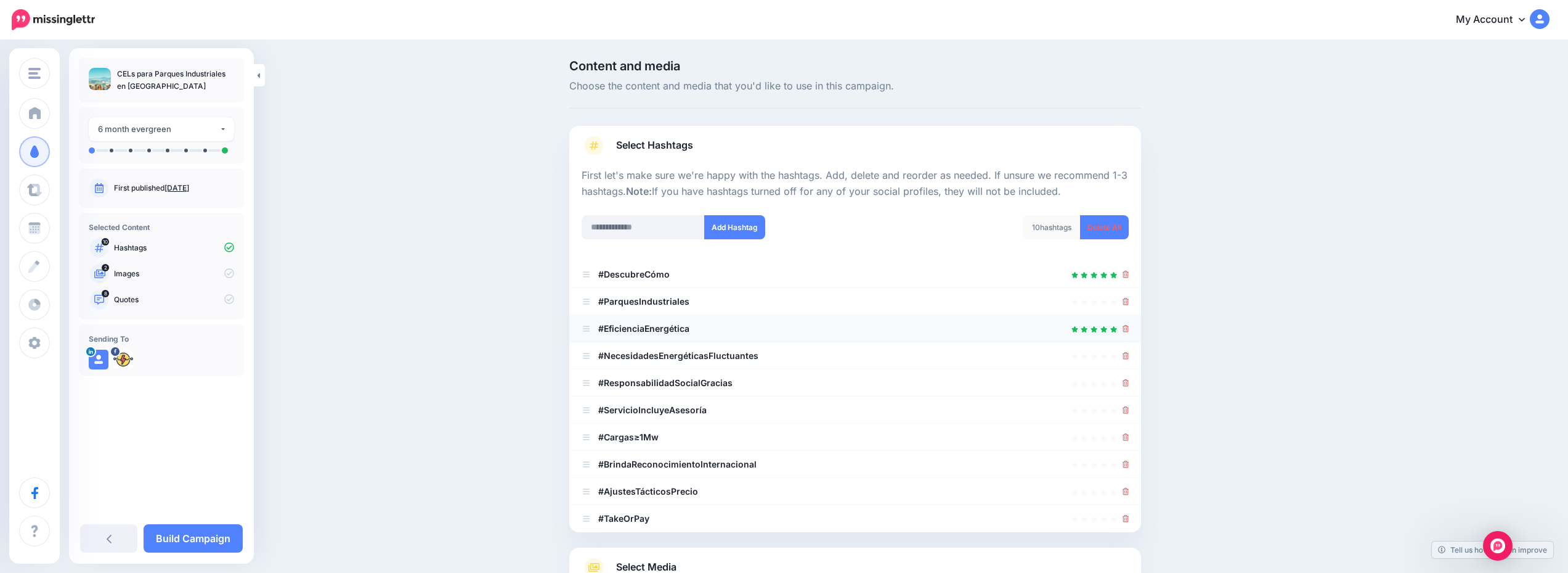
scroll to position [124, 0]
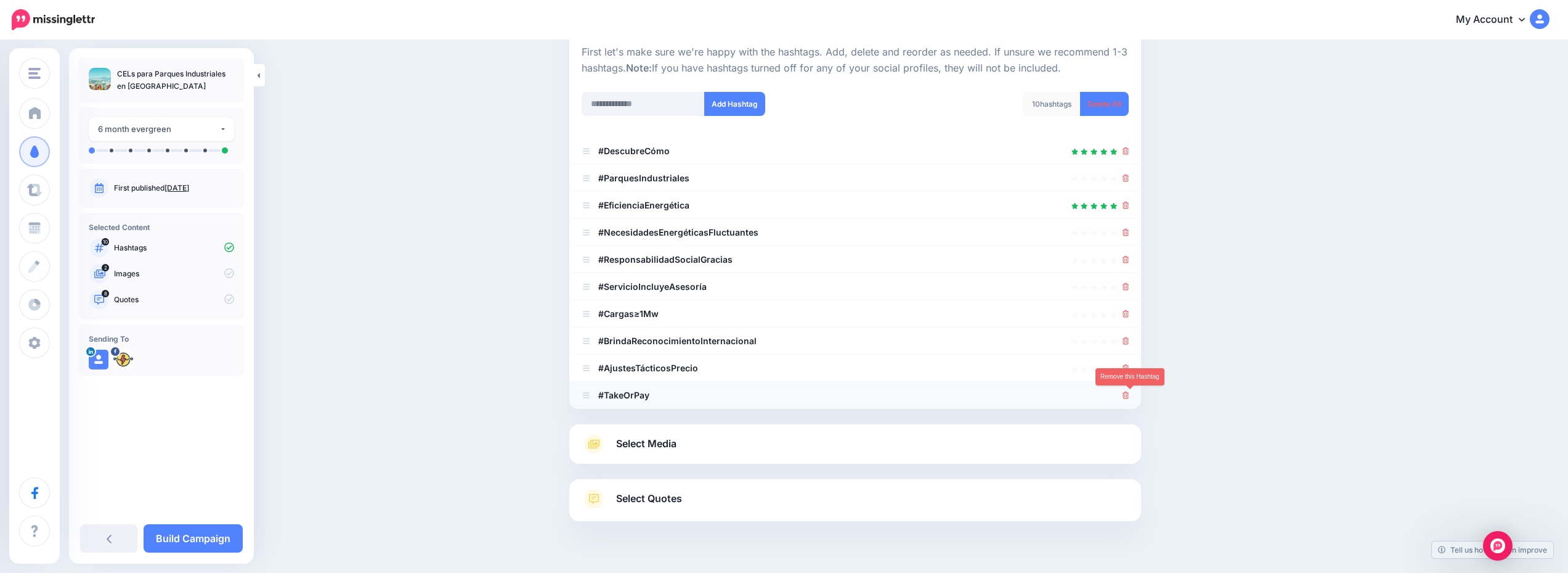
click at [1127, 398] on icon at bounding box center [1127, 395] width 7 height 7
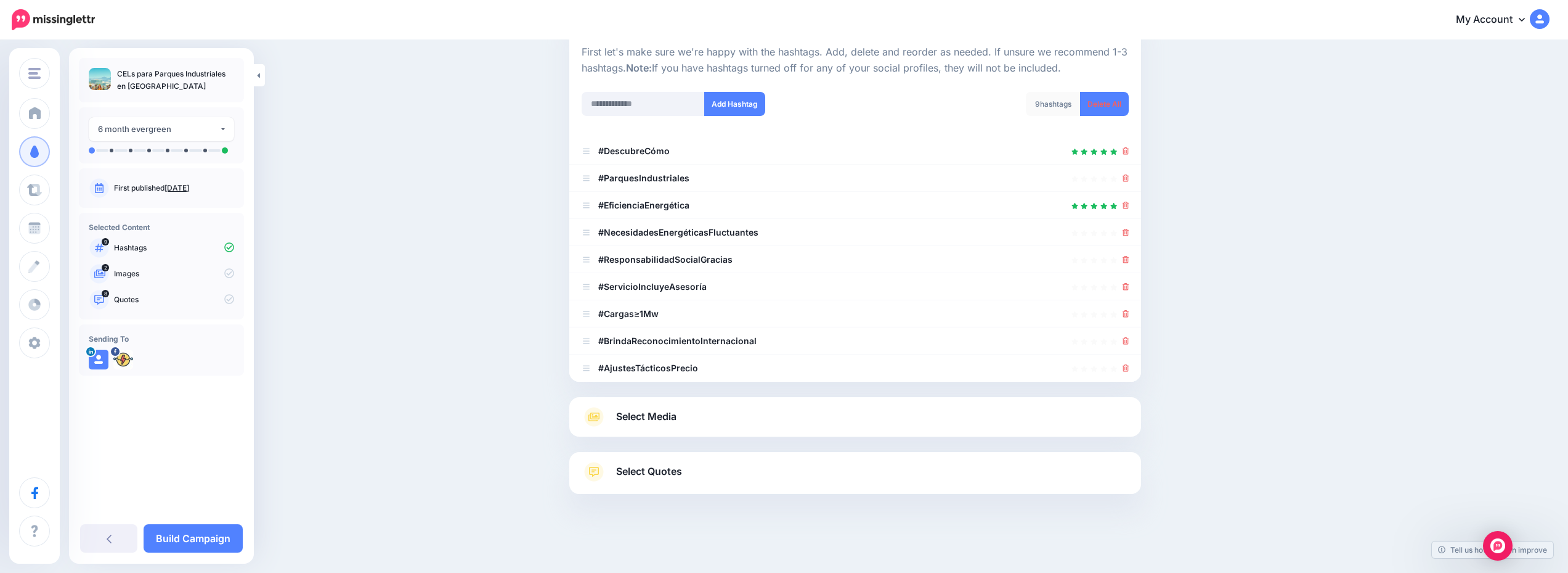
click at [742, 406] on div "Select Media Next, let's make sure we have the best media for this campaign. De…" at bounding box center [855, 416] width 572 height 39
click at [768, 423] on link "Select Media" at bounding box center [855, 416] width 547 height 20
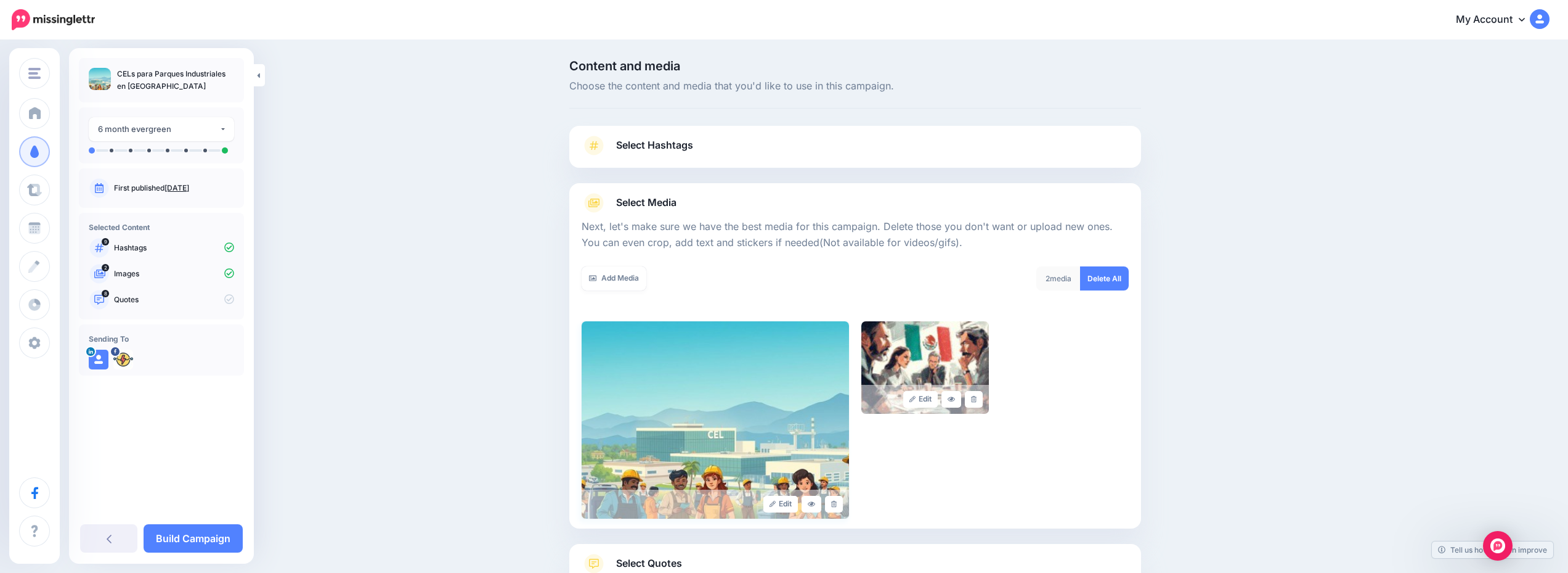
scroll to position [93, 0]
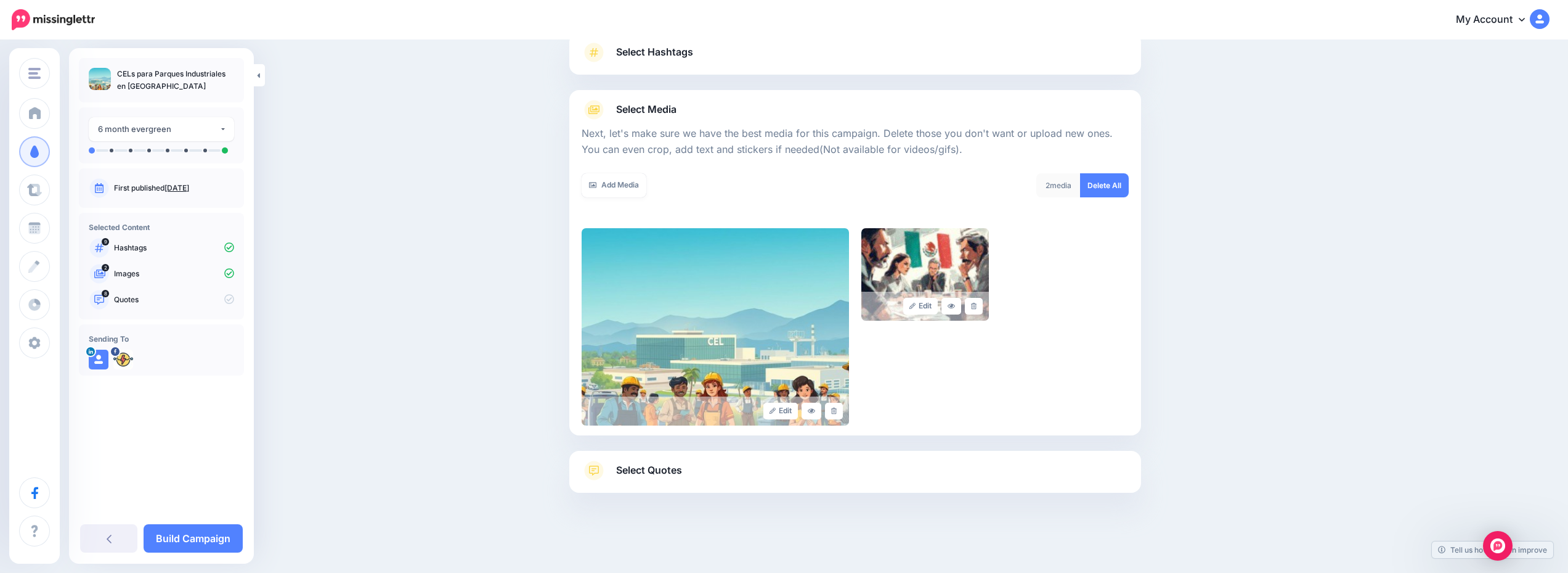
click at [778, 470] on link "Select Quotes" at bounding box center [855, 477] width 547 height 32
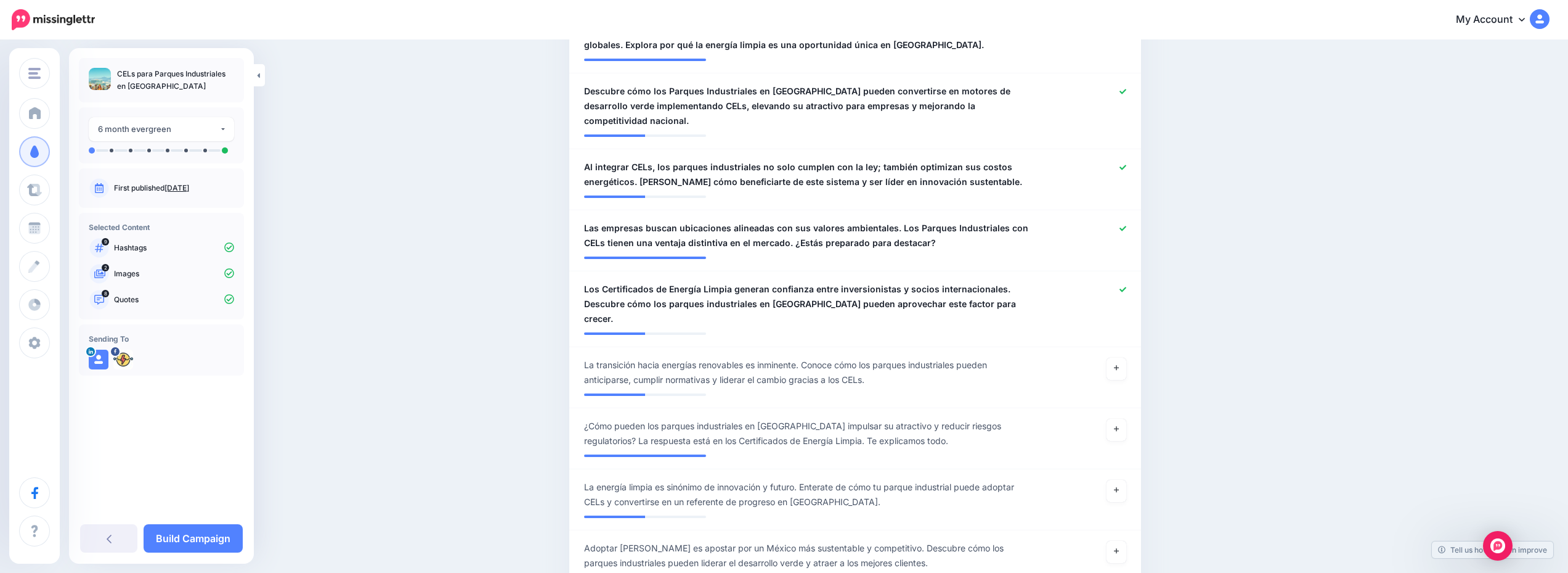
scroll to position [678, 0]
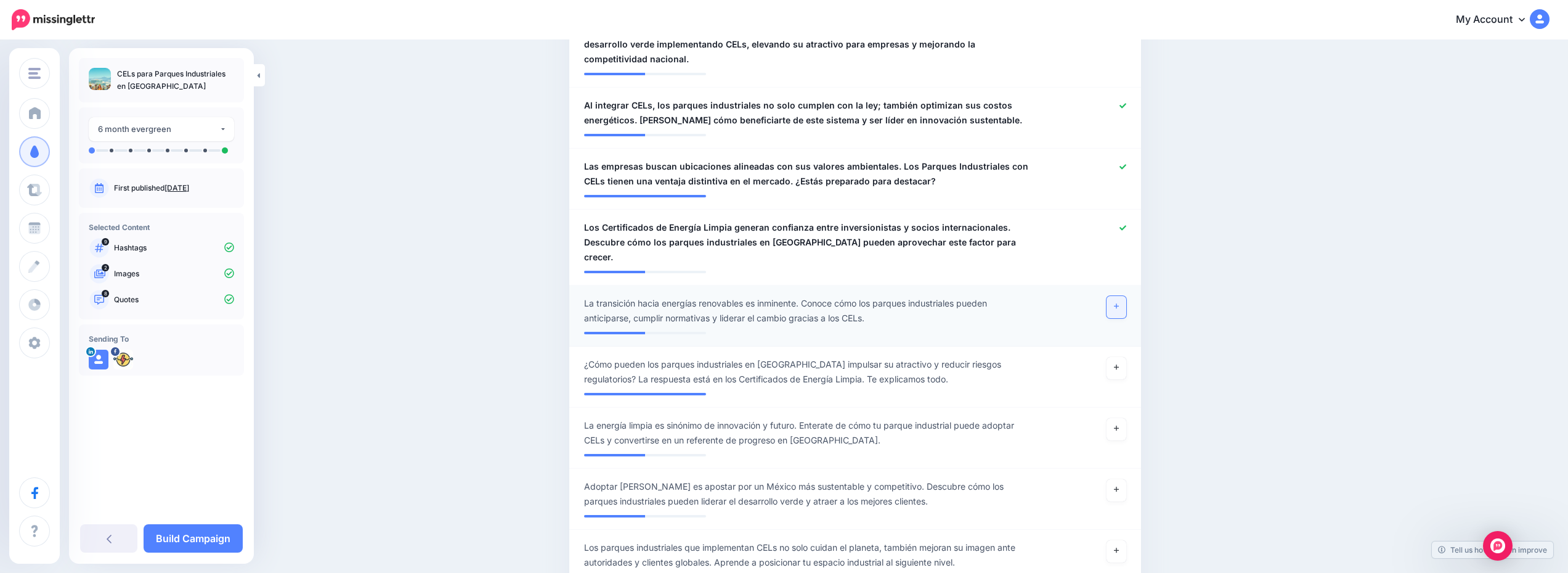
click at [1119, 302] on icon at bounding box center [1117, 306] width 5 height 7
click at [1116, 418] on link at bounding box center [1117, 428] width 20 height 22
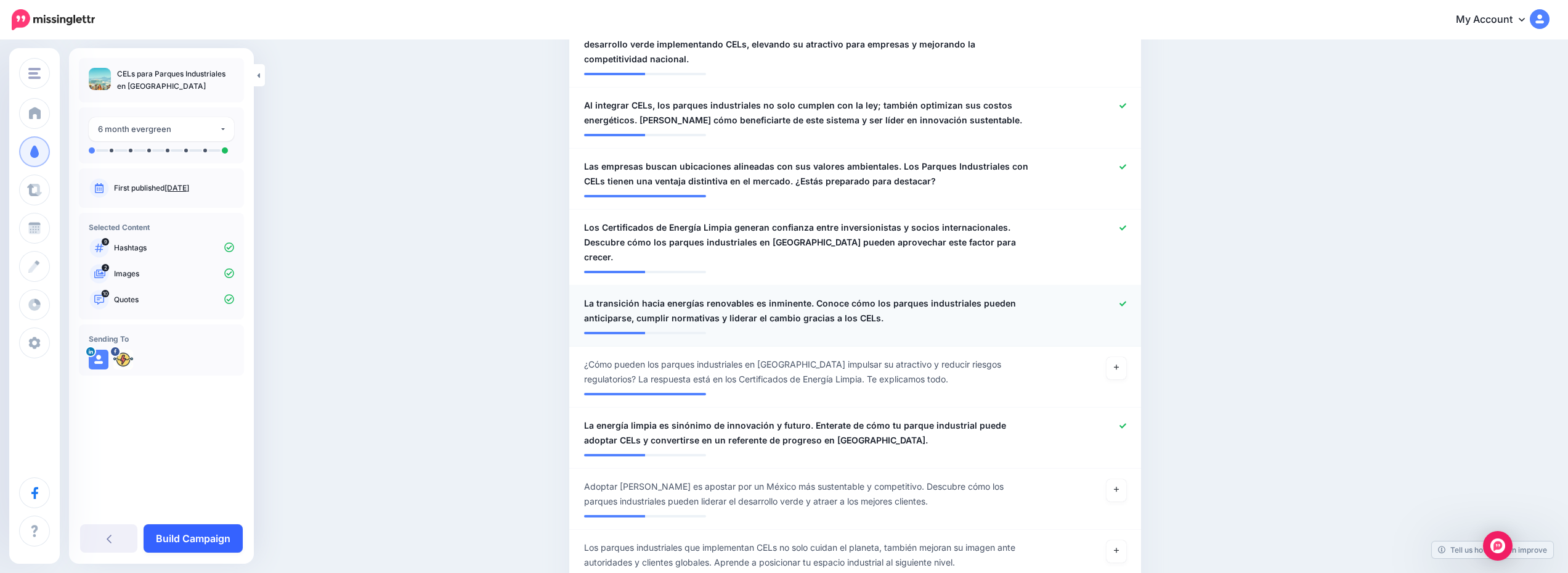
click at [204, 539] on link "Build Campaign" at bounding box center [193, 538] width 99 height 28
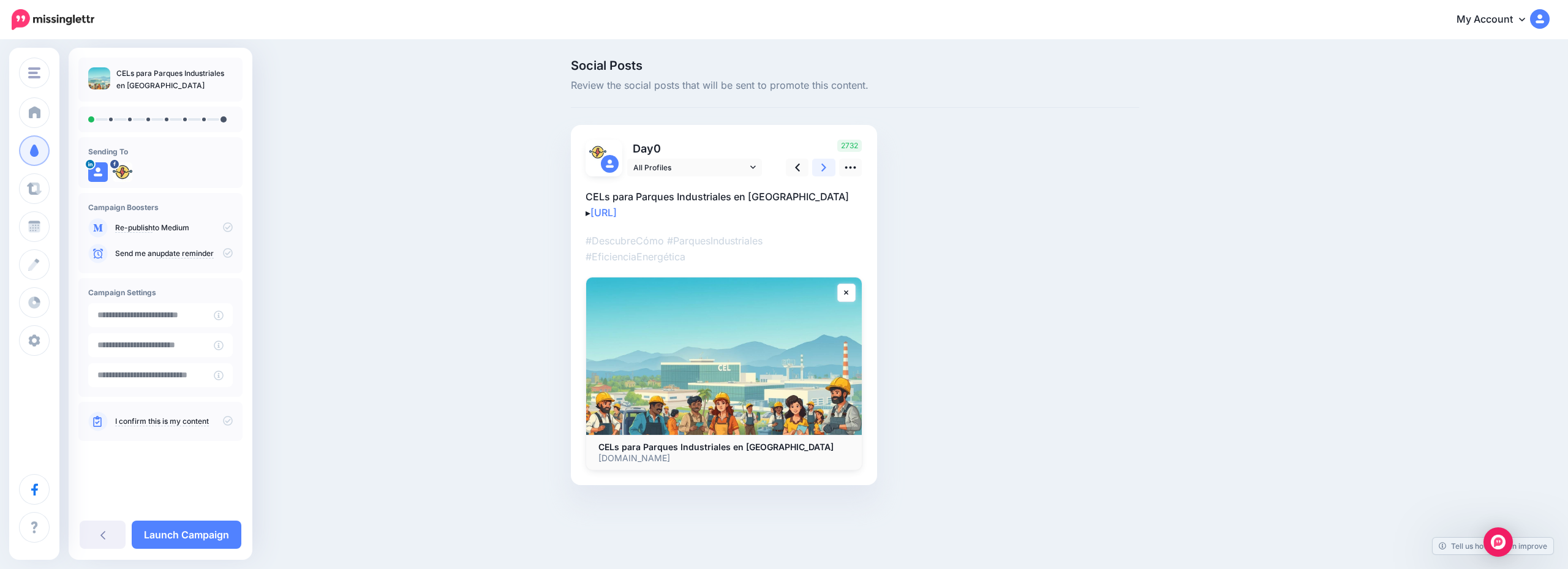
click at [819, 168] on link at bounding box center [824, 167] width 24 height 17
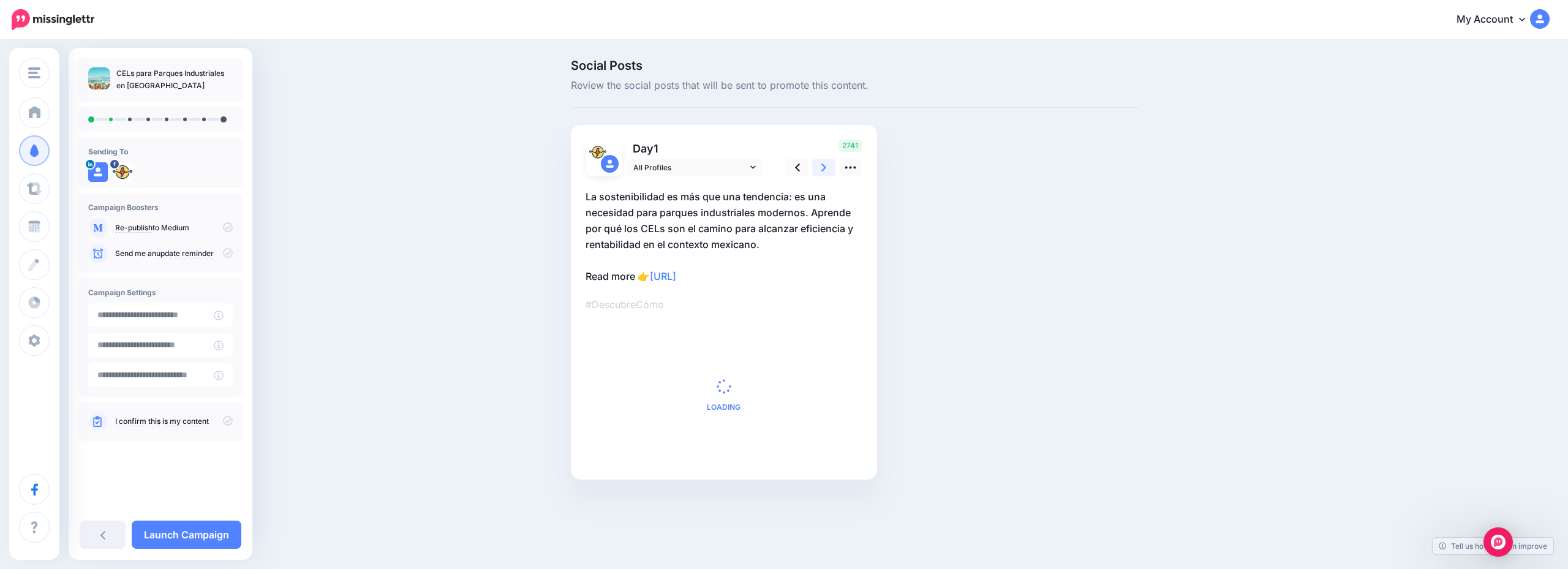
click at [819, 168] on link at bounding box center [824, 167] width 24 height 17
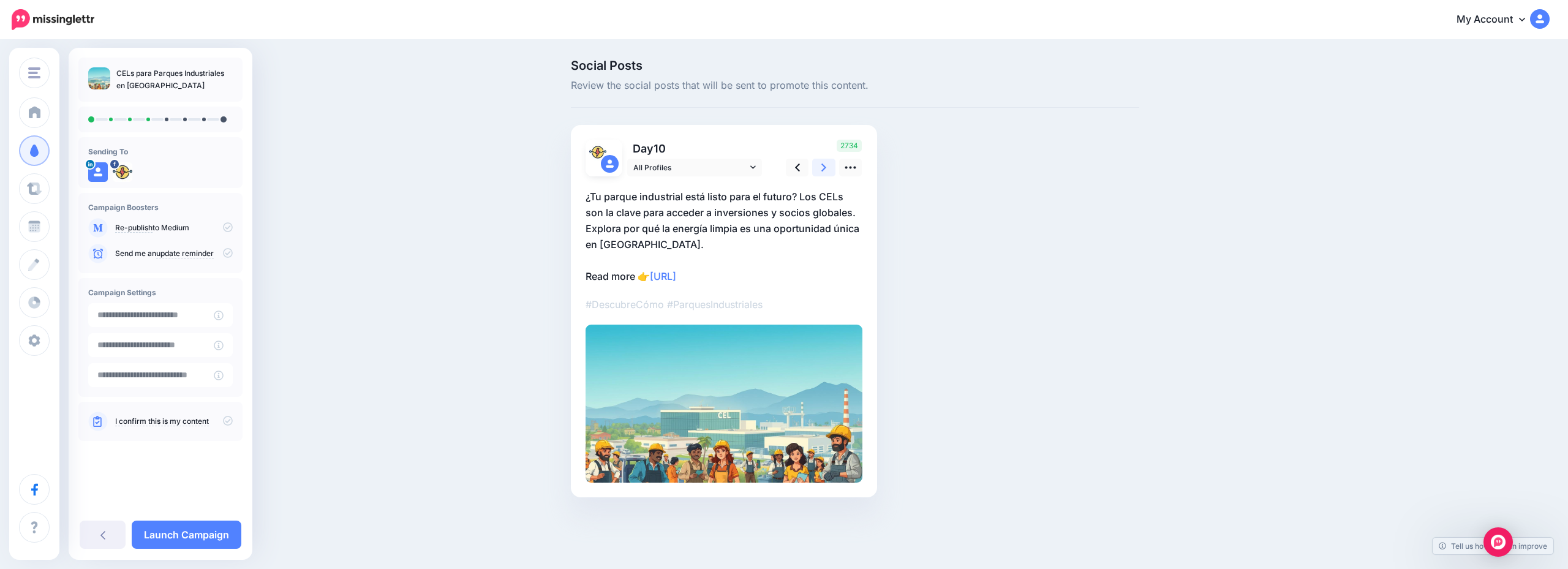
click at [819, 168] on link at bounding box center [824, 167] width 24 height 17
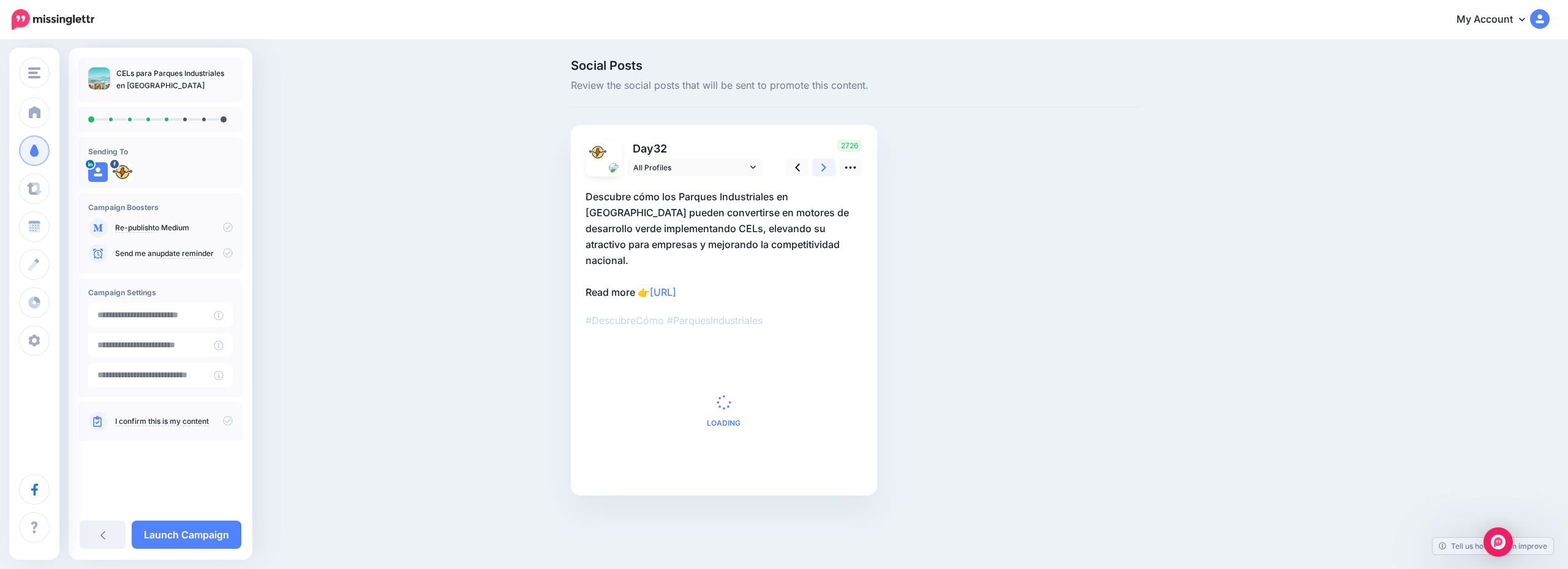
click at [819, 168] on link at bounding box center [824, 167] width 24 height 17
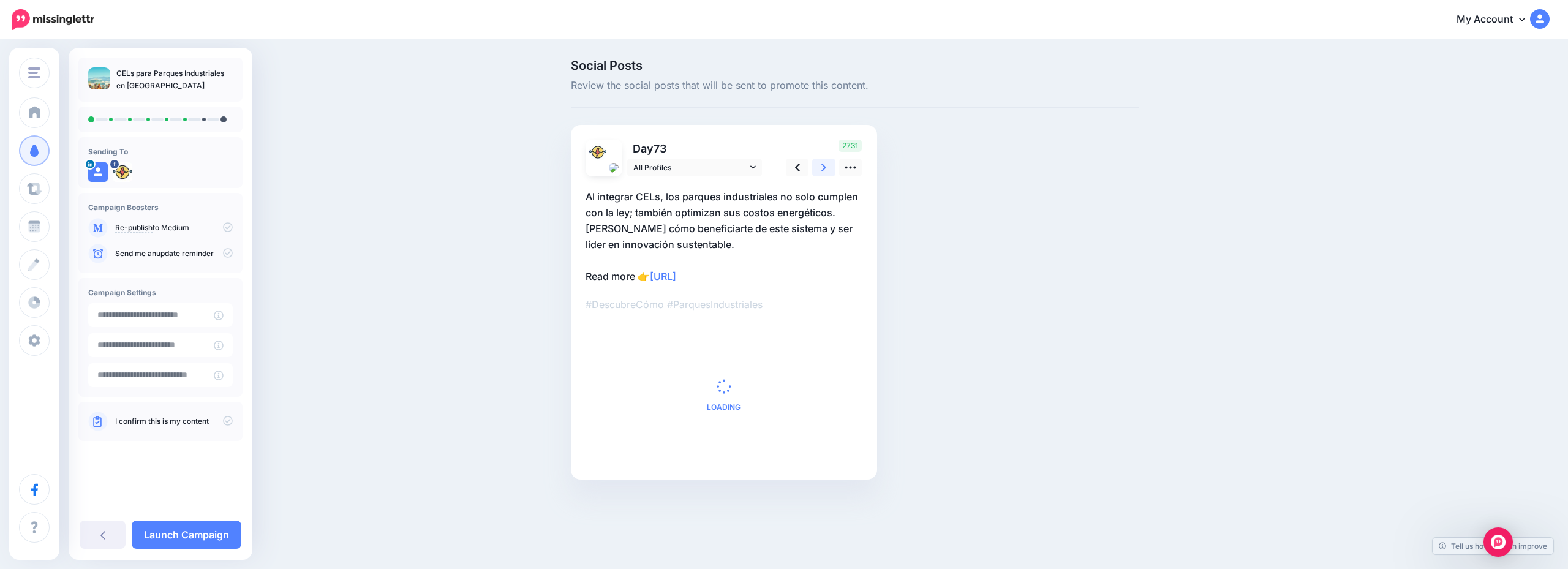
click at [819, 168] on link at bounding box center [824, 167] width 24 height 17
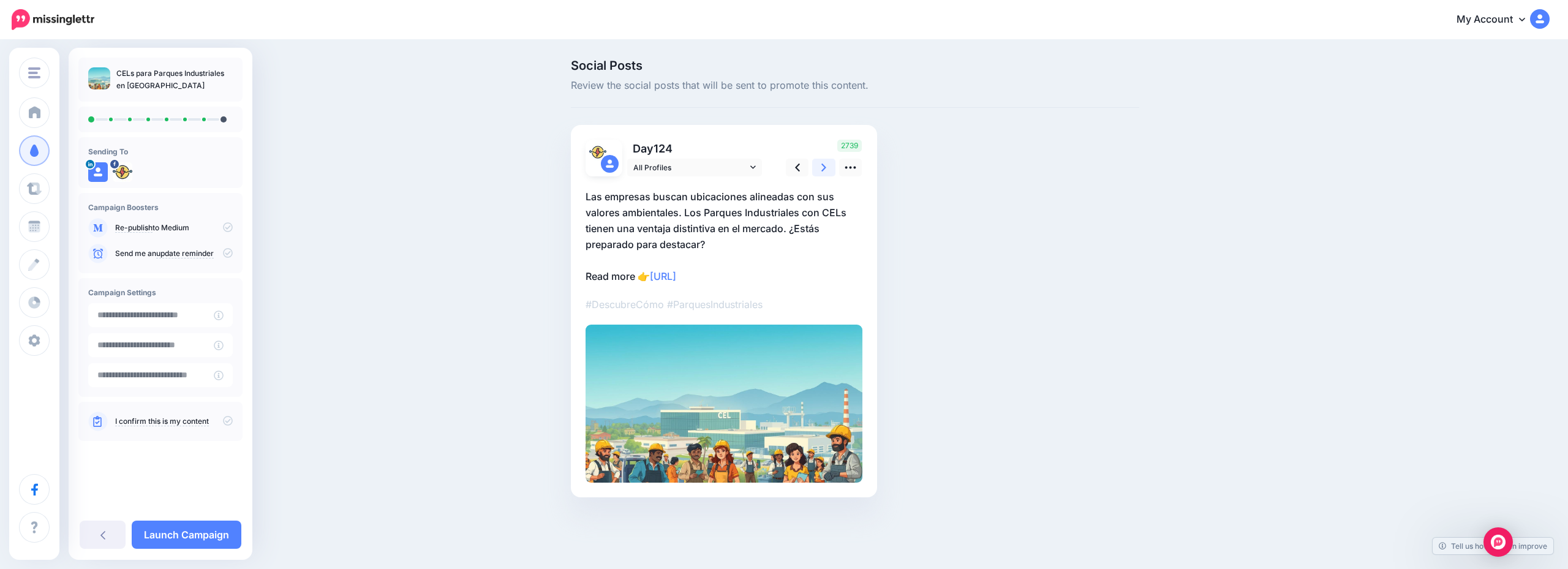
click at [819, 168] on link at bounding box center [824, 167] width 24 height 17
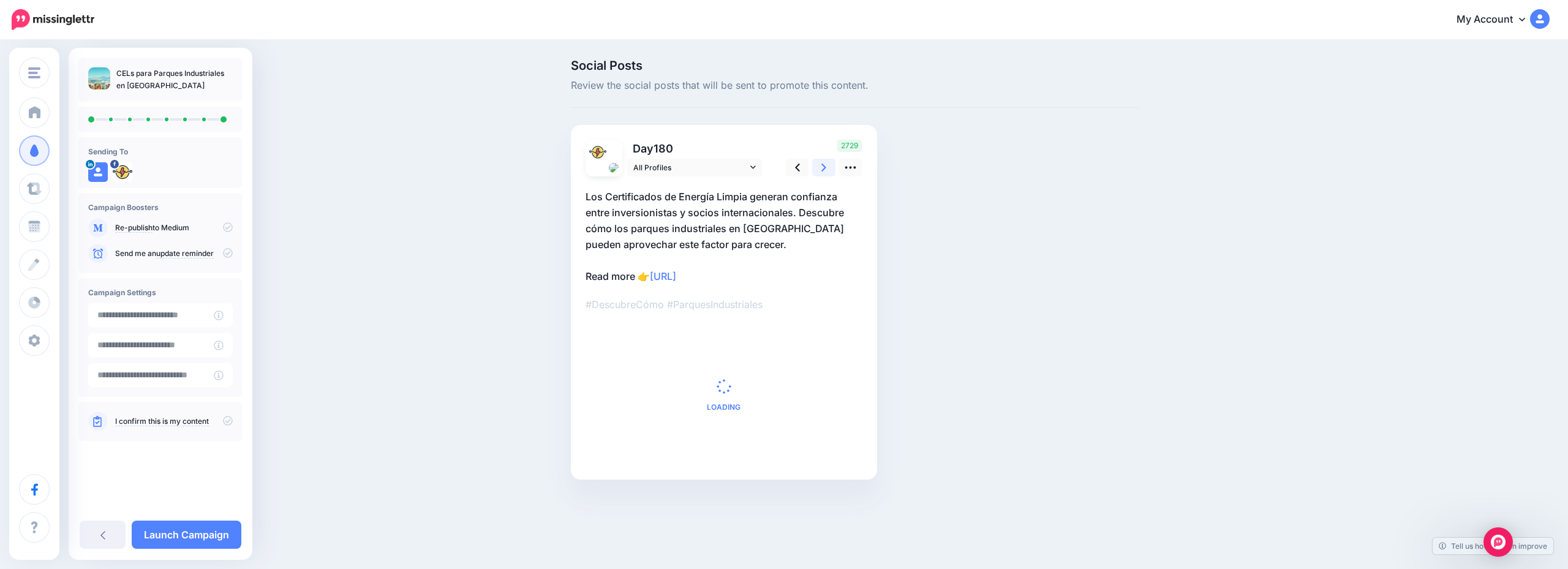
click at [819, 168] on link at bounding box center [824, 167] width 24 height 17
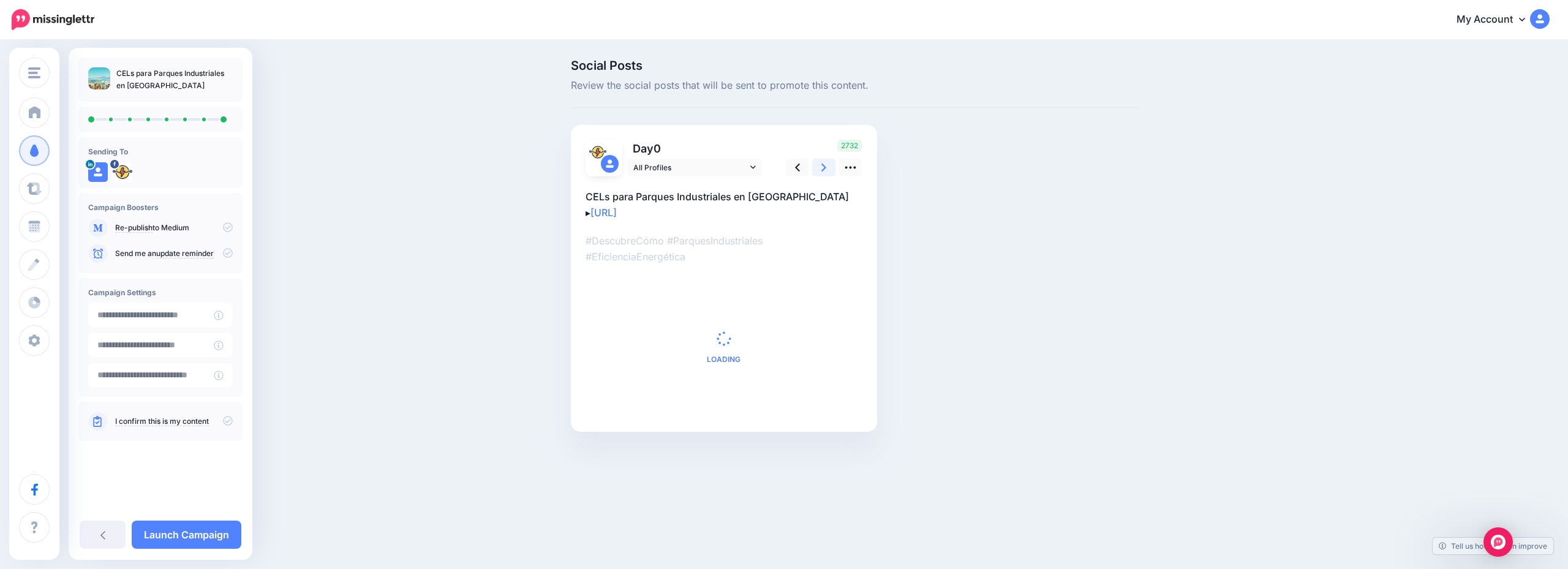
click at [819, 168] on link at bounding box center [824, 167] width 24 height 17
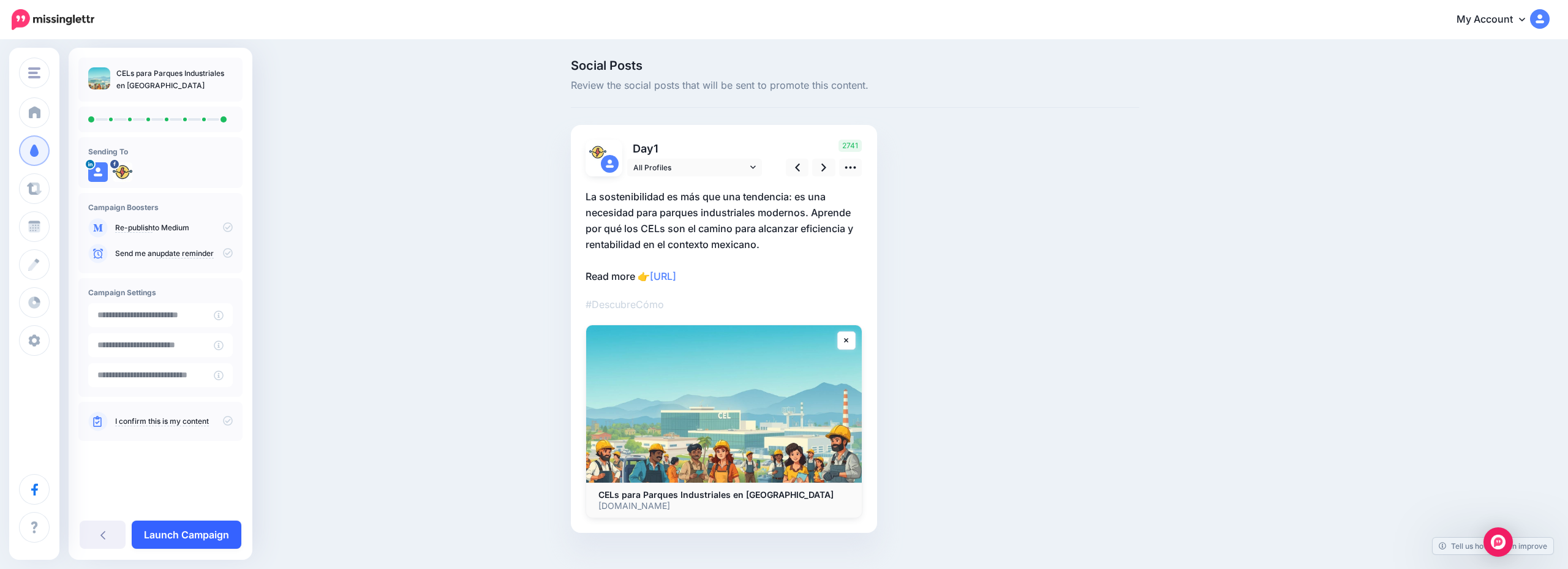
click at [204, 528] on link "Launch Campaign" at bounding box center [186, 534] width 110 height 28
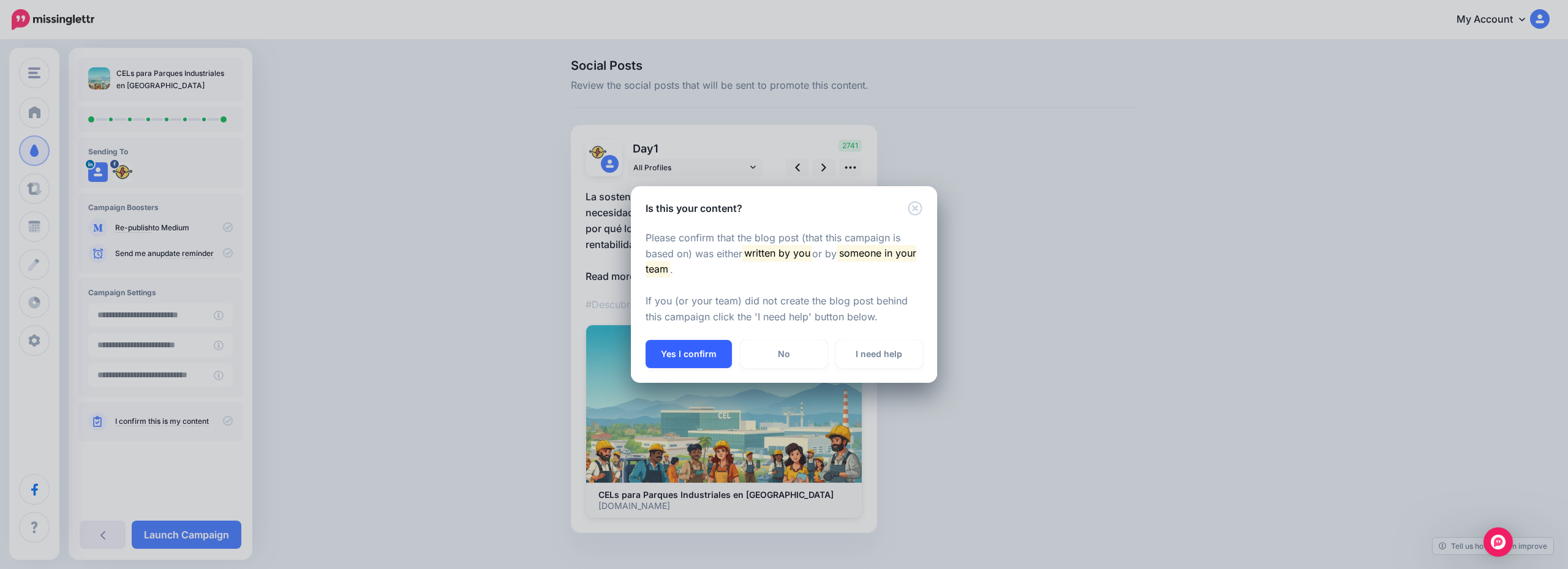
click at [687, 345] on button "Yes I confirm" at bounding box center [689, 353] width 86 height 28
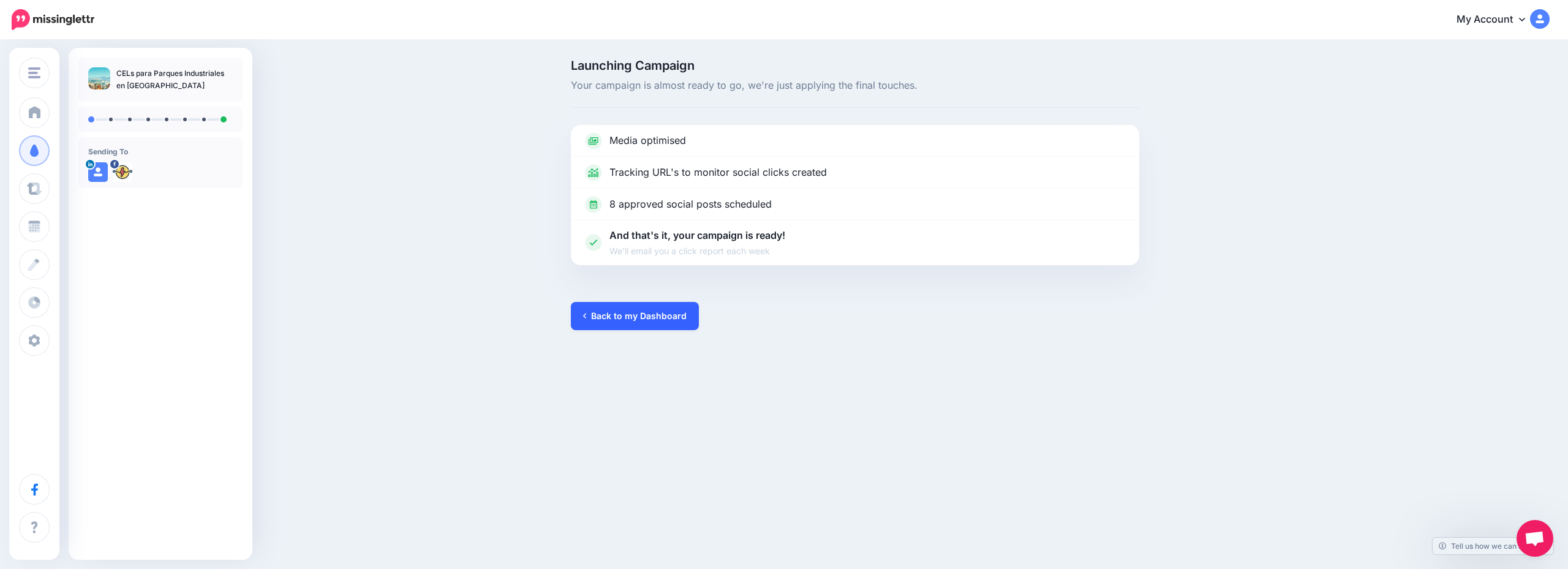
click at [646, 319] on link "Back to my Dashboard" at bounding box center [635, 316] width 128 height 28
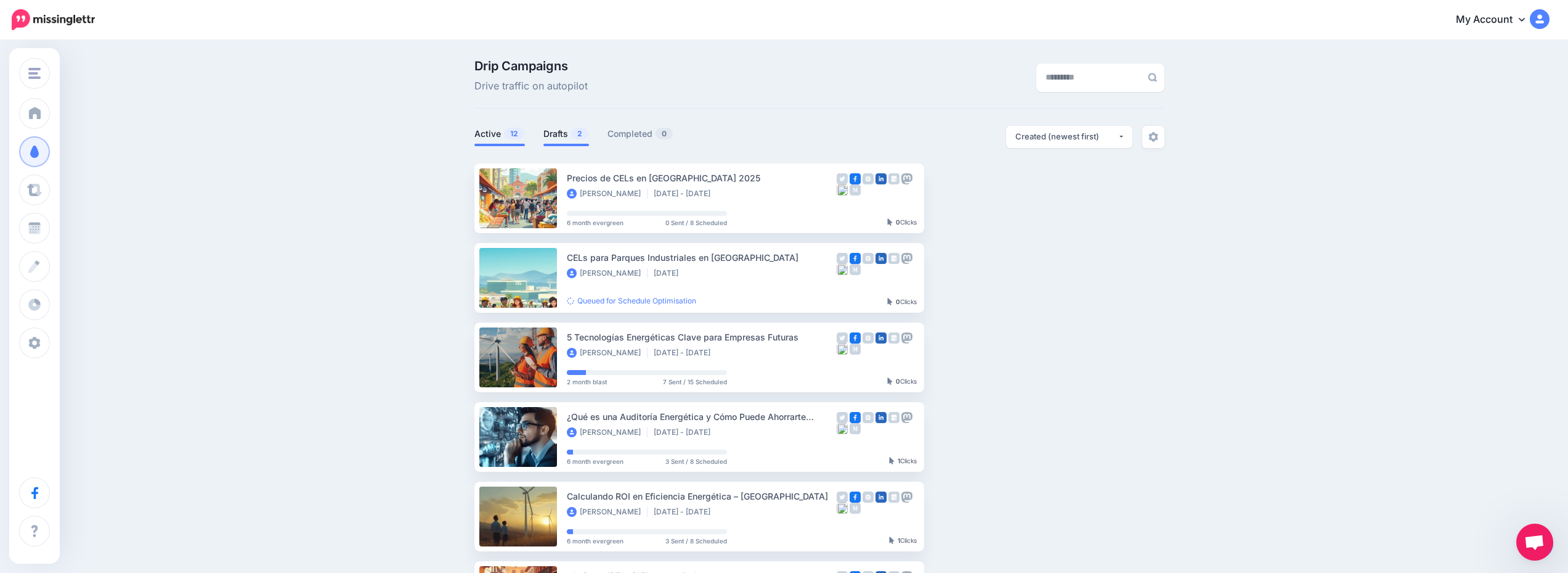
click at [576, 136] on span "2" at bounding box center [580, 133] width 18 height 11
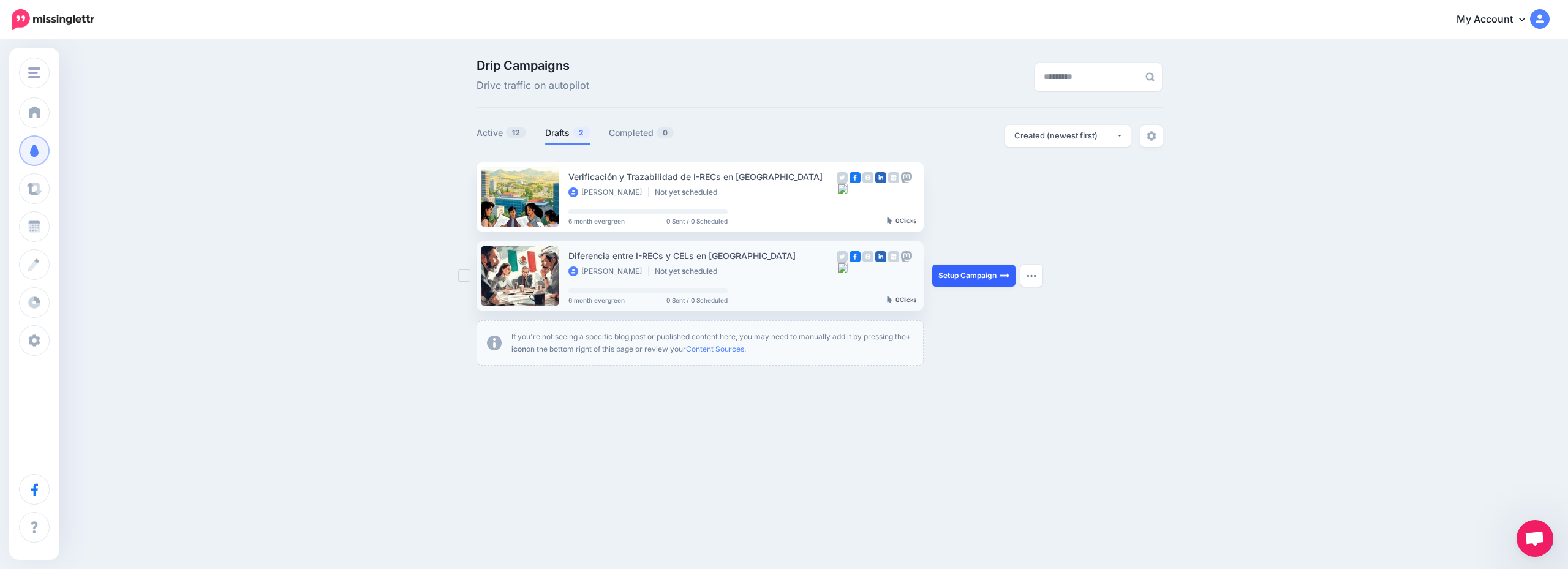
click at [979, 277] on link "Setup Campaign" at bounding box center [974, 275] width 84 height 22
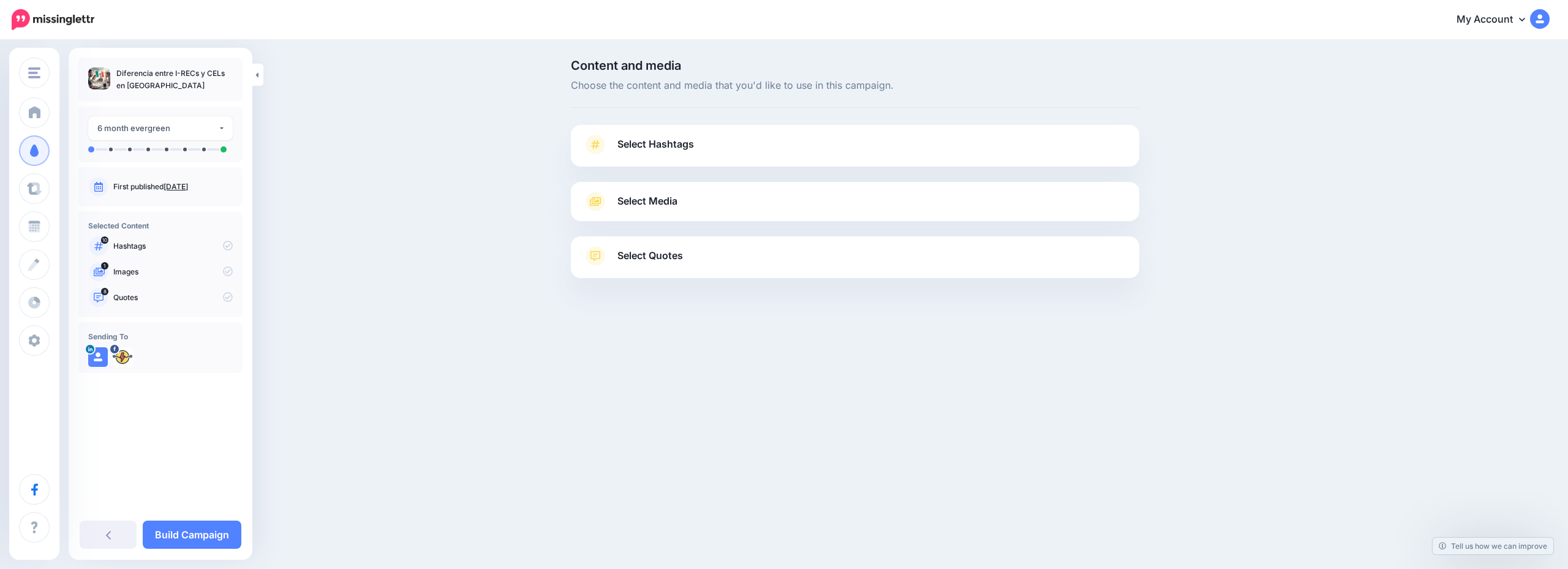
click at [800, 145] on link "Select Hashtags" at bounding box center [855, 151] width 544 height 32
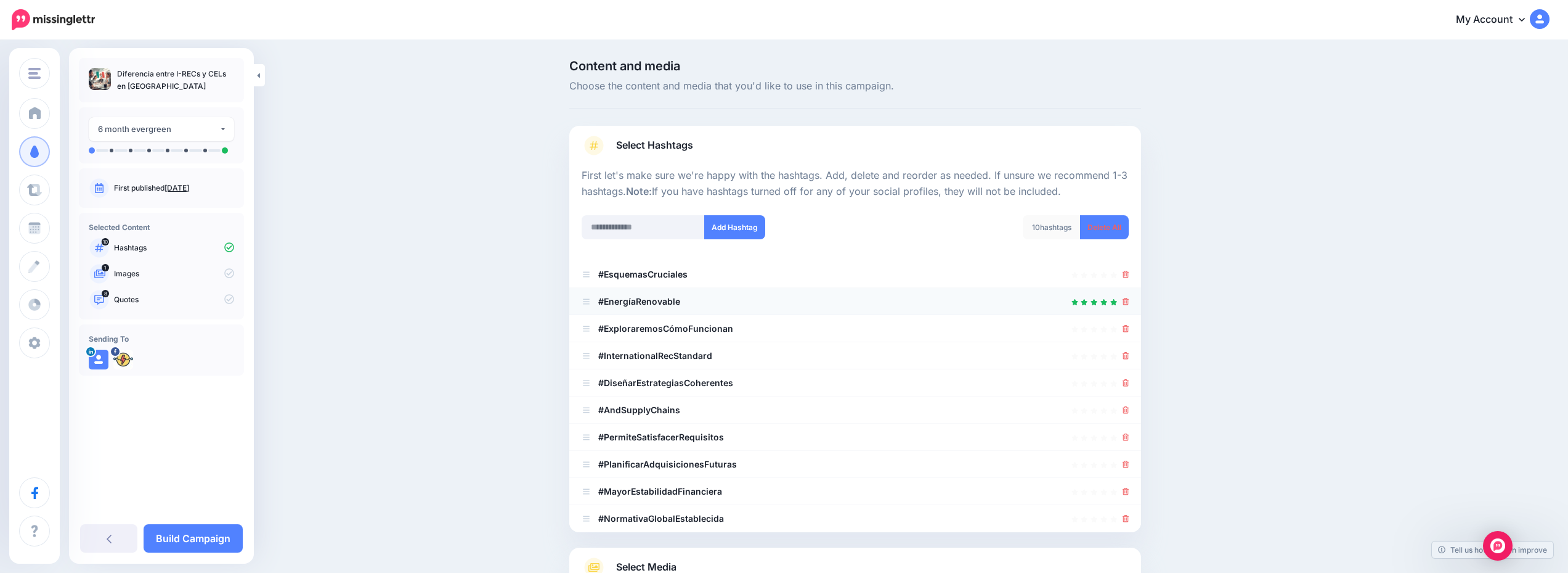
scroll to position [124, 0]
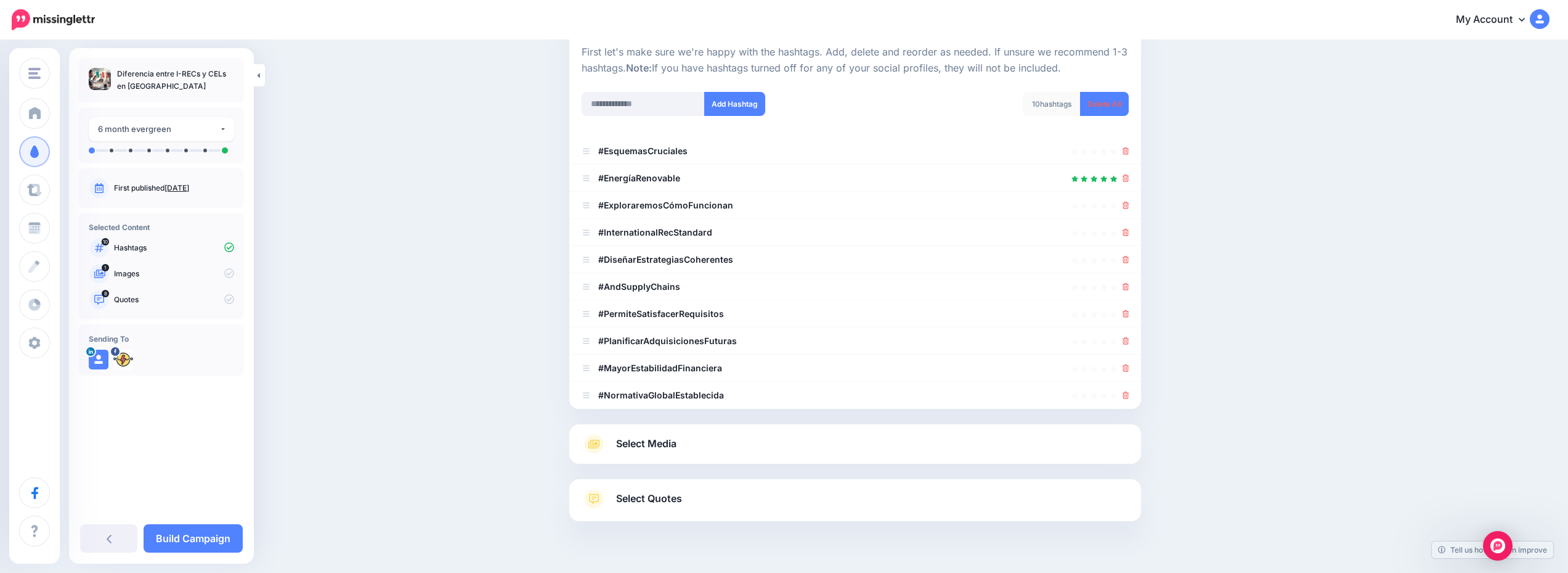
click at [802, 445] on link "Select Media" at bounding box center [855, 443] width 547 height 20
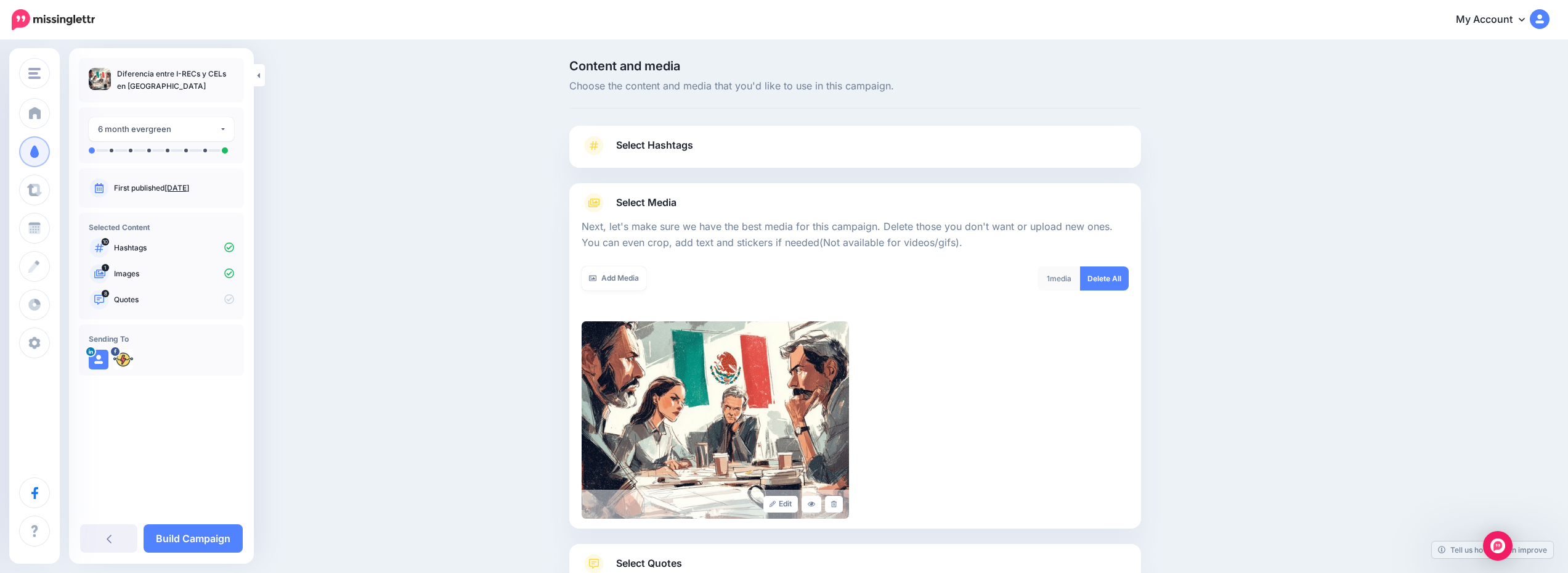
scroll to position [93, 0]
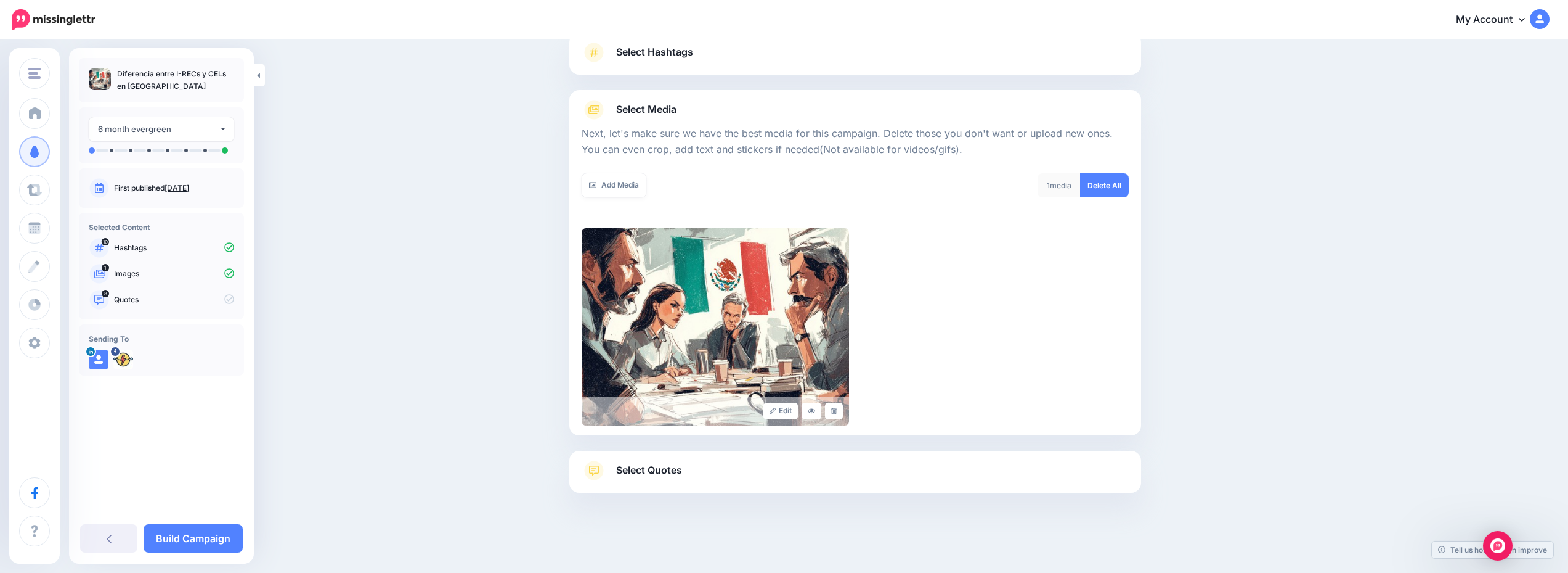
click at [800, 471] on link "Select Quotes" at bounding box center [855, 477] width 547 height 32
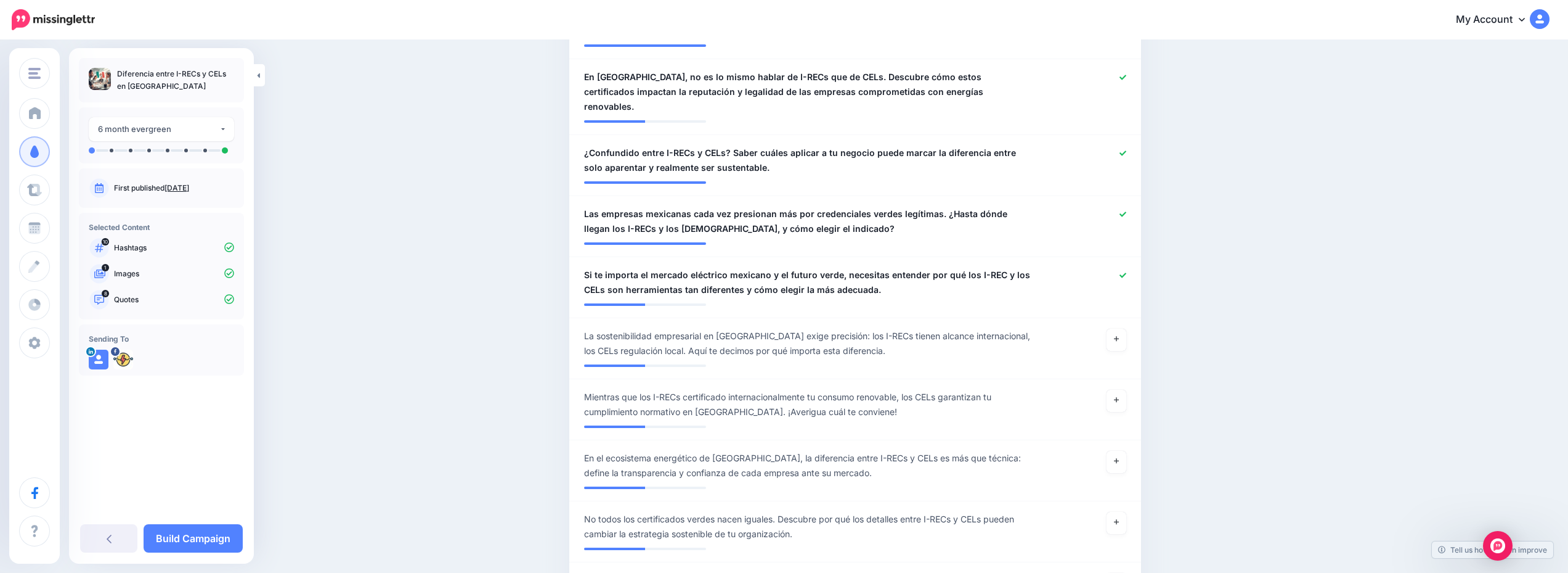
scroll to position [678, 0]
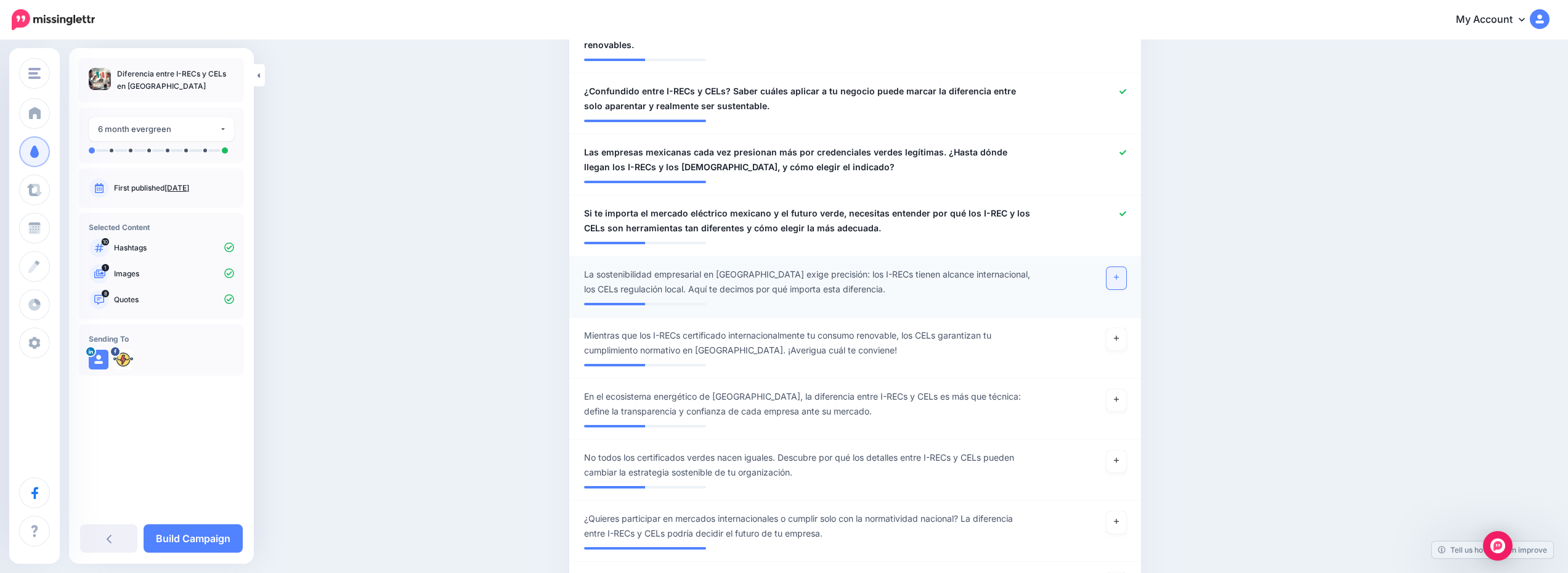
click at [1127, 267] on link at bounding box center [1117, 278] width 20 height 22
click at [201, 548] on link "Build Campaign" at bounding box center [193, 538] width 99 height 28
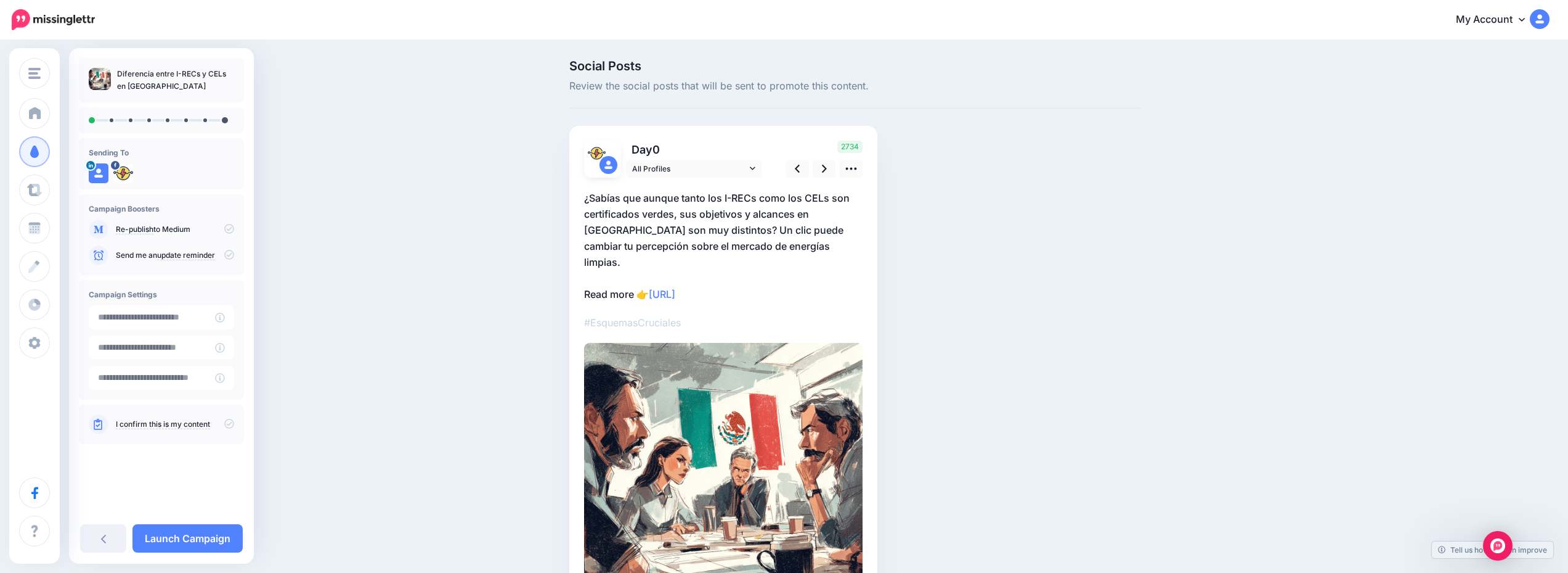
scroll to position [103, 0]
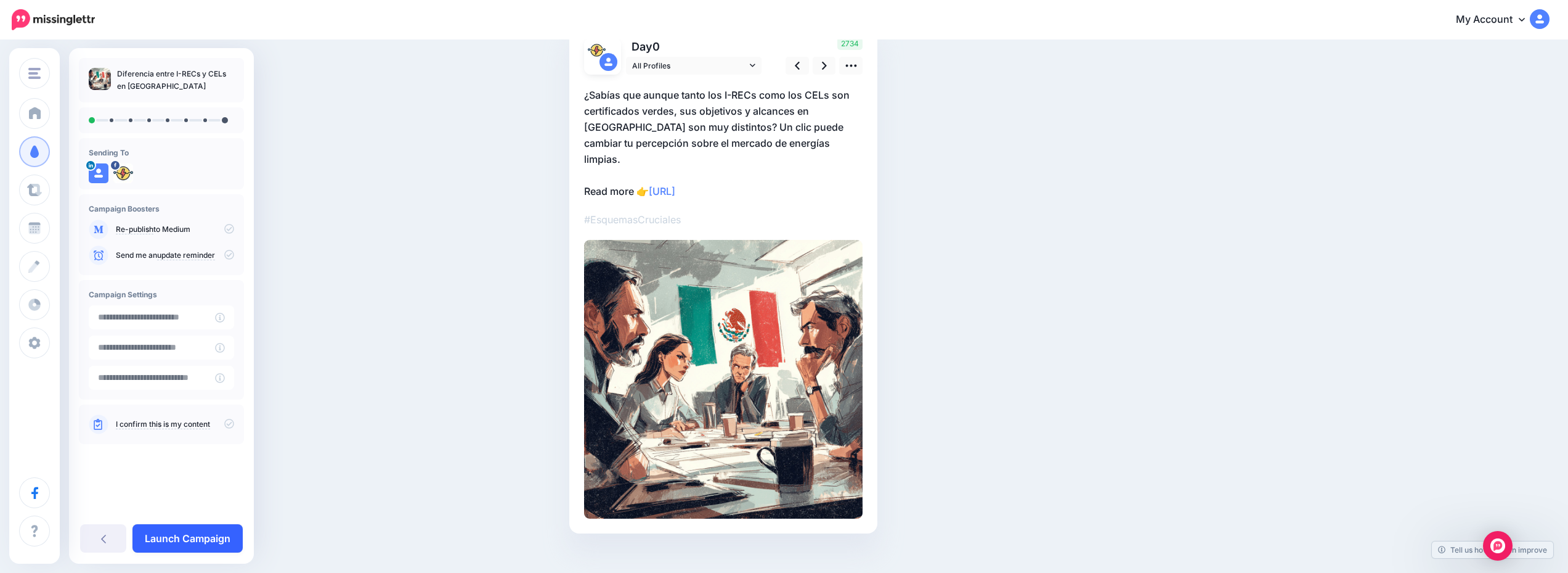
click at [186, 529] on link "Launch Campaign" at bounding box center [187, 538] width 110 height 28
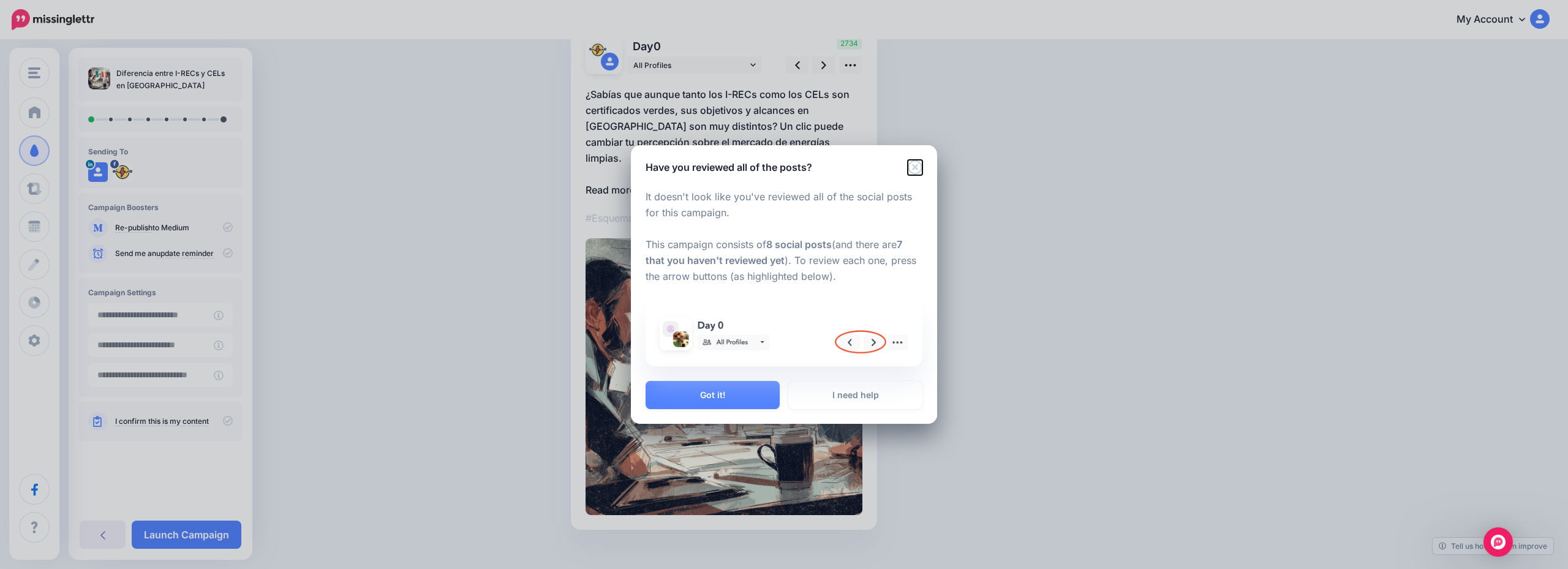
click at [917, 168] on icon "Close" at bounding box center [915, 167] width 14 height 14
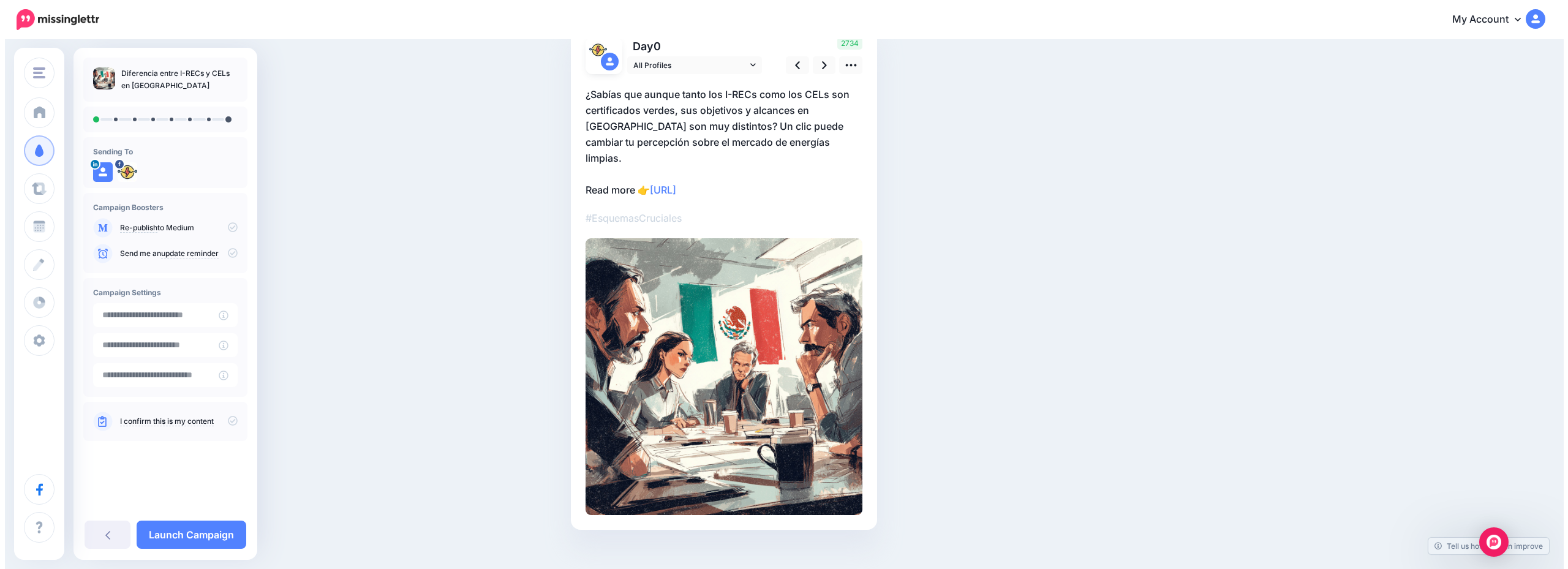
scroll to position [0, 0]
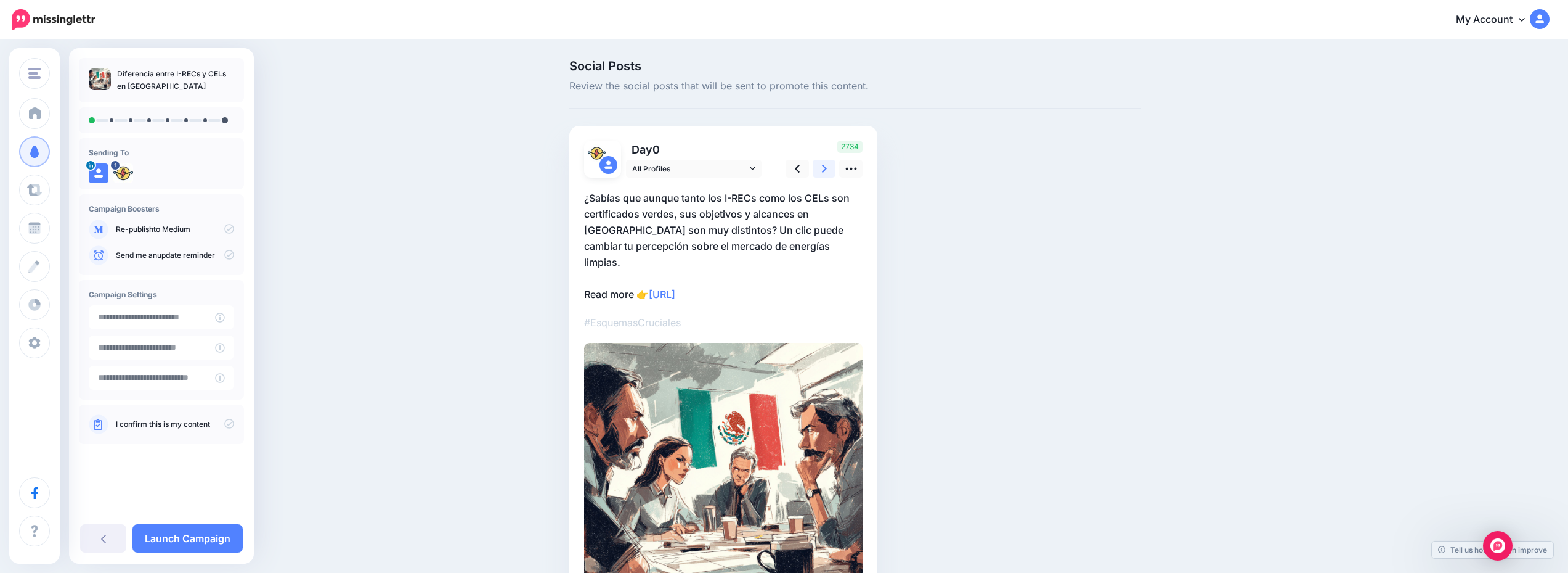
click at [827, 174] on icon at bounding box center [824, 168] width 5 height 13
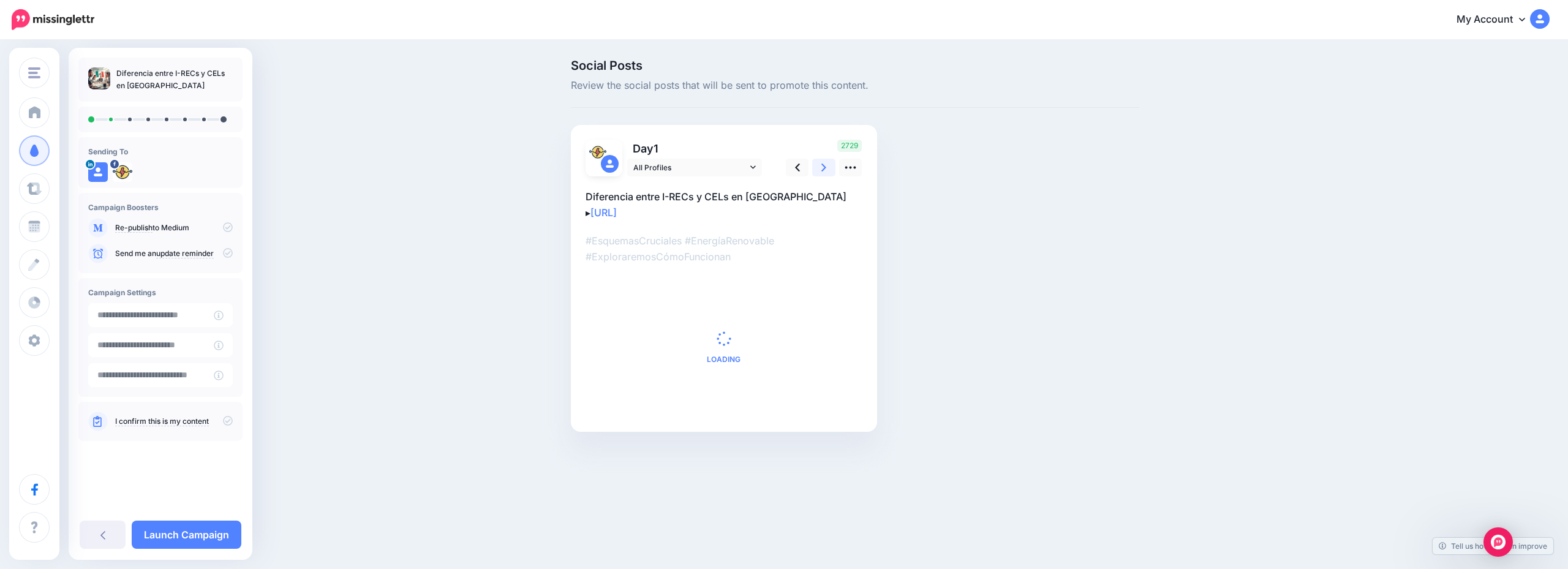
click at [824, 173] on icon at bounding box center [824, 167] width 5 height 13
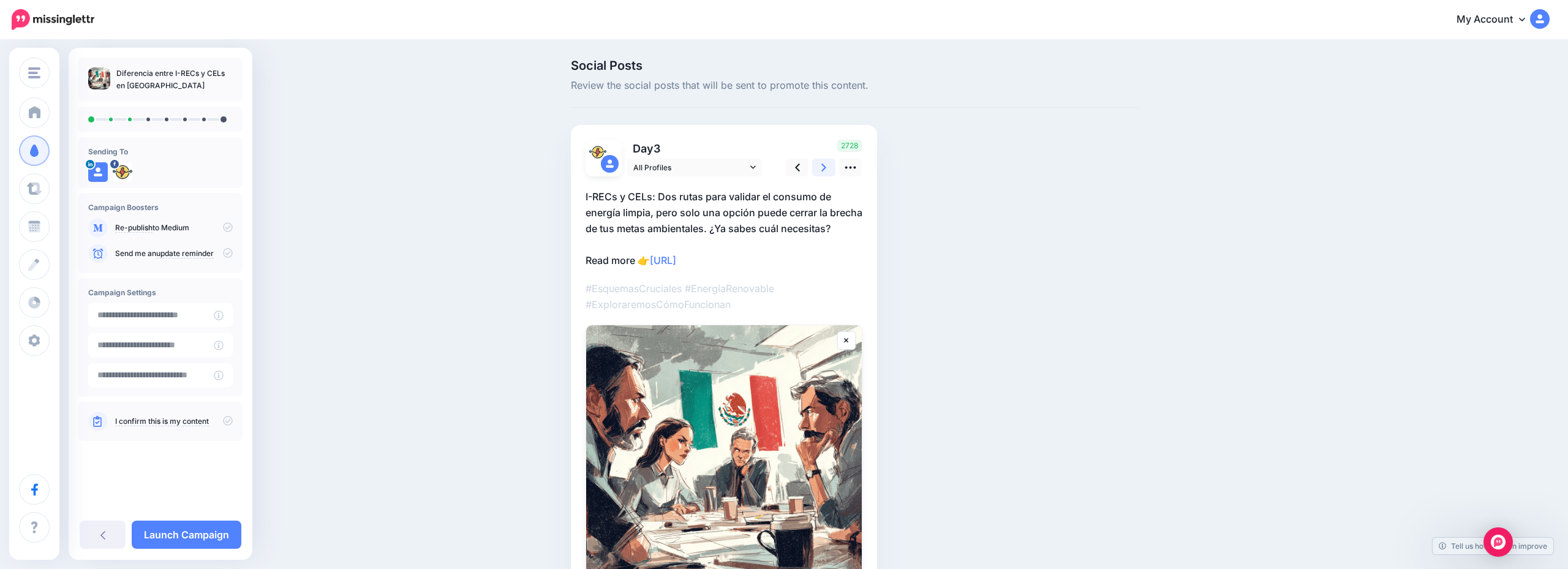
click at [824, 173] on icon at bounding box center [824, 167] width 5 height 13
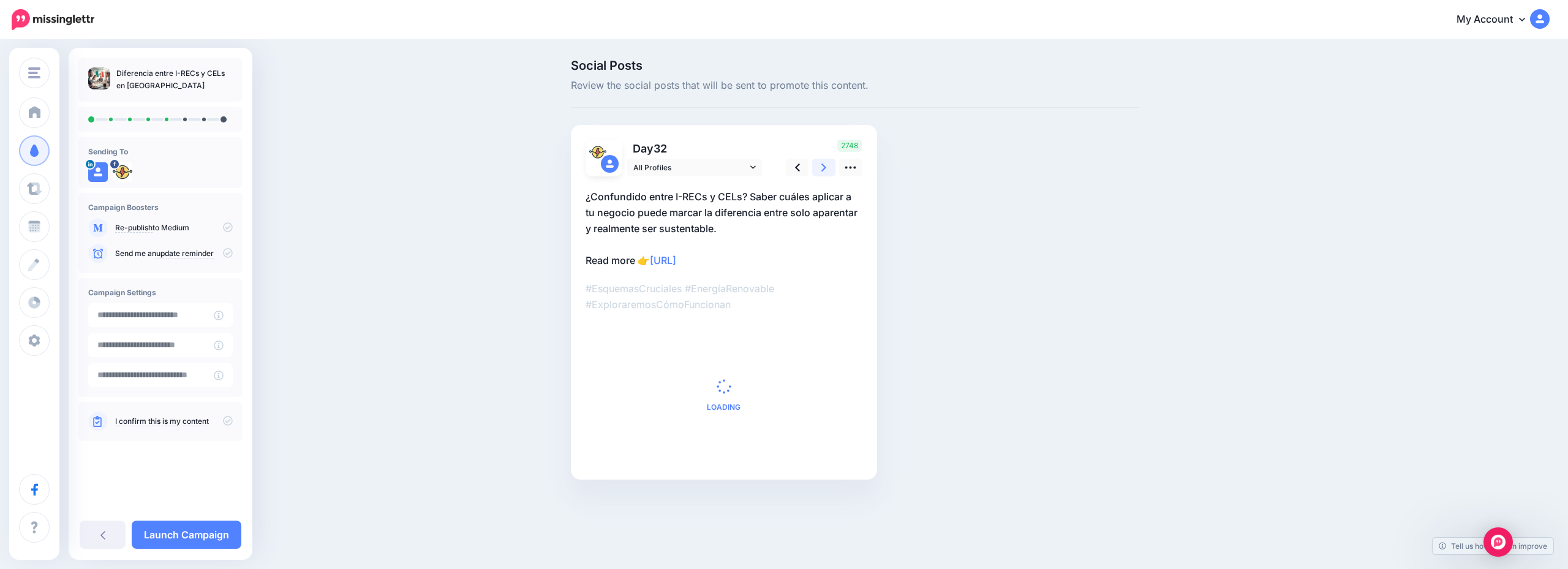
click at [824, 173] on icon at bounding box center [824, 167] width 5 height 13
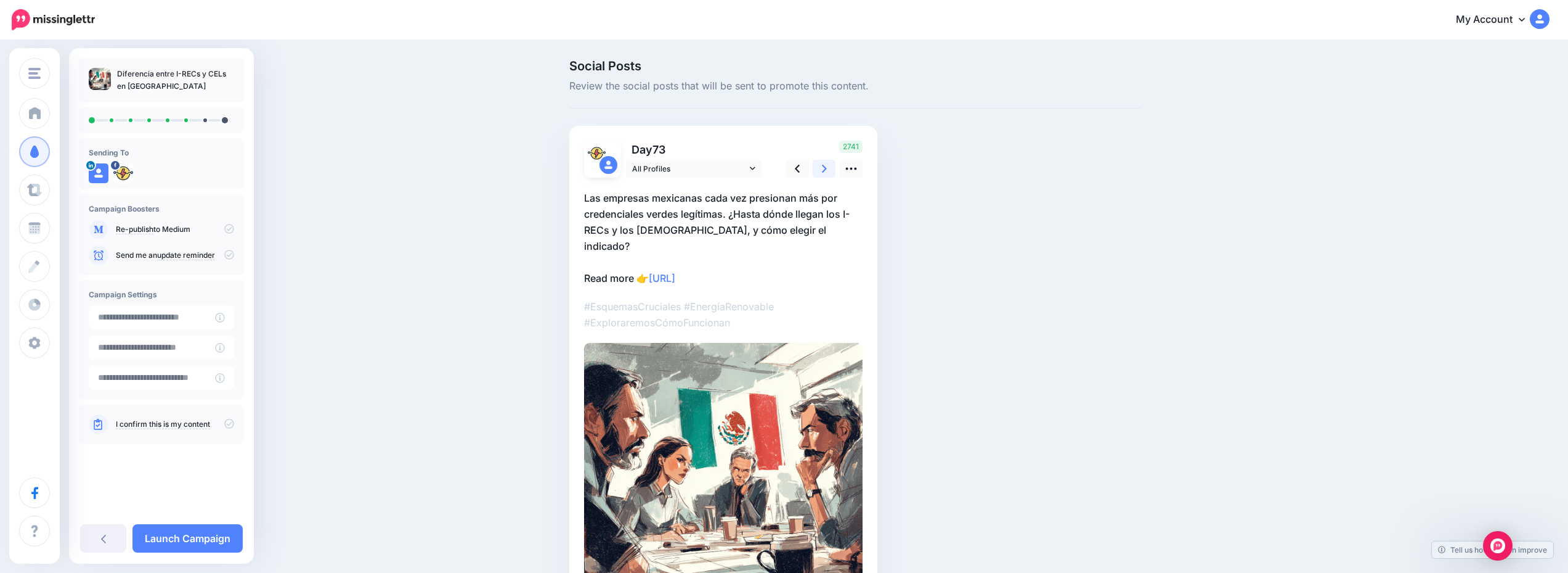
click at [827, 174] on icon at bounding box center [824, 168] width 5 height 13
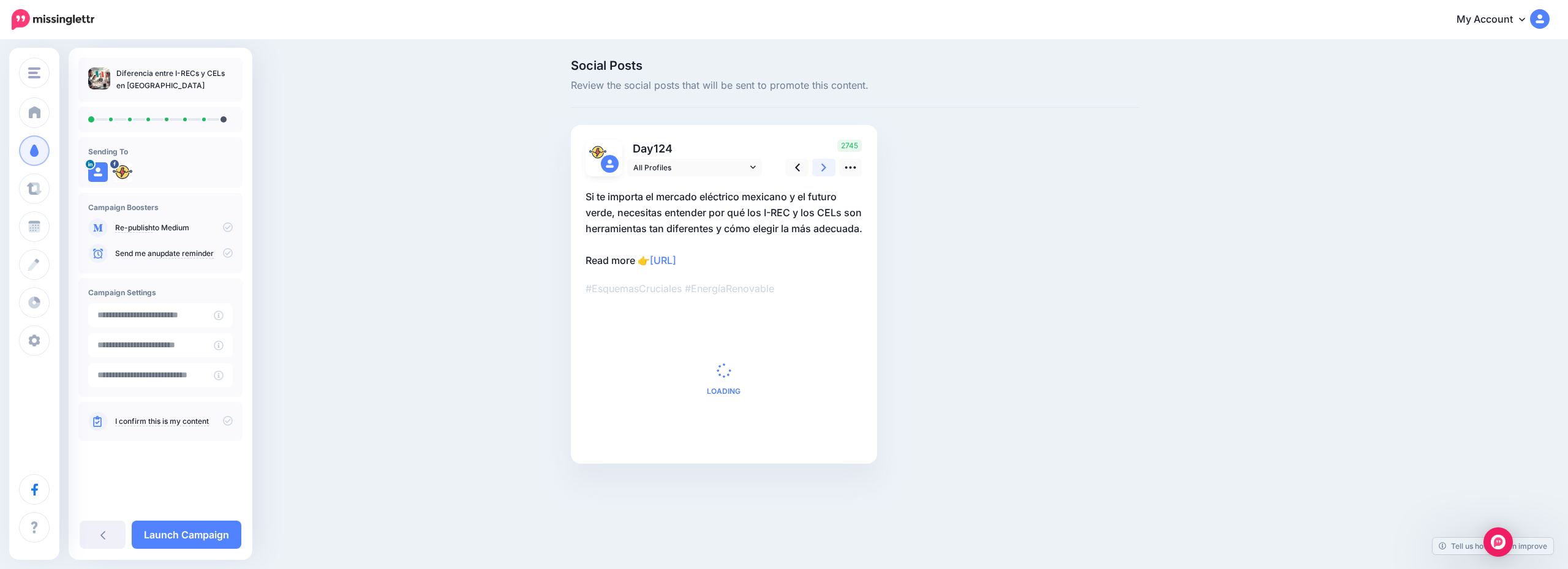
click at [824, 173] on icon at bounding box center [824, 167] width 5 height 13
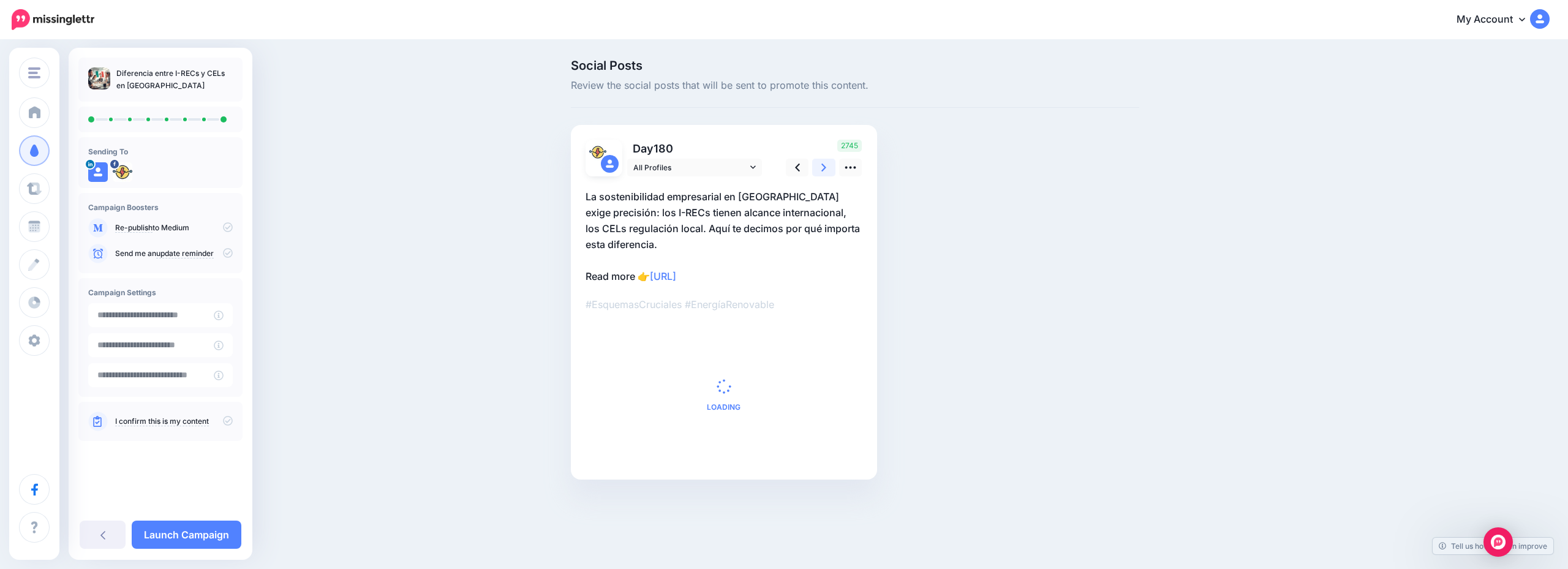
click at [824, 173] on icon at bounding box center [824, 167] width 5 height 13
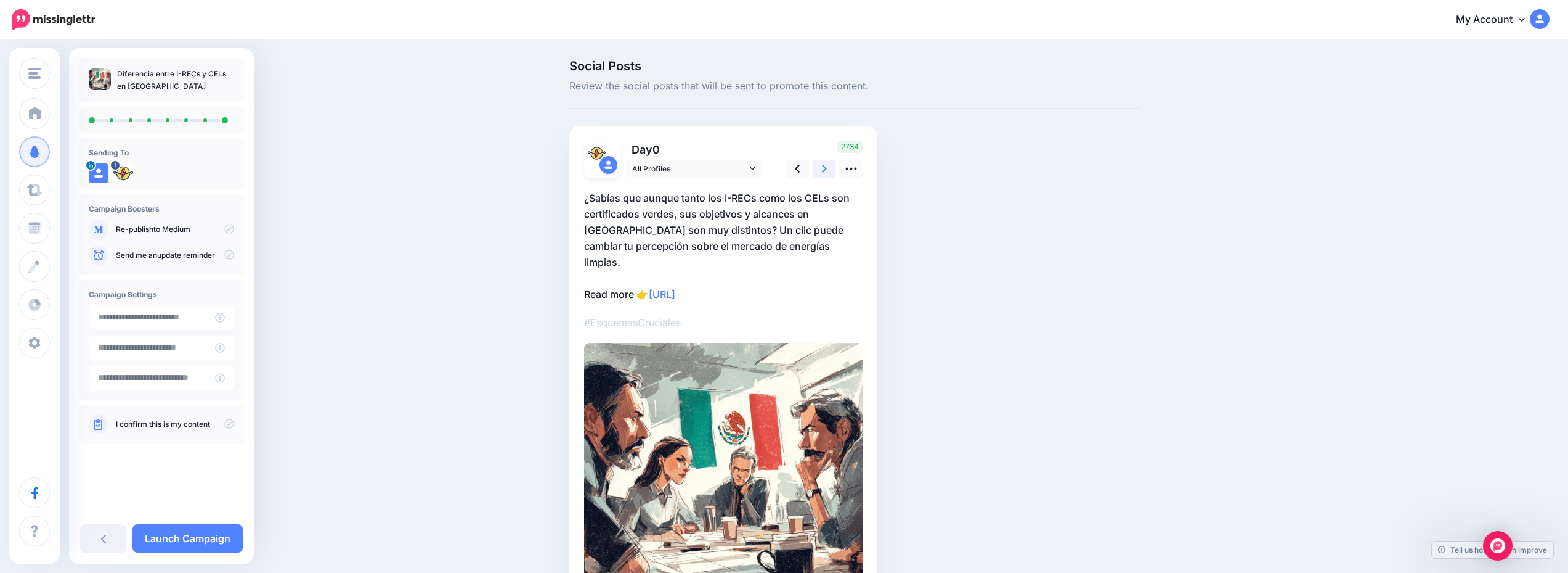
click at [827, 174] on icon at bounding box center [824, 168] width 5 height 13
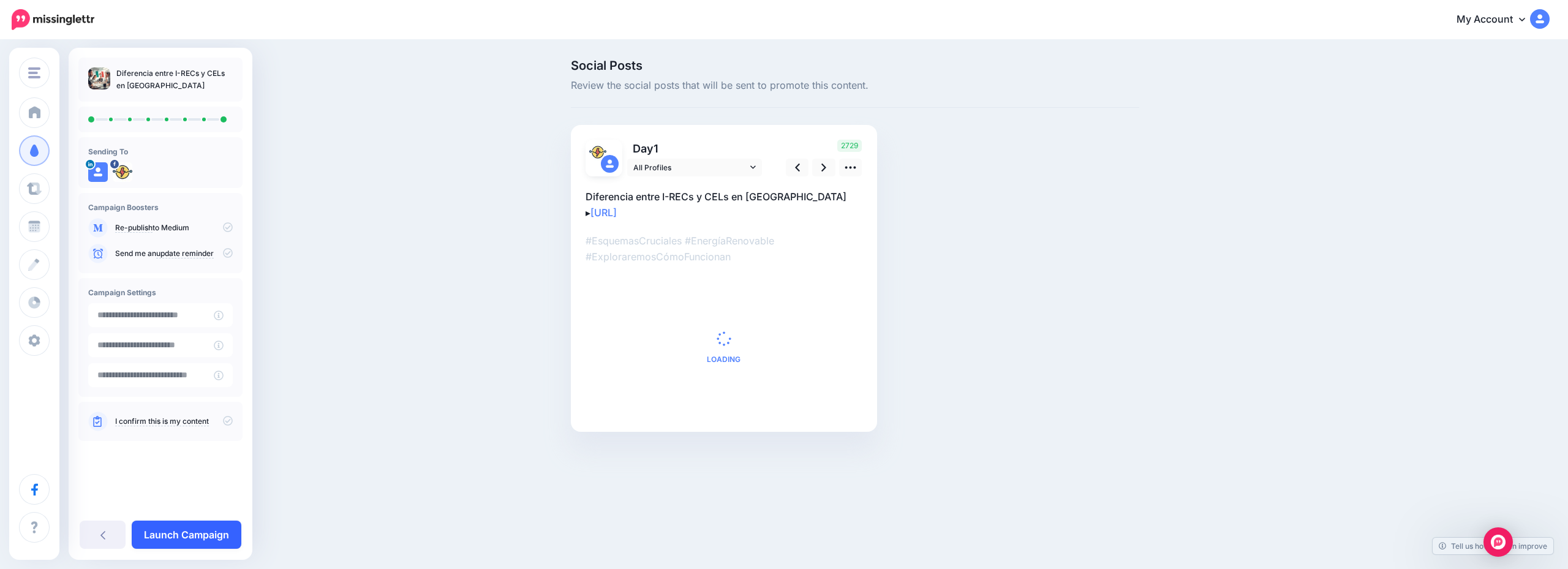
click at [193, 530] on link "Launch Campaign" at bounding box center [186, 534] width 110 height 28
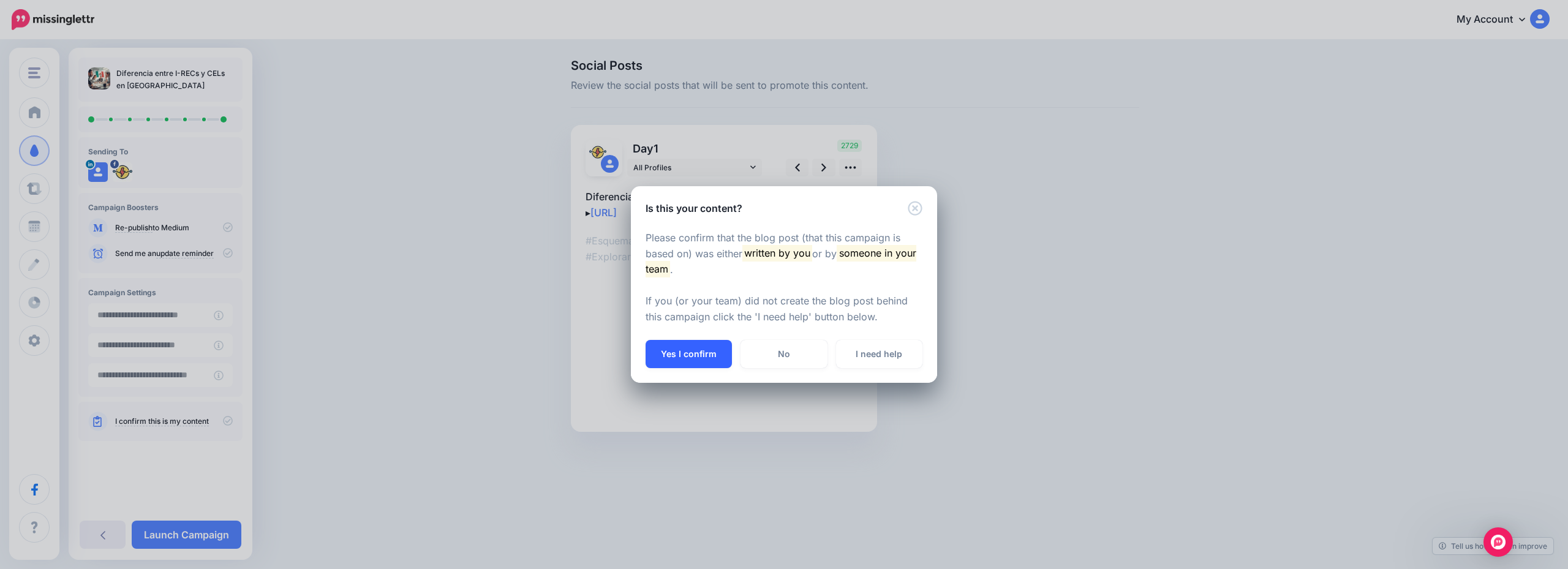
click at [652, 364] on button "Yes I confirm" at bounding box center [689, 353] width 86 height 28
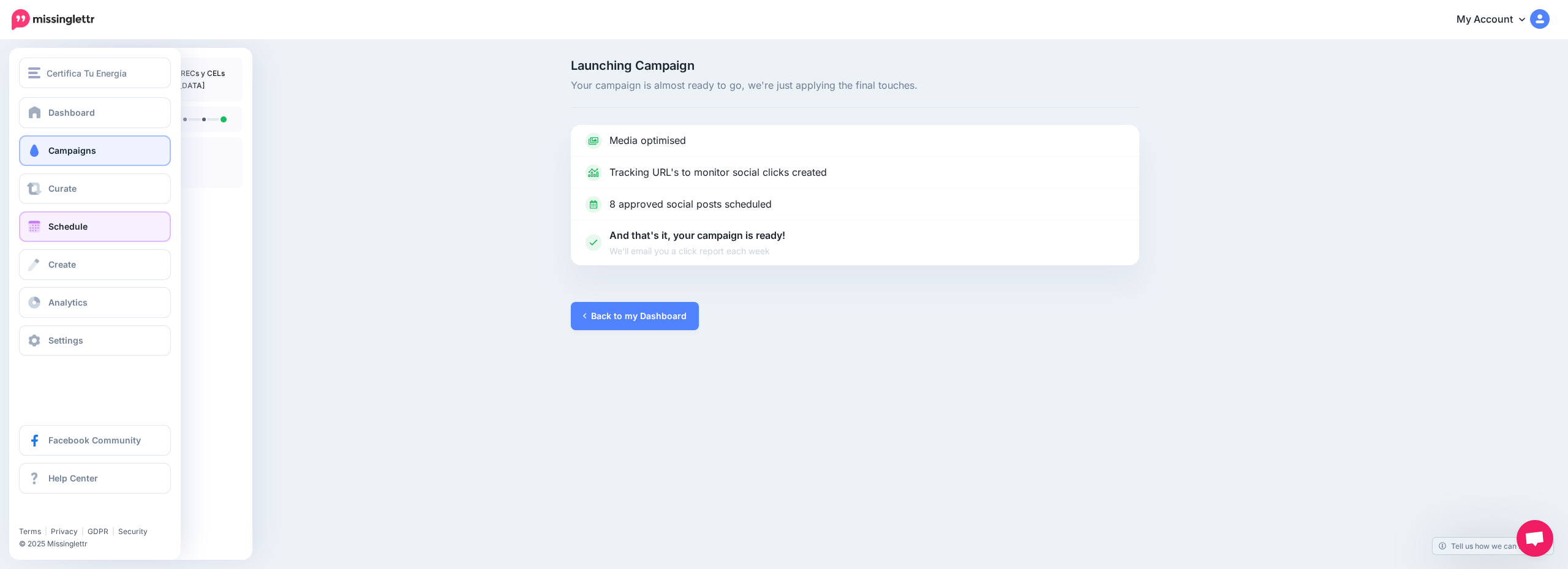
click at [78, 234] on link "Schedule" at bounding box center [95, 226] width 151 height 30
